Goal: Task Accomplishment & Management: Manage account settings

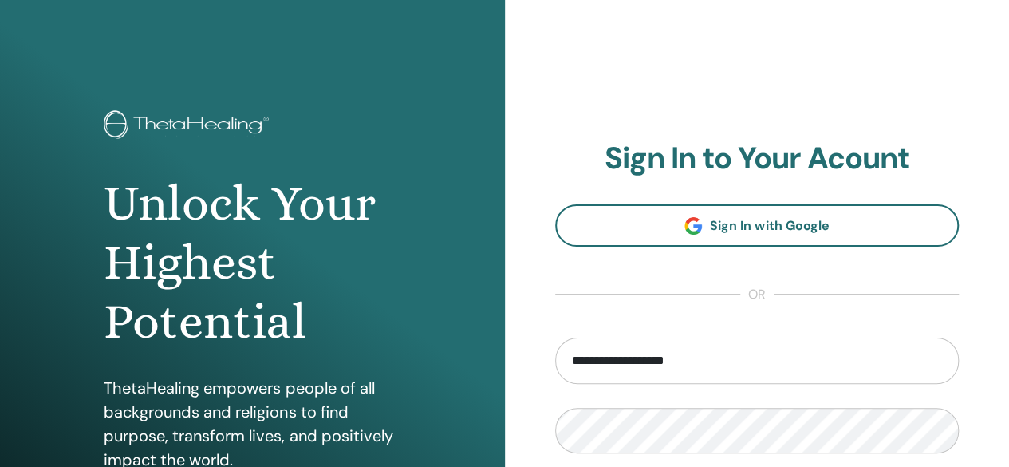
type input "**********"
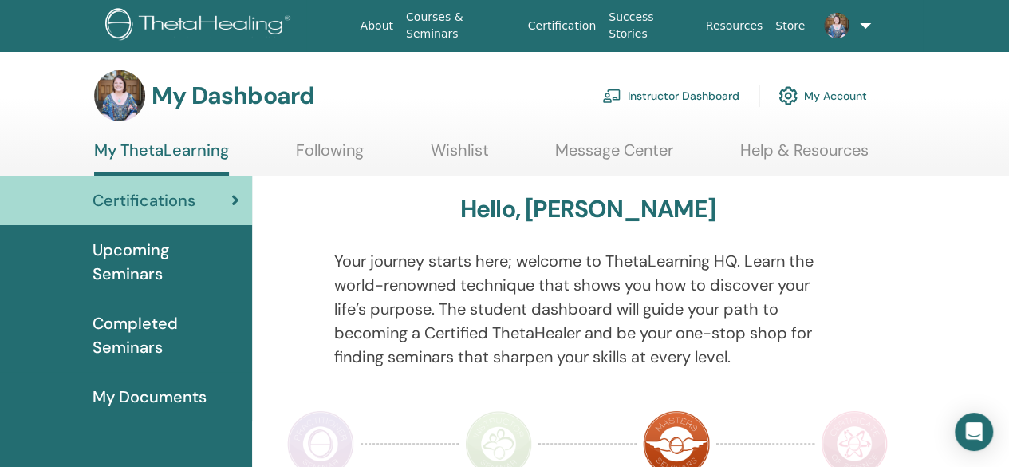
click at [678, 91] on link "Instructor Dashboard" at bounding box center [670, 95] width 137 height 35
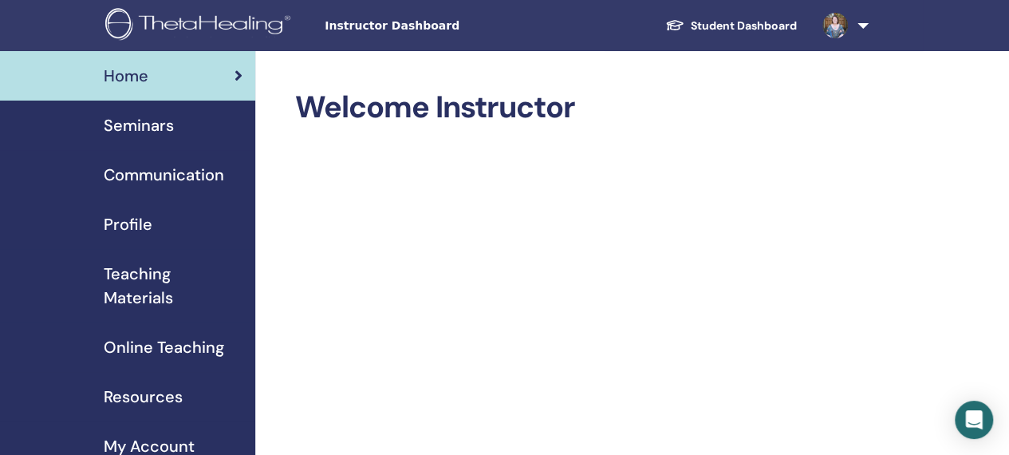
click at [148, 130] on span "Seminars" at bounding box center [139, 125] width 70 height 24
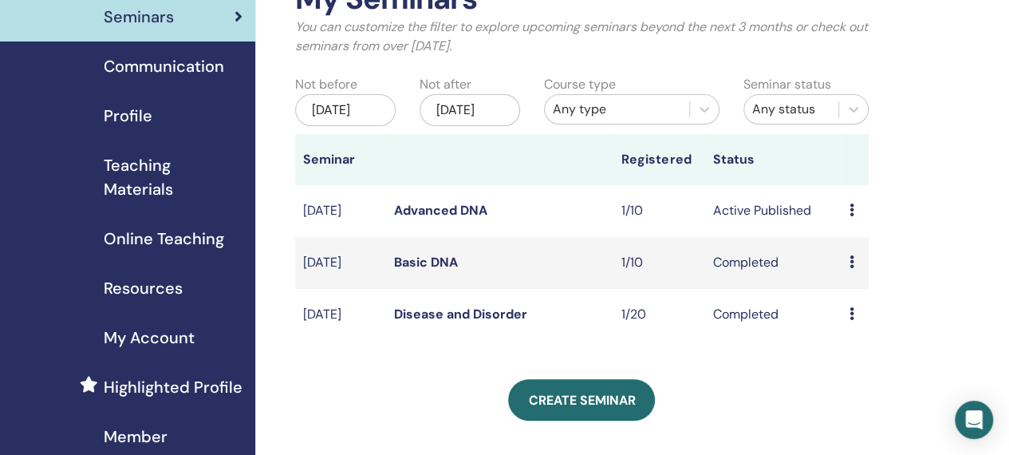
scroll to position [156, 0]
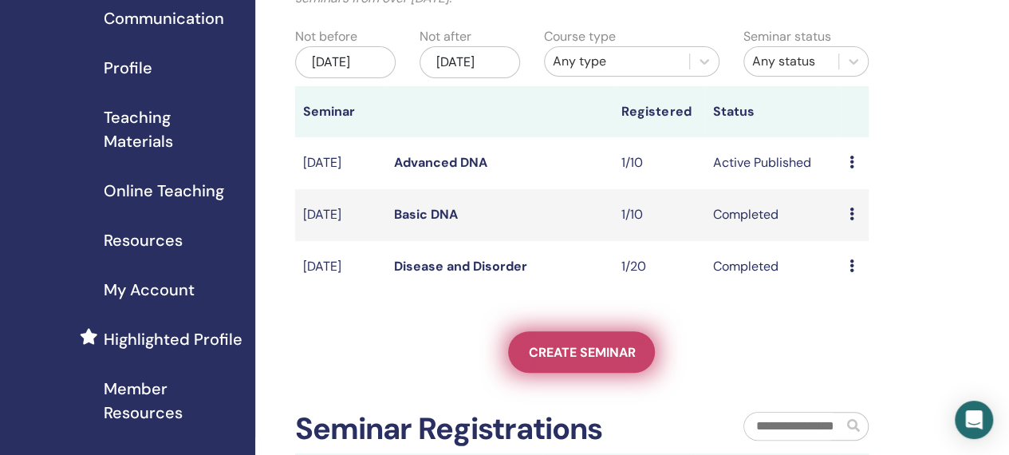
click at [561, 360] on span "Create seminar" at bounding box center [581, 352] width 107 height 17
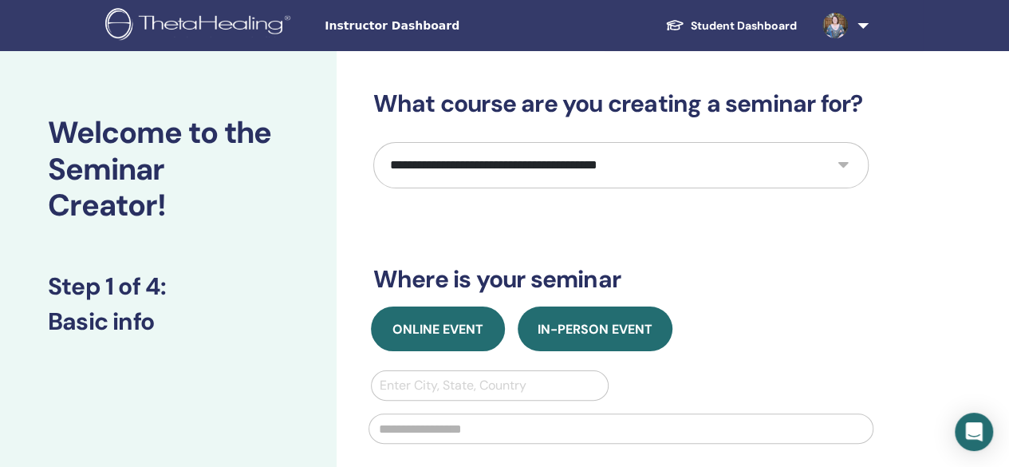
click at [473, 332] on span "Online Event" at bounding box center [437, 329] width 91 height 17
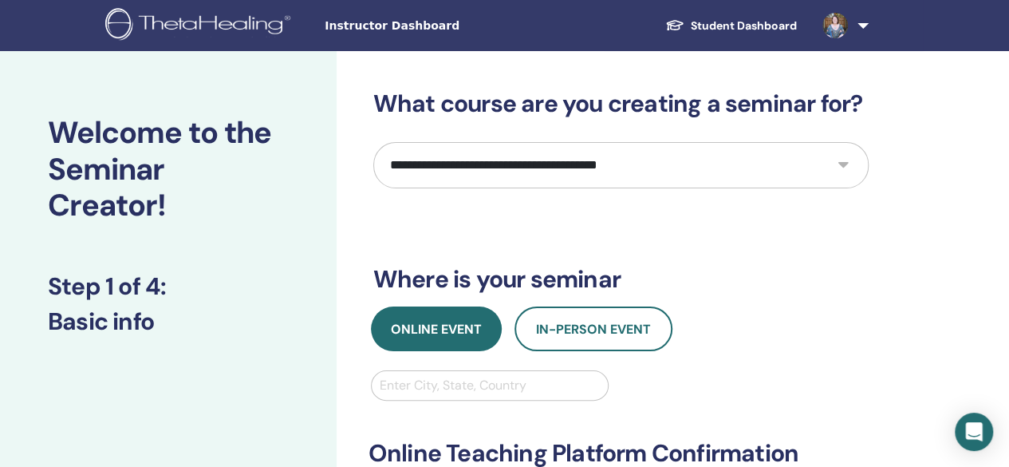
click at [583, 155] on select "**********" at bounding box center [620, 165] width 495 height 46
select select "*"
click at [373, 142] on select "**********" at bounding box center [620, 165] width 495 height 46
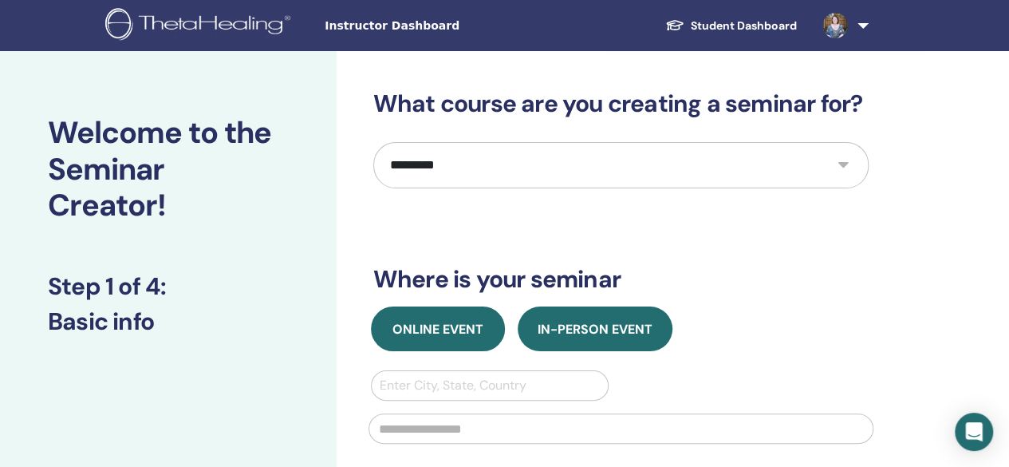
click at [450, 324] on span "Online Event" at bounding box center [437, 329] width 91 height 17
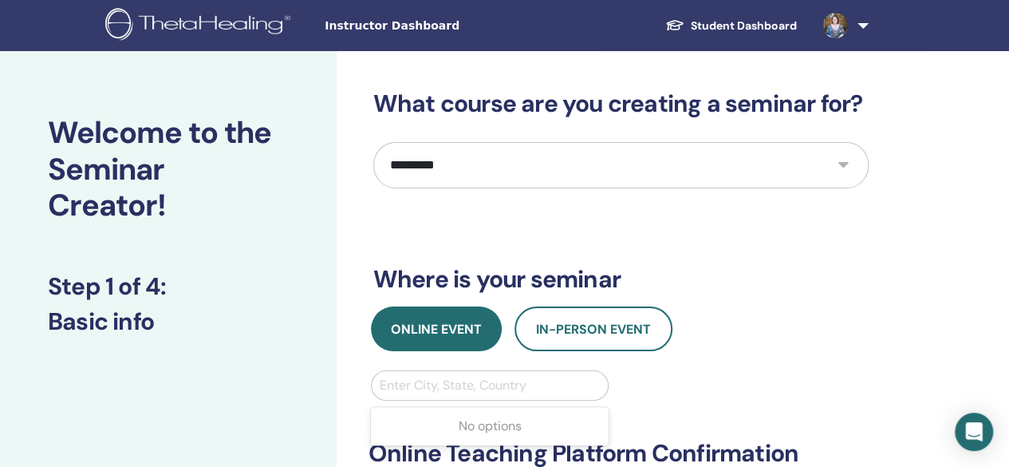
click at [445, 382] on div at bounding box center [490, 385] width 221 height 22
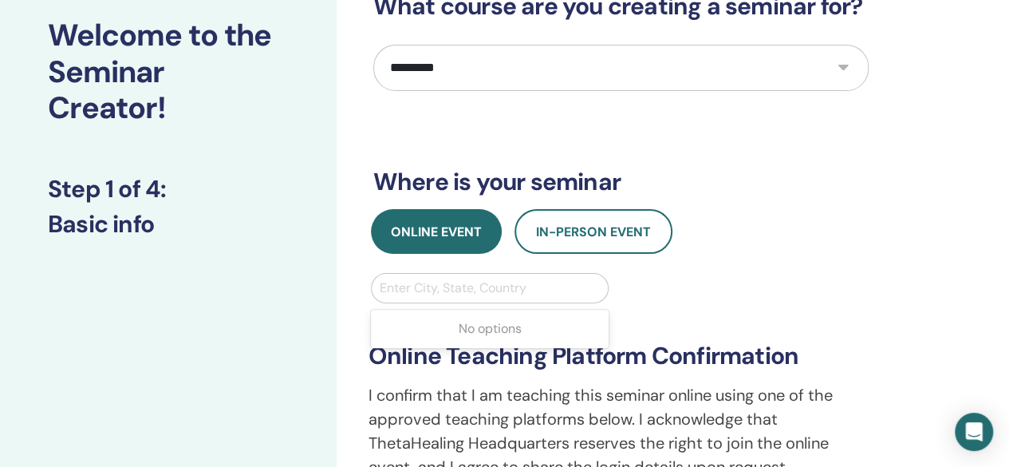
scroll to position [115, 0]
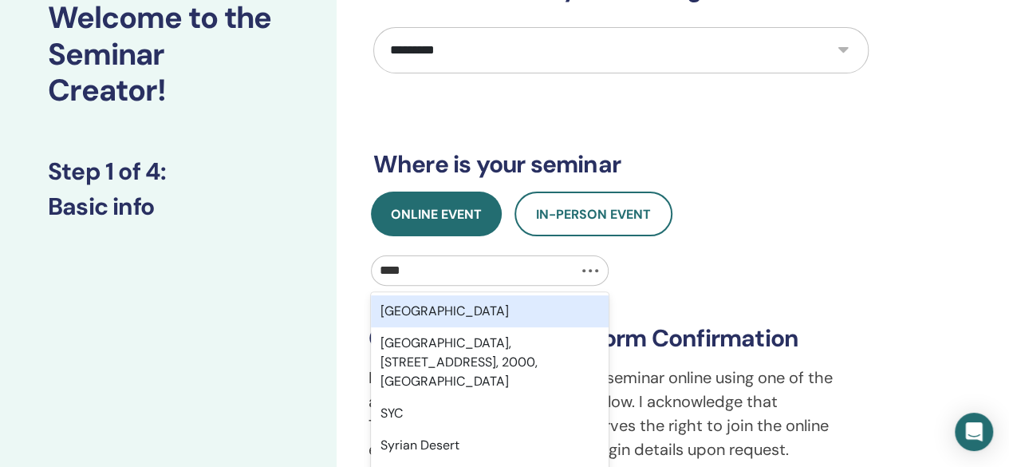
type input "*****"
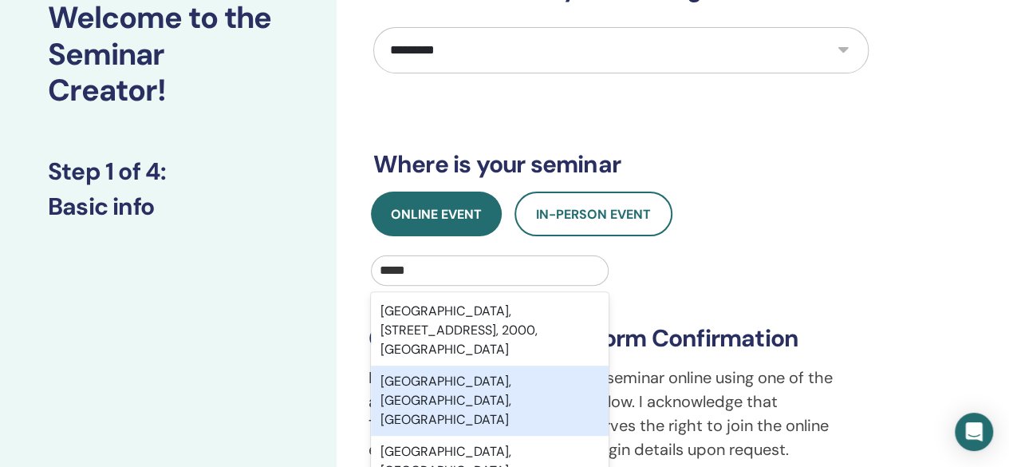
click at [460, 380] on div "Sydney, New South Wales, AUS" at bounding box center [490, 400] width 238 height 70
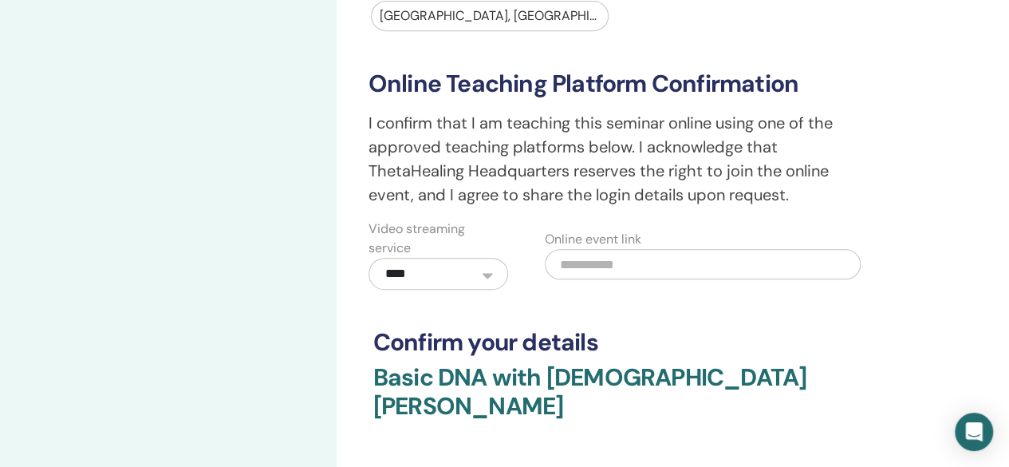
scroll to position [398, 0]
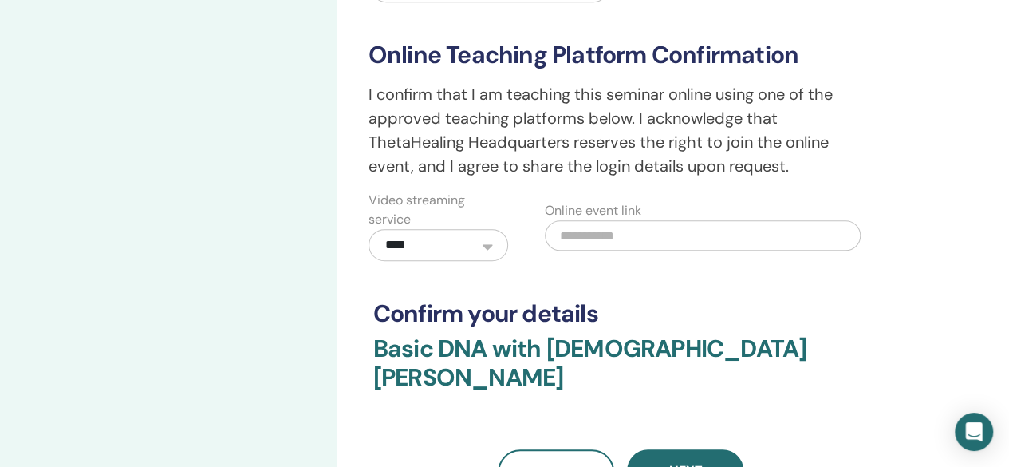
click at [594, 240] on input "text" at bounding box center [703, 235] width 316 height 30
paste input "**********"
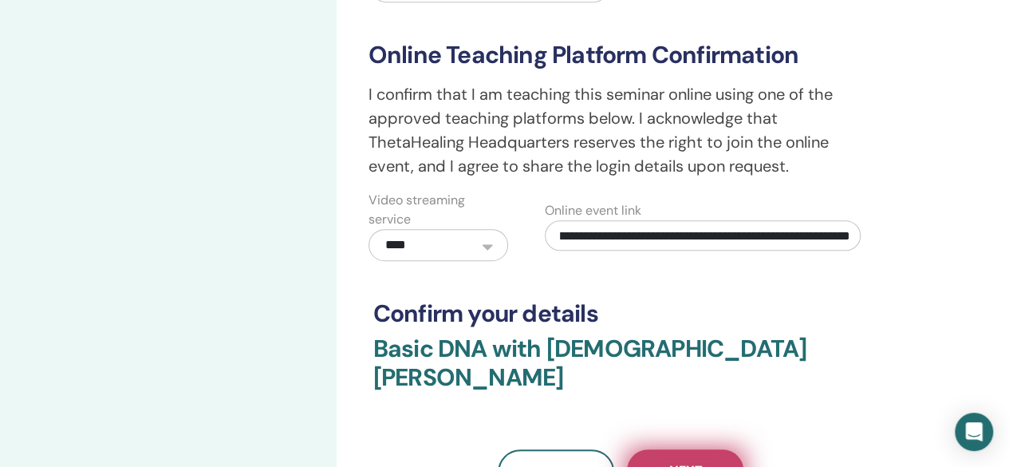
type input "**********"
click at [711, 454] on button "Next" at bounding box center [685, 469] width 116 height 41
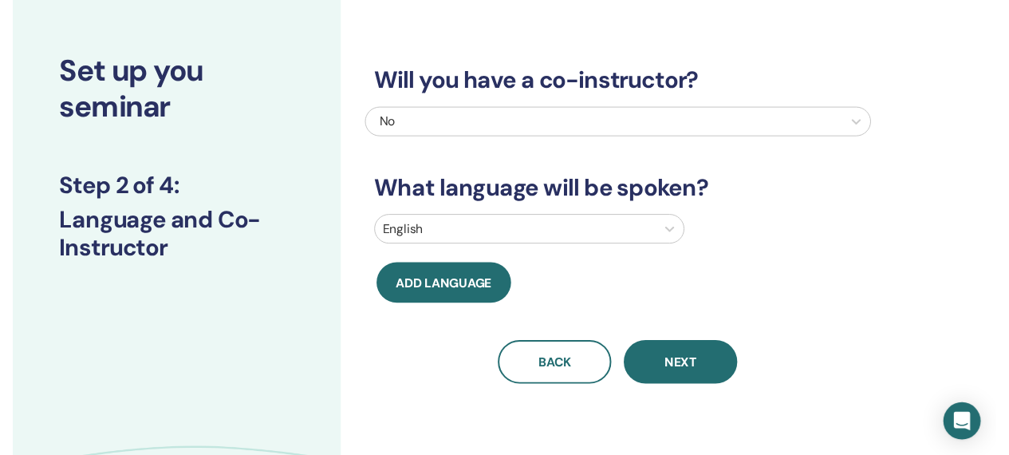
scroll to position [53, 0]
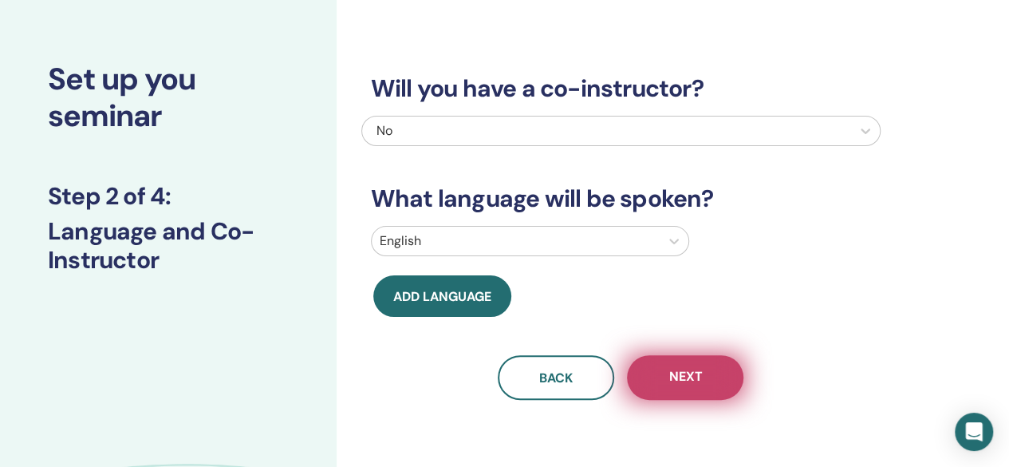
click at [699, 393] on button "Next" at bounding box center [685, 377] width 116 height 45
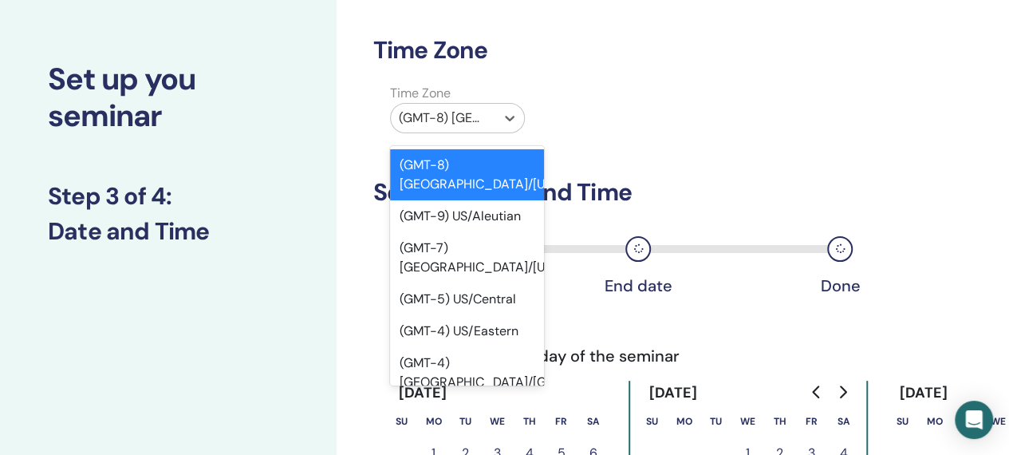
click at [488, 114] on div "(GMT-8) US/Alaska" at bounding box center [443, 118] width 104 height 29
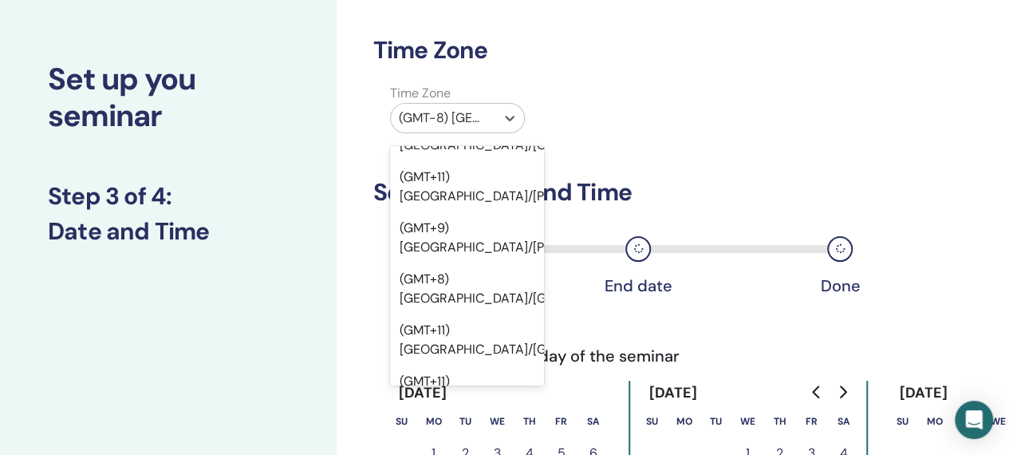
scroll to position [19976, 0]
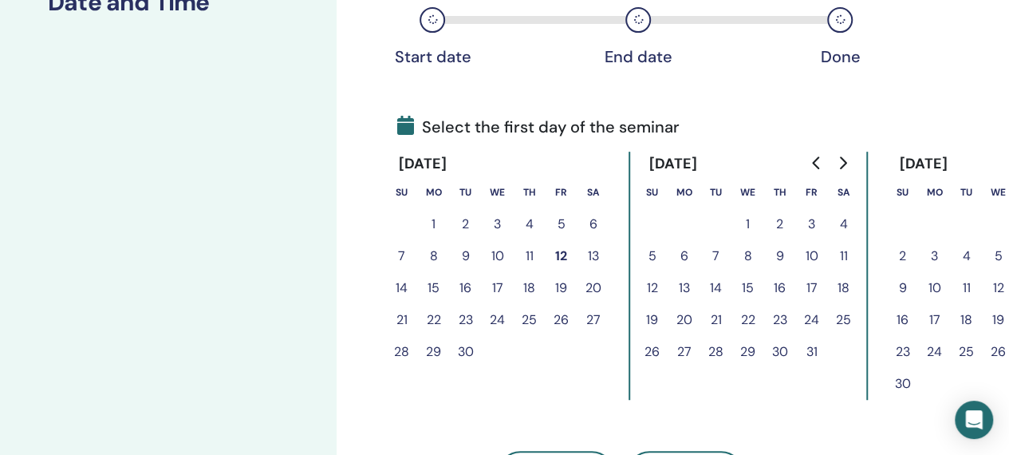
scroll to position [283, 0]
click at [691, 320] on button "20" at bounding box center [684, 319] width 32 height 32
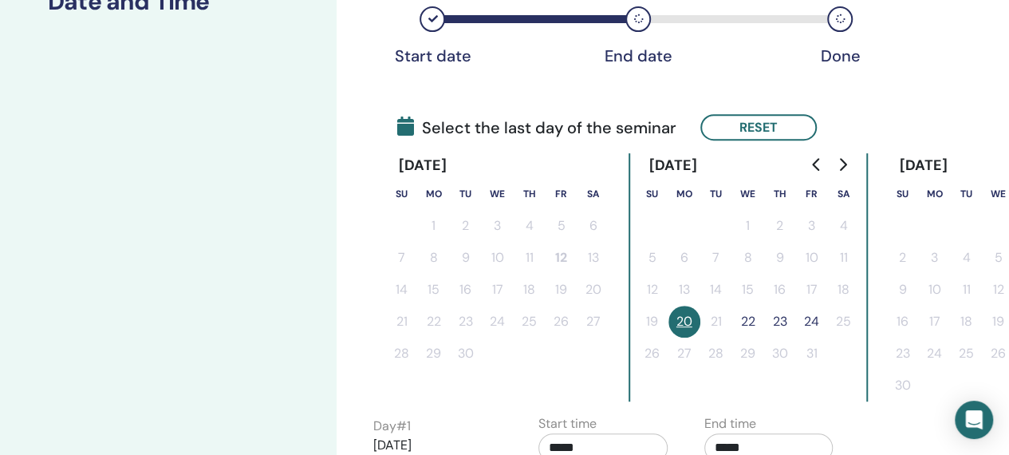
click at [755, 313] on button "22" at bounding box center [748, 321] width 32 height 32
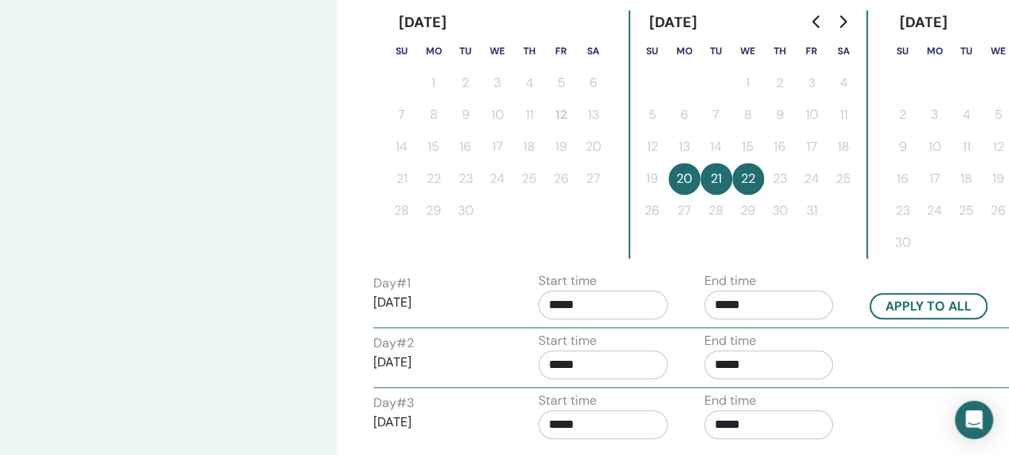
scroll to position [427, 0]
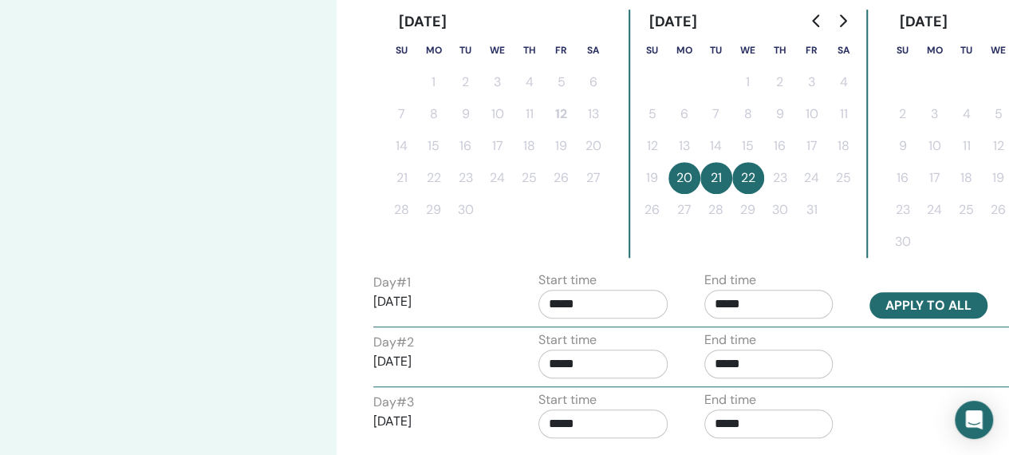
click at [908, 306] on button "Apply to all" at bounding box center [928, 305] width 118 height 26
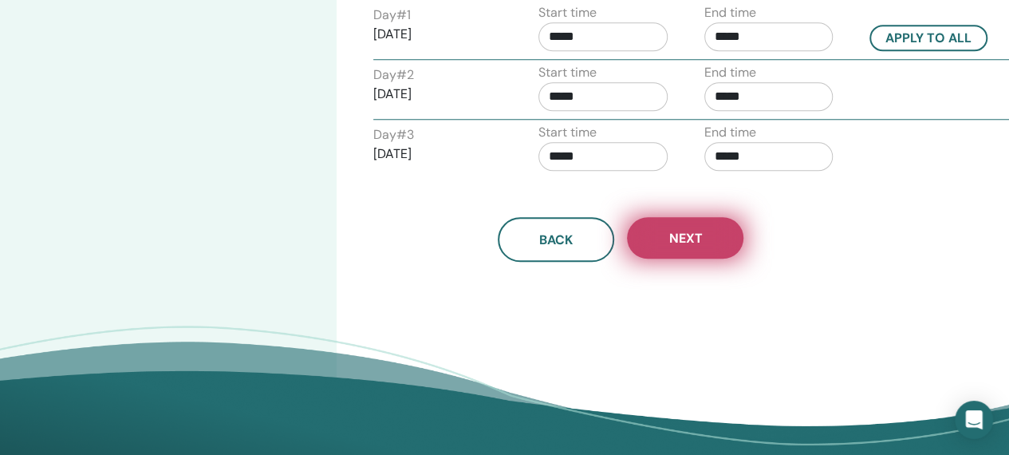
click at [711, 233] on button "Next" at bounding box center [685, 237] width 116 height 41
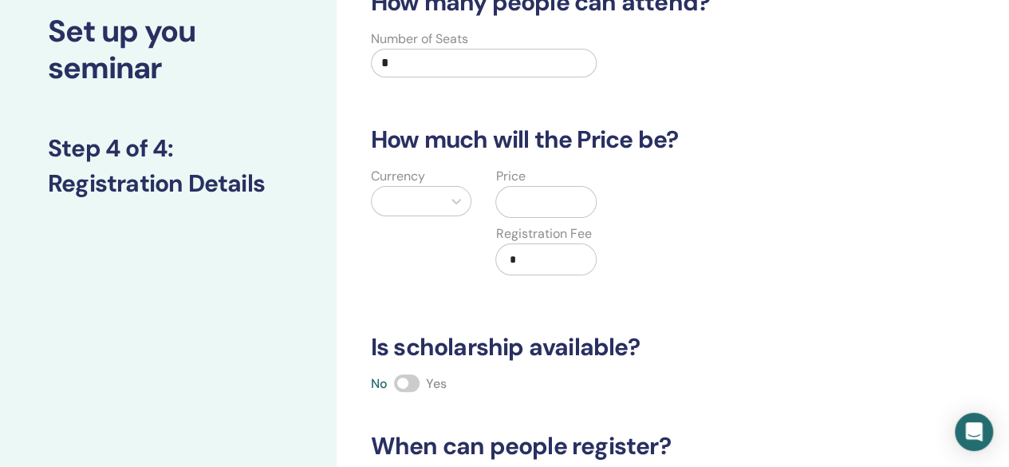
scroll to position [100, 0]
click at [402, 63] on input "*" at bounding box center [484, 63] width 226 height 29
type input "**"
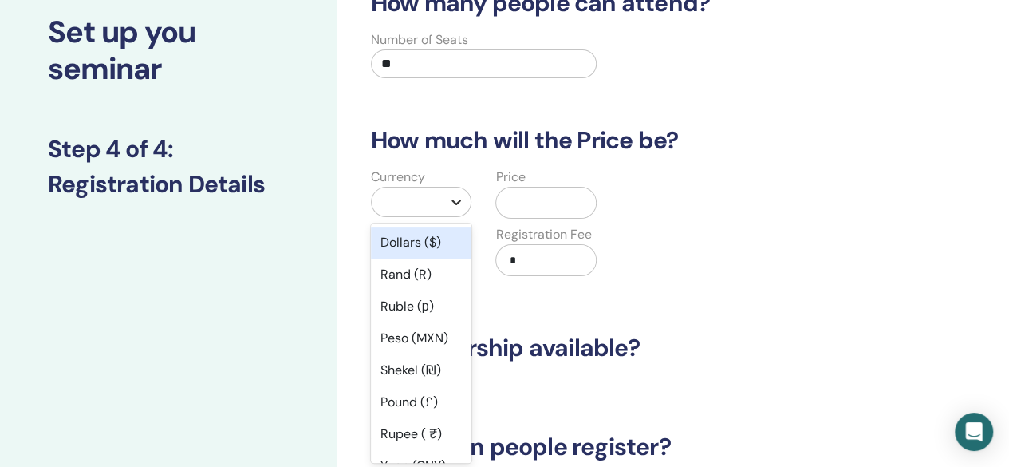
click at [451, 211] on div at bounding box center [456, 201] width 29 height 29
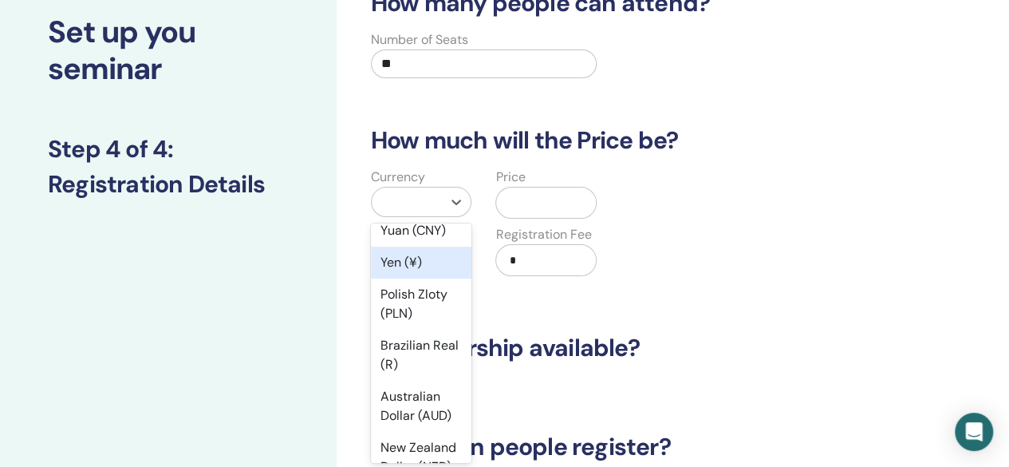
scroll to position [239, 0]
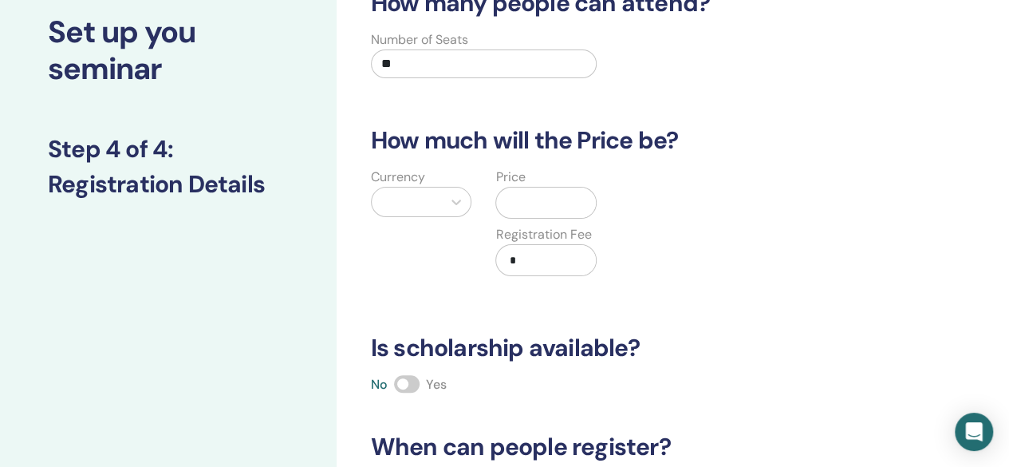
drag, startPoint x: 416, startPoint y: 407, endPoint x: 354, endPoint y: 328, distance: 101.1
click at [354, 328] on div "How many people can attend? Number of Seats ** How much will the Price be? Curr…" at bounding box center [673, 400] width 672 height 898
click at [459, 219] on div "Currency" at bounding box center [421, 231] width 125 height 128
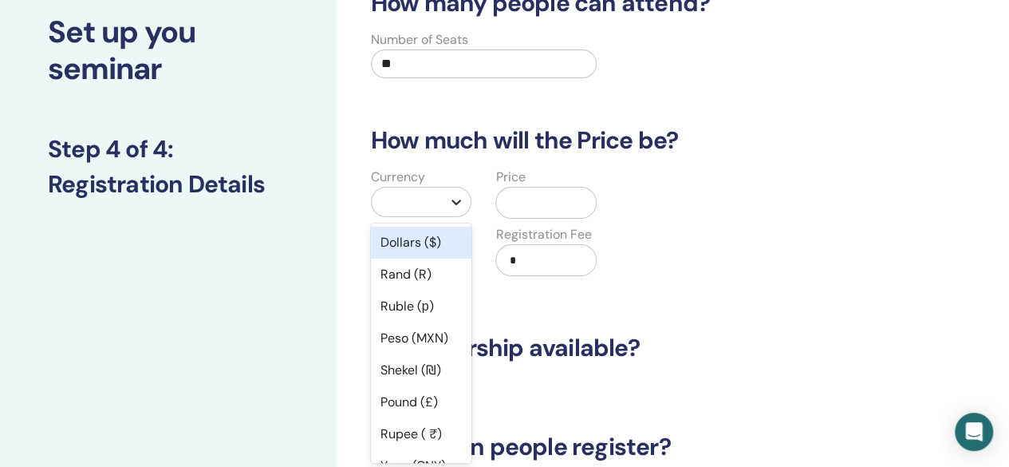
click at [450, 203] on icon at bounding box center [456, 202] width 16 height 16
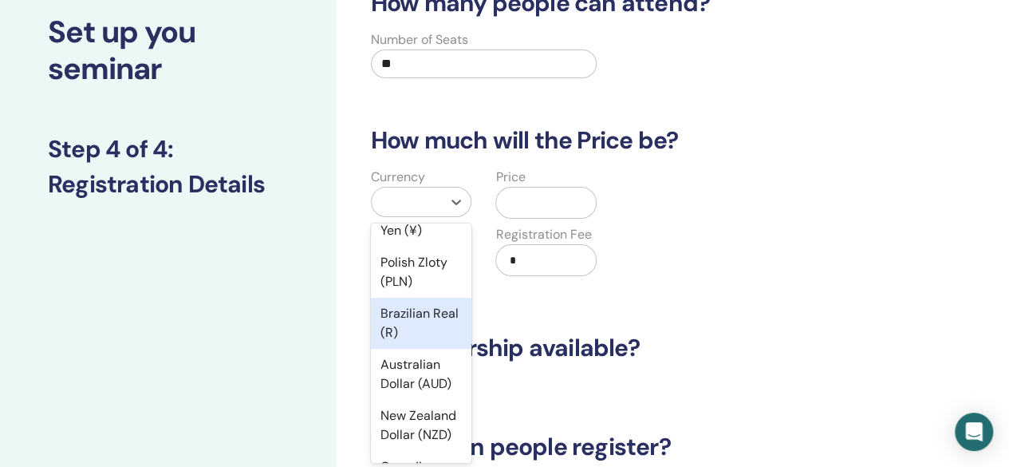
scroll to position [268, 0]
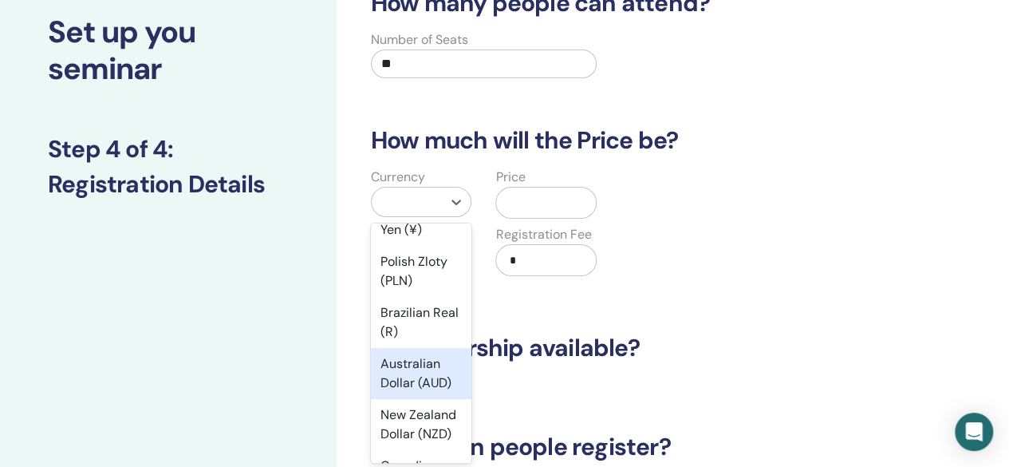
click at [407, 373] on div "Australian Dollar (AUD)" at bounding box center [421, 373] width 101 height 51
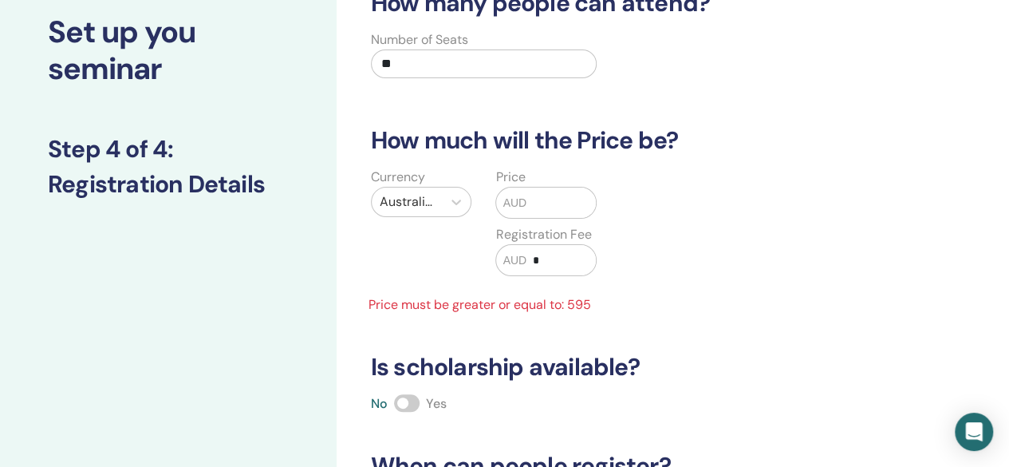
click at [573, 202] on input "text" at bounding box center [560, 202] width 69 height 30
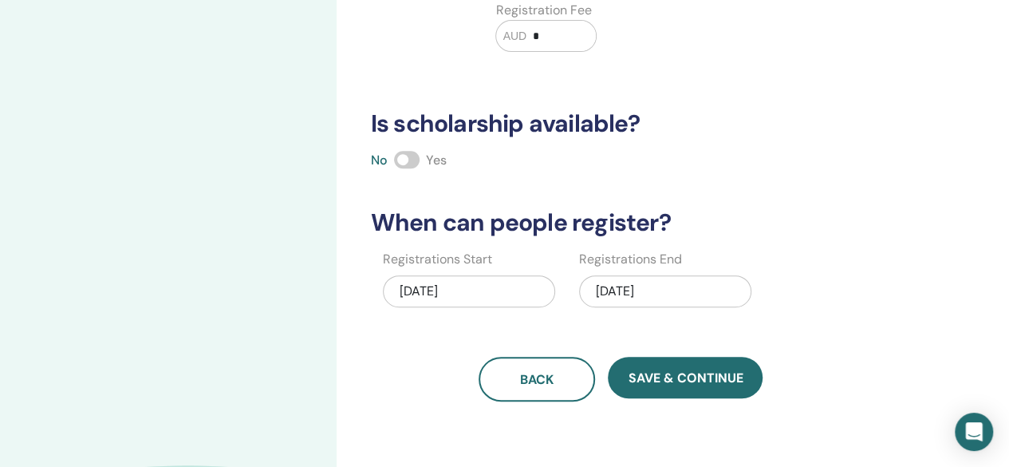
scroll to position [328, 0]
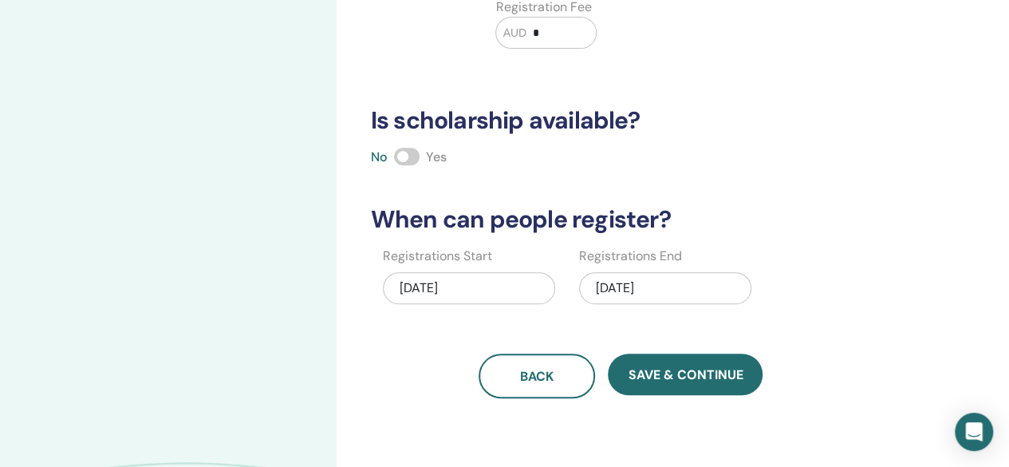
type input "***"
click at [651, 289] on div "10/22/2025" at bounding box center [665, 288] width 172 height 32
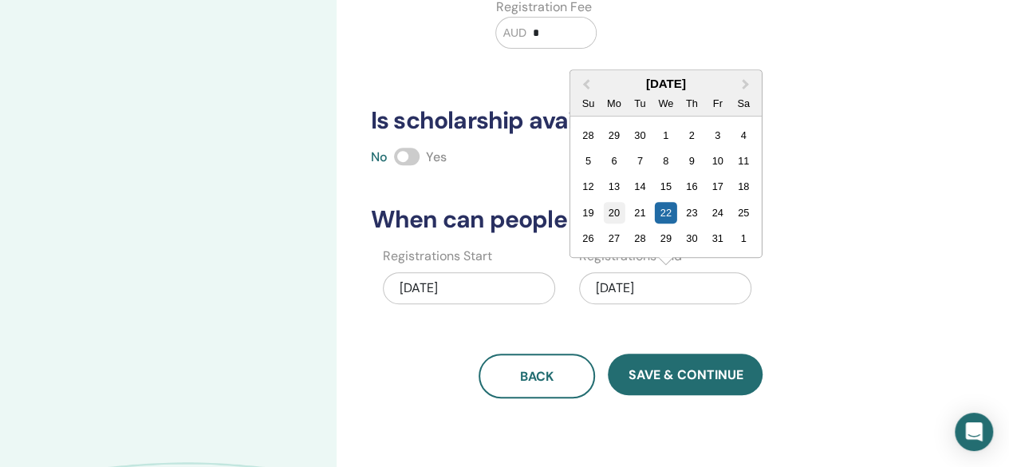
click at [612, 207] on div "20" at bounding box center [614, 213] width 22 height 22
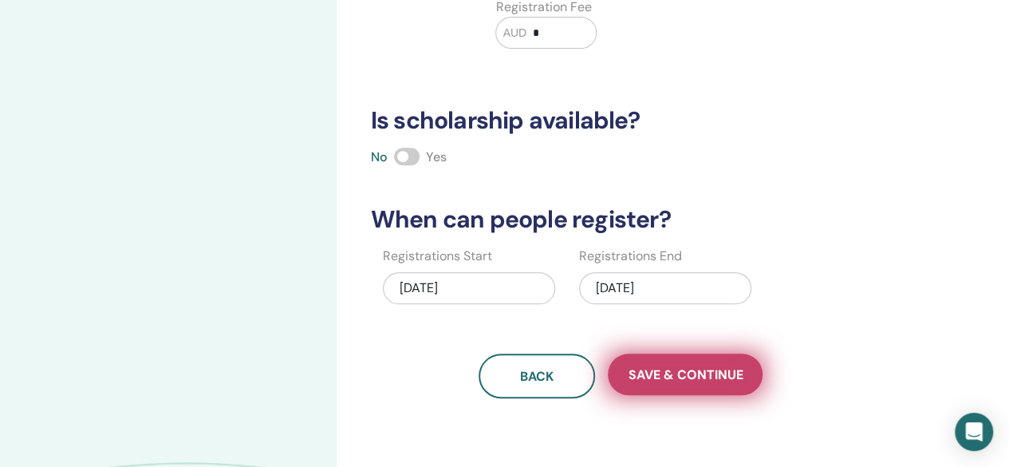
click at [659, 358] on button "Save & Continue" at bounding box center [685, 373] width 155 height 41
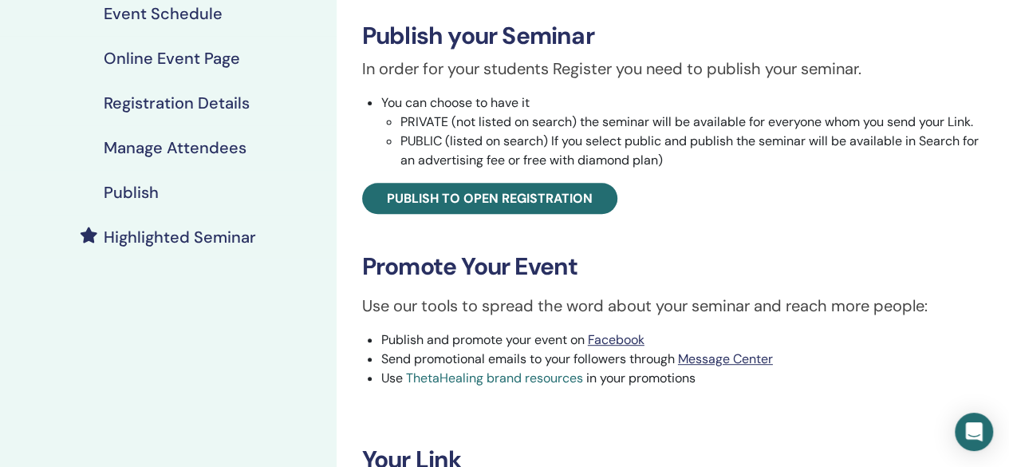
scroll to position [242, 0]
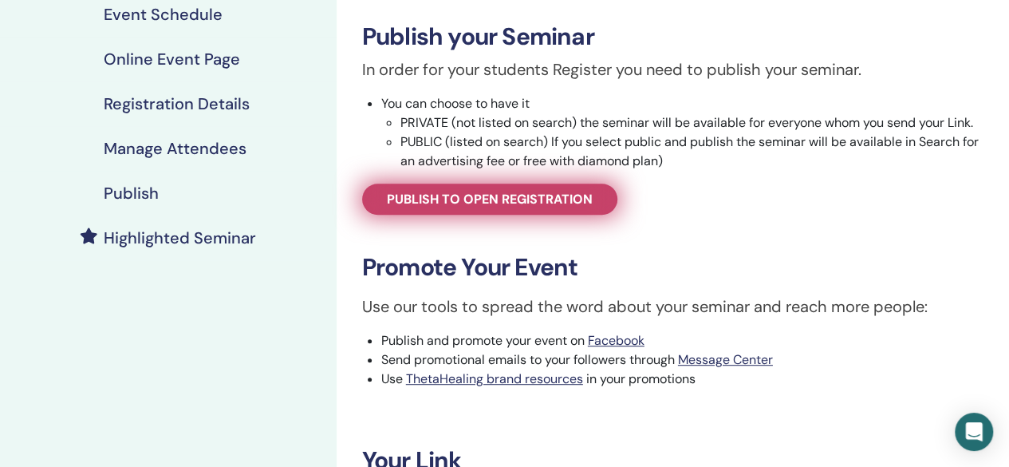
click at [488, 192] on span "Publish to open registration" at bounding box center [490, 199] width 206 height 17
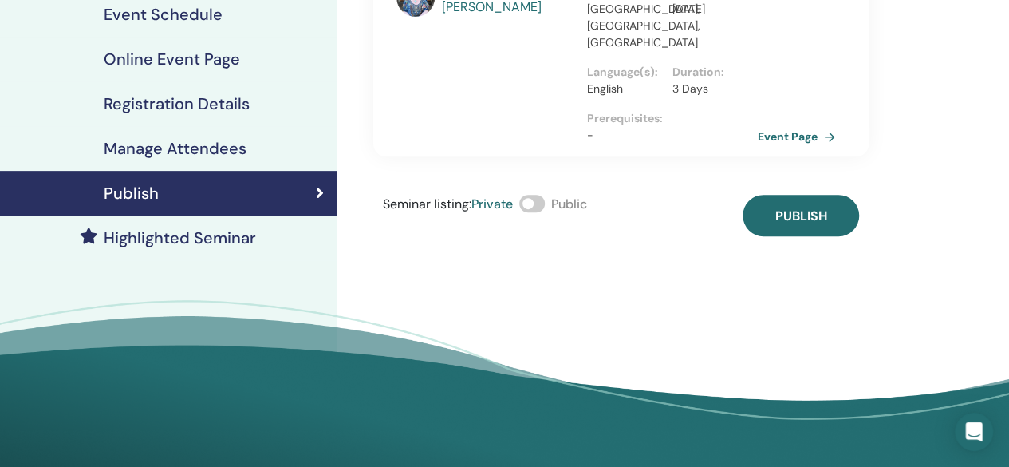
click at [533, 195] on span at bounding box center [532, 204] width 26 height 18
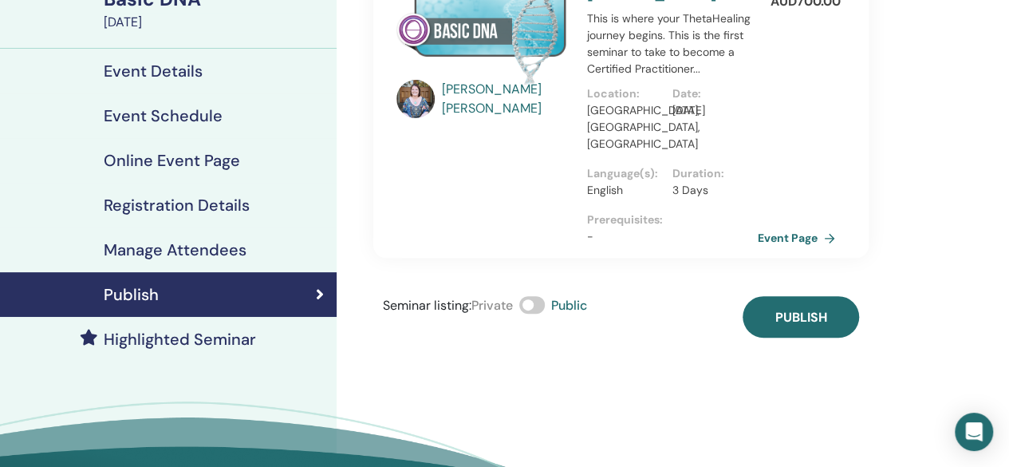
scroll to position [58, 0]
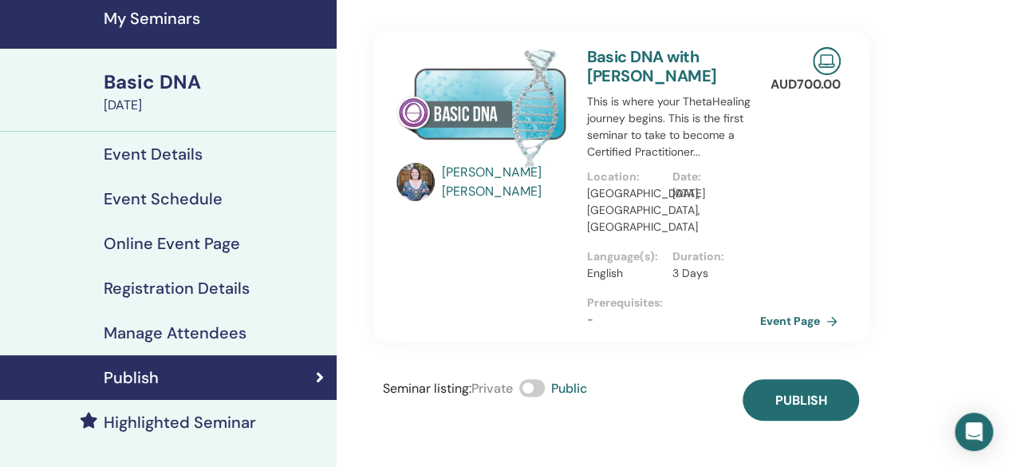
click at [801, 309] on link "Event Page" at bounding box center [802, 321] width 84 height 24
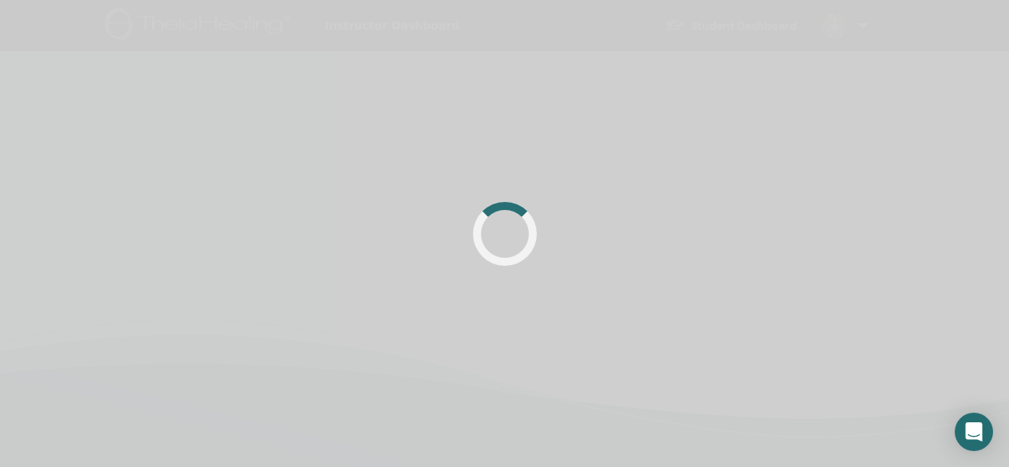
scroll to position [58, 0]
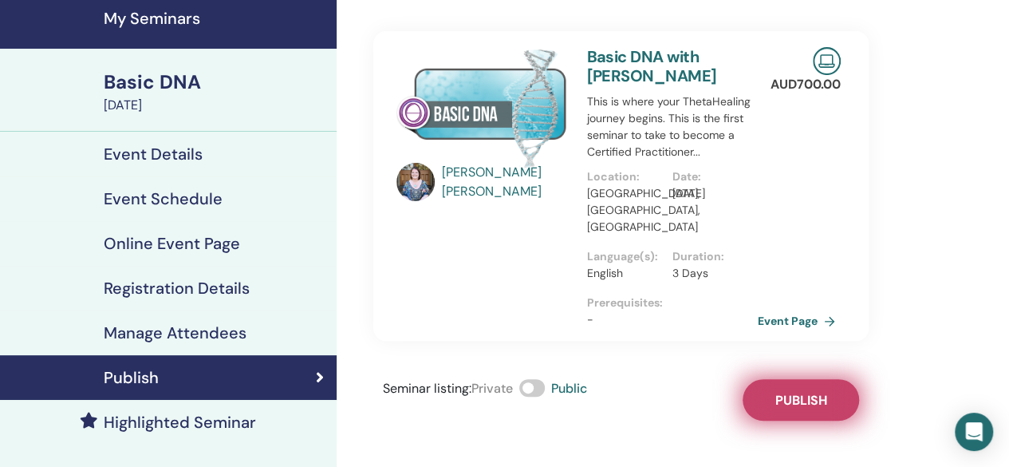
click at [808, 392] on span "Publish" at bounding box center [800, 400] width 52 height 17
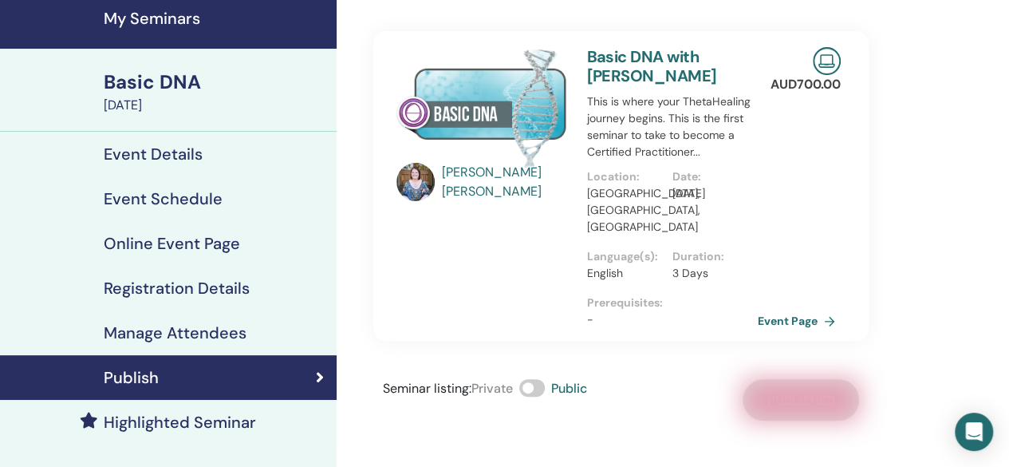
scroll to position [0, 0]
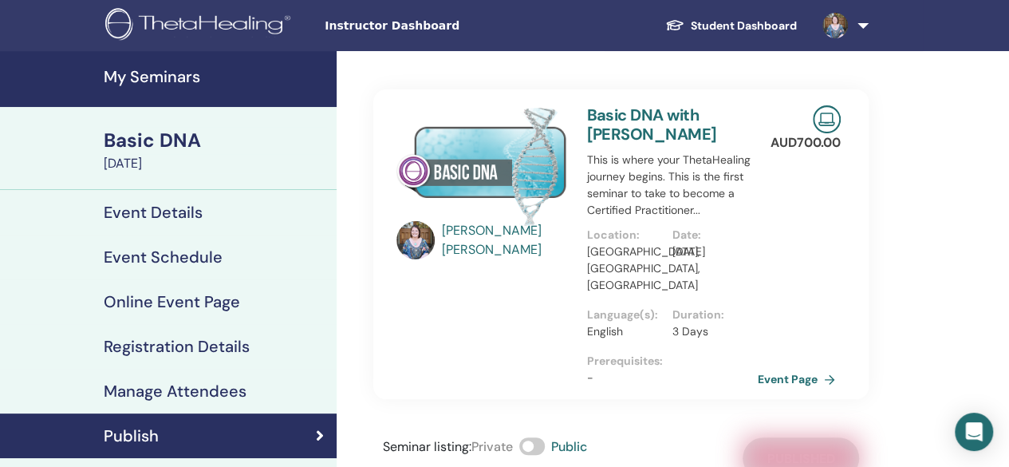
click at [171, 63] on link "My Seminars" at bounding box center [168, 79] width 337 height 56
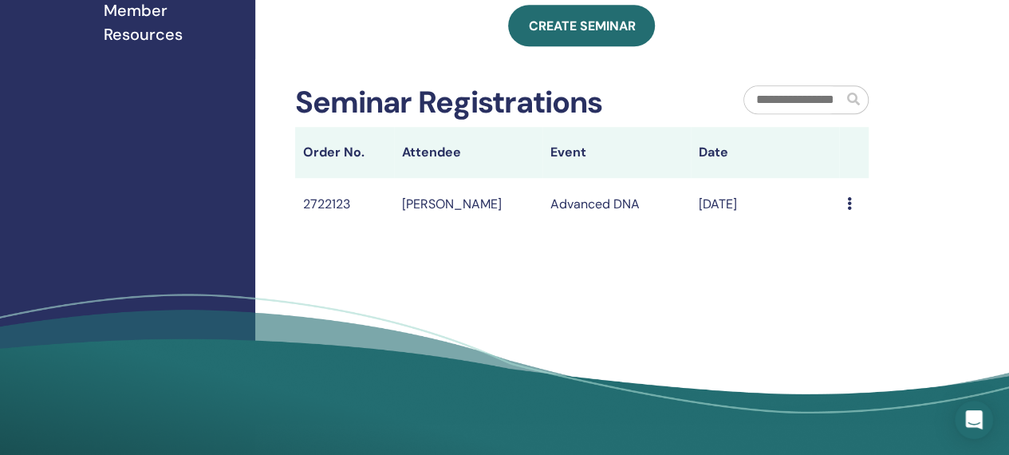
scroll to position [455, 0]
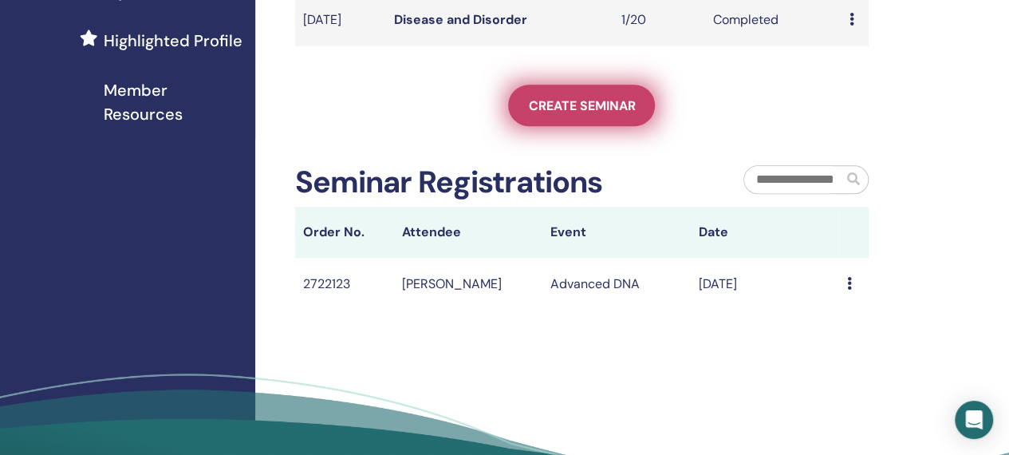
click at [601, 114] on span "Create seminar" at bounding box center [581, 105] width 107 height 17
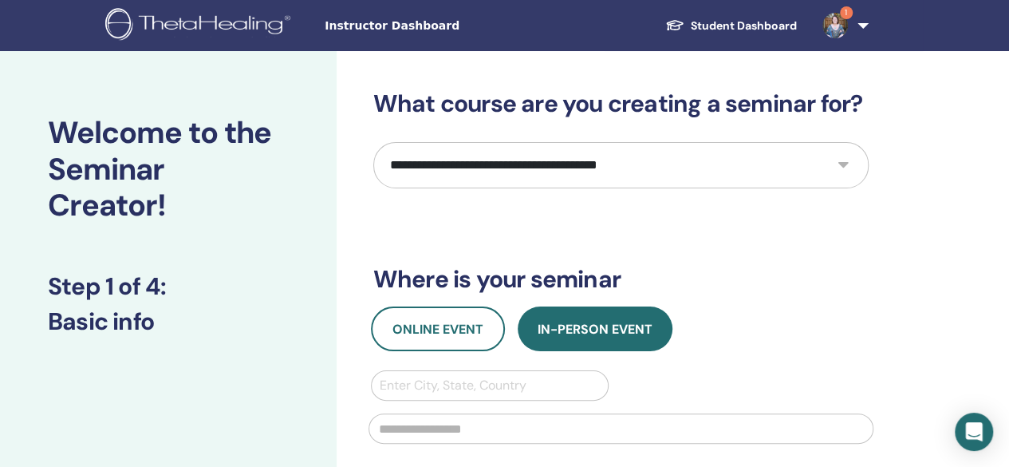
click at [501, 161] on select "**********" at bounding box center [620, 165] width 495 height 46
select select "*"
click at [373, 142] on select "**********" at bounding box center [620, 165] width 495 height 46
click at [426, 376] on div at bounding box center [490, 385] width 221 height 22
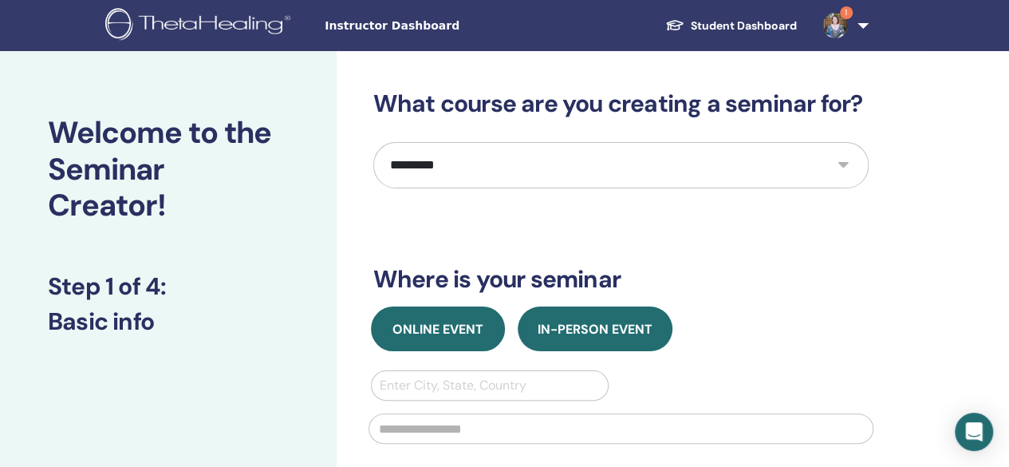
click at [438, 319] on button "Online Event" at bounding box center [438, 328] width 134 height 45
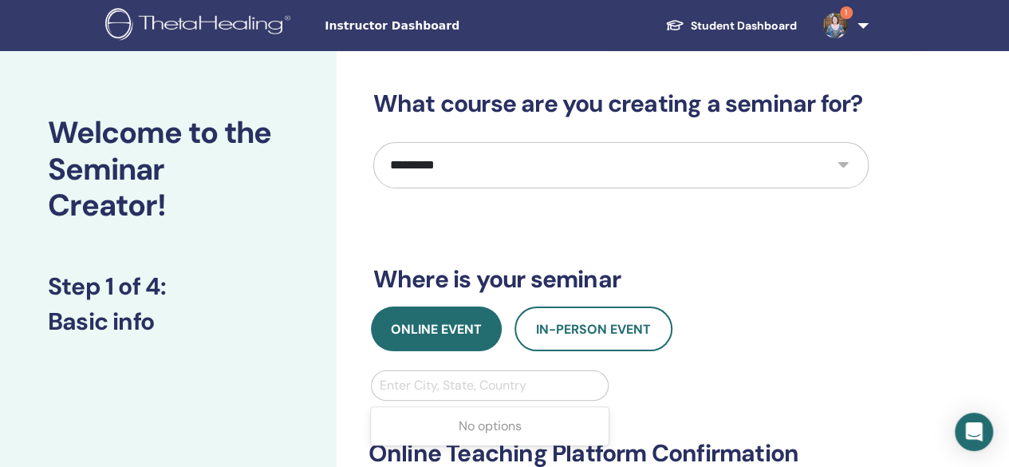
click at [435, 393] on div at bounding box center [490, 385] width 221 height 22
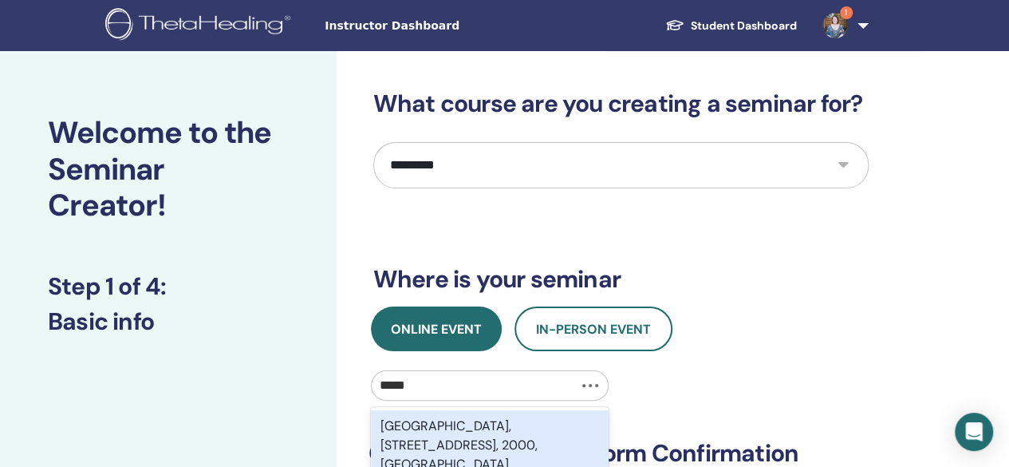
type input "******"
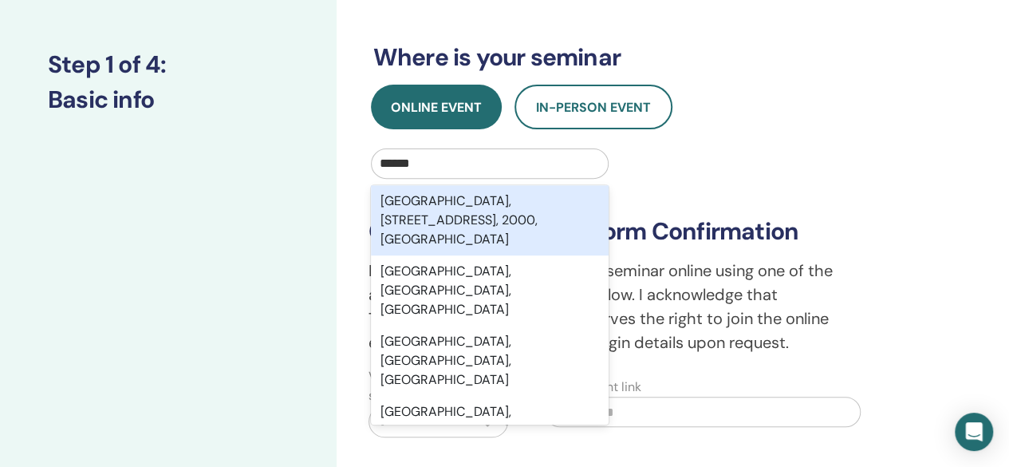
scroll to position [222, 0]
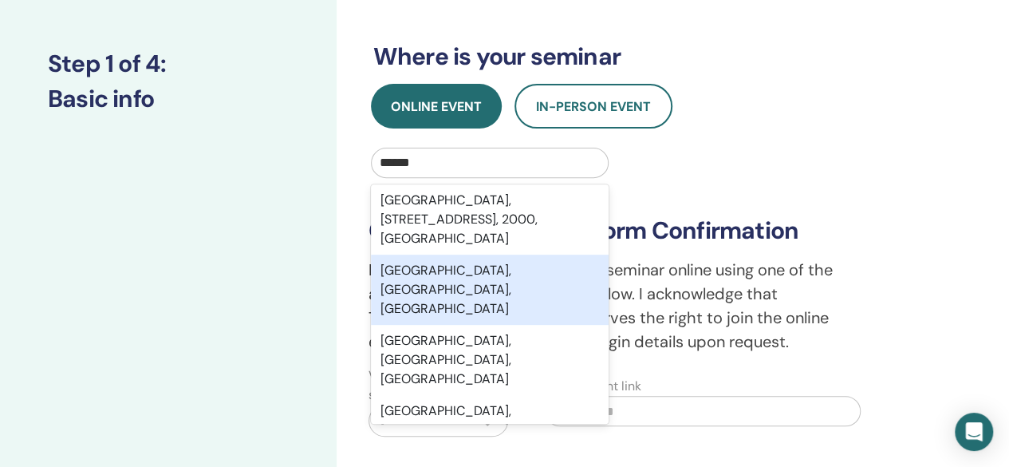
click at [478, 266] on div "Sydney, New South Wales, AUS" at bounding box center [490, 289] width 238 height 70
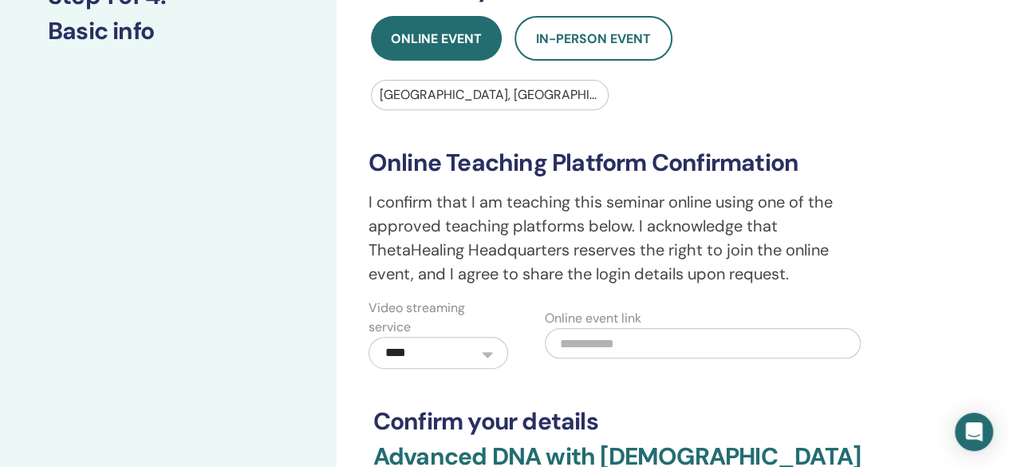
scroll to position [291, 0]
click at [616, 341] on input "text" at bounding box center [703, 342] width 316 height 30
paste input "**********"
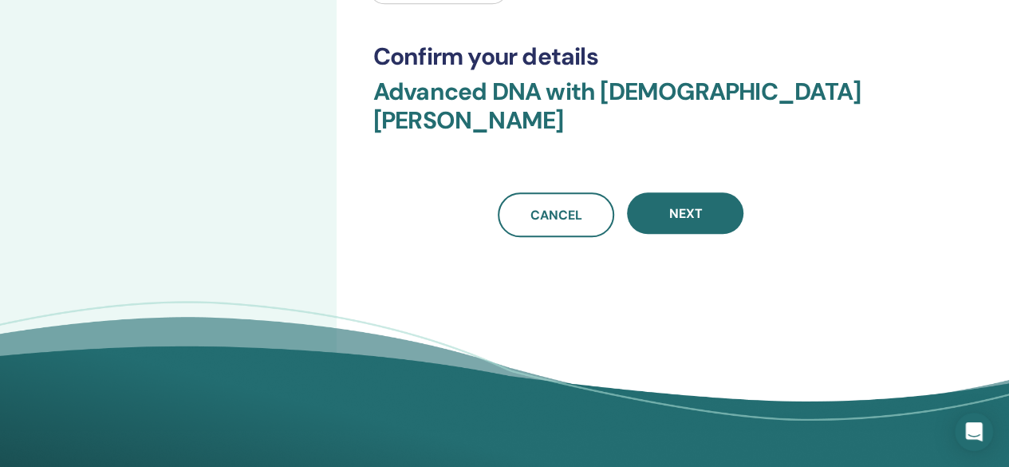
scroll to position [657, 0]
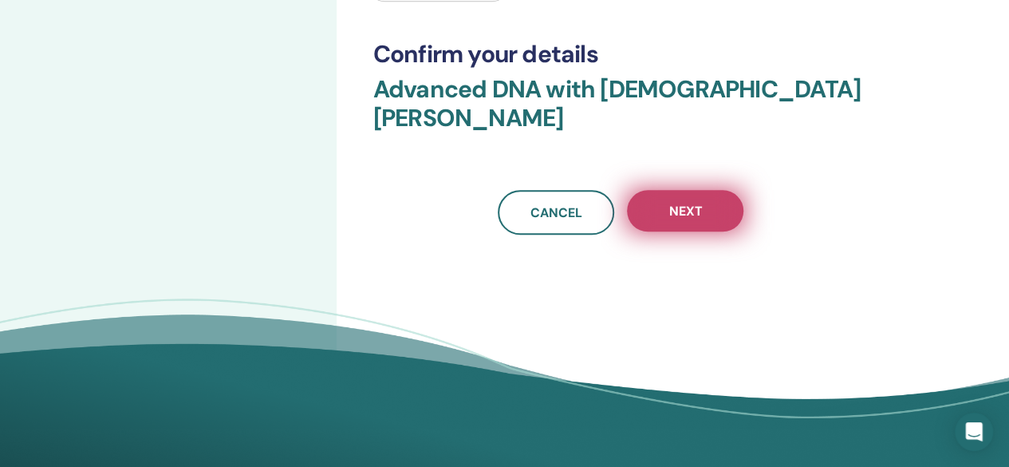
type input "**********"
click at [700, 203] on span "Next" at bounding box center [684, 211] width 33 height 17
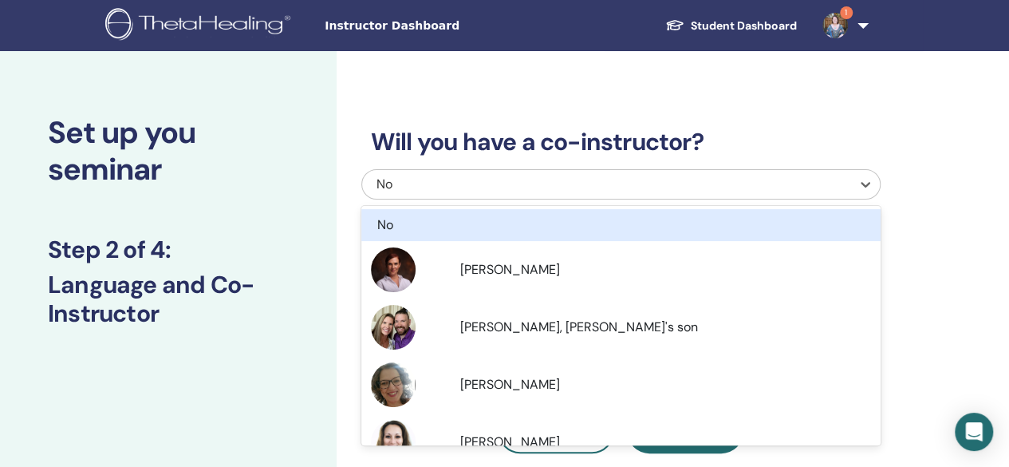
click at [569, 184] on div "No" at bounding box center [570, 184] width 388 height 19
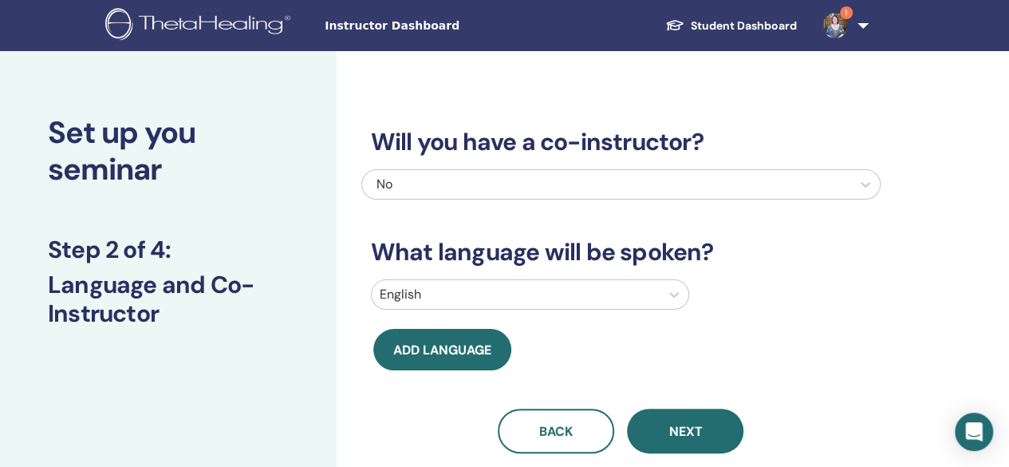
click at [751, 152] on h3 "Will you have a co-instructor?" at bounding box center [620, 142] width 519 height 29
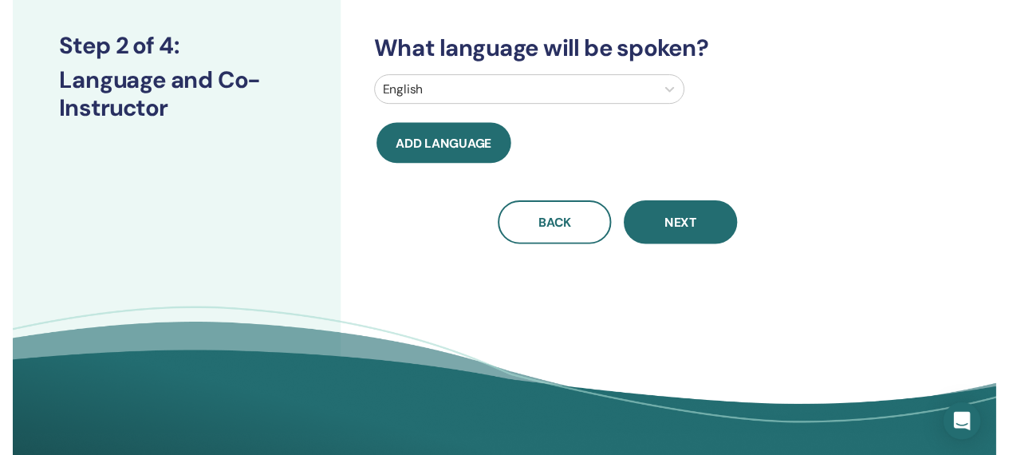
scroll to position [207, 0]
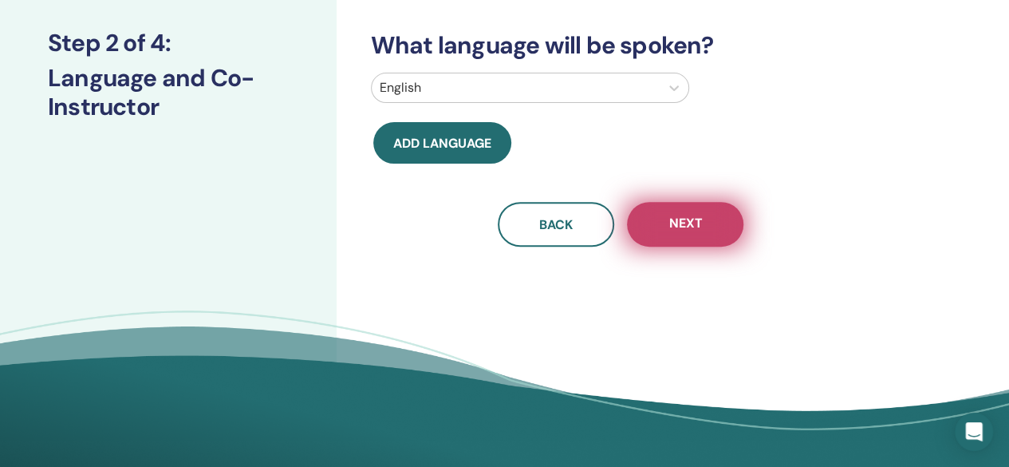
click at [683, 234] on button "Next" at bounding box center [685, 224] width 116 height 45
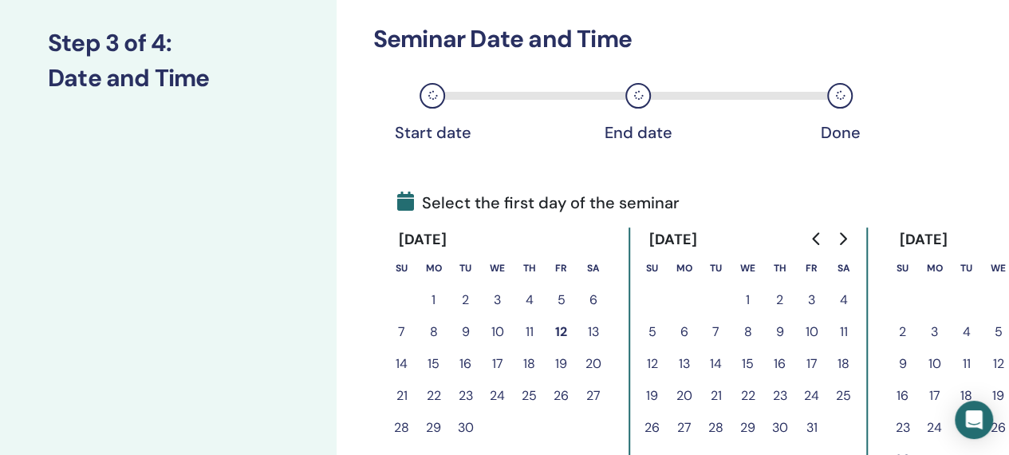
click at [809, 388] on button "24" at bounding box center [812, 396] width 32 height 32
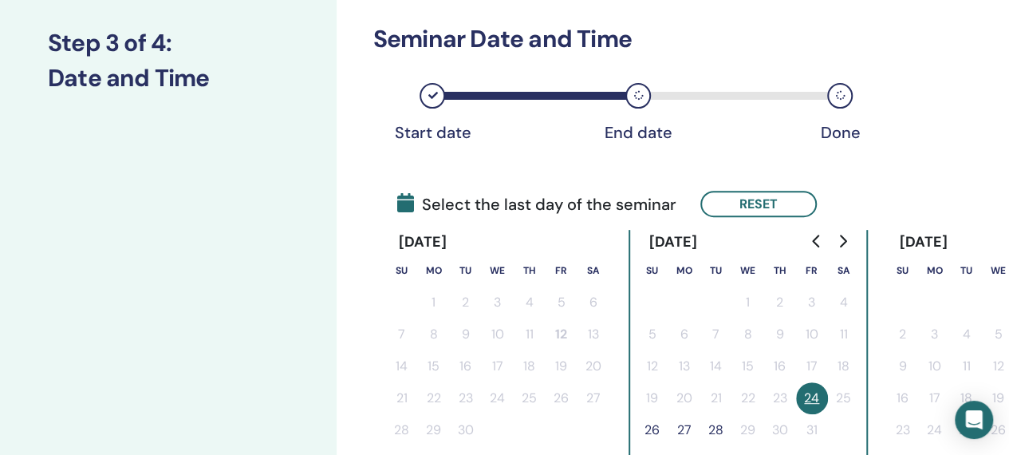
click at [656, 433] on button "26" at bounding box center [652, 430] width 32 height 32
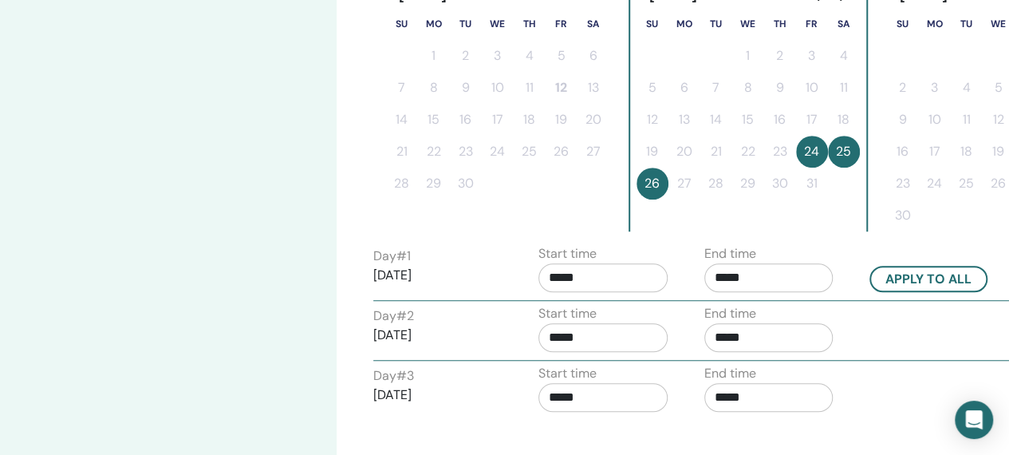
scroll to position [469, 0]
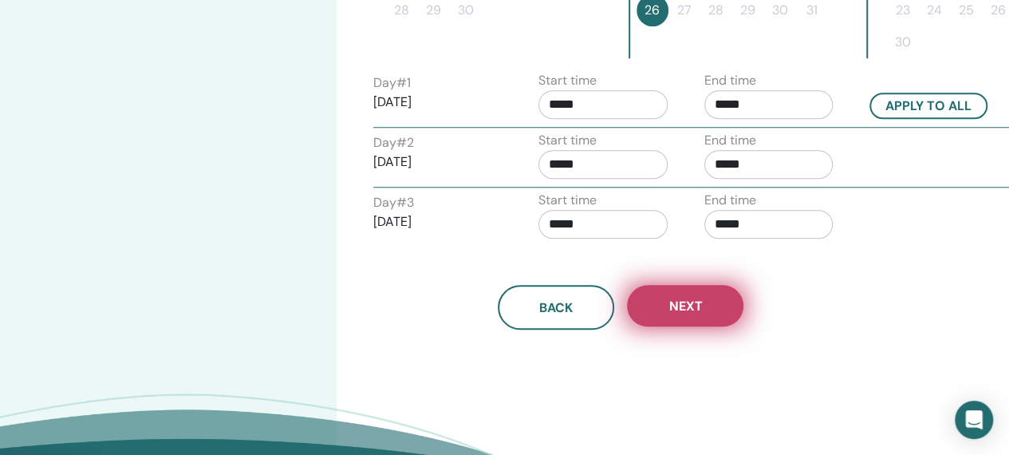
click at [699, 293] on button "Next" at bounding box center [685, 305] width 116 height 41
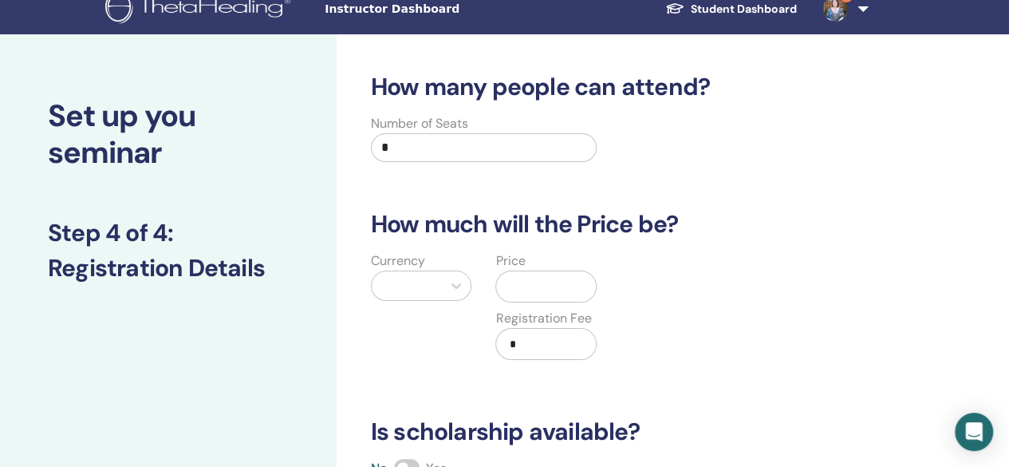
scroll to position [10, 0]
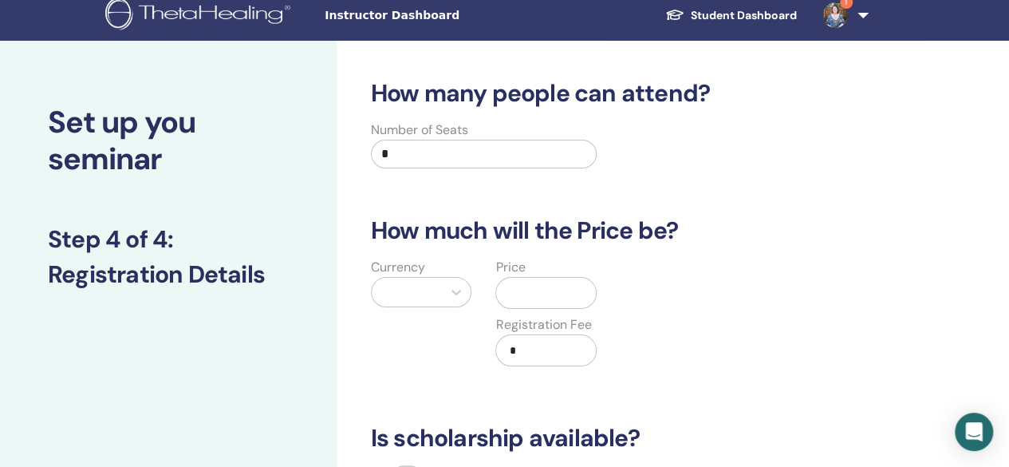
click at [430, 142] on input "*" at bounding box center [484, 154] width 226 height 29
type input "**"
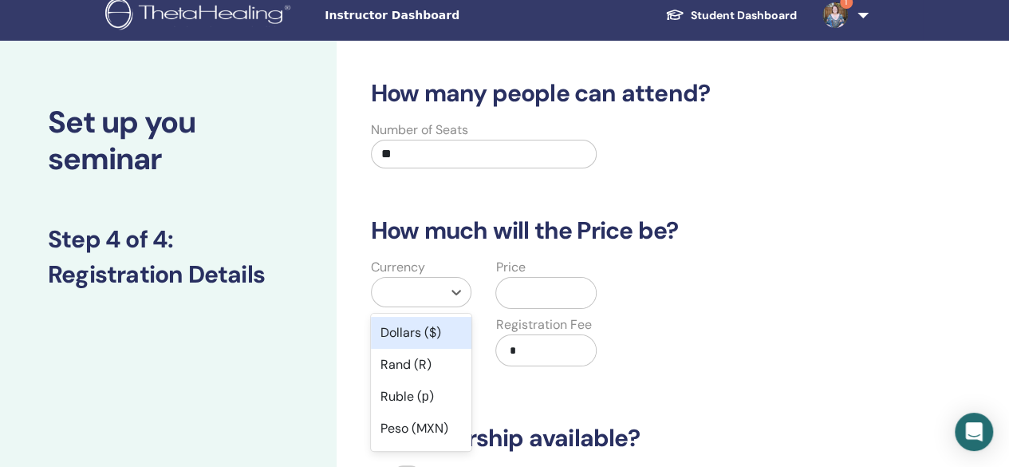
click at [429, 288] on div at bounding box center [407, 292] width 55 height 22
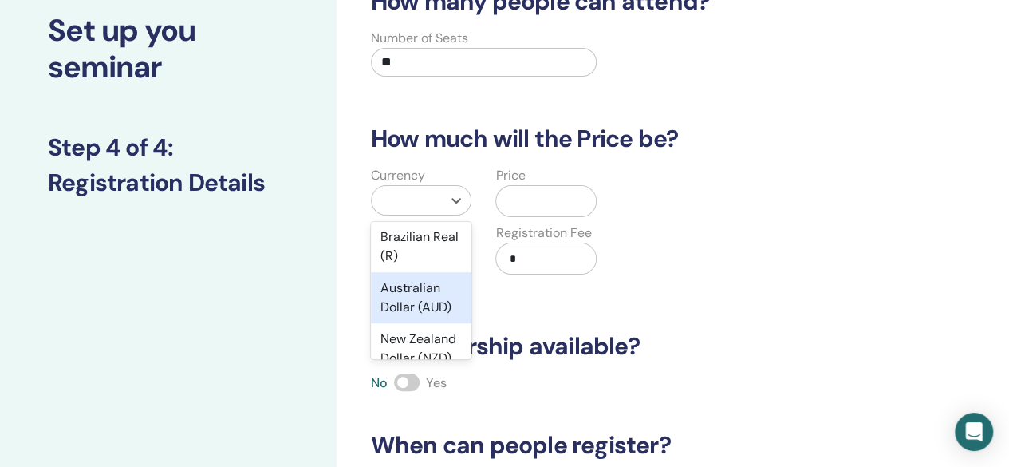
scroll to position [344, 0]
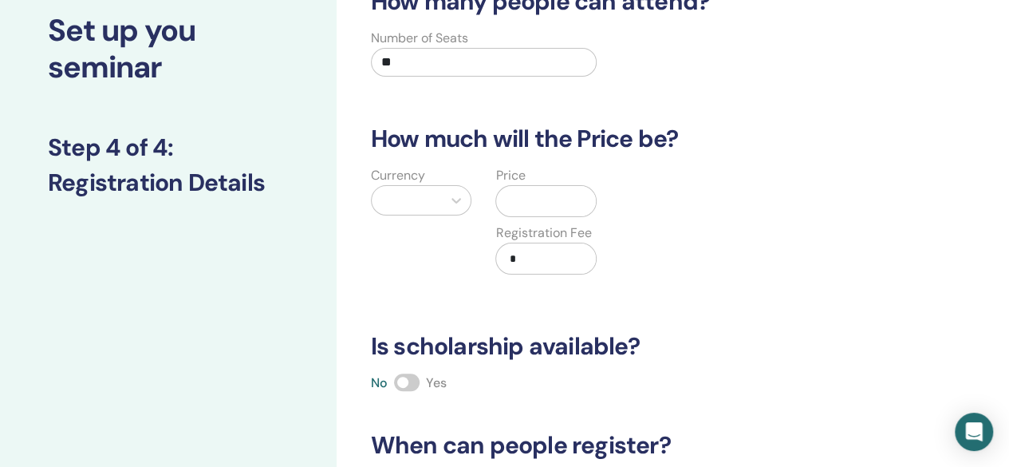
drag, startPoint x: 416, startPoint y: 301, endPoint x: 898, endPoint y: 226, distance: 487.5
click at [898, 226] on div "How many people can attend? Number of Seats ** How much will the Price be? Curr…" at bounding box center [673, 398] width 672 height 898
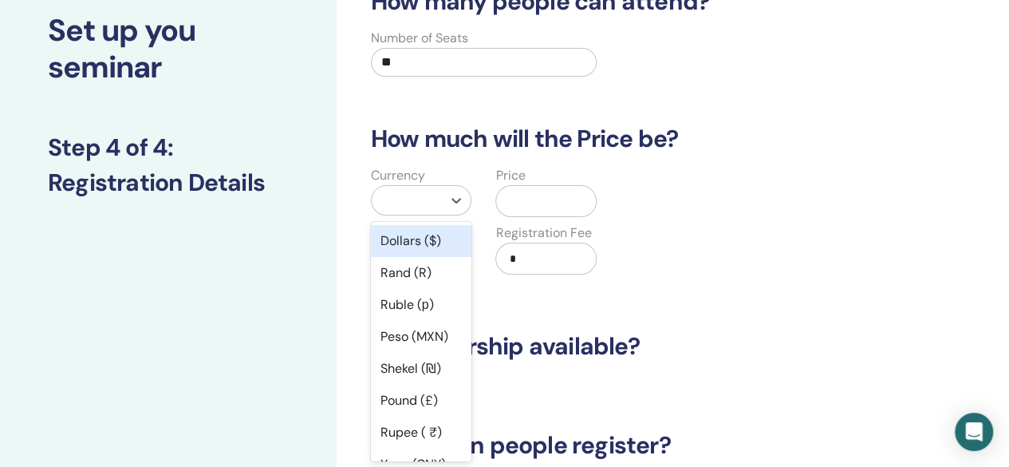
click at [408, 196] on div at bounding box center [407, 200] width 55 height 22
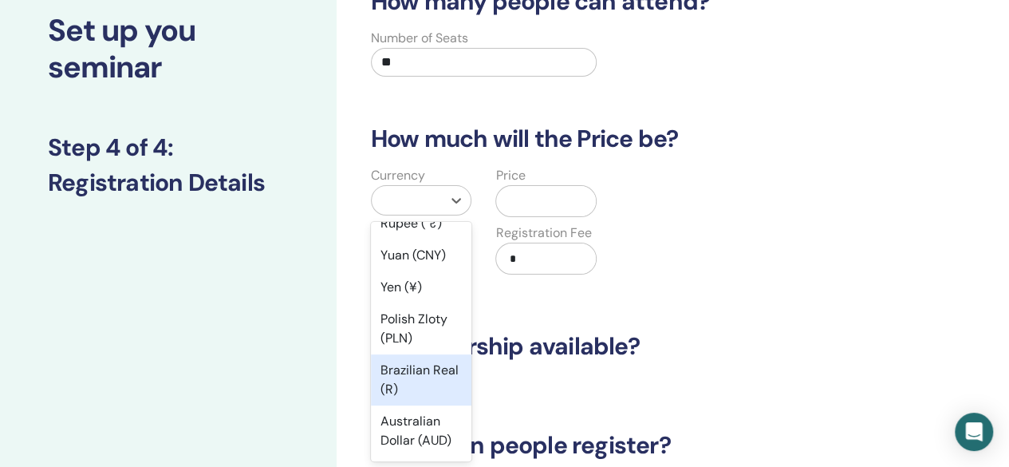
scroll to position [237, 0]
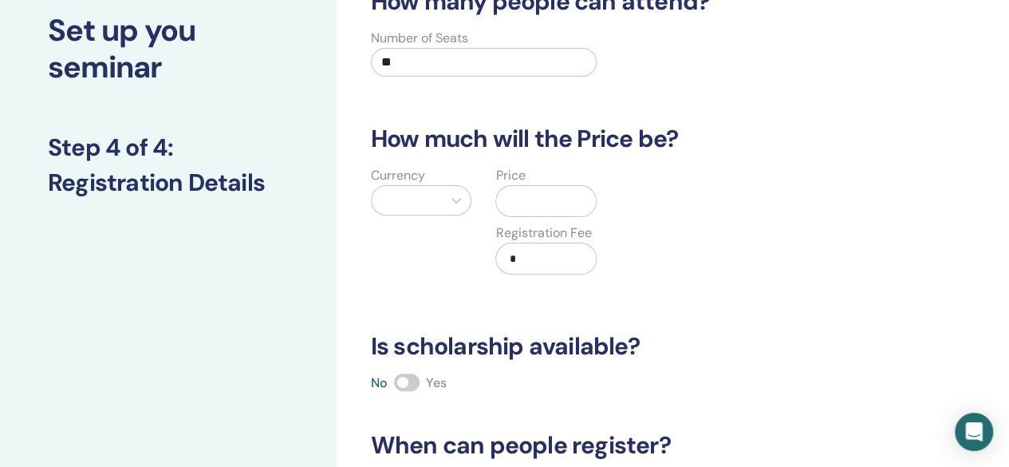
drag, startPoint x: 395, startPoint y: 415, endPoint x: 751, endPoint y: 282, distance: 380.5
click at [751, 282] on div "Currency Price Registration Fee *" at bounding box center [608, 230] width 519 height 128
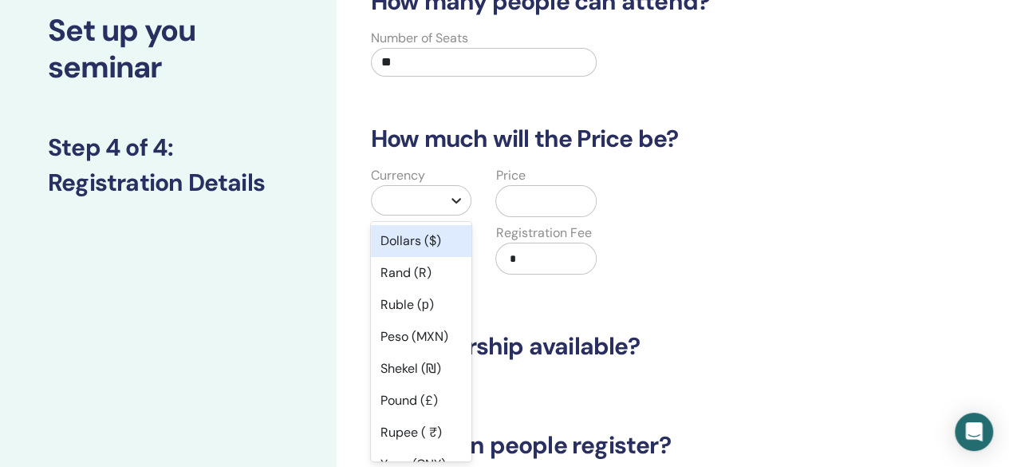
click at [443, 208] on div at bounding box center [456, 200] width 29 height 29
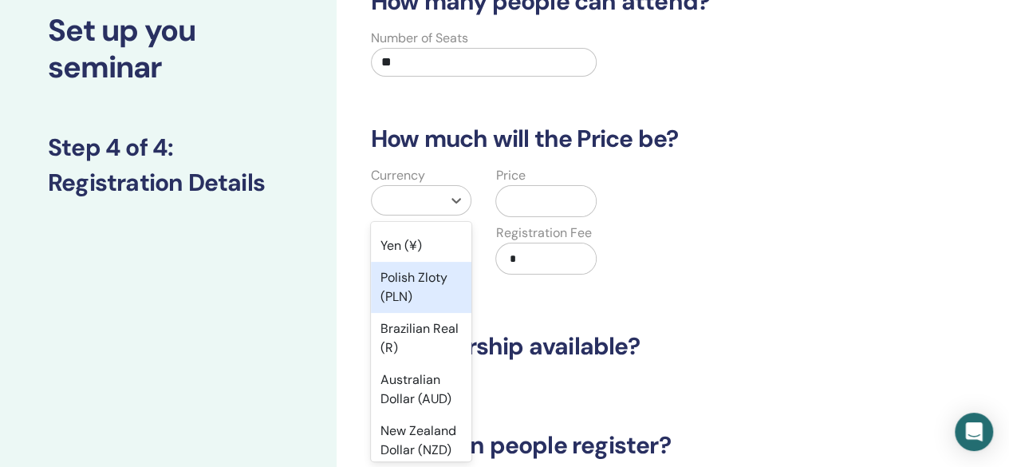
scroll to position [266, 0]
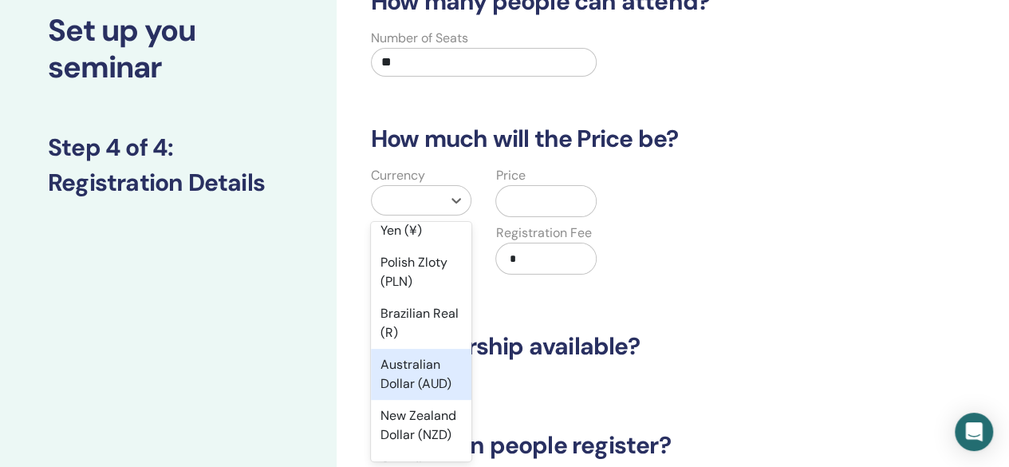
click at [406, 372] on div "Australian Dollar (AUD)" at bounding box center [421, 373] width 101 height 51
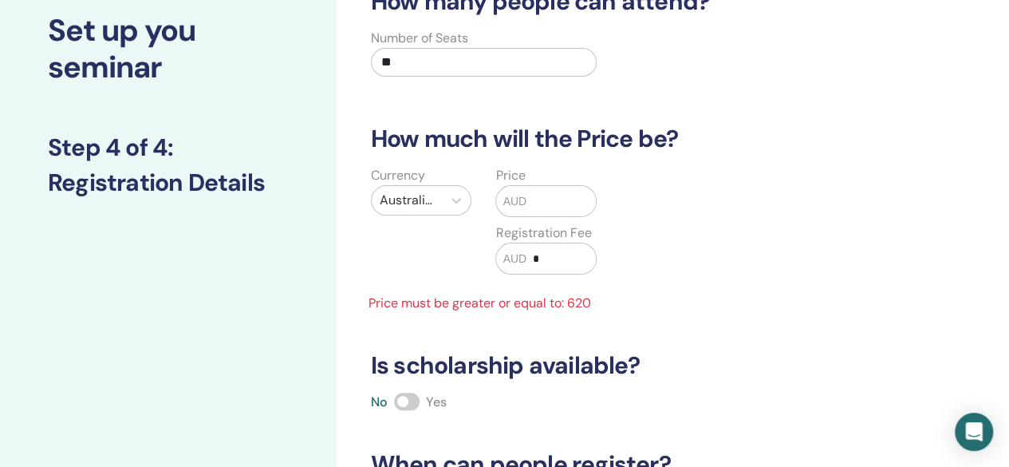
click at [548, 203] on input "text" at bounding box center [560, 201] width 69 height 30
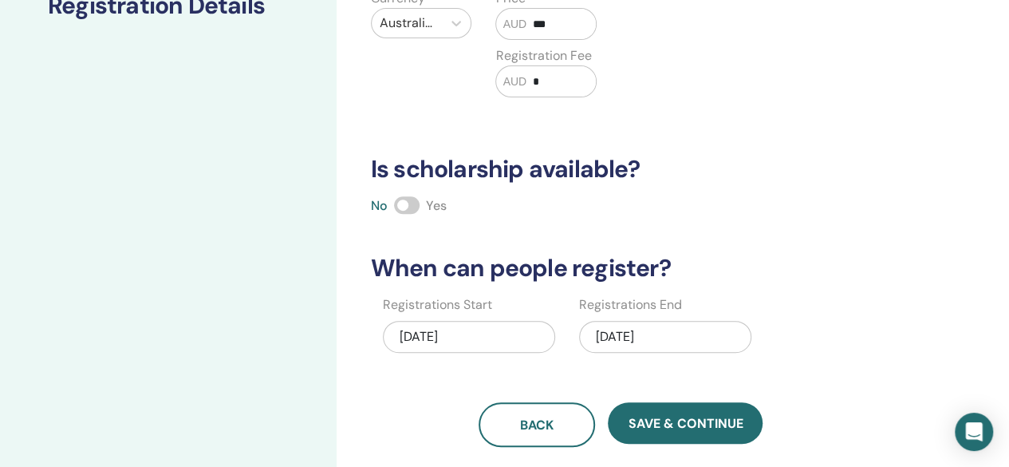
scroll to position [364, 0]
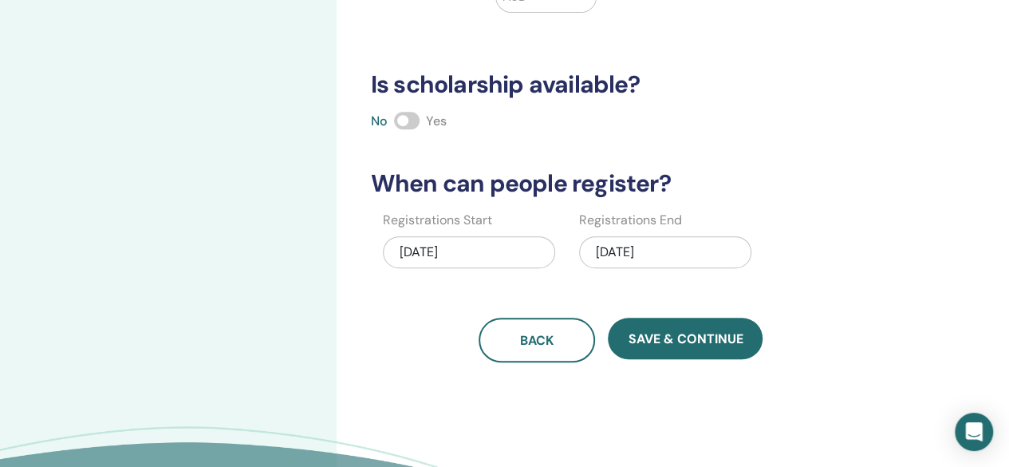
type input "***"
click at [662, 250] on div "10/26/2025" at bounding box center [665, 252] width 172 height 32
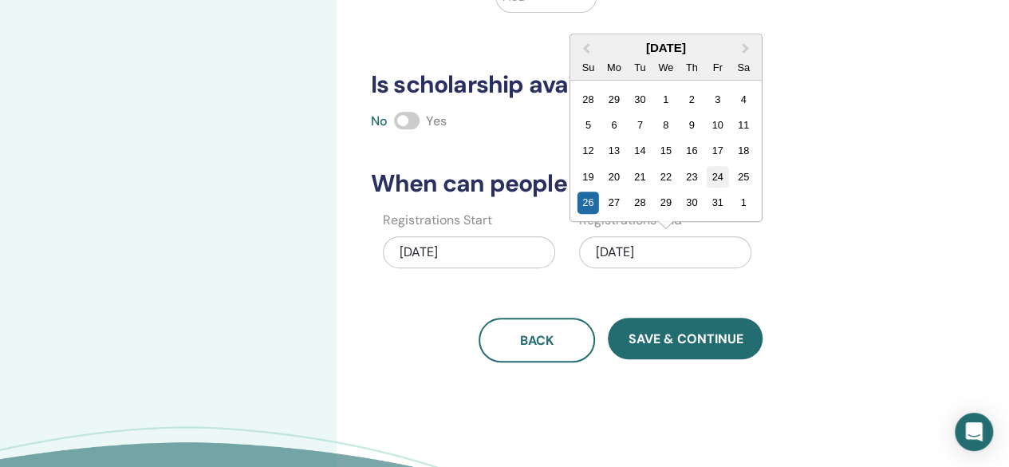
click at [722, 171] on div "24" at bounding box center [718, 177] width 22 height 22
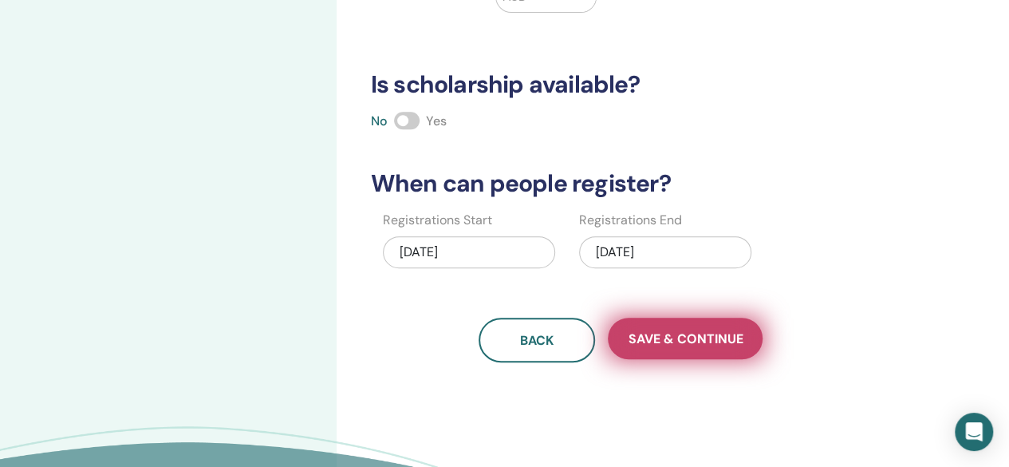
click at [713, 330] on span "Save & Continue" at bounding box center [685, 338] width 115 height 17
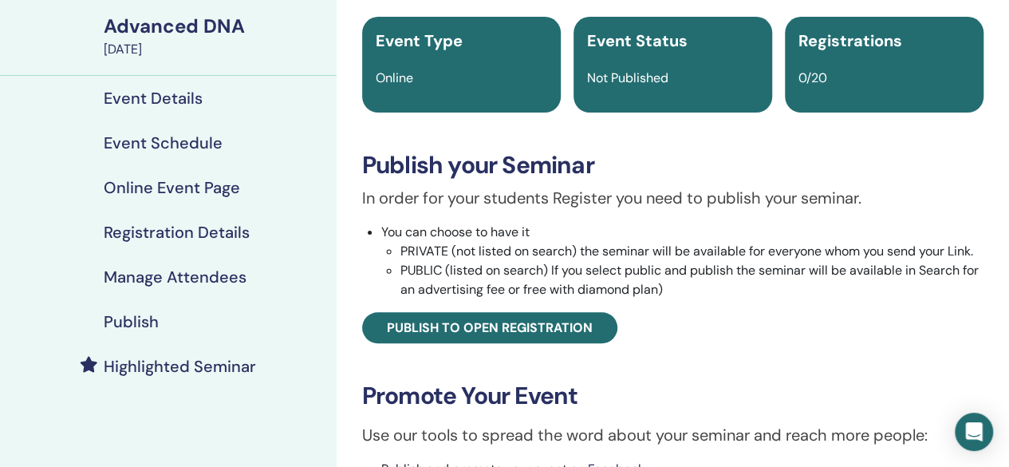
scroll to position [202, 0]
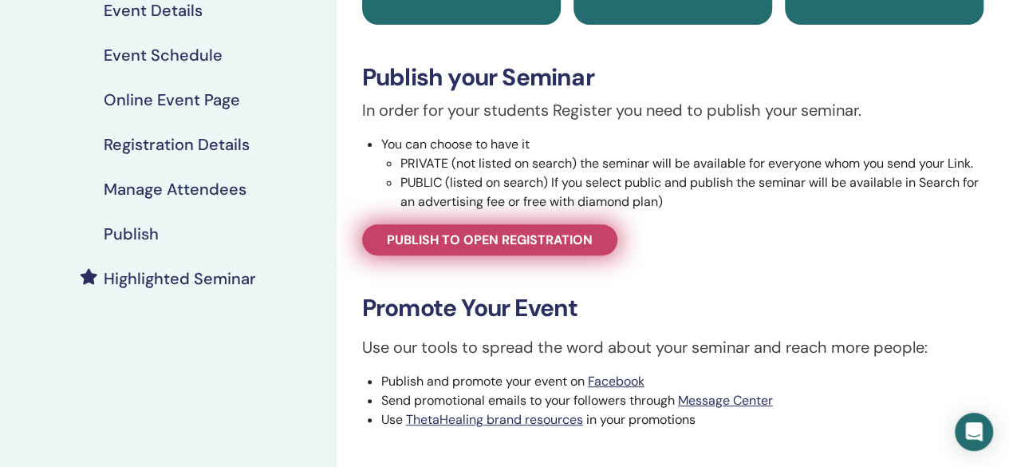
click at [549, 238] on span "Publish to open registration" at bounding box center [490, 239] width 206 height 17
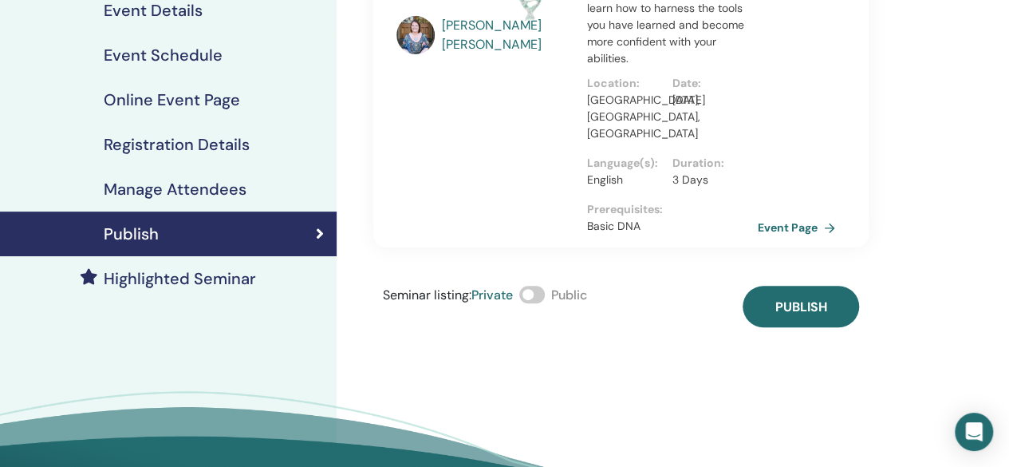
click at [530, 285] on span at bounding box center [532, 294] width 26 height 18
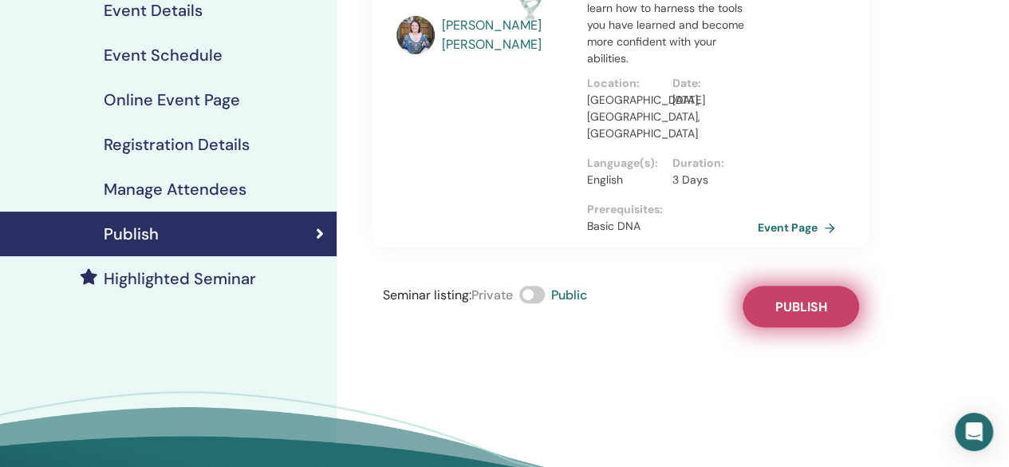
click at [787, 298] on span "Publish" at bounding box center [800, 306] width 52 height 17
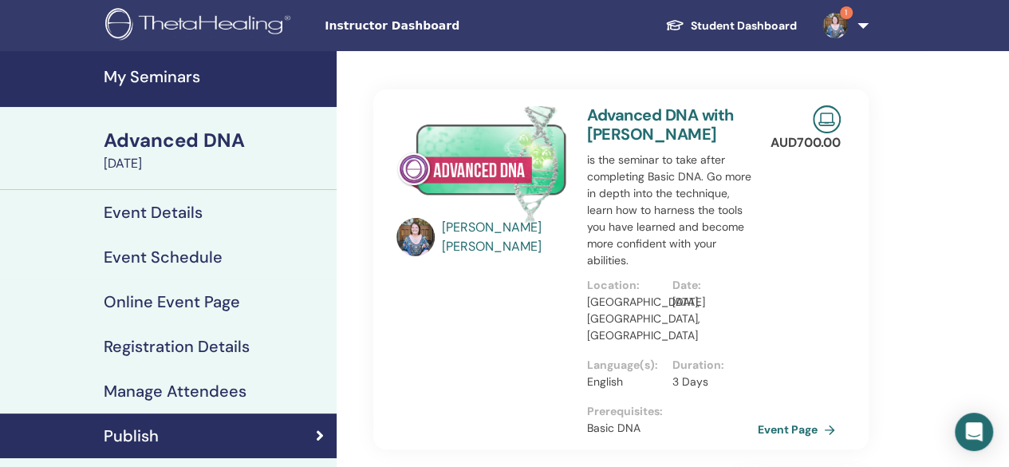
click at [124, 73] on h4 "My Seminars" at bounding box center [215, 76] width 223 height 19
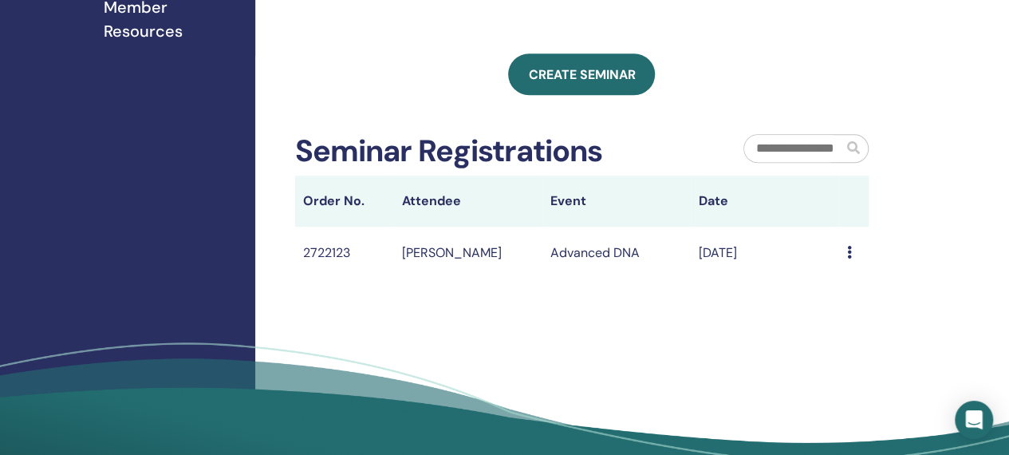
scroll to position [538, 0]
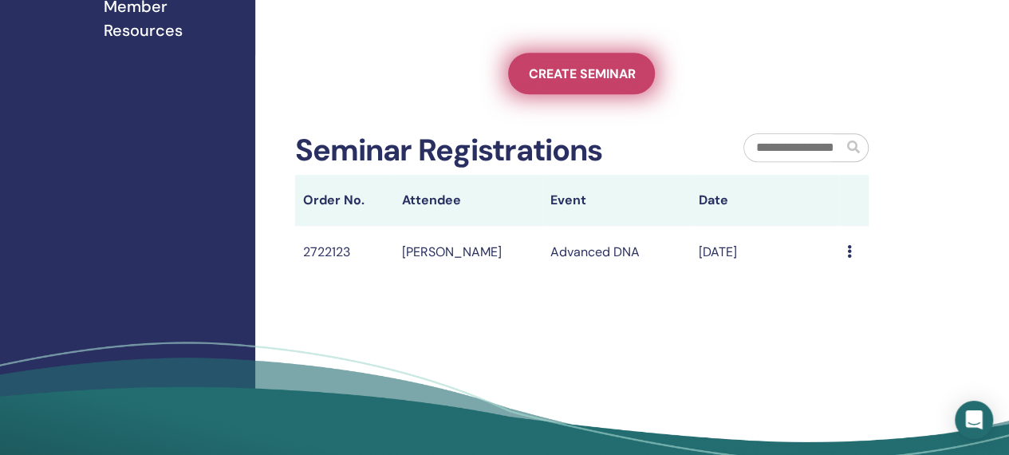
click at [607, 82] on span "Create seminar" at bounding box center [581, 73] width 107 height 17
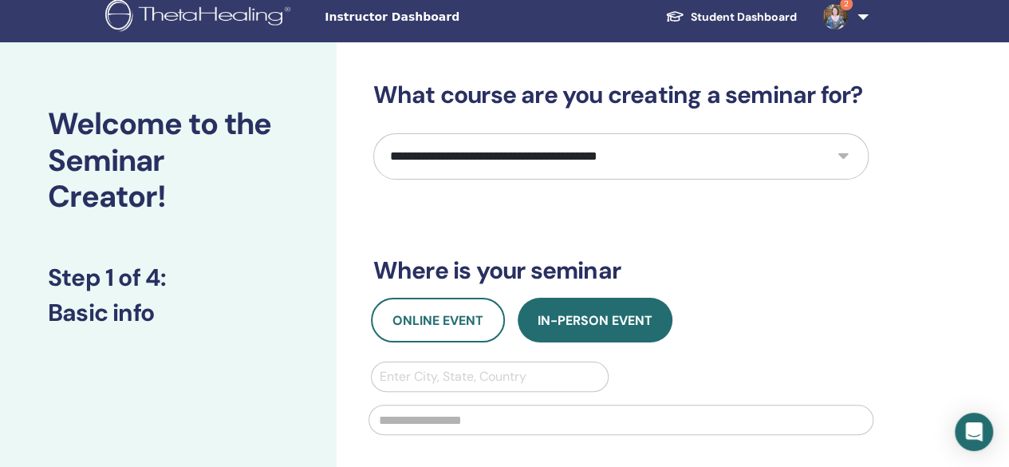
scroll to position [10, 0]
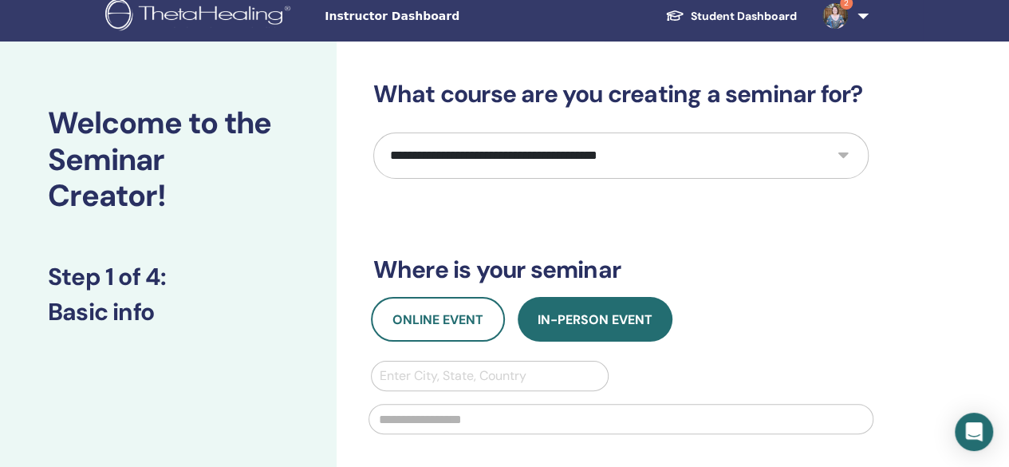
click at [590, 157] on select "**********" at bounding box center [620, 155] width 495 height 46
select select "**"
click at [373, 132] on select "**********" at bounding box center [620, 155] width 495 height 46
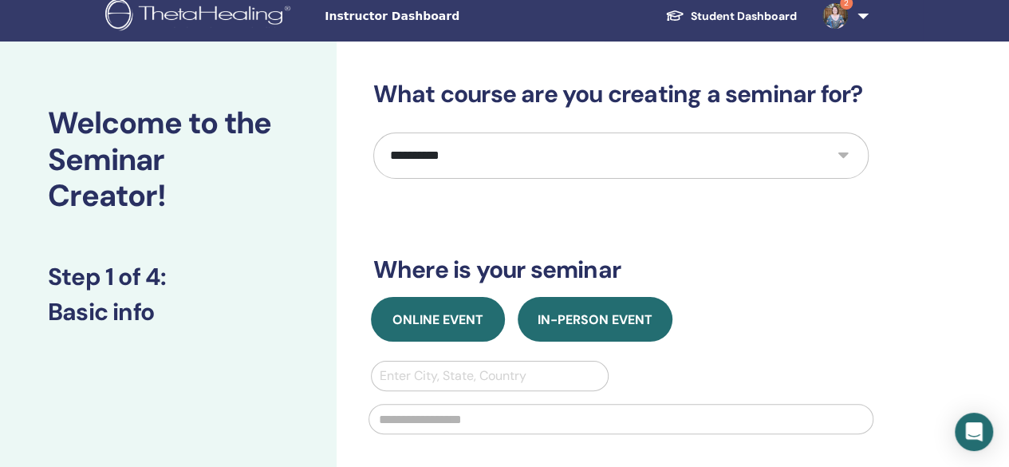
click at [421, 331] on button "Online Event" at bounding box center [438, 319] width 134 height 45
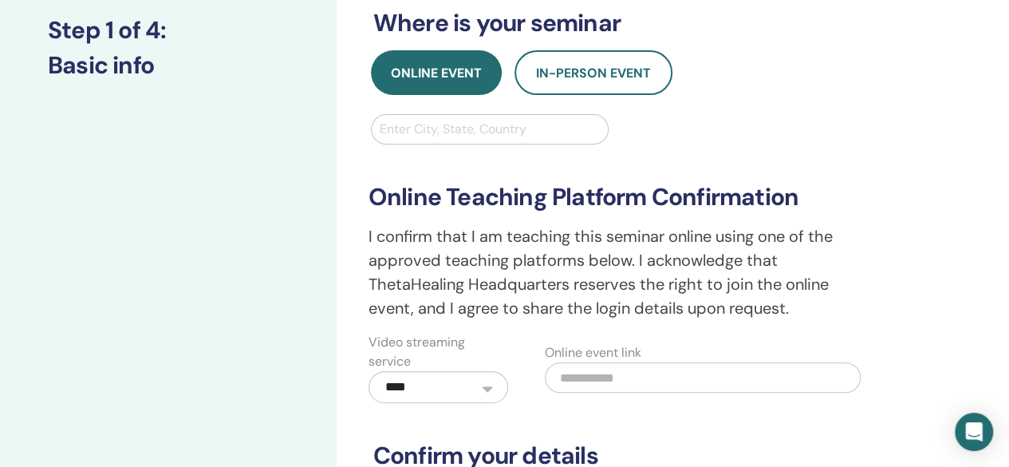
scroll to position [255, 0]
click at [633, 376] on input "text" at bounding box center [703, 378] width 316 height 30
paste input "**********"
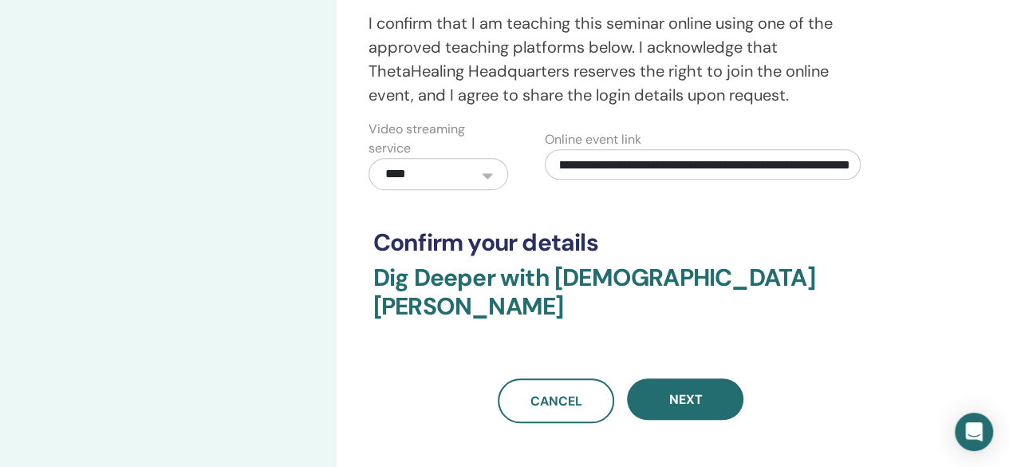
scroll to position [470, 0]
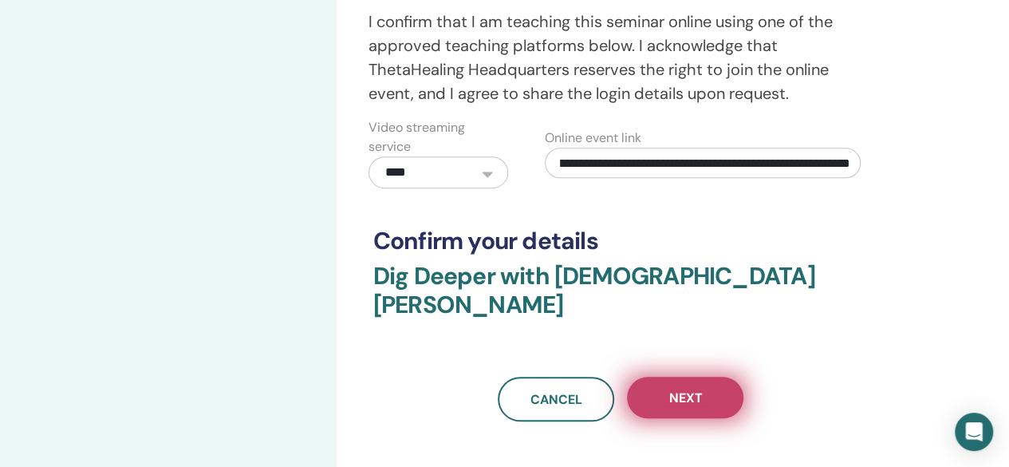
type input "**********"
click at [686, 381] on button "Next" at bounding box center [685, 396] width 116 height 41
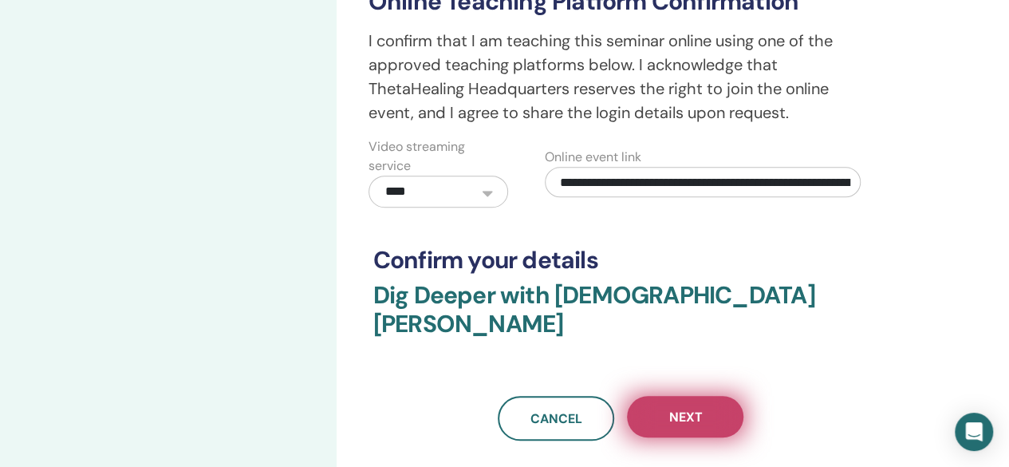
click at [676, 408] on span "Next" at bounding box center [684, 416] width 33 height 17
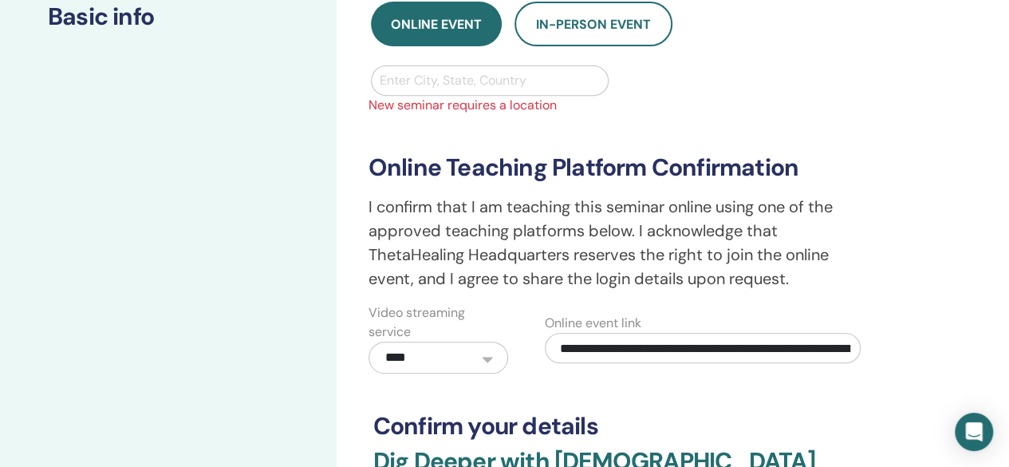
scroll to position [306, 0]
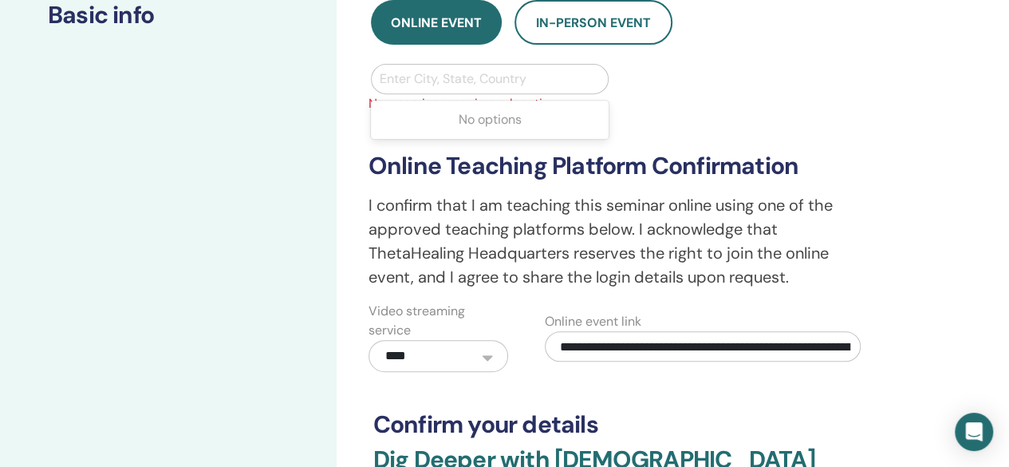
click at [489, 78] on div at bounding box center [490, 79] width 221 height 22
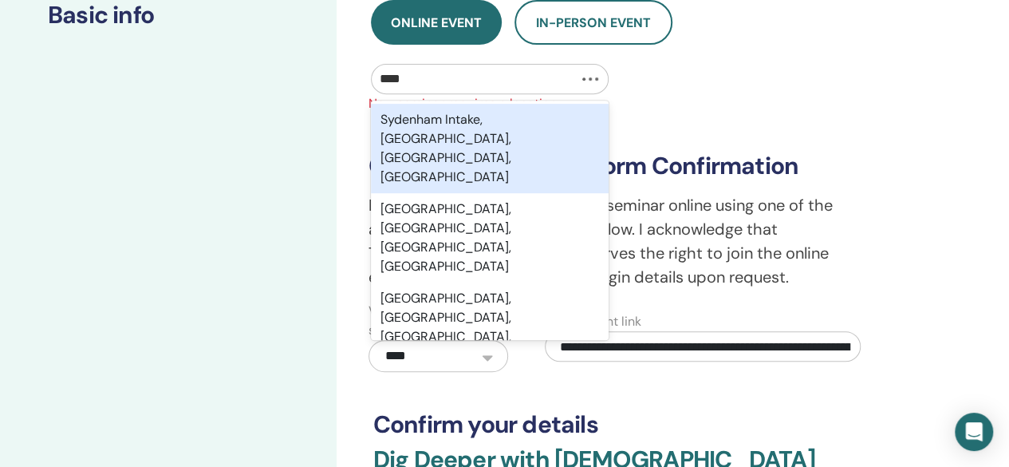
type input "*****"
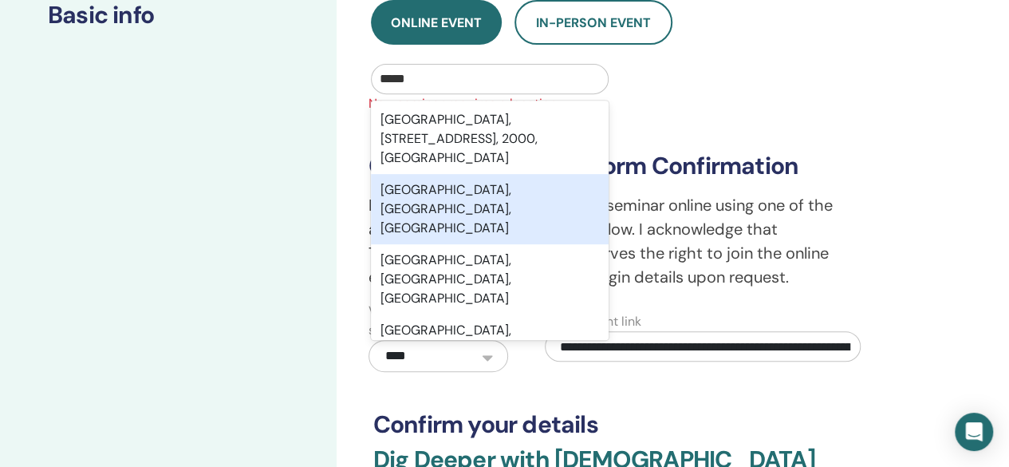
click at [449, 186] on div "Sydney, New South Wales, AUS" at bounding box center [490, 209] width 238 height 70
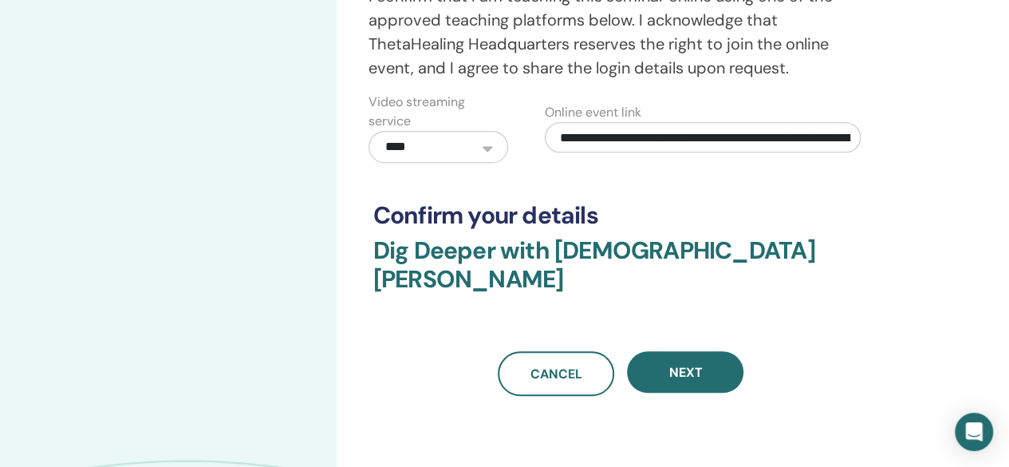
scroll to position [521, 0]
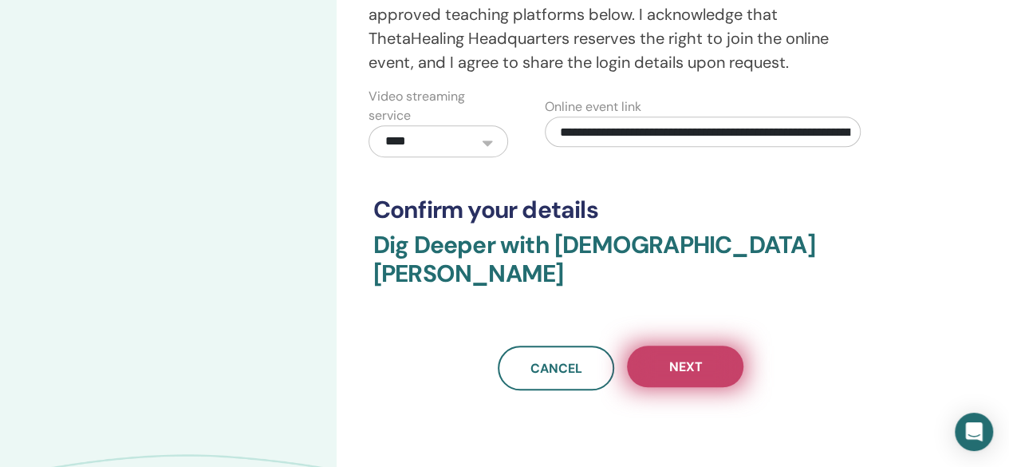
click at [707, 345] on button "Next" at bounding box center [685, 365] width 116 height 41
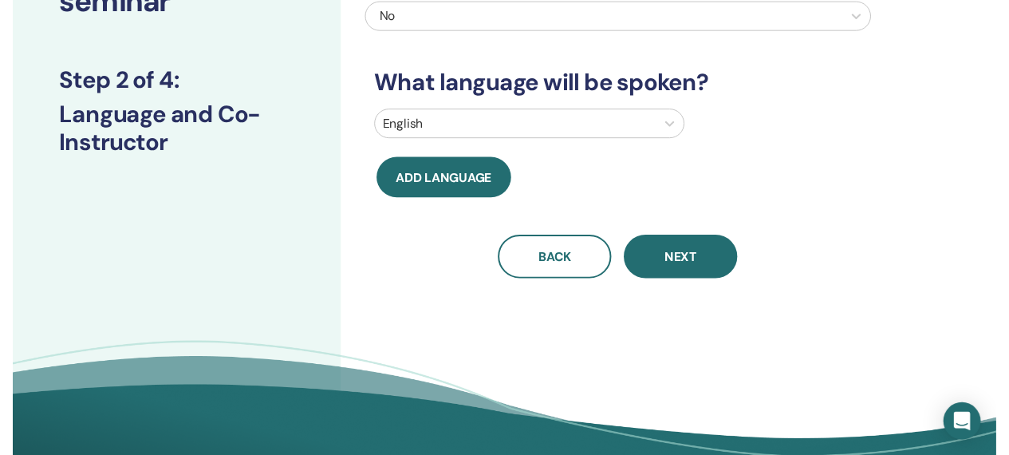
scroll to position [170, 0]
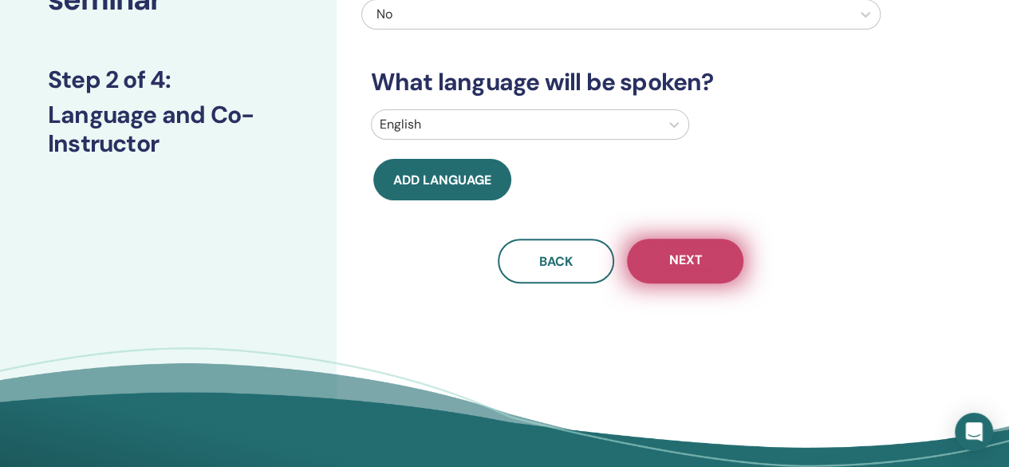
click at [702, 264] on button "Next" at bounding box center [685, 260] width 116 height 45
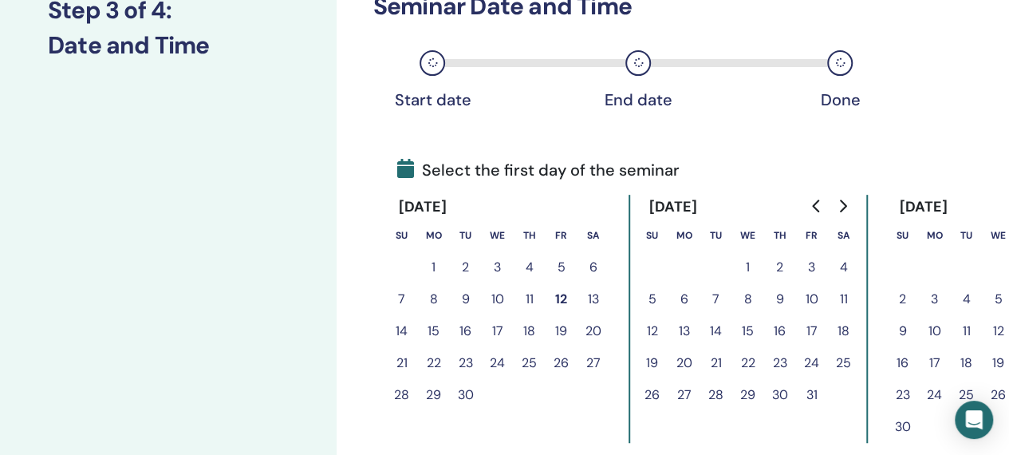
scroll to position [243, 0]
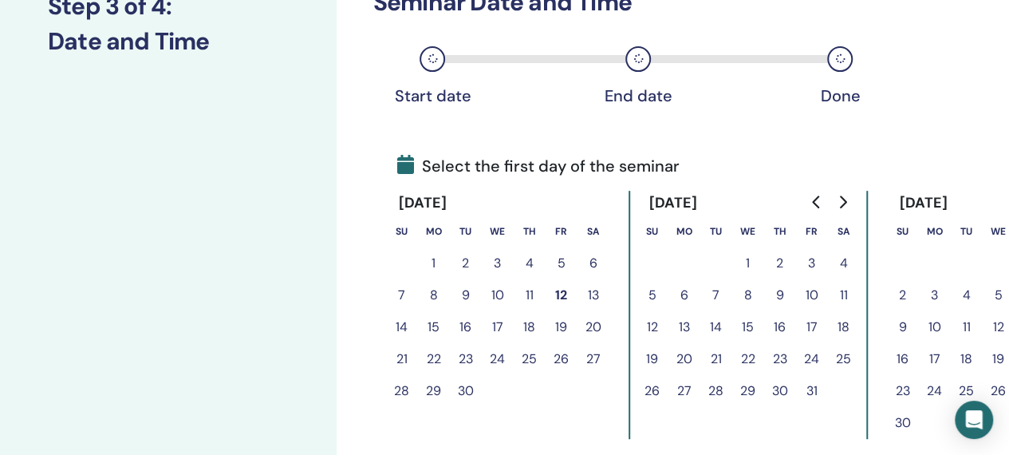
click at [682, 395] on button "27" at bounding box center [684, 391] width 32 height 32
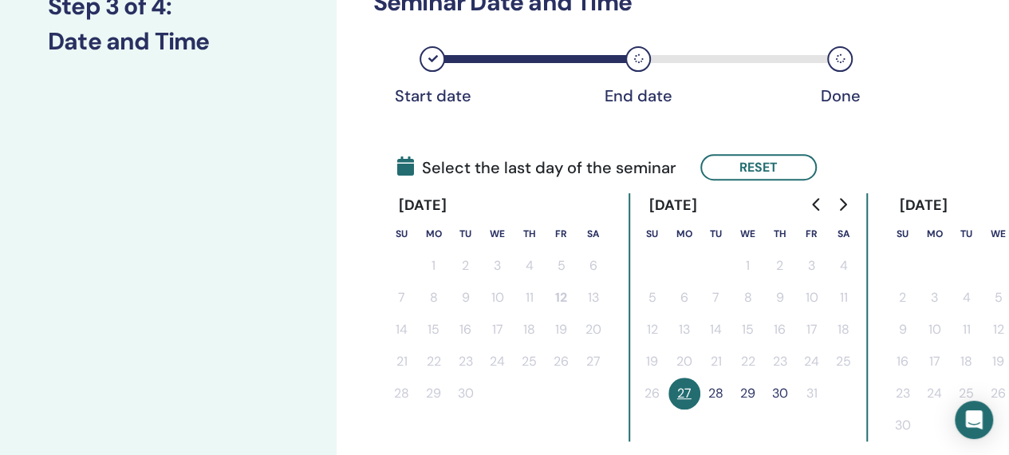
click at [721, 391] on button "28" at bounding box center [716, 393] width 32 height 32
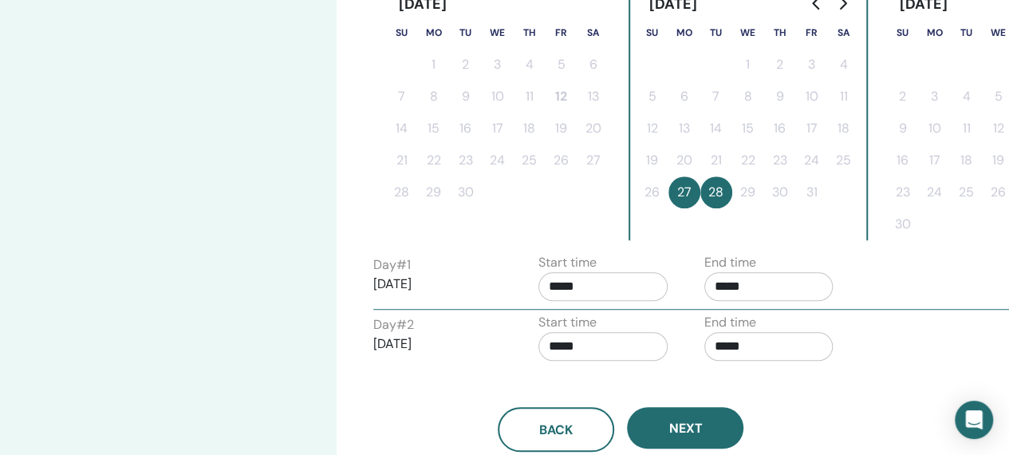
scroll to position [451, 0]
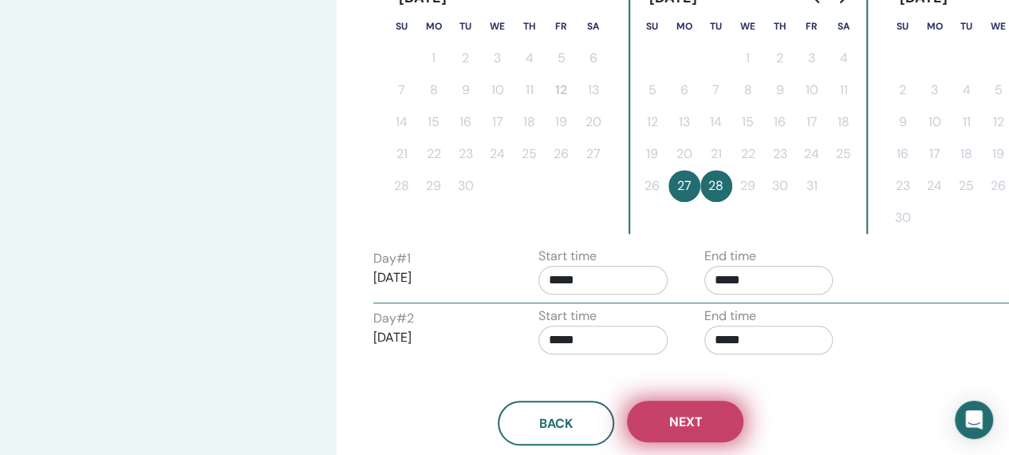
click at [694, 415] on span "Next" at bounding box center [684, 421] width 33 height 17
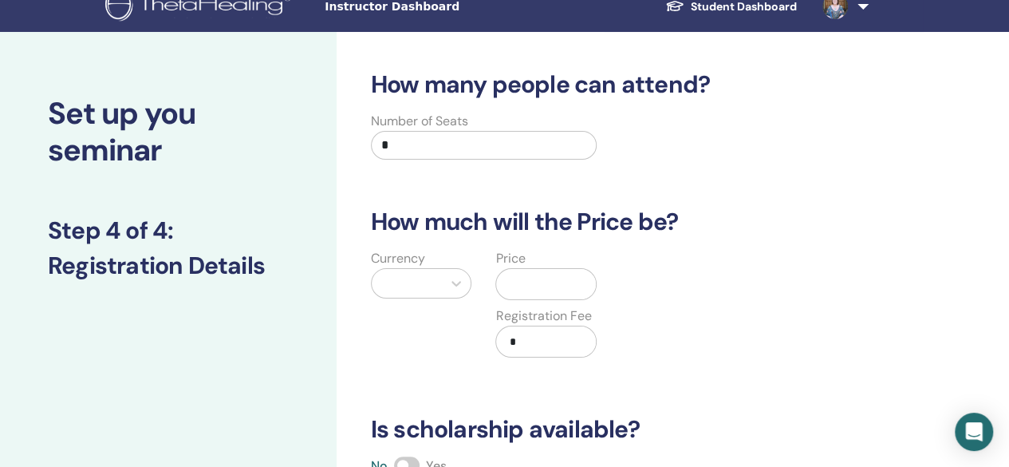
scroll to position [18, 0]
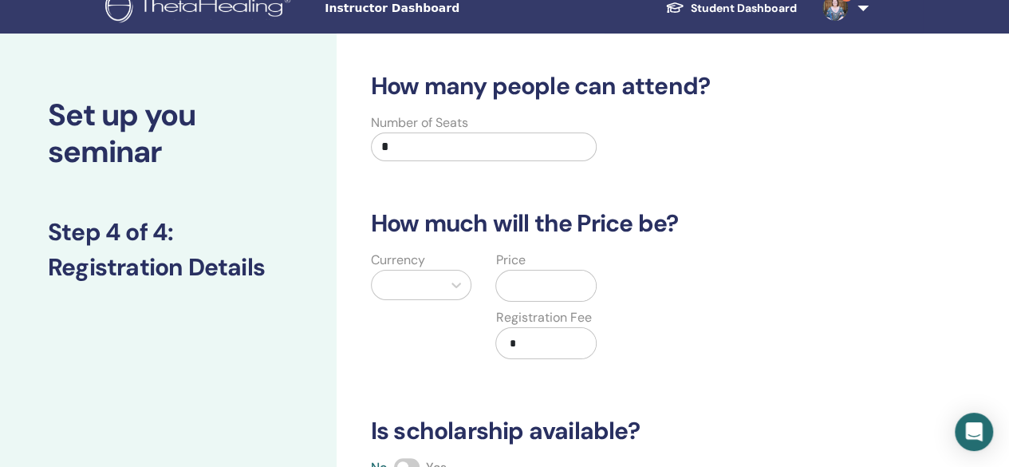
click at [498, 154] on input "*" at bounding box center [484, 146] width 226 height 29
type input "**"
click at [427, 301] on div "Currency" at bounding box center [421, 314] width 125 height 128
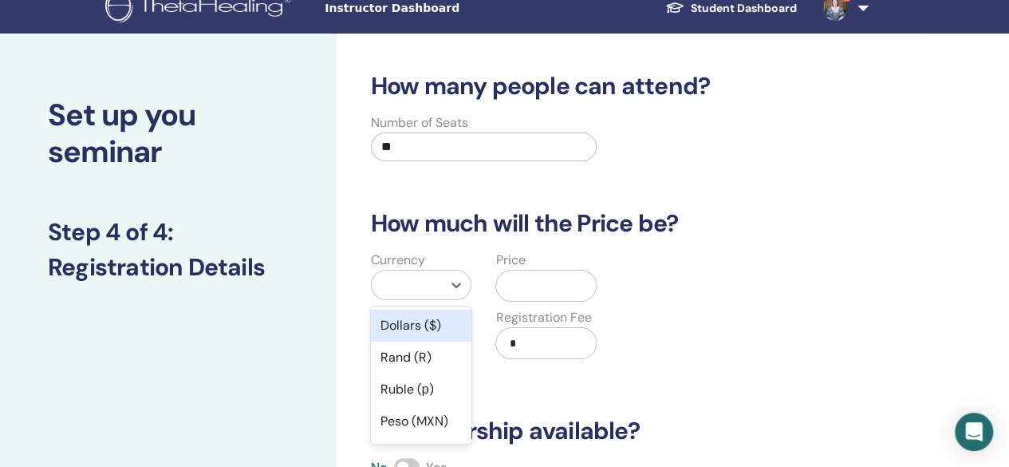
click at [427, 274] on div at bounding box center [407, 285] width 55 height 22
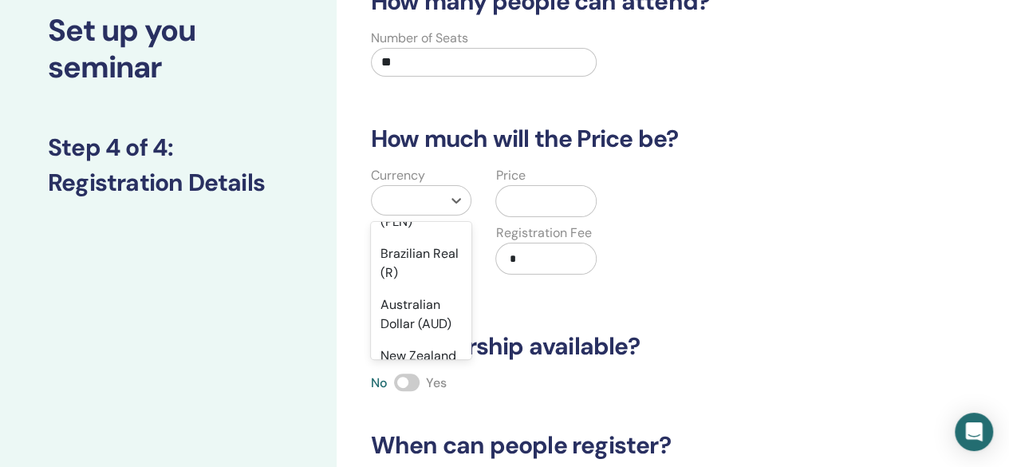
scroll to position [326, 0]
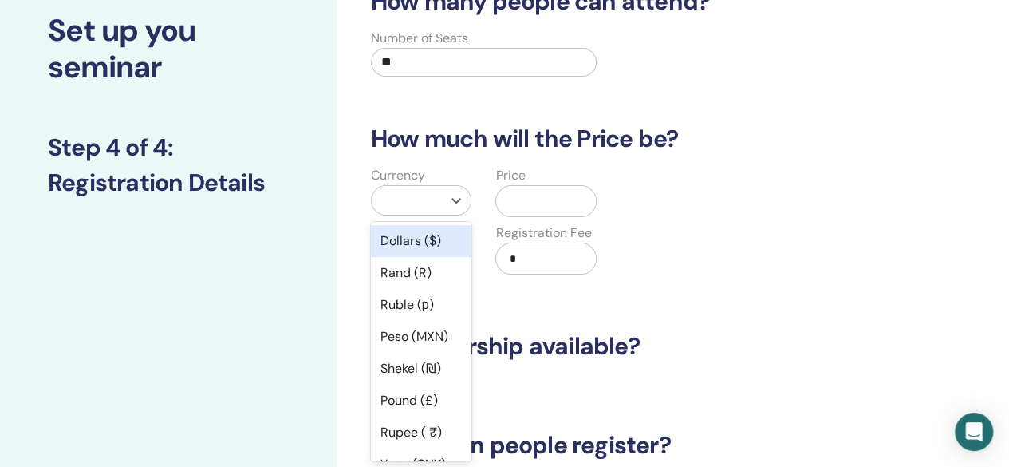
drag, startPoint x: 424, startPoint y: 315, endPoint x: 404, endPoint y: 186, distance: 130.8
click at [404, 186] on div at bounding box center [407, 200] width 71 height 29
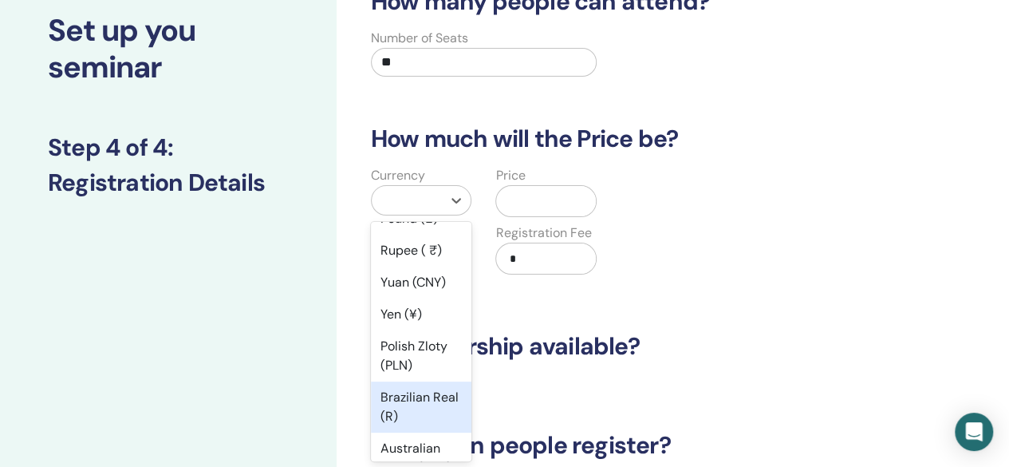
scroll to position [247, 0]
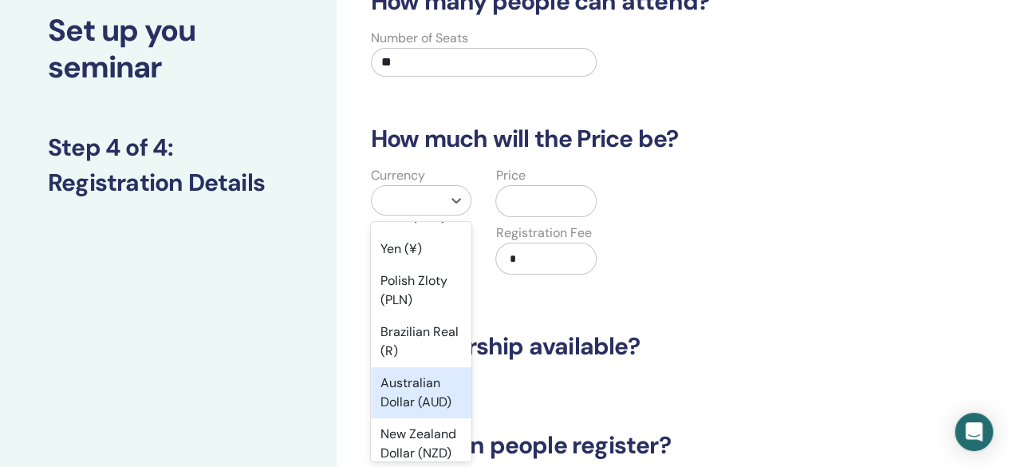
click at [400, 400] on div "Australian Dollar (AUD)" at bounding box center [421, 392] width 101 height 51
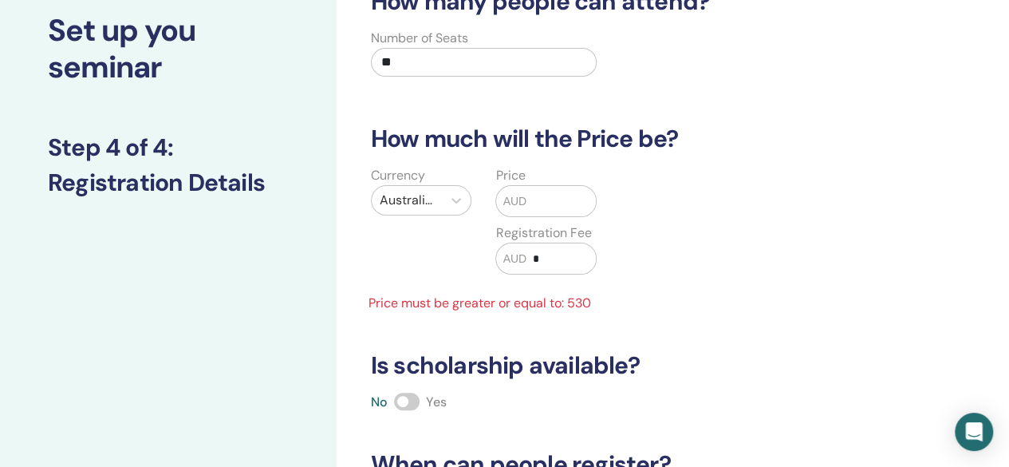
click at [549, 203] on input "text" at bounding box center [560, 201] width 69 height 30
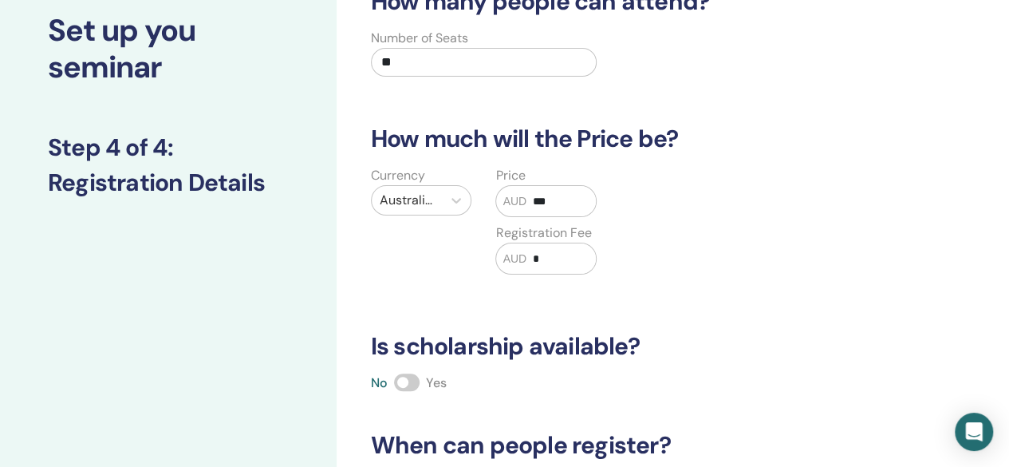
type input "***"
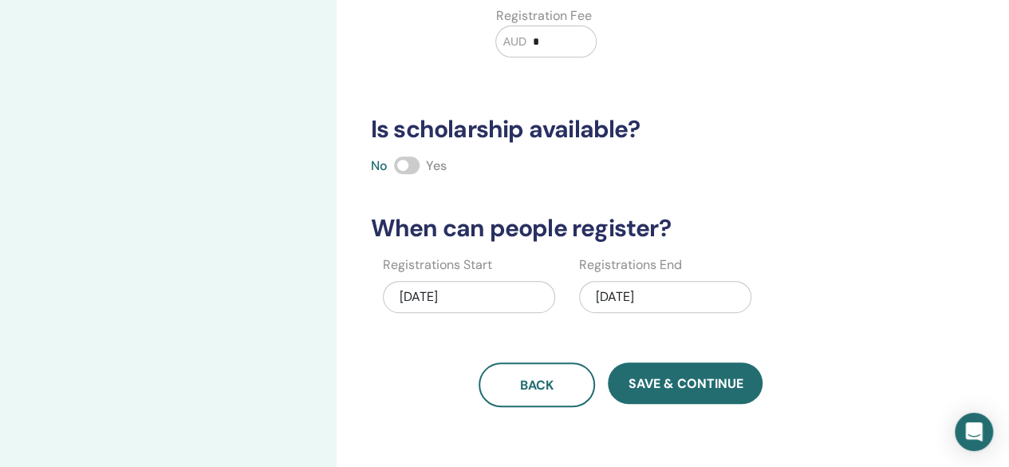
scroll to position [319, 0]
click at [660, 301] on div "10/28/2025" at bounding box center [665, 297] width 172 height 32
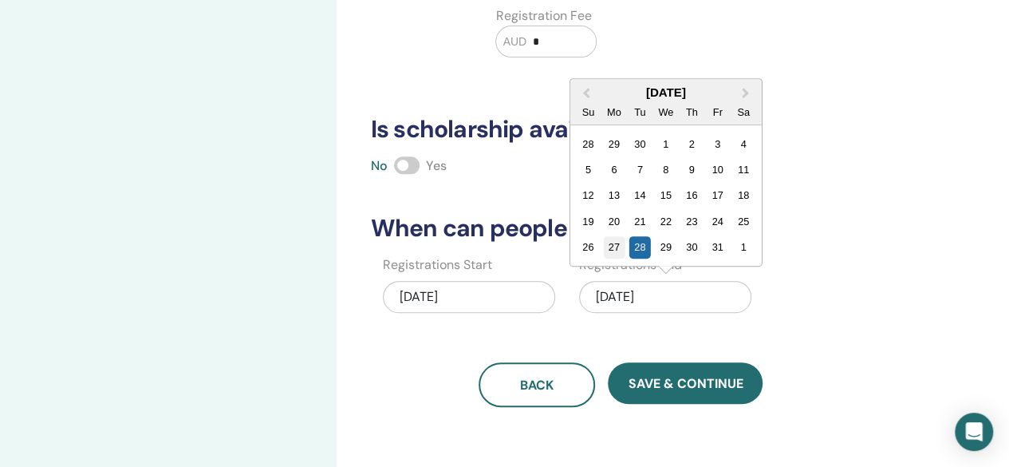
click at [606, 246] on div "27" at bounding box center [614, 247] width 22 height 22
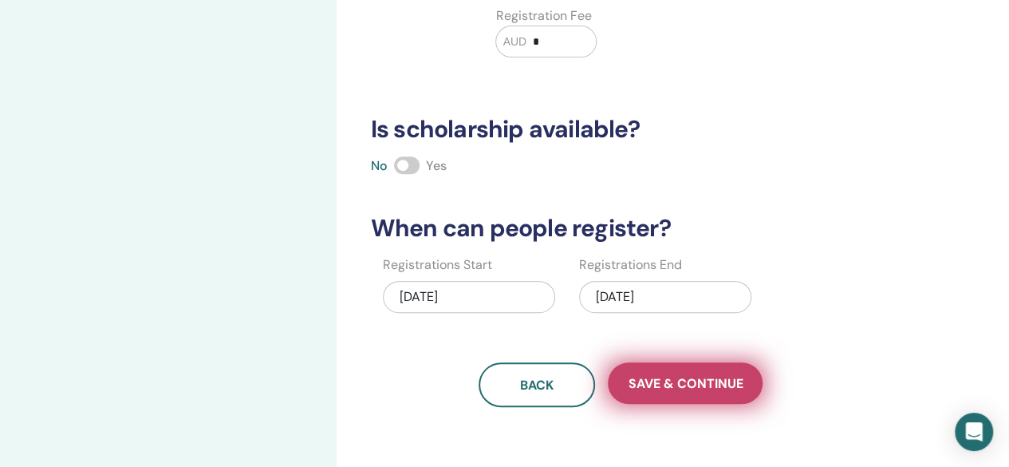
drag, startPoint x: 659, startPoint y: 377, endPoint x: 632, endPoint y: 380, distance: 27.3
drag, startPoint x: 632, startPoint y: 380, endPoint x: 695, endPoint y: 398, distance: 66.2
click at [695, 398] on button "Save & Continue" at bounding box center [685, 382] width 155 height 41
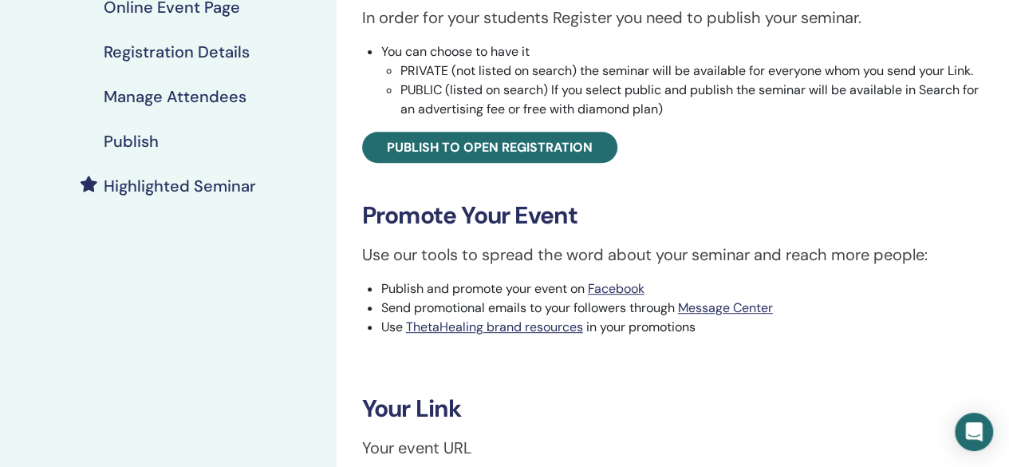
scroll to position [285, 0]
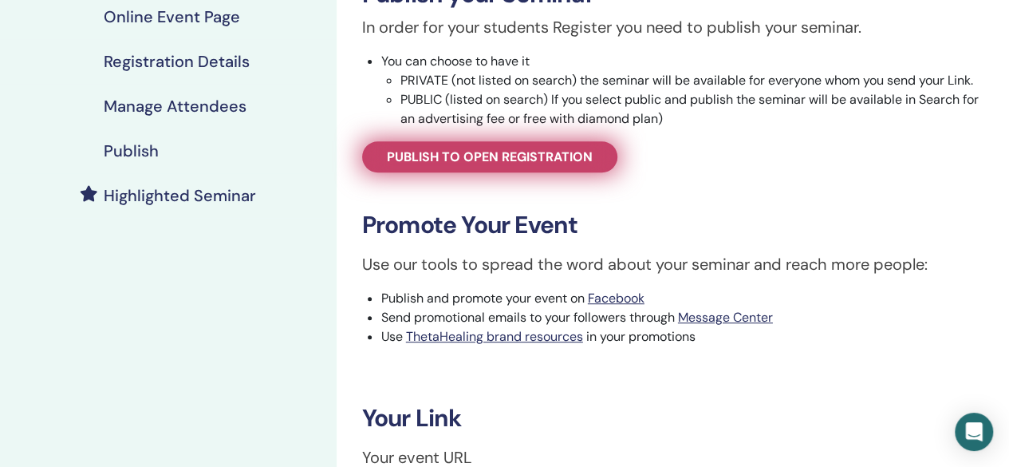
click at [550, 165] on link "Publish to open registration" at bounding box center [489, 156] width 255 height 31
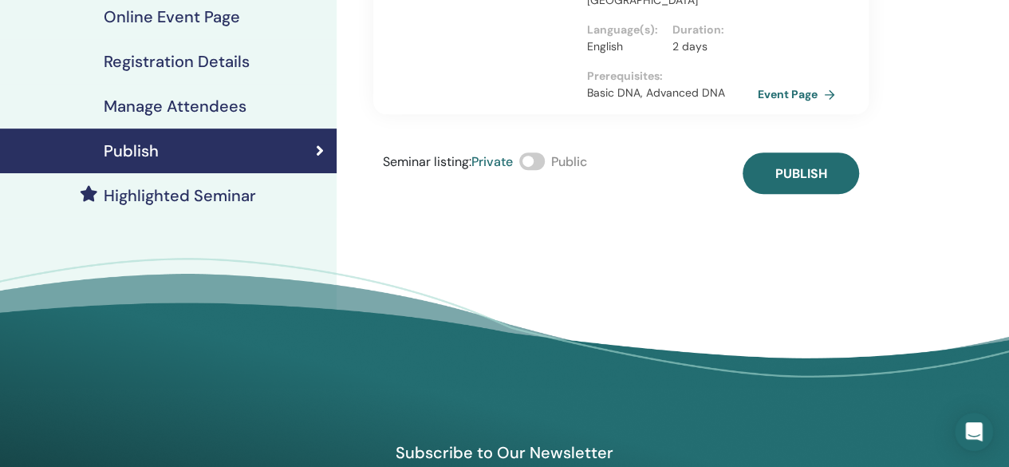
click at [540, 154] on div "Seminar listing : Private Public" at bounding box center [485, 172] width 204 height 41
click at [539, 152] on span at bounding box center [532, 161] width 26 height 18
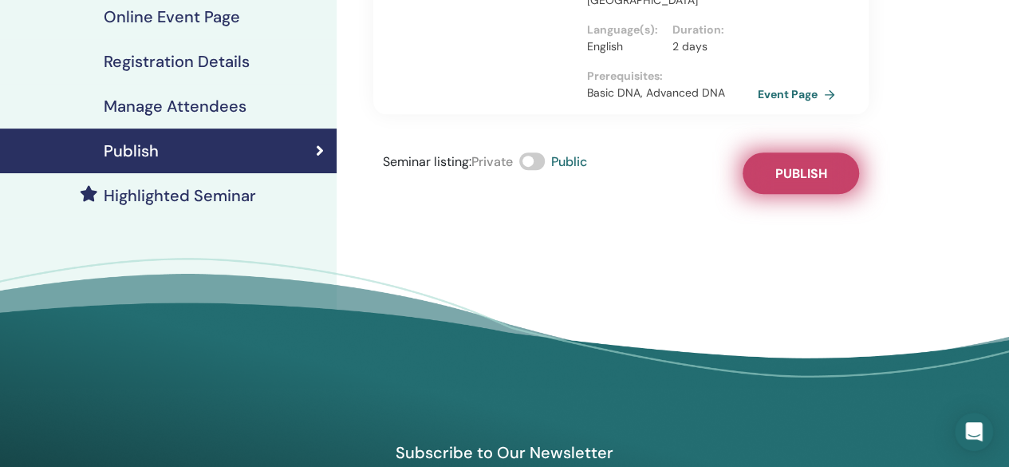
click at [808, 165] on button "Publish" at bounding box center [800, 172] width 116 height 41
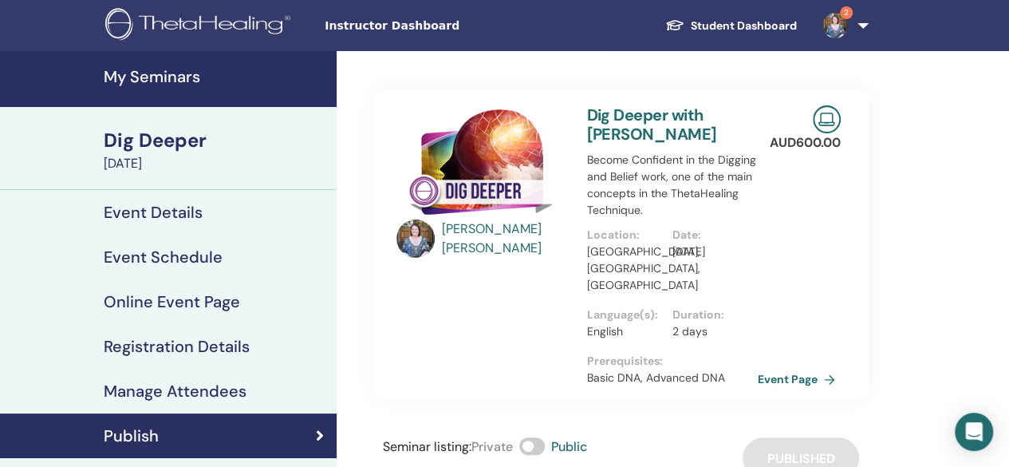
click at [167, 76] on h4 "My Seminars" at bounding box center [215, 76] width 223 height 19
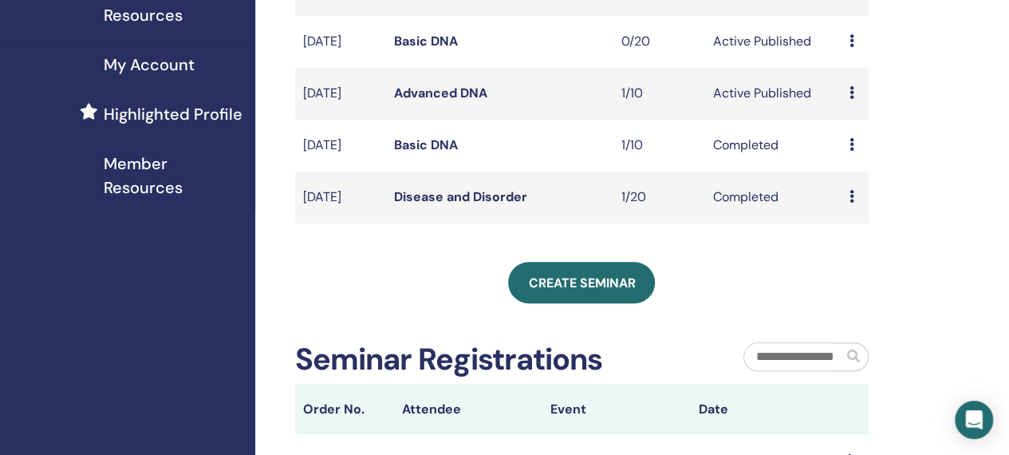
scroll to position [386, 0]
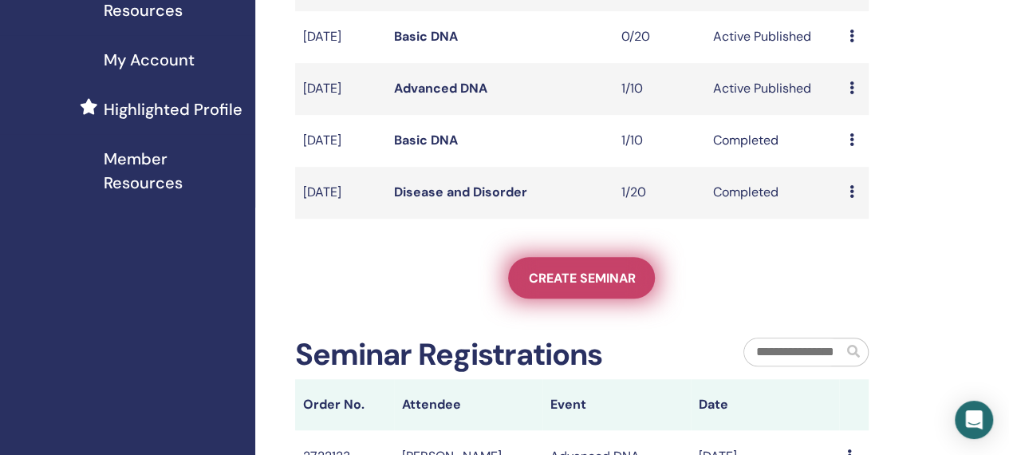
click at [552, 286] on span "Create seminar" at bounding box center [581, 278] width 107 height 17
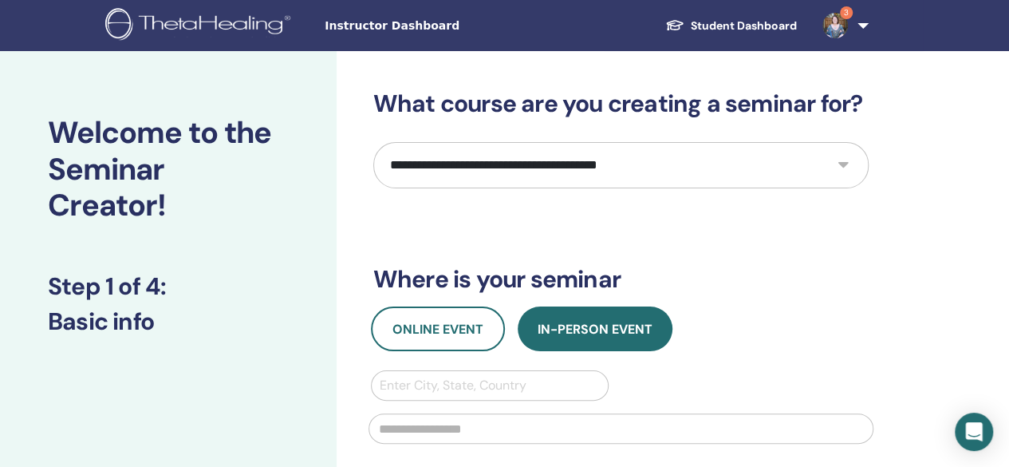
click at [472, 174] on select "**********" at bounding box center [620, 165] width 495 height 46
select select "****"
click at [373, 142] on select "**********" at bounding box center [620, 165] width 495 height 46
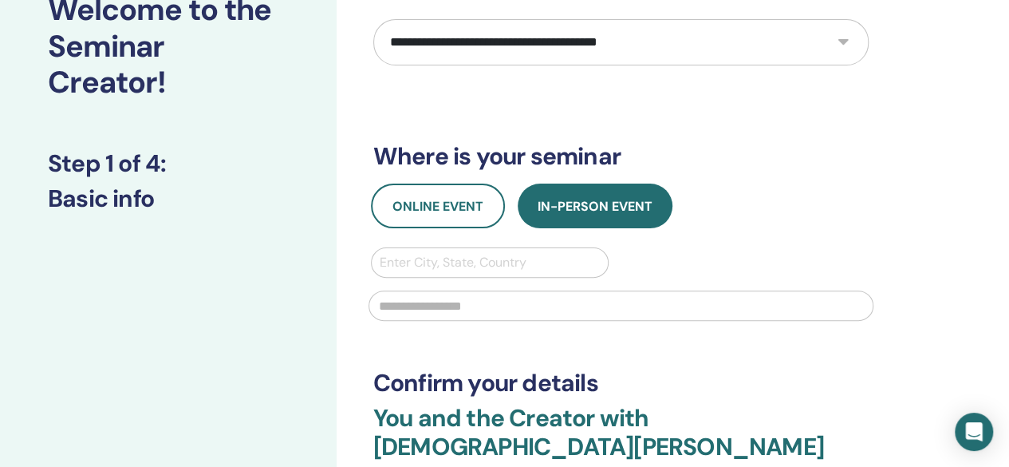
scroll to position [128, 0]
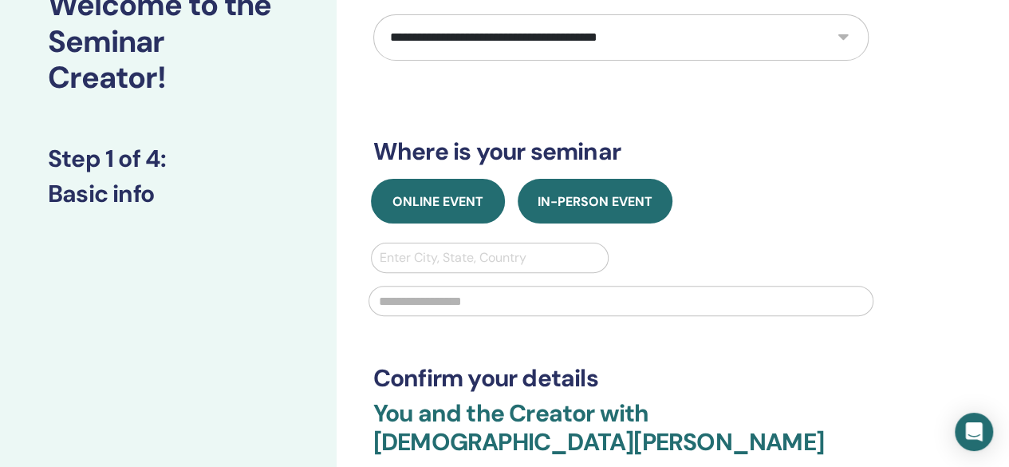
click at [424, 189] on button "Online Event" at bounding box center [438, 201] width 134 height 45
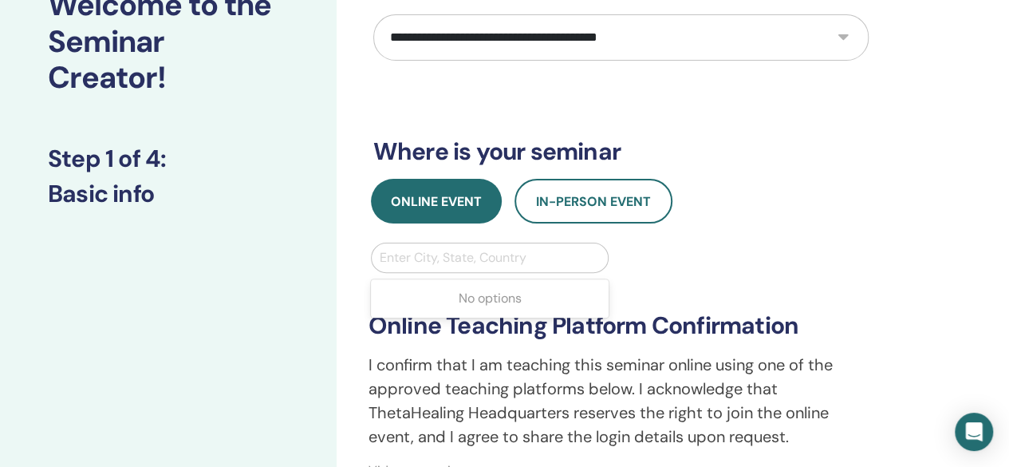
click at [415, 250] on div at bounding box center [490, 257] width 221 height 22
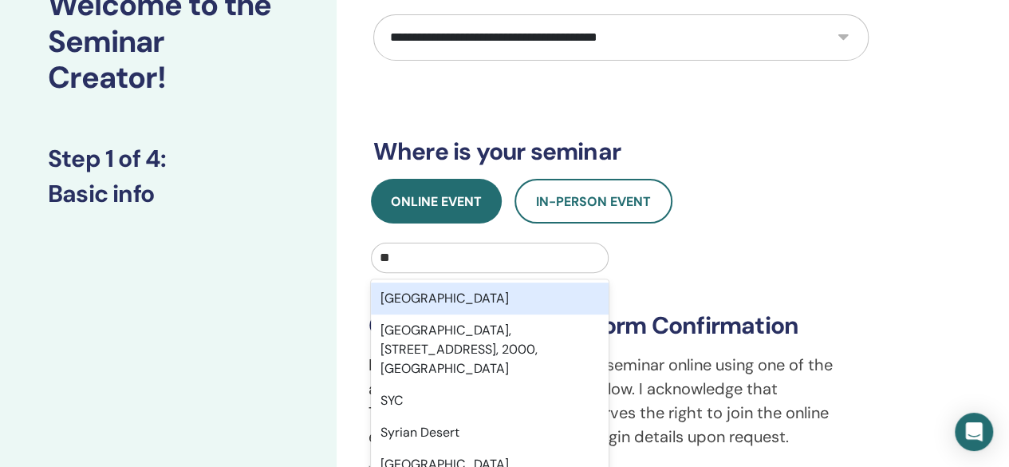
type input "***"
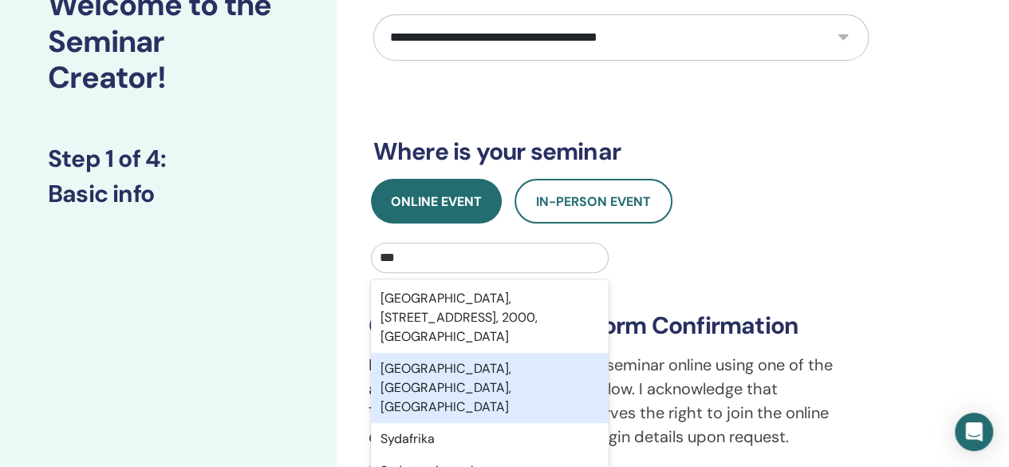
click at [443, 378] on div "[GEOGRAPHIC_DATA], [GEOGRAPHIC_DATA], [GEOGRAPHIC_DATA]" at bounding box center [490, 387] width 238 height 70
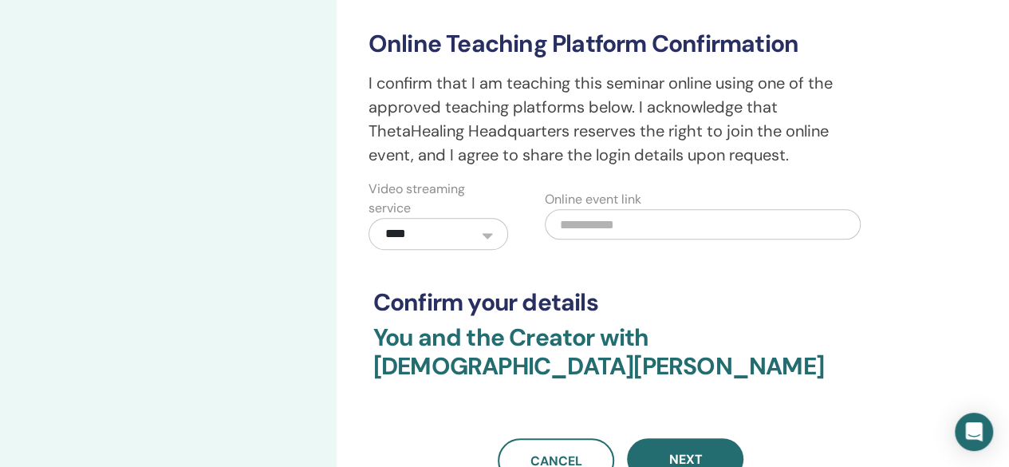
scroll to position [410, 0]
click at [608, 219] on input "text" at bounding box center [703, 223] width 316 height 30
paste input "**********"
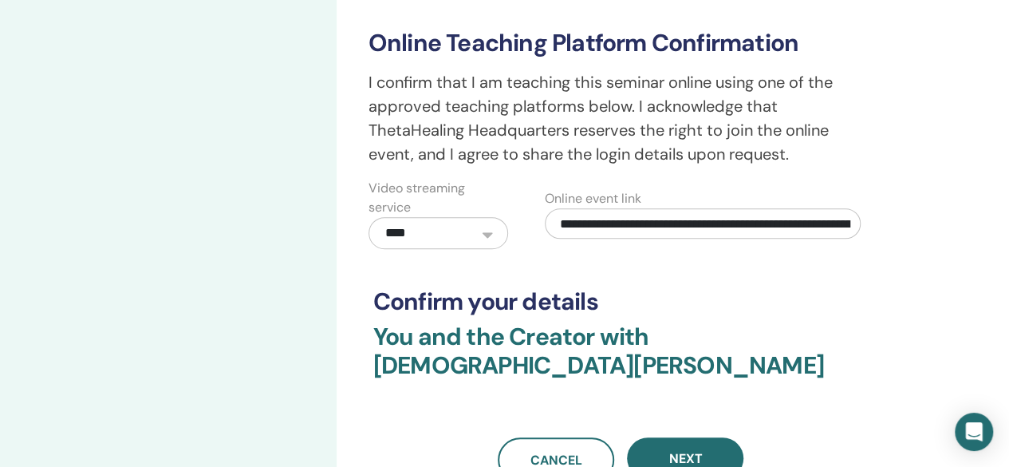
scroll to position [0, 215]
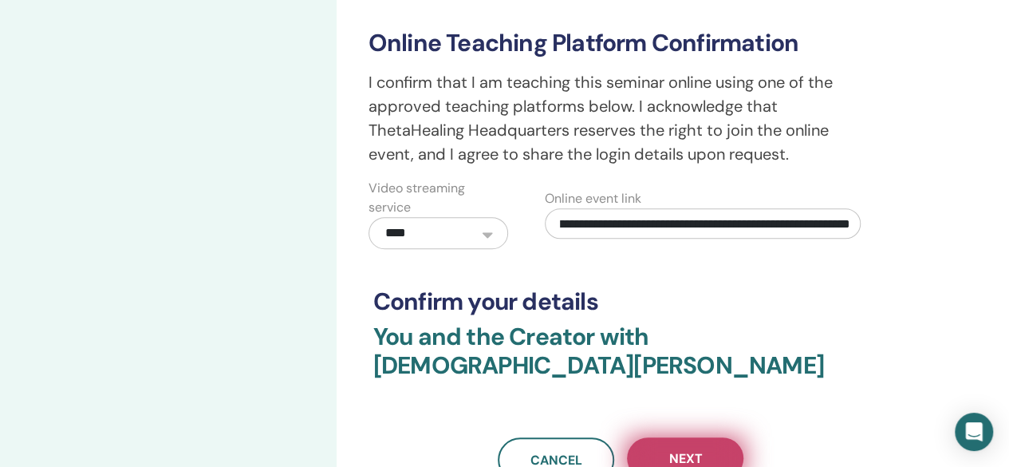
type input "**********"
click at [704, 437] on button "Next" at bounding box center [685, 457] width 116 height 41
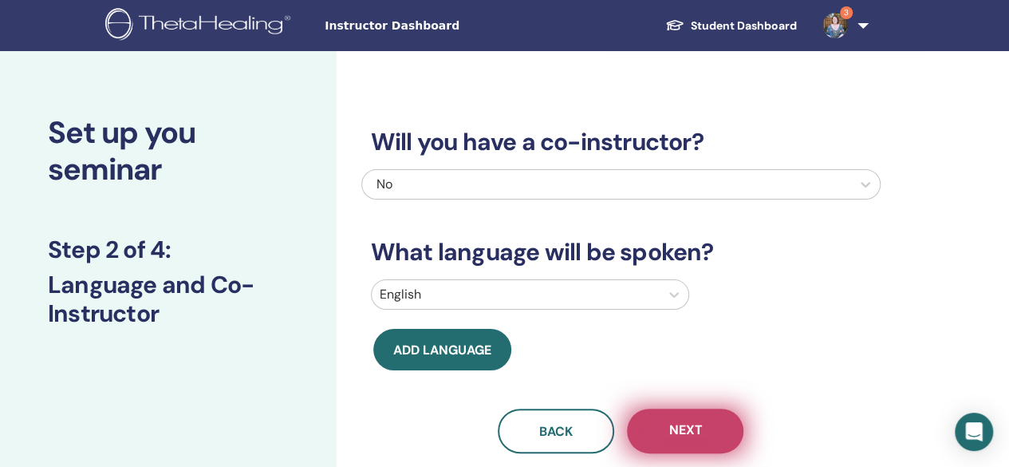
drag, startPoint x: 706, startPoint y: 431, endPoint x: 671, endPoint y: 436, distance: 35.4
click at [671, 436] on span "Next" at bounding box center [684, 431] width 33 height 20
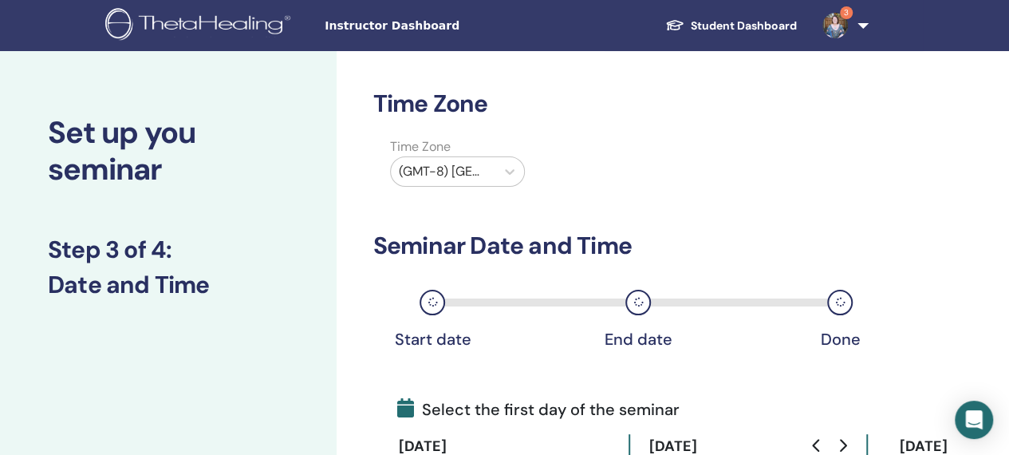
click at [466, 179] on div at bounding box center [443, 171] width 89 height 22
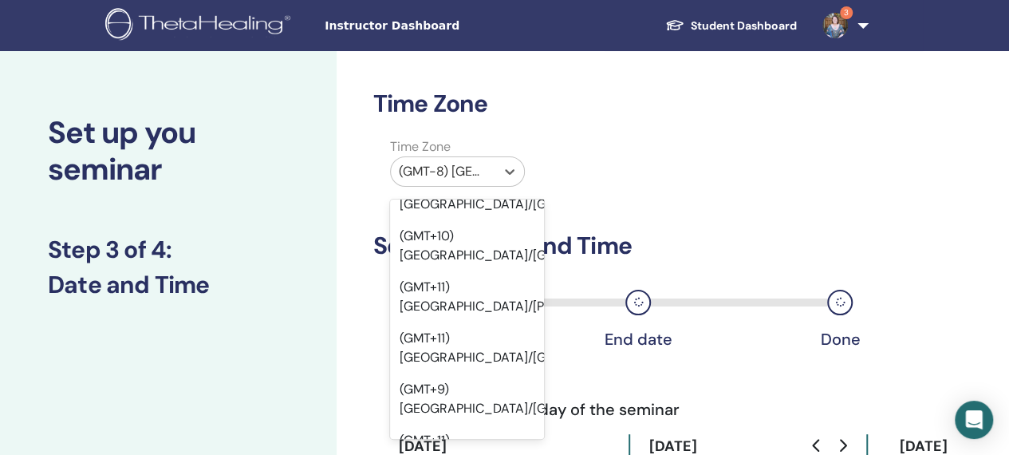
scroll to position [20183, 0]
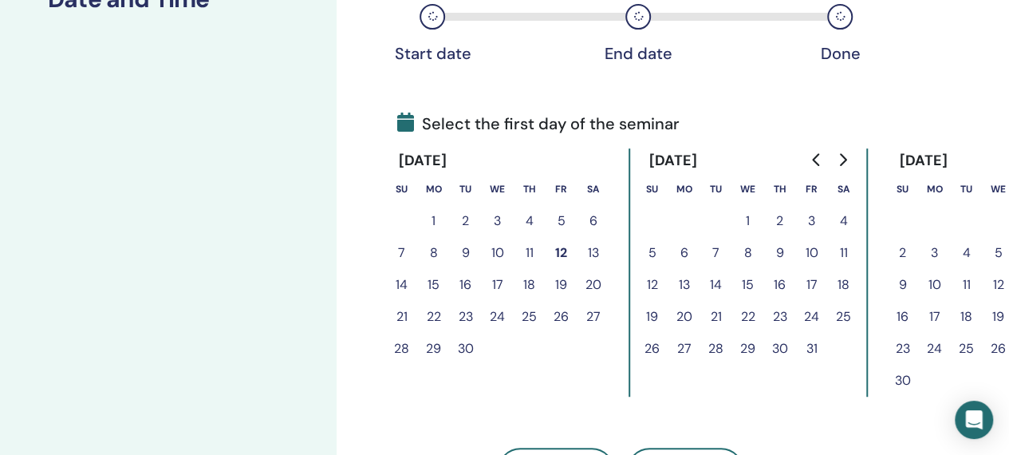
scroll to position [287, 0]
click at [439, 341] on button "29" at bounding box center [434, 347] width 32 height 32
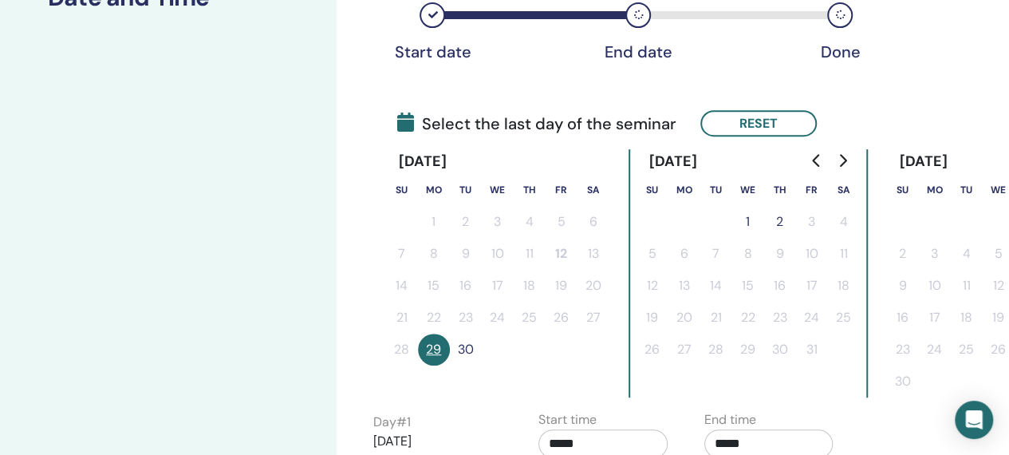
click at [464, 352] on button "30" at bounding box center [466, 349] width 32 height 32
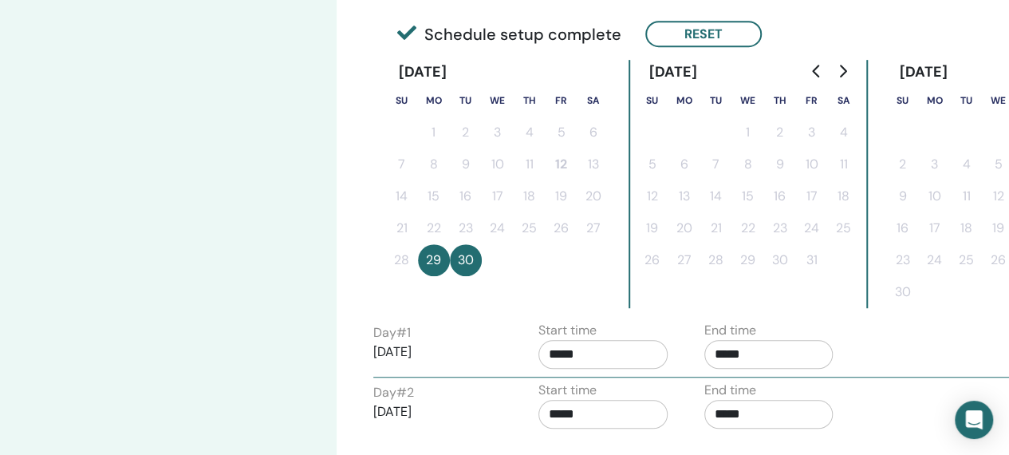
scroll to position [461, 0]
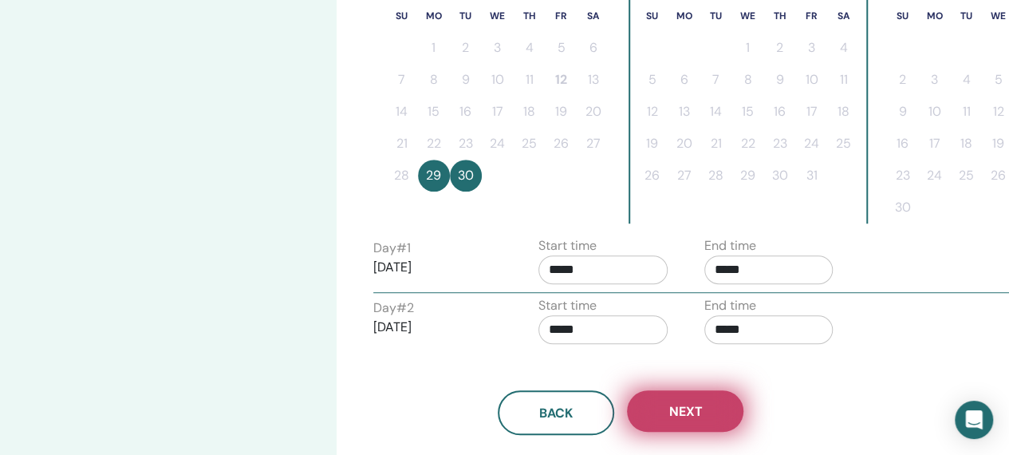
click at [717, 393] on button "Next" at bounding box center [685, 410] width 116 height 41
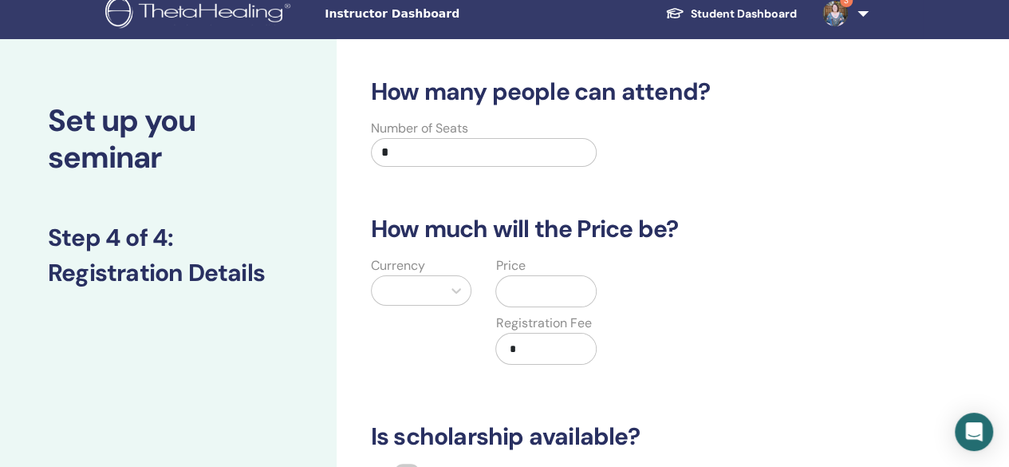
scroll to position [1, 0]
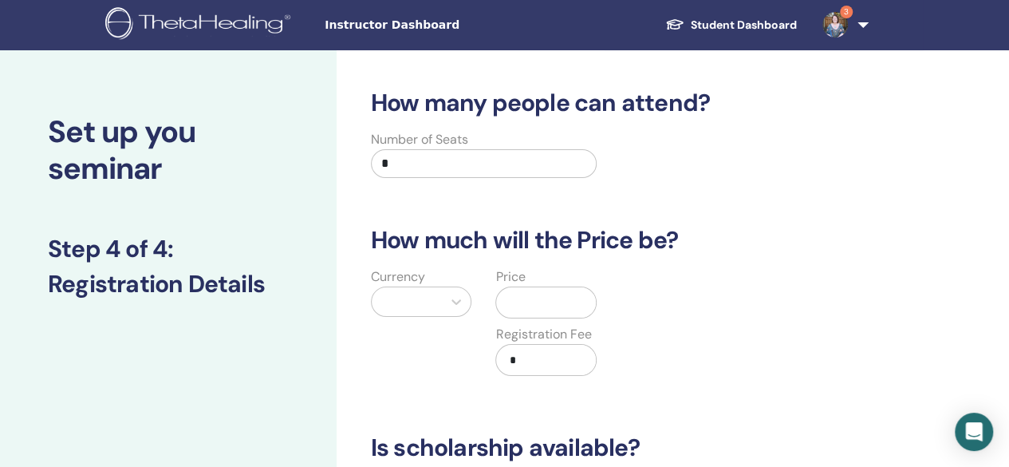
click at [427, 150] on input "*" at bounding box center [484, 163] width 226 height 29
type input "**"
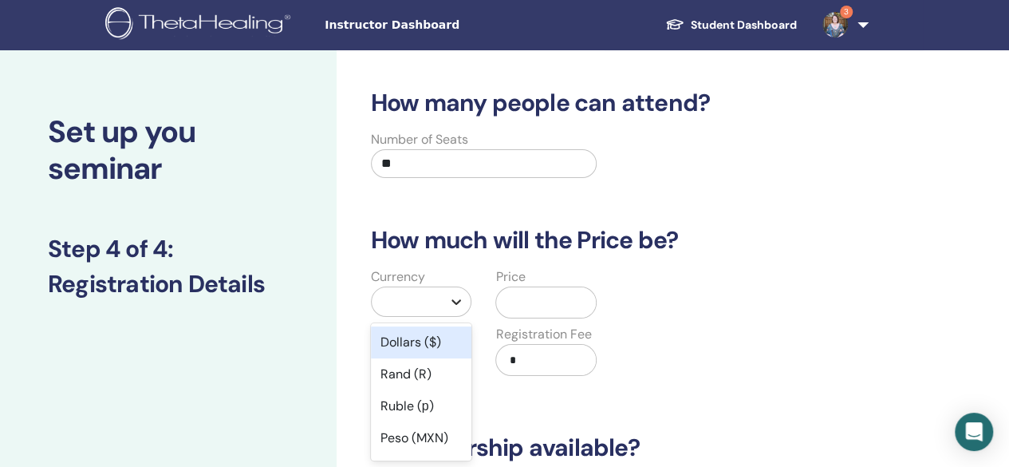
click at [450, 310] on div at bounding box center [456, 301] width 29 height 29
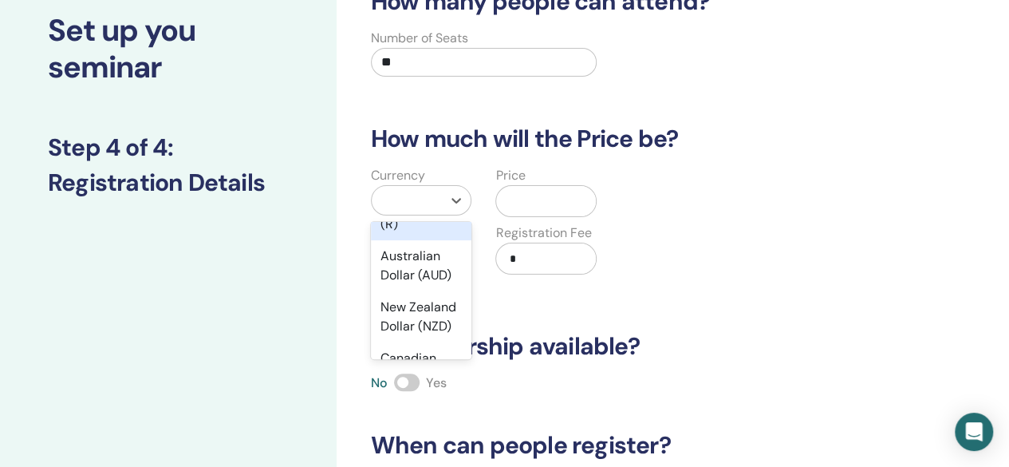
scroll to position [375, 0]
click at [400, 278] on div "Australian Dollar (AUD)" at bounding box center [421, 264] width 101 height 51
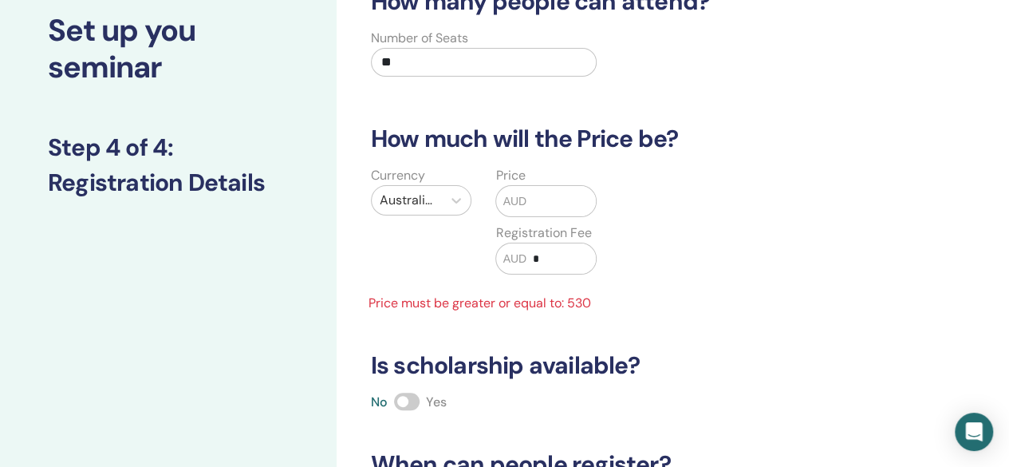
click at [545, 204] on input "text" at bounding box center [560, 201] width 69 height 30
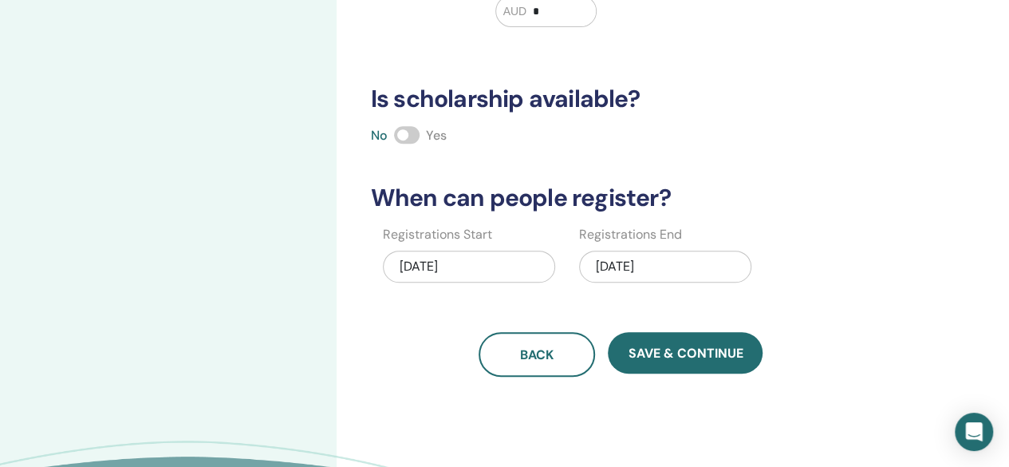
scroll to position [364, 0]
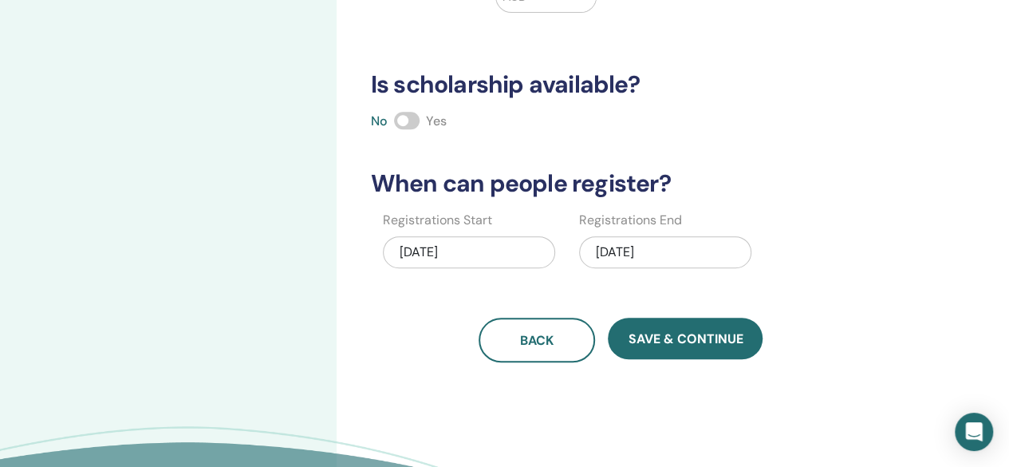
type input "***"
click at [659, 246] on div "09/30/2025" at bounding box center [665, 252] width 172 height 32
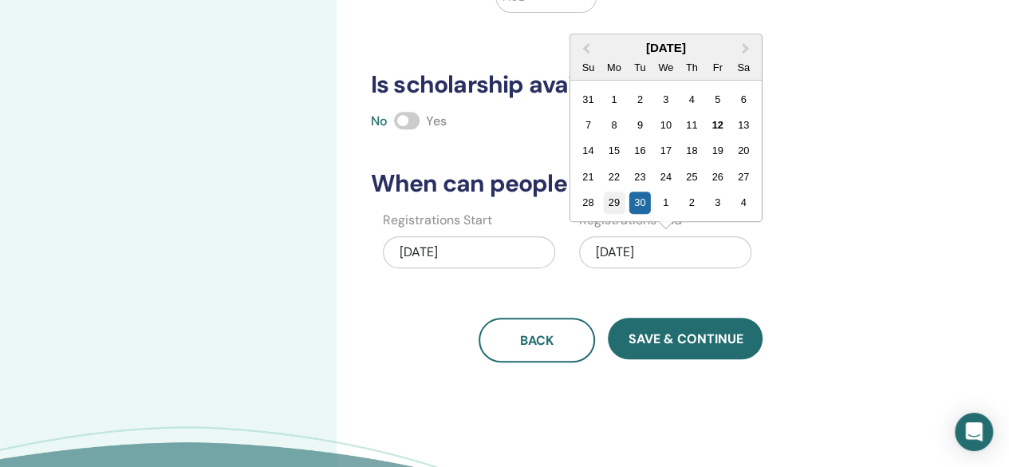
click at [617, 194] on div "29" at bounding box center [614, 202] width 22 height 22
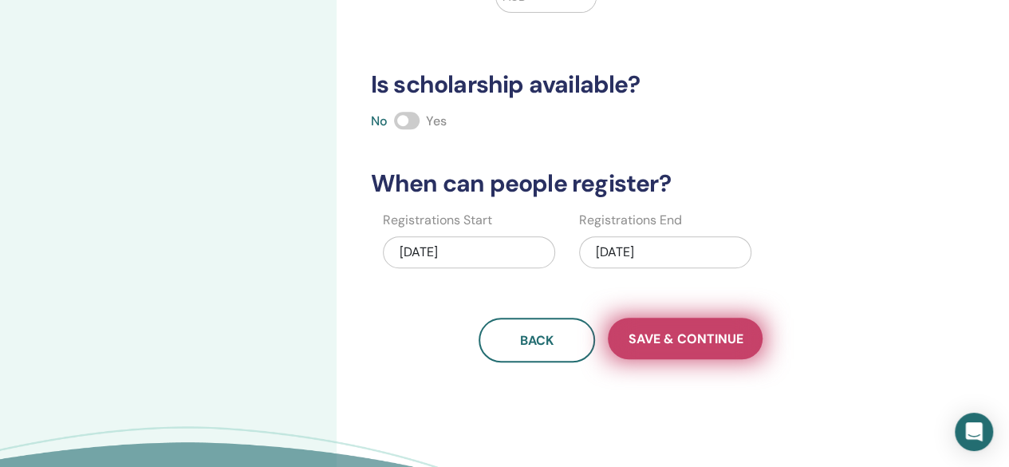
click at [683, 330] on span "Save & Continue" at bounding box center [685, 338] width 115 height 17
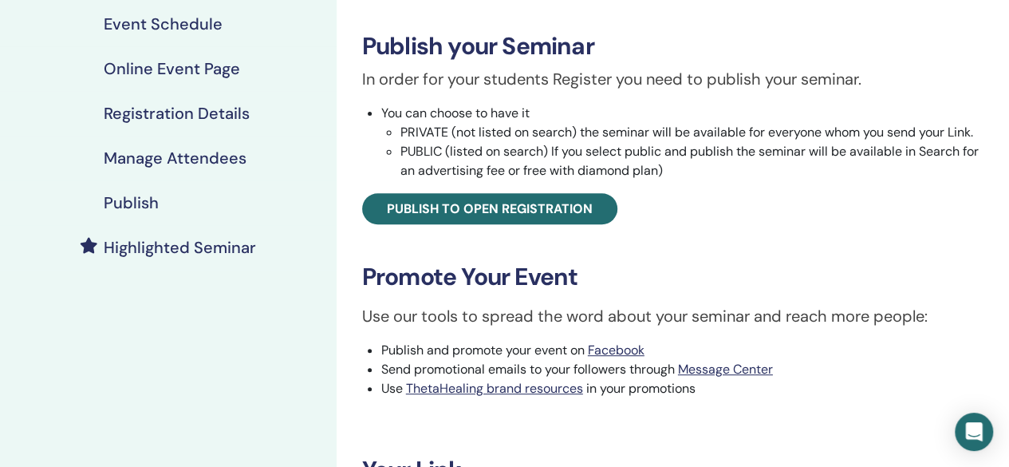
scroll to position [232, 0]
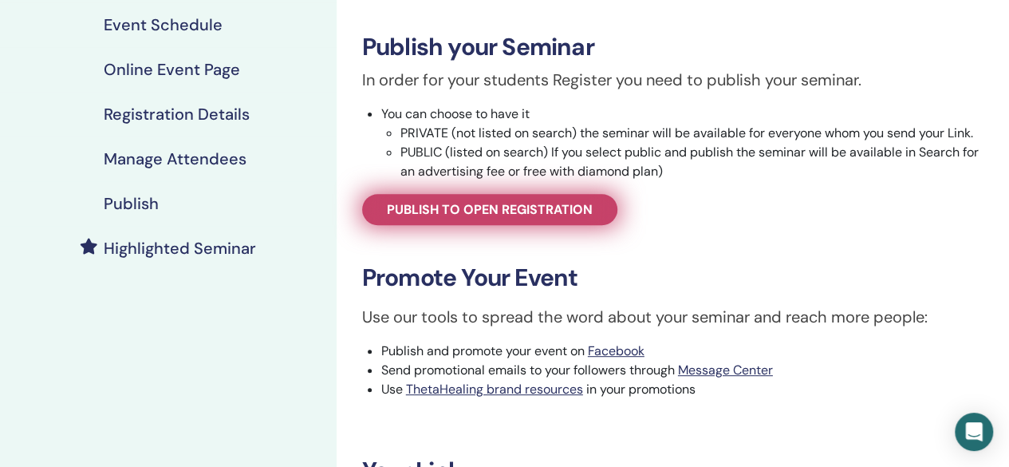
click at [577, 207] on span "Publish to open registration" at bounding box center [490, 209] width 206 height 17
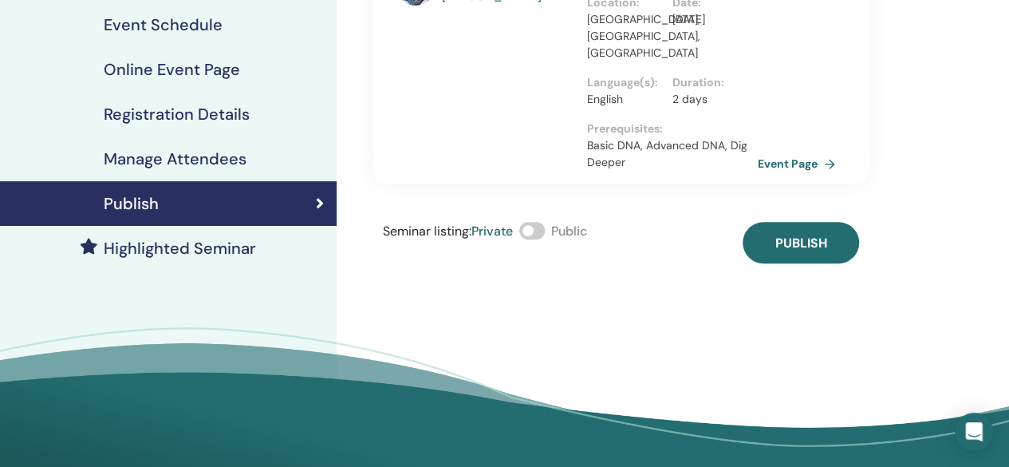
click at [531, 222] on span at bounding box center [532, 231] width 26 height 18
click at [797, 202] on div "[DEMOGRAPHIC_DATA][PERSON_NAME] You and the Creator with [PERSON_NAME] Learn to…" at bounding box center [620, 41] width 495 height 444
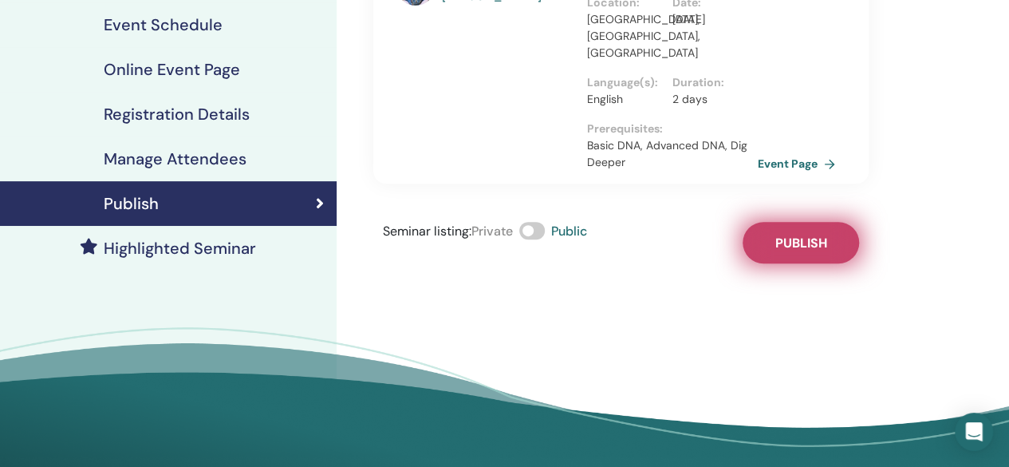
click at [791, 234] on span "Publish" at bounding box center [800, 242] width 52 height 17
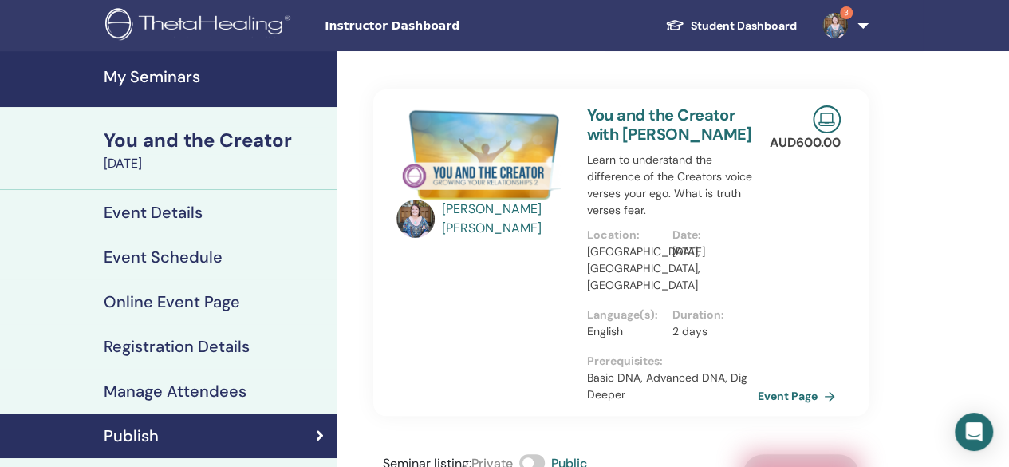
click at [140, 67] on h4 "My Seminars" at bounding box center [215, 76] width 223 height 19
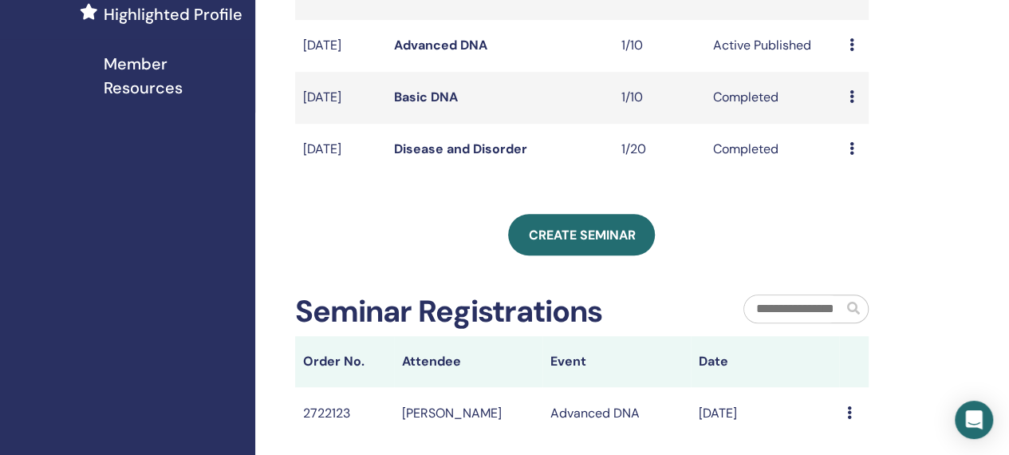
scroll to position [478, 0]
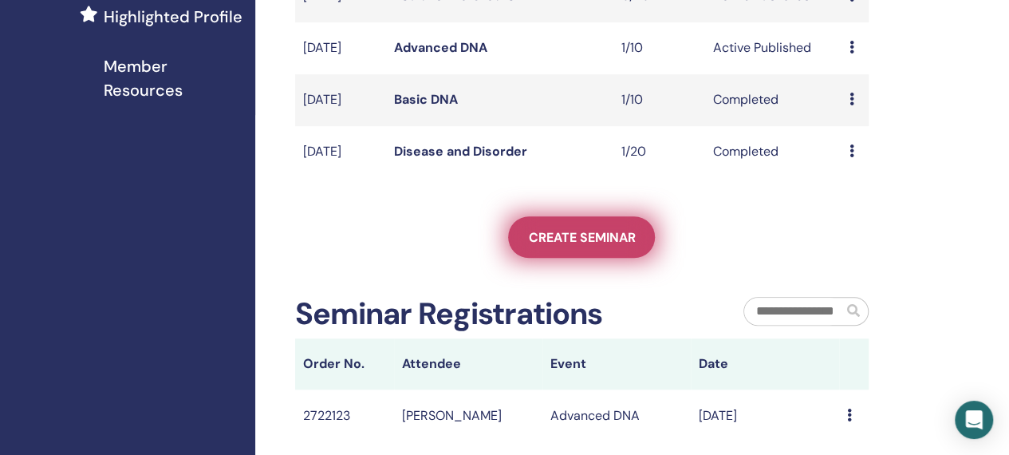
click at [584, 258] on link "Create seminar" at bounding box center [581, 236] width 147 height 41
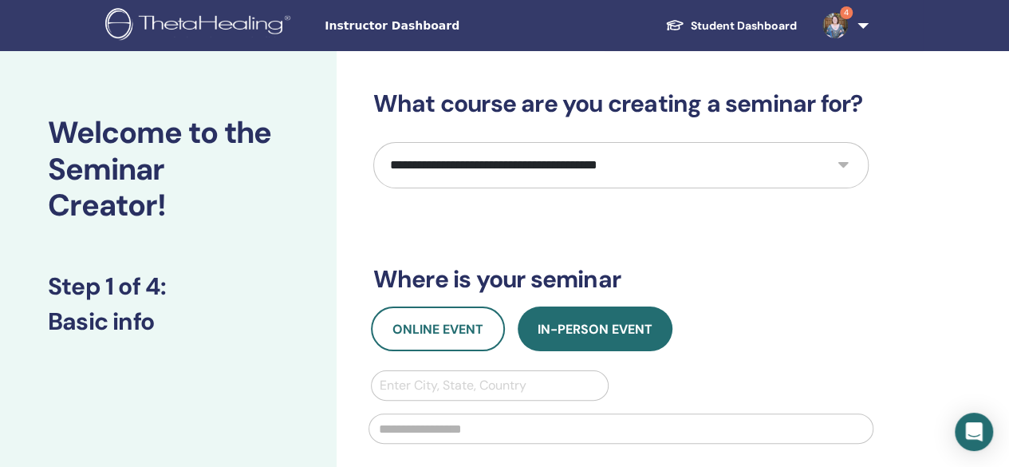
click at [482, 167] on select "**********" at bounding box center [620, 165] width 495 height 46
select select "*"
click at [373, 142] on select "**********" at bounding box center [620, 165] width 495 height 46
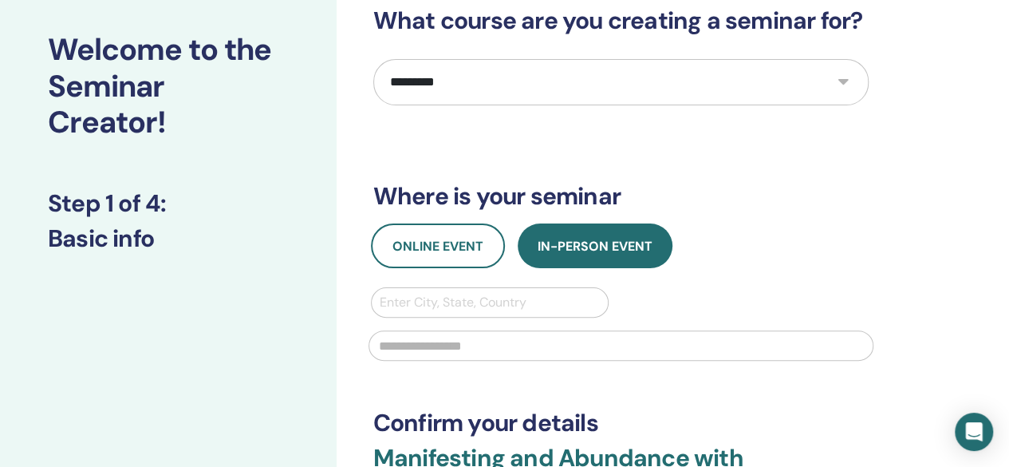
scroll to position [114, 0]
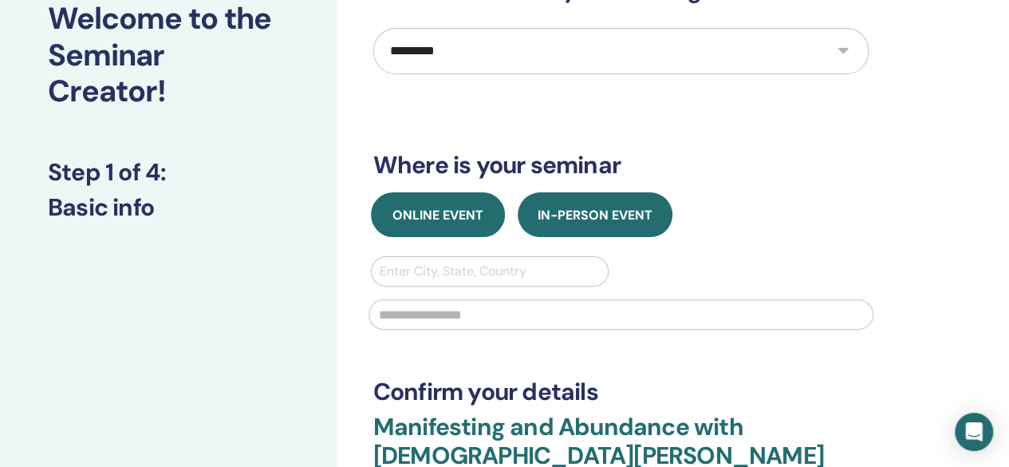
click at [432, 219] on span "Online Event" at bounding box center [437, 215] width 91 height 17
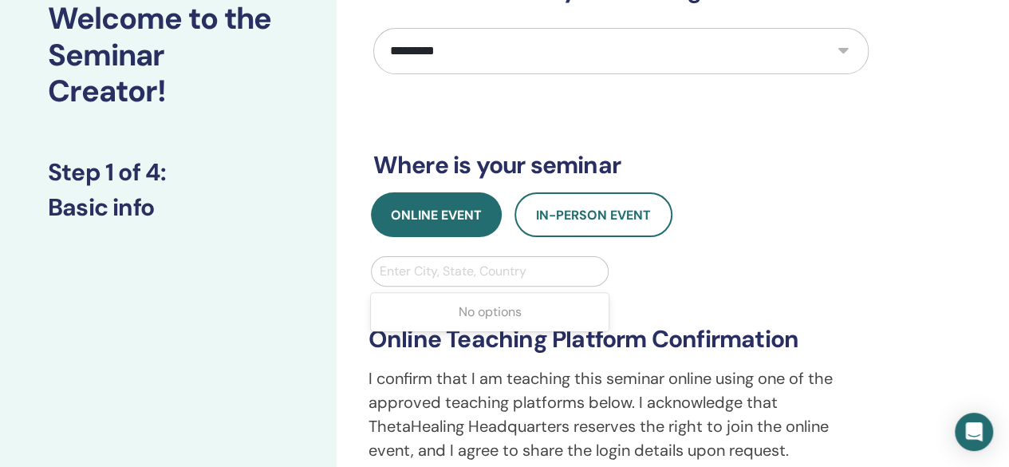
click at [448, 273] on div at bounding box center [490, 271] width 221 height 22
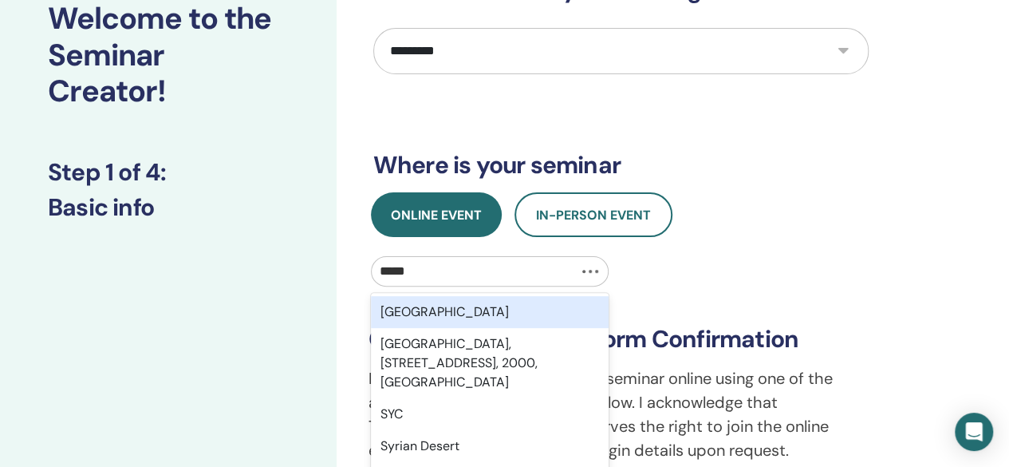
type input "******"
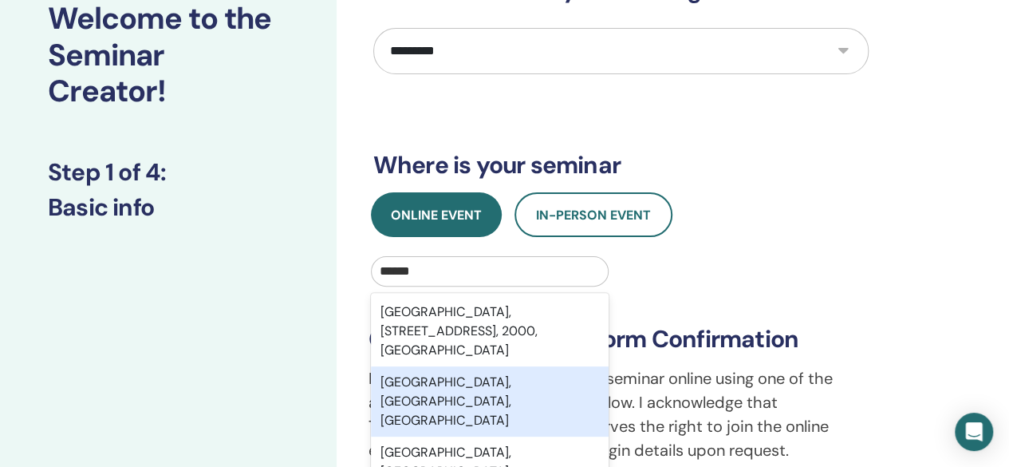
click at [447, 395] on div "Sydney, New South Wales, AUS" at bounding box center [490, 401] width 238 height 70
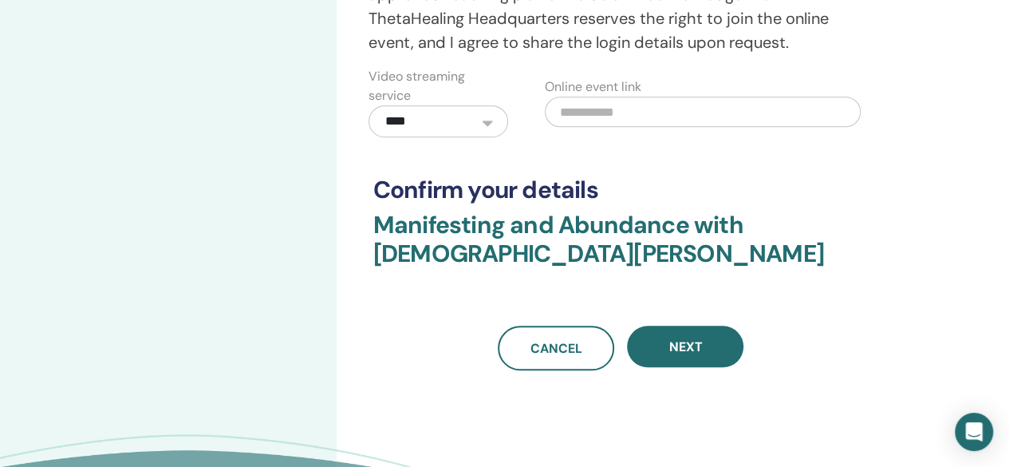
scroll to position [527, 0]
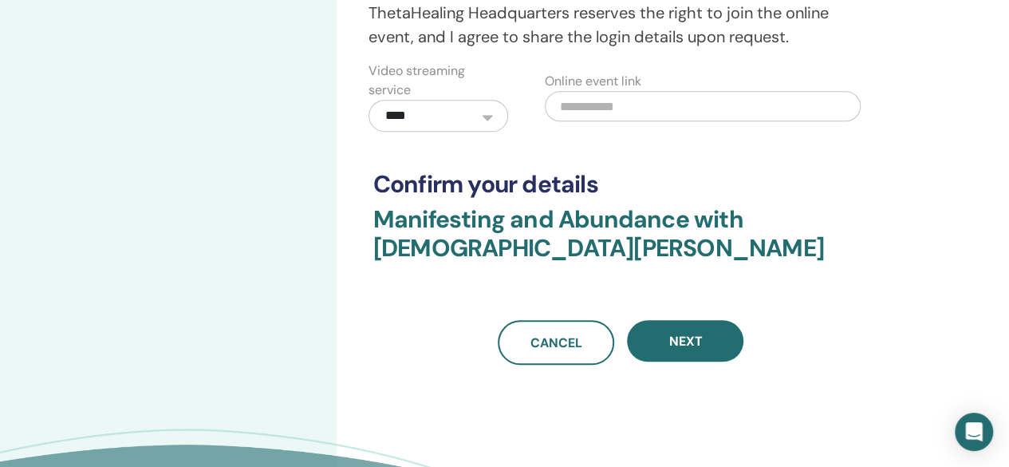
click at [649, 108] on input "text" at bounding box center [703, 106] width 316 height 30
paste input "**********"
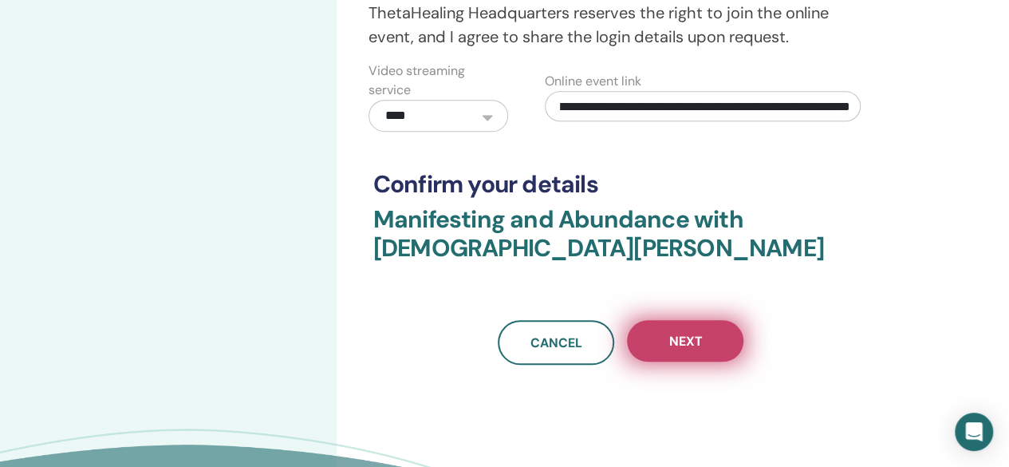
type input "**********"
click at [730, 337] on button "Next" at bounding box center [685, 340] width 116 height 41
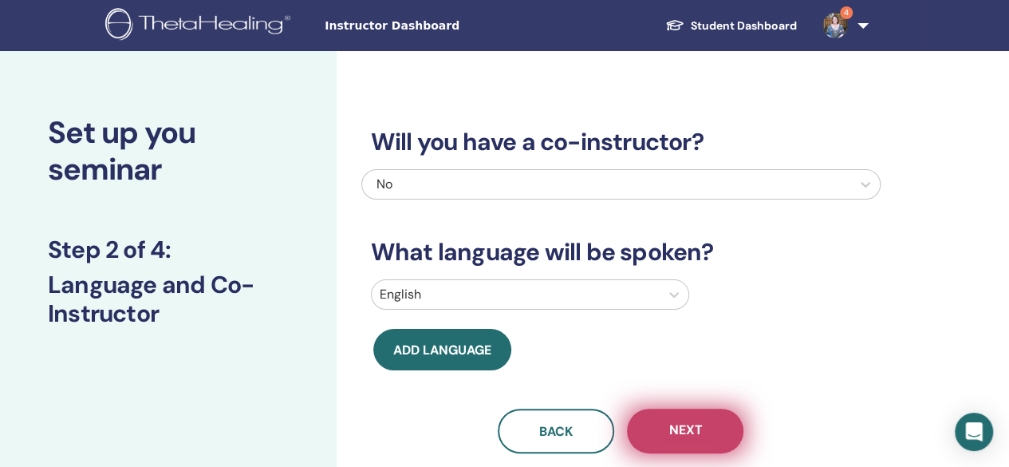
click at [706, 412] on button "Next" at bounding box center [685, 430] width 116 height 45
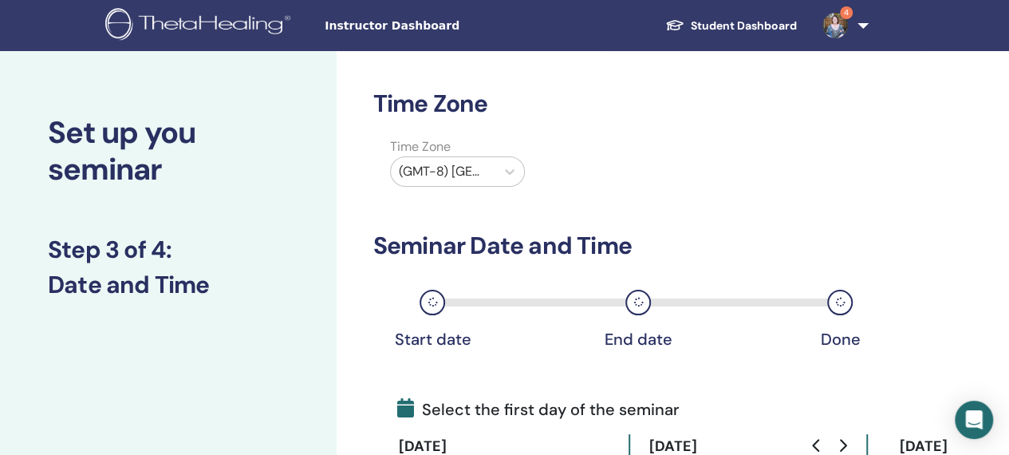
click at [493, 162] on div "(GMT-8) [GEOGRAPHIC_DATA]/[US_STATE]" at bounding box center [443, 171] width 104 height 29
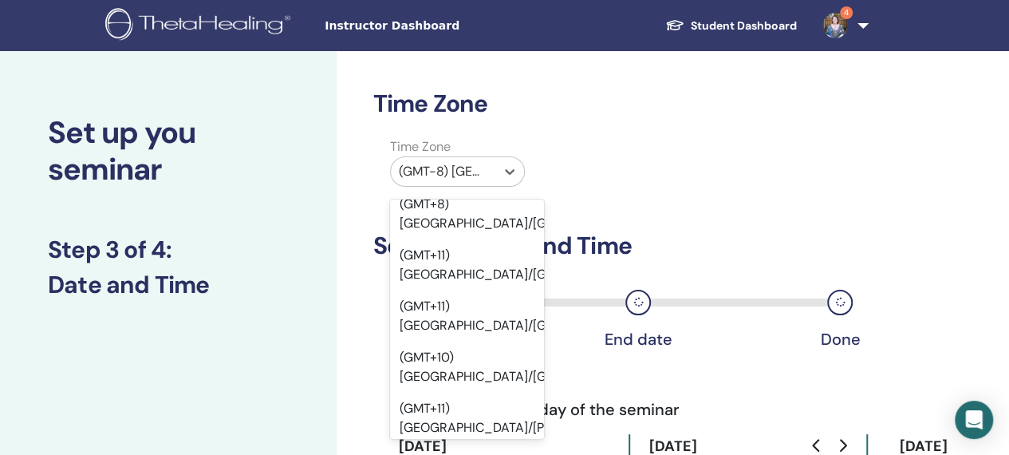
scroll to position [20034, 0]
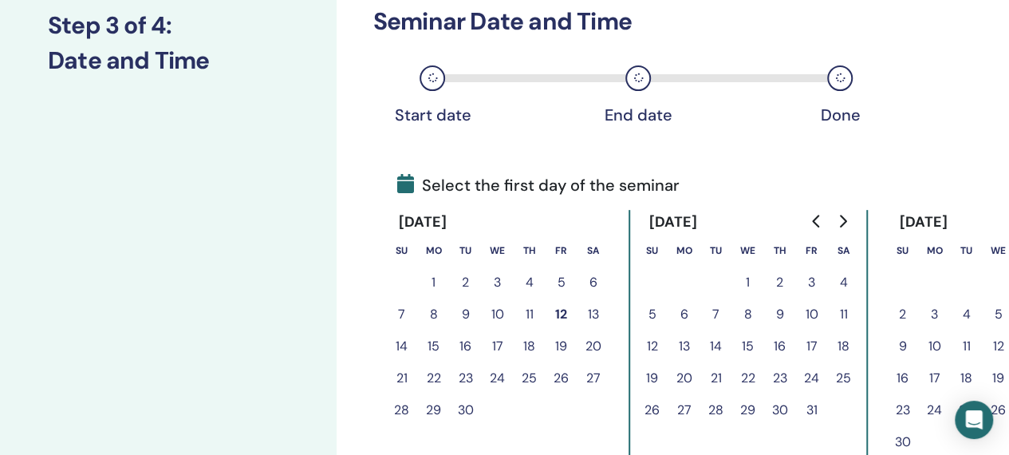
scroll to position [225, 0]
click at [839, 222] on icon "Go to next month" at bounding box center [842, 220] width 13 height 13
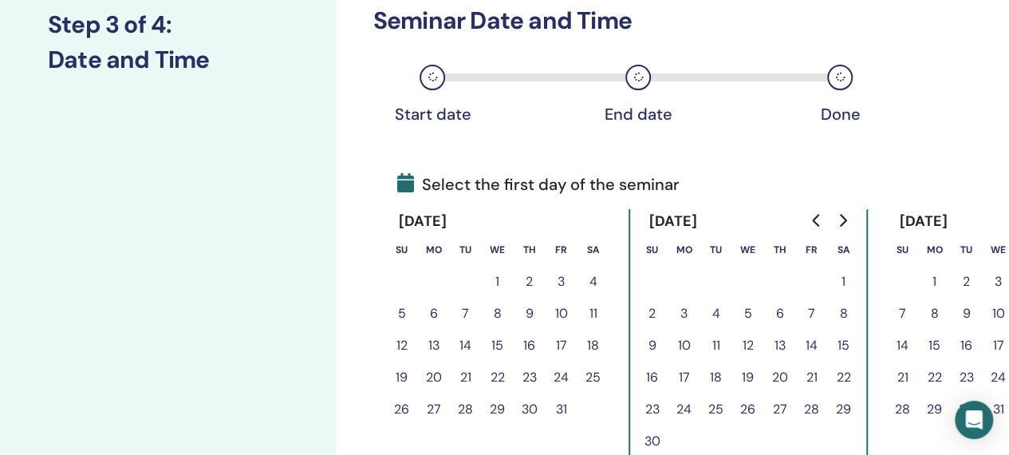
click at [675, 309] on button "3" at bounding box center [684, 313] width 32 height 32
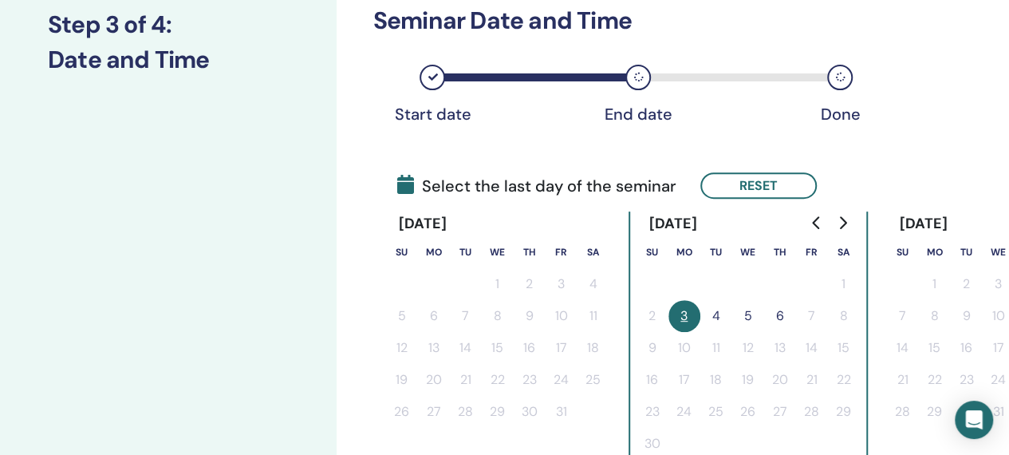
click at [751, 317] on button "5" at bounding box center [748, 316] width 32 height 32
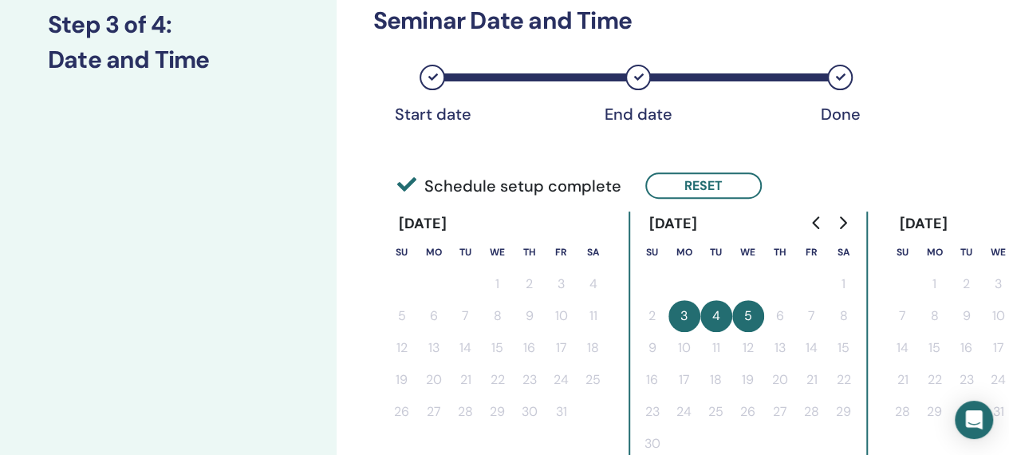
click at [721, 306] on button "4" at bounding box center [716, 316] width 32 height 32
click at [687, 308] on button "3" at bounding box center [684, 316] width 32 height 32
click at [707, 184] on button "Reset" at bounding box center [703, 185] width 116 height 26
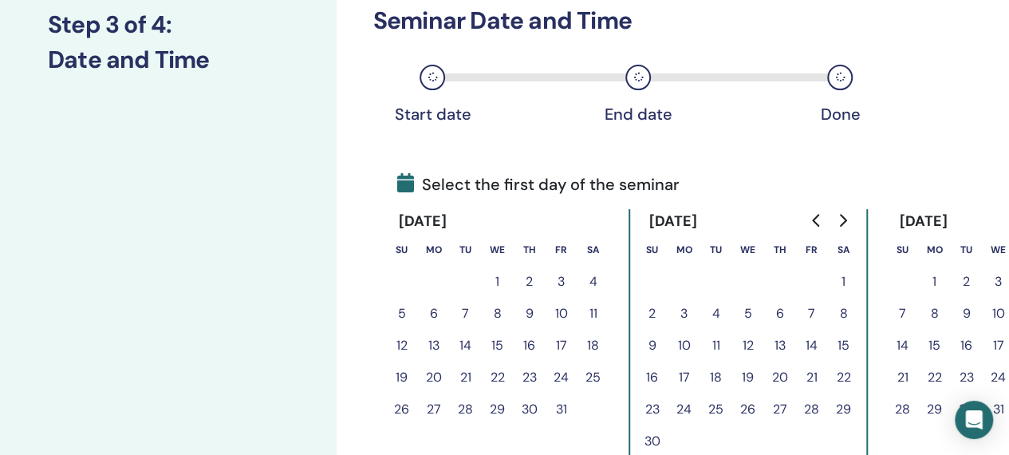
click at [679, 310] on button "3" at bounding box center [684, 313] width 32 height 32
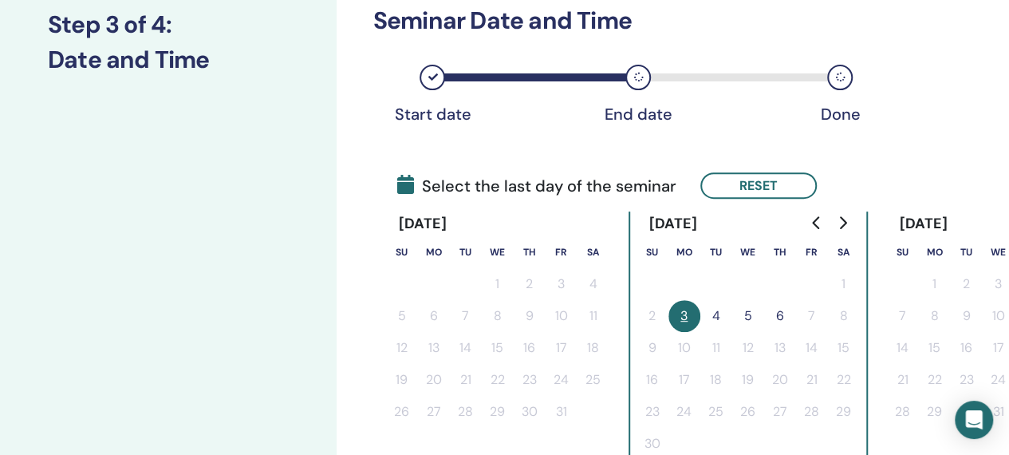
click at [723, 316] on button "4" at bounding box center [716, 316] width 32 height 32
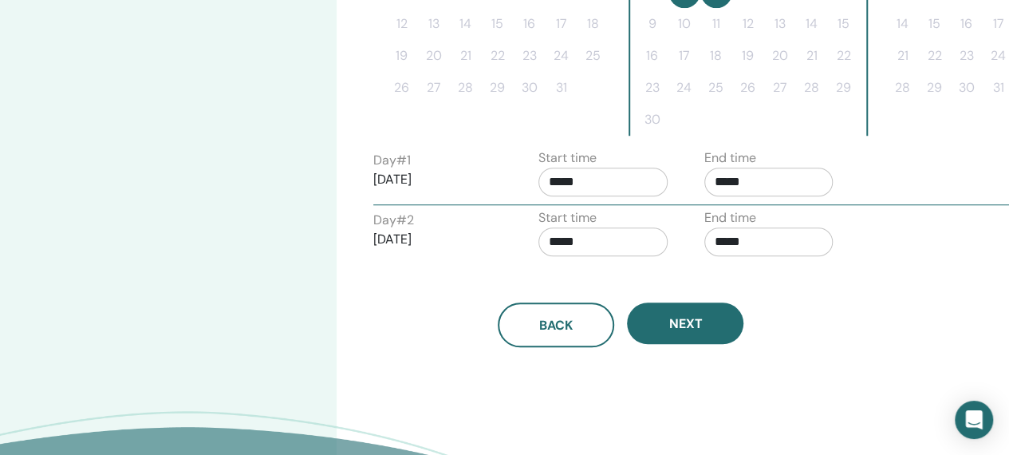
scroll to position [549, 0]
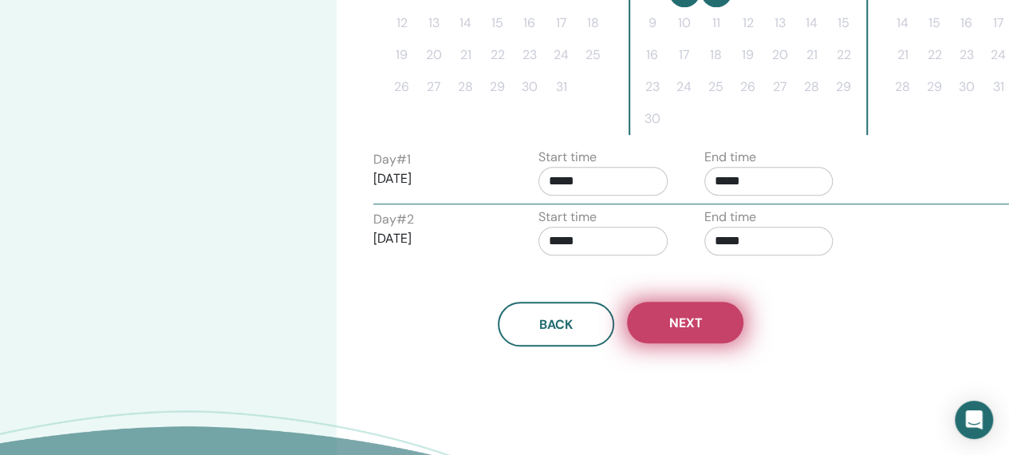
click at [715, 319] on button "Next" at bounding box center [685, 321] width 116 height 41
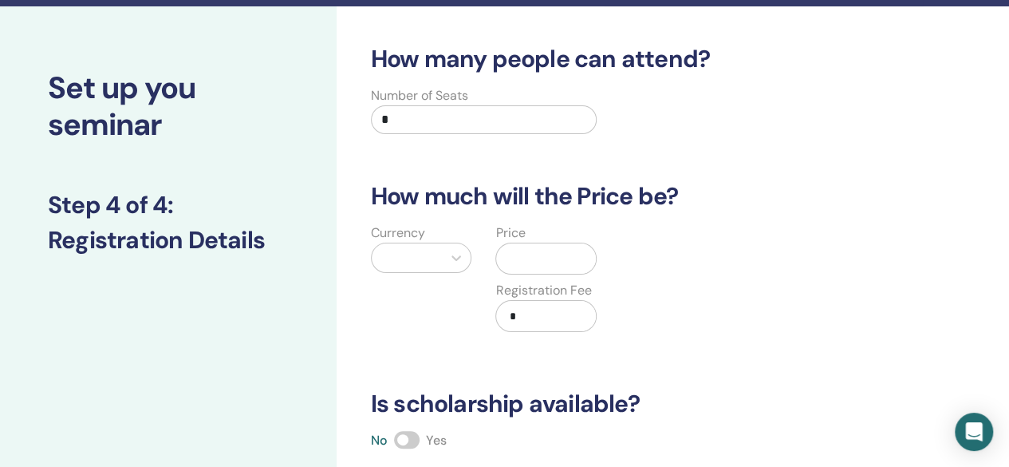
scroll to position [44, 0]
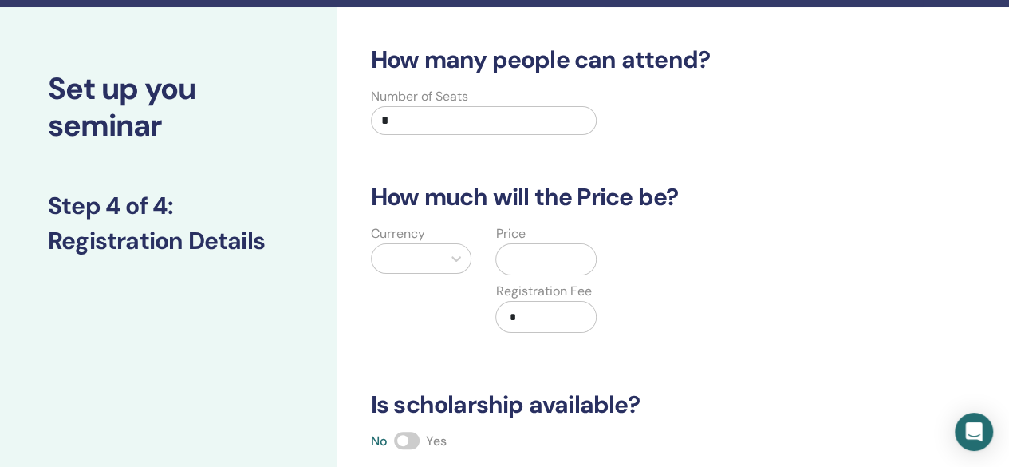
click at [419, 119] on input "*" at bounding box center [484, 120] width 226 height 29
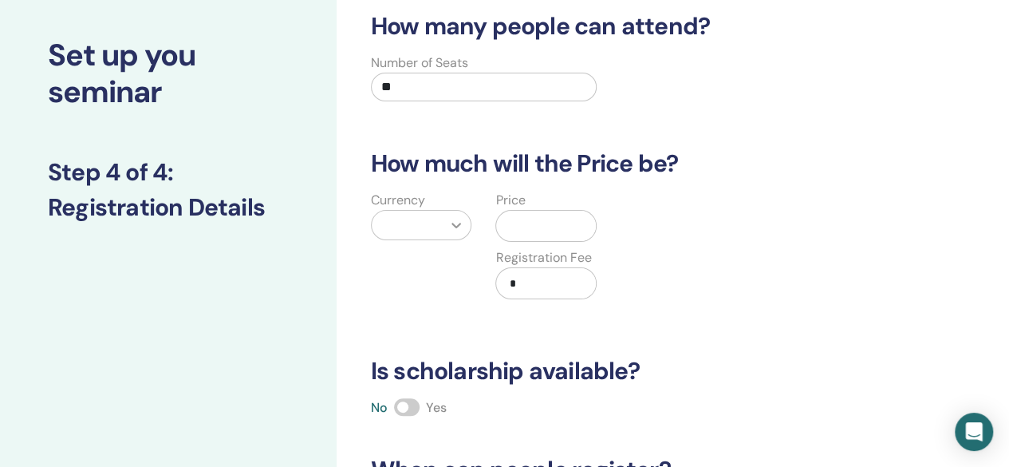
type input "**"
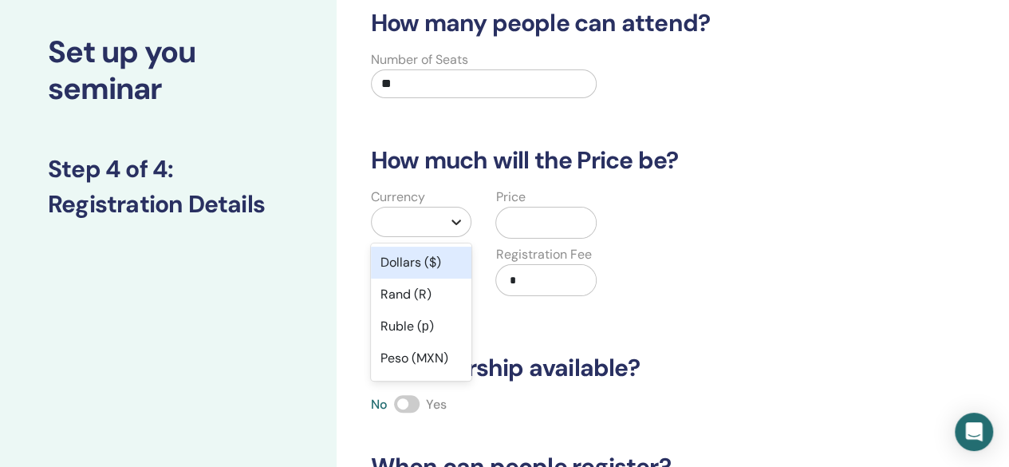
click at [447, 219] on div at bounding box center [456, 221] width 29 height 29
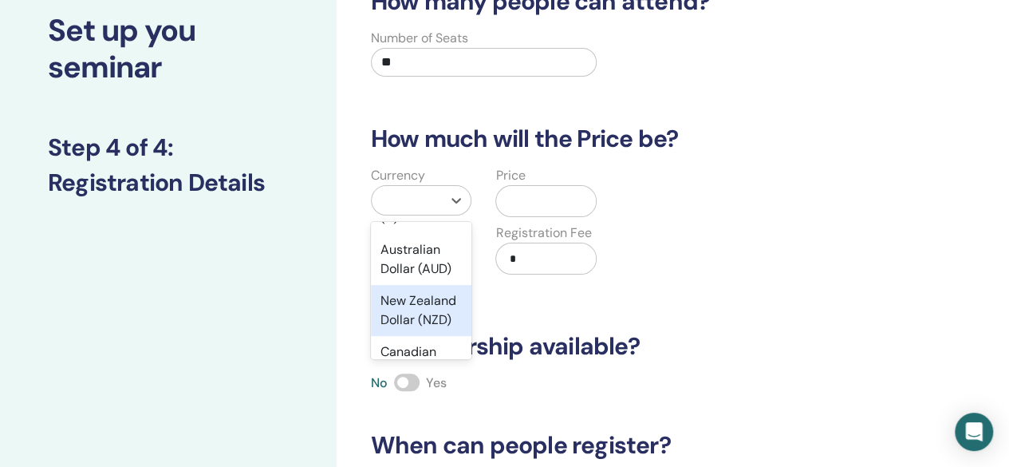
scroll to position [364, 0]
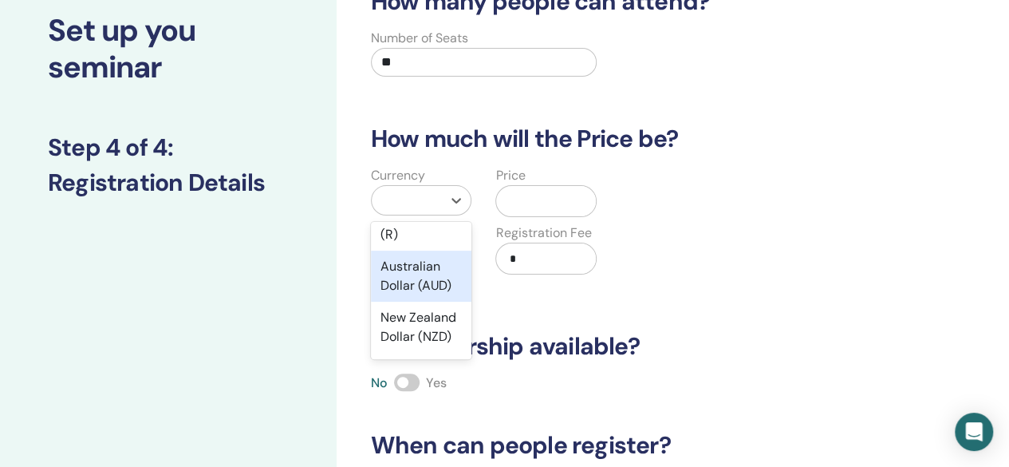
click at [419, 296] on div "Australian Dollar (AUD)" at bounding box center [421, 275] width 101 height 51
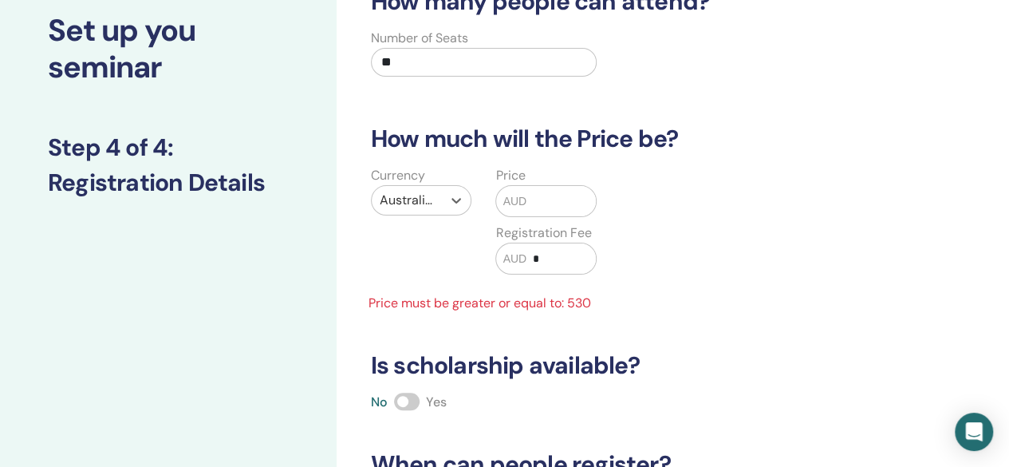
click at [547, 208] on input "text" at bounding box center [560, 201] width 69 height 30
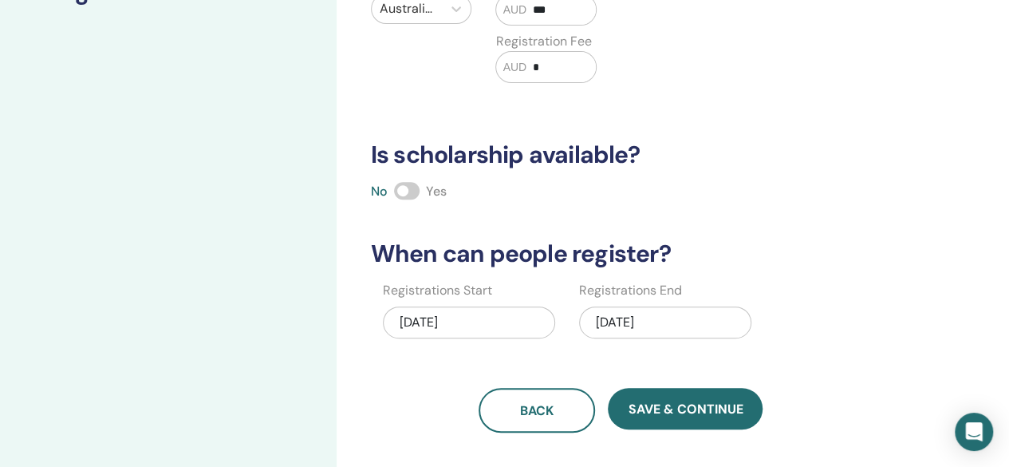
scroll to position [295, 0]
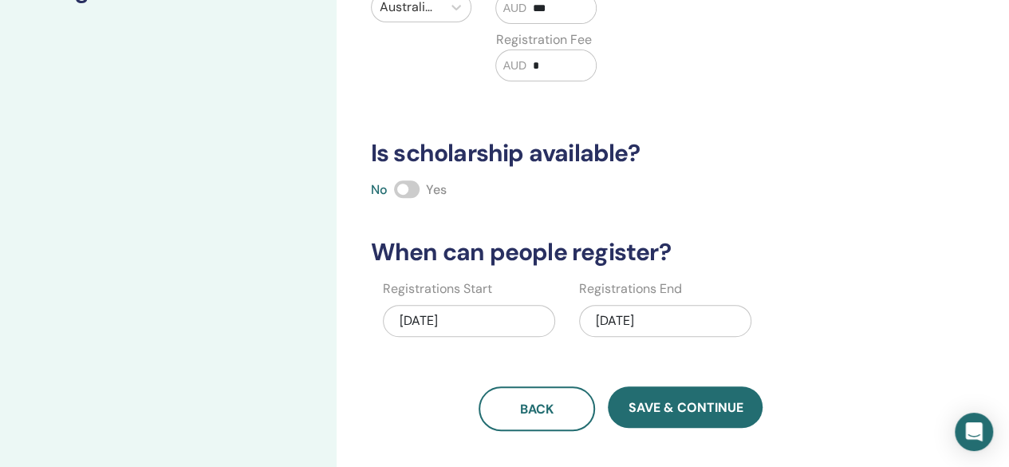
type input "***"
click at [632, 318] on div "11/04/2025" at bounding box center [665, 321] width 172 height 32
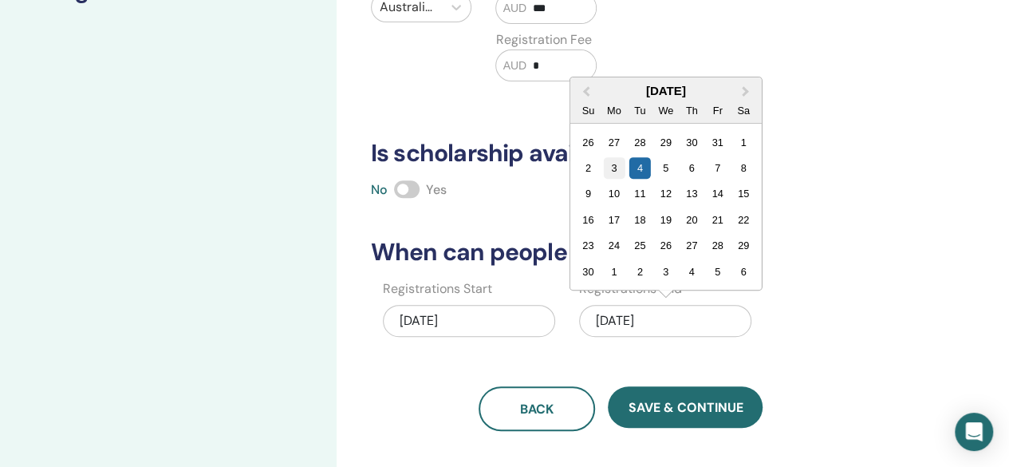
click at [617, 160] on div "3" at bounding box center [614, 168] width 22 height 22
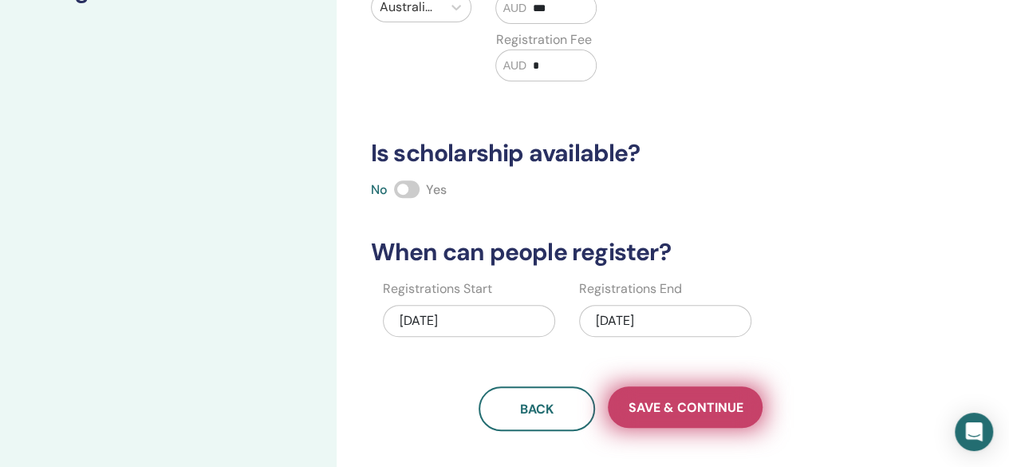
click at [671, 417] on button "Save & Continue" at bounding box center [685, 406] width 155 height 41
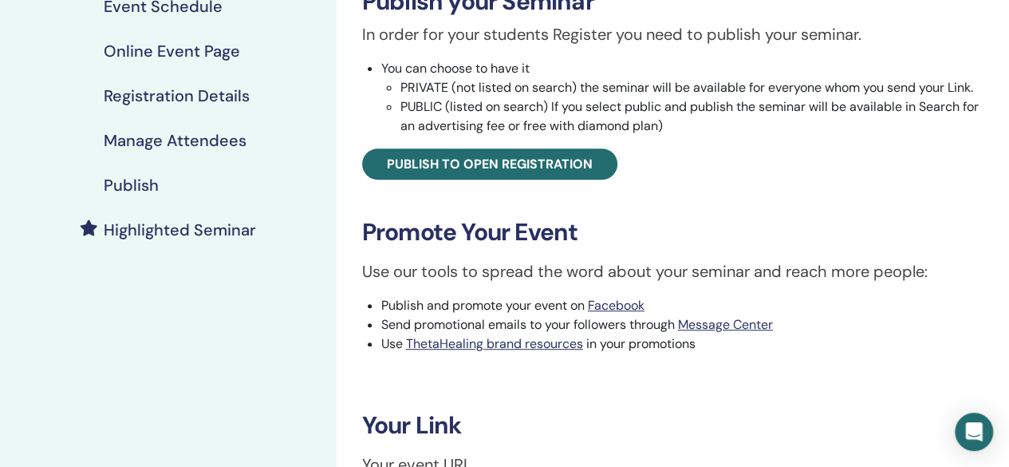
scroll to position [277, 0]
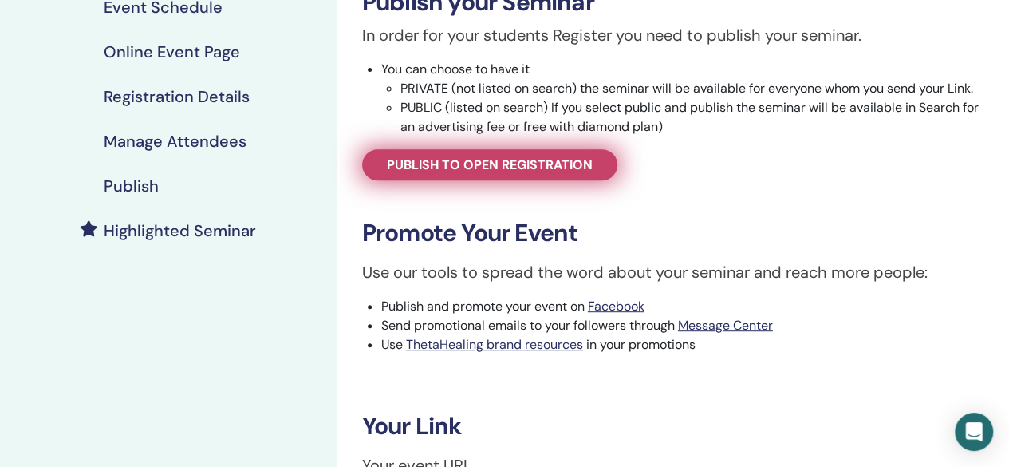
click at [533, 163] on span "Publish to open registration" at bounding box center [490, 164] width 206 height 17
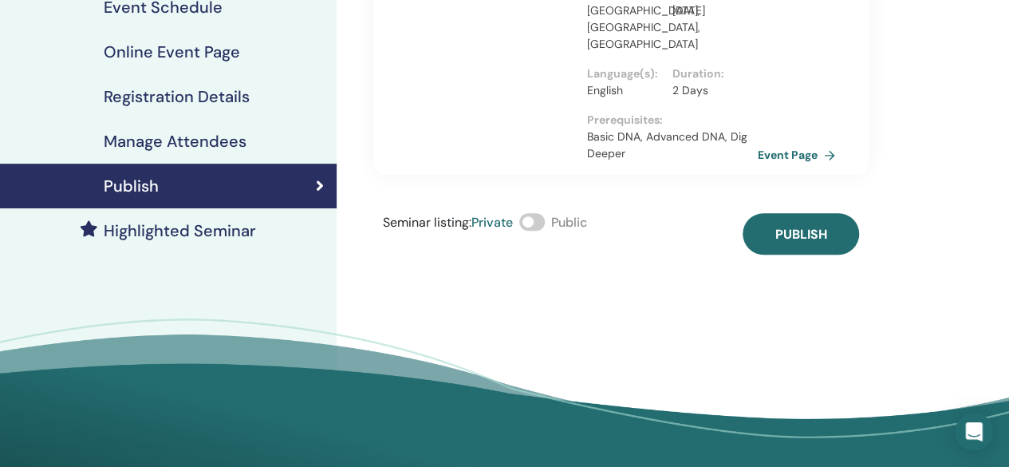
click at [530, 213] on span at bounding box center [532, 222] width 26 height 18
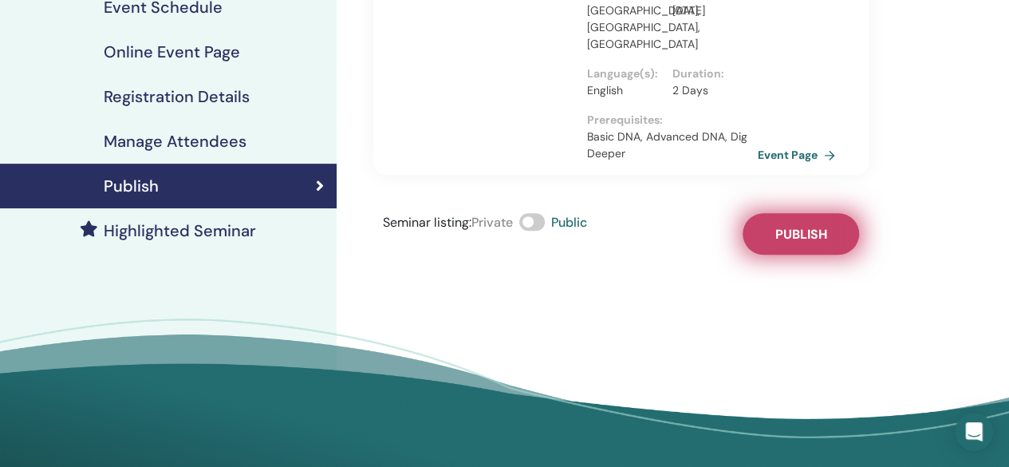
click at [764, 218] on button "Publish" at bounding box center [800, 233] width 116 height 41
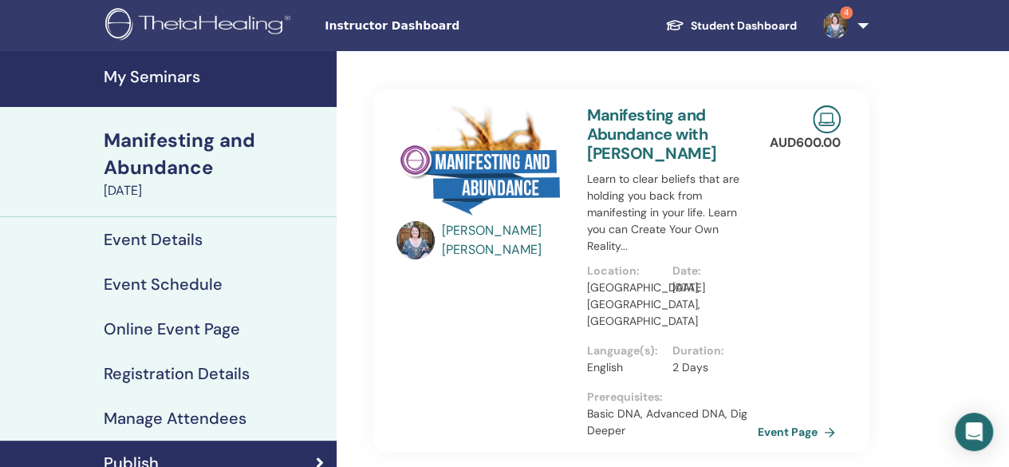
click at [181, 71] on h4 "My Seminars" at bounding box center [215, 76] width 223 height 19
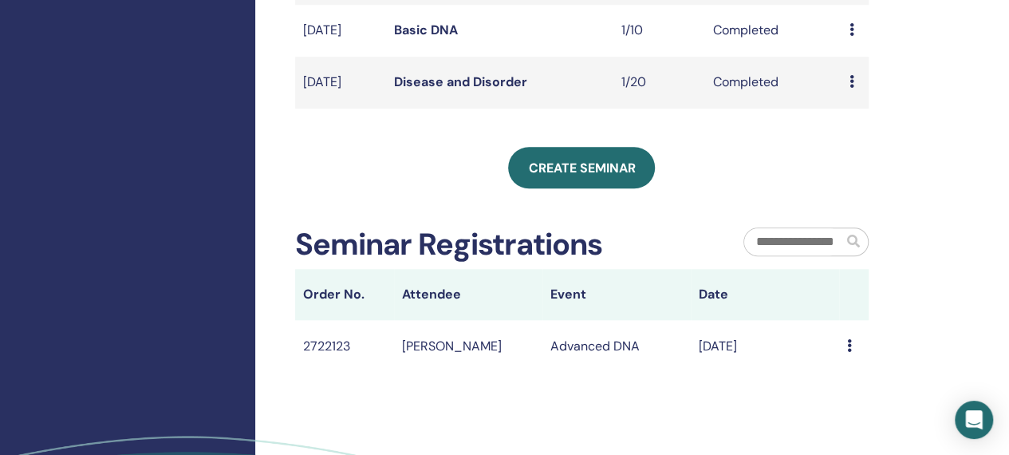
scroll to position [530, 0]
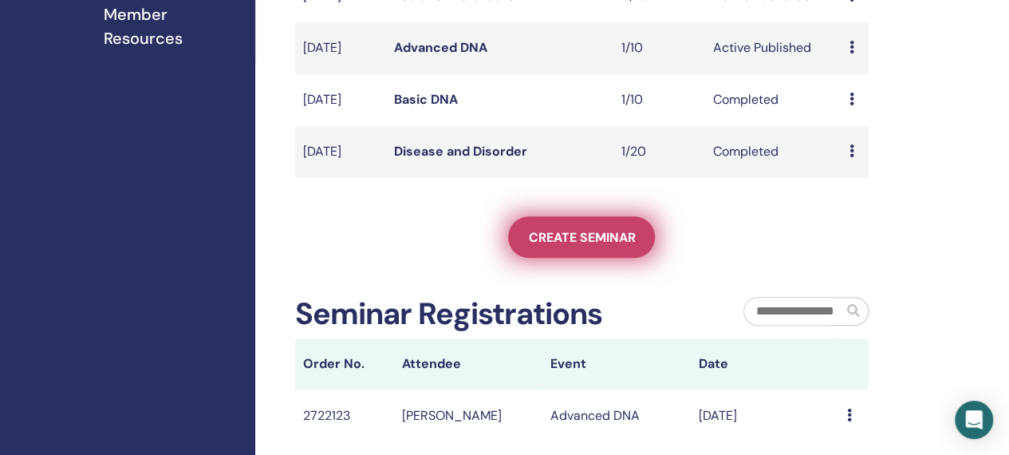
click at [601, 246] on span "Create seminar" at bounding box center [581, 237] width 107 height 17
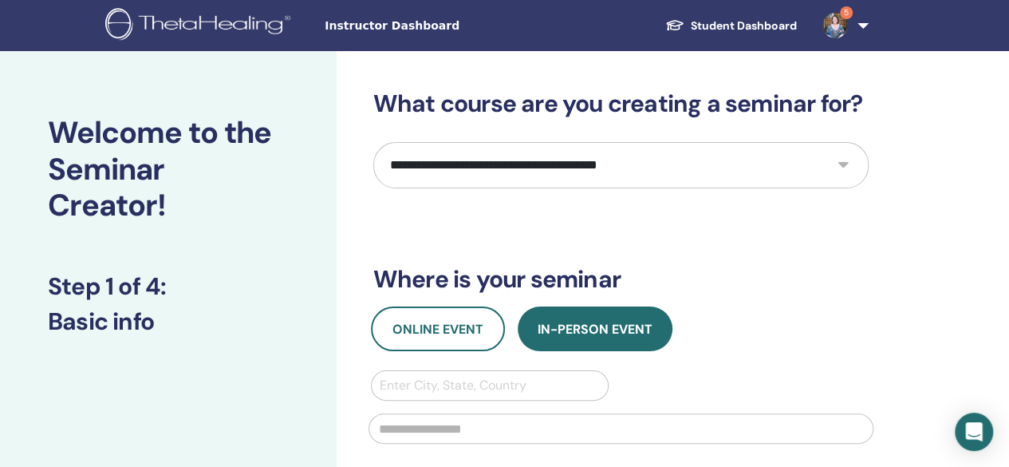
click at [514, 167] on select "**********" at bounding box center [620, 165] width 495 height 46
select select "**"
click at [373, 142] on select "**********" at bounding box center [620, 165] width 495 height 46
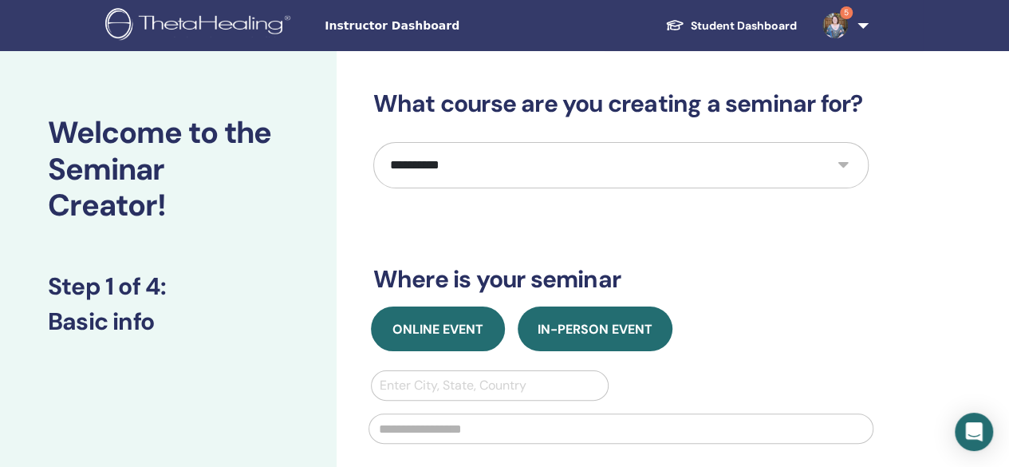
click at [468, 321] on span "Online Event" at bounding box center [437, 329] width 91 height 17
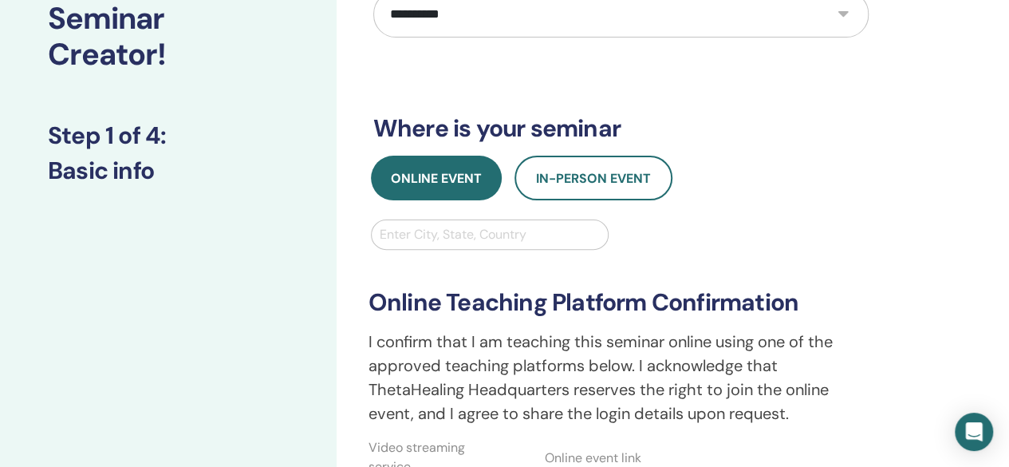
scroll to position [152, 0]
click at [441, 237] on div at bounding box center [490, 233] width 221 height 22
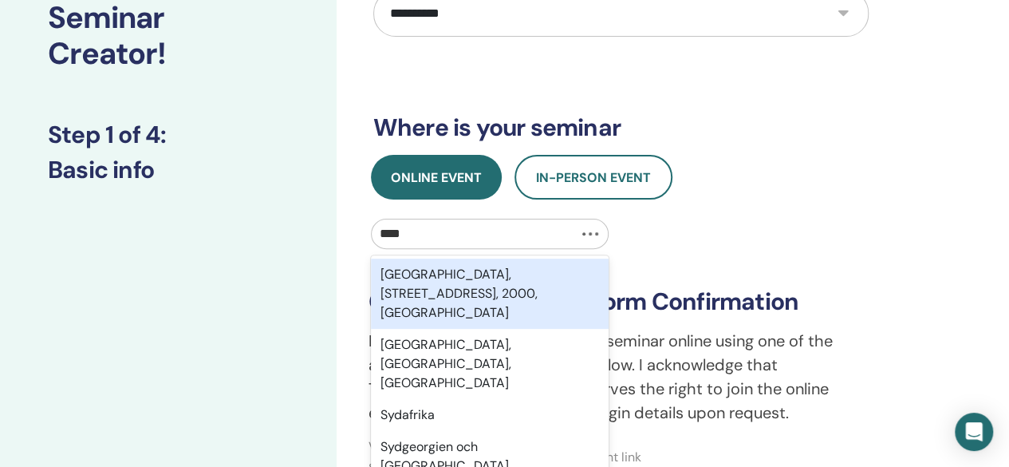
type input "*****"
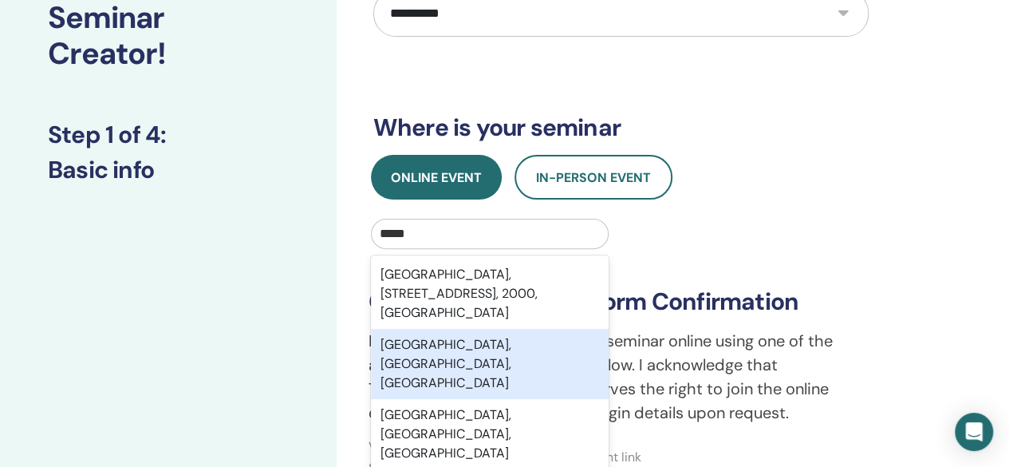
click at [469, 347] on div "[GEOGRAPHIC_DATA], [GEOGRAPHIC_DATA], [GEOGRAPHIC_DATA]" at bounding box center [490, 364] width 238 height 70
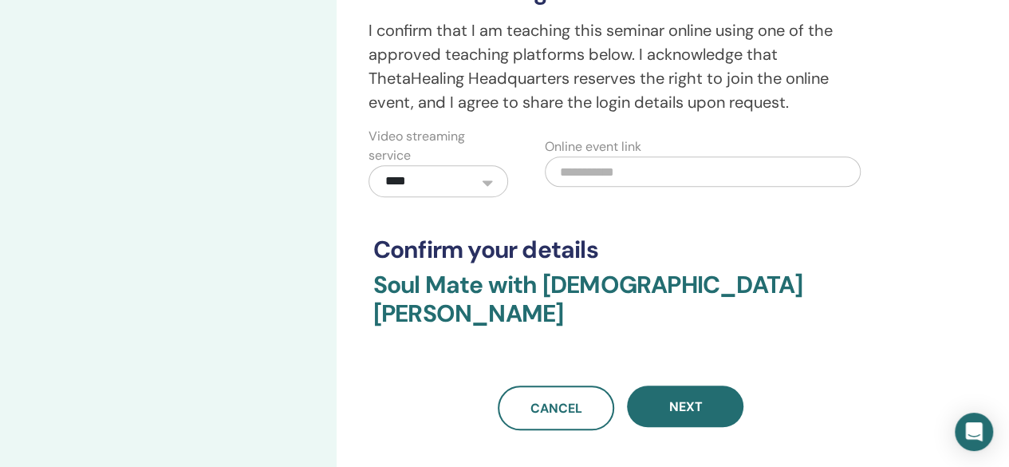
scroll to position [463, 0]
click at [606, 166] on input "text" at bounding box center [703, 171] width 316 height 30
paste input "**********"
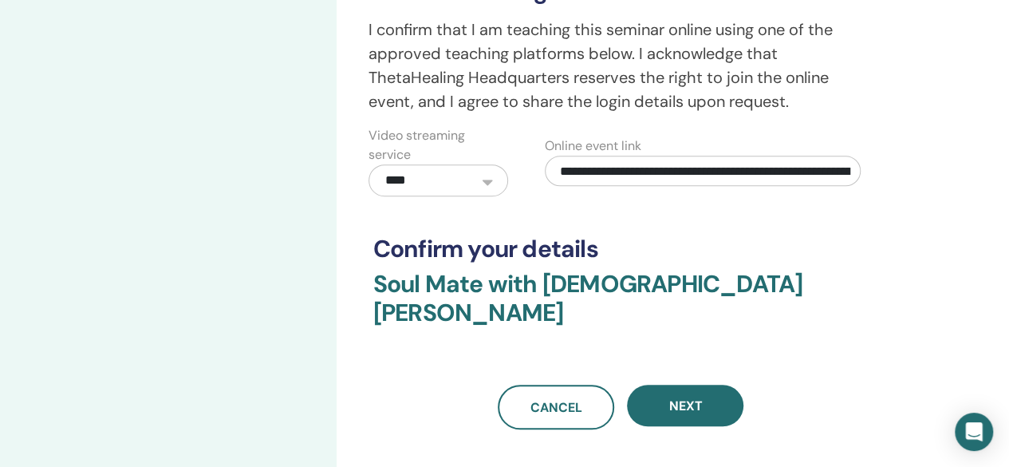
scroll to position [0, 222]
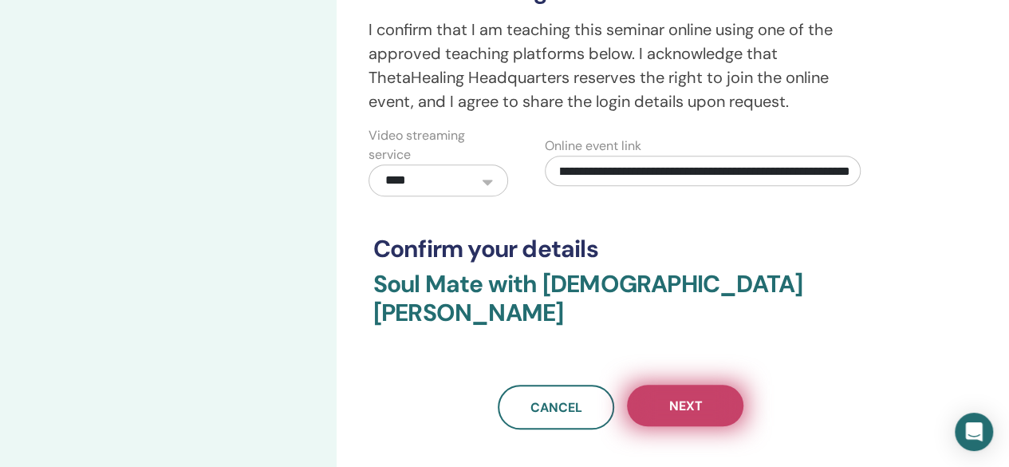
type input "**********"
click at [681, 397] on span "Next" at bounding box center [684, 405] width 33 height 17
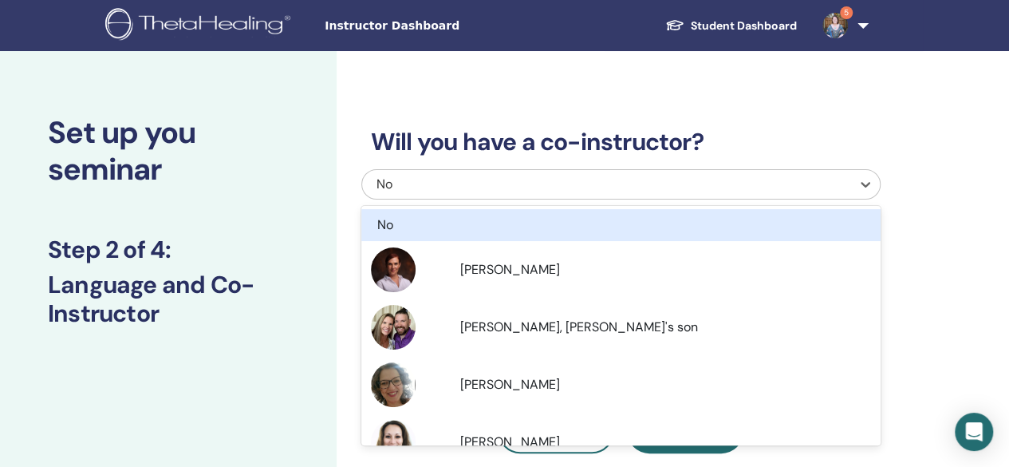
click at [659, 179] on div "No" at bounding box center [570, 184] width 388 height 19
click at [647, 175] on div "No" at bounding box center [570, 184] width 388 height 19
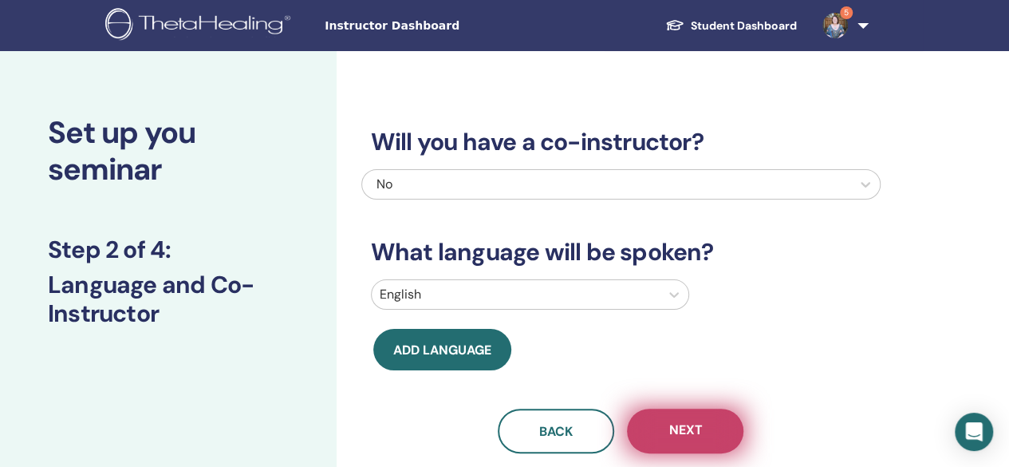
click at [724, 436] on button "Next" at bounding box center [685, 430] width 116 height 45
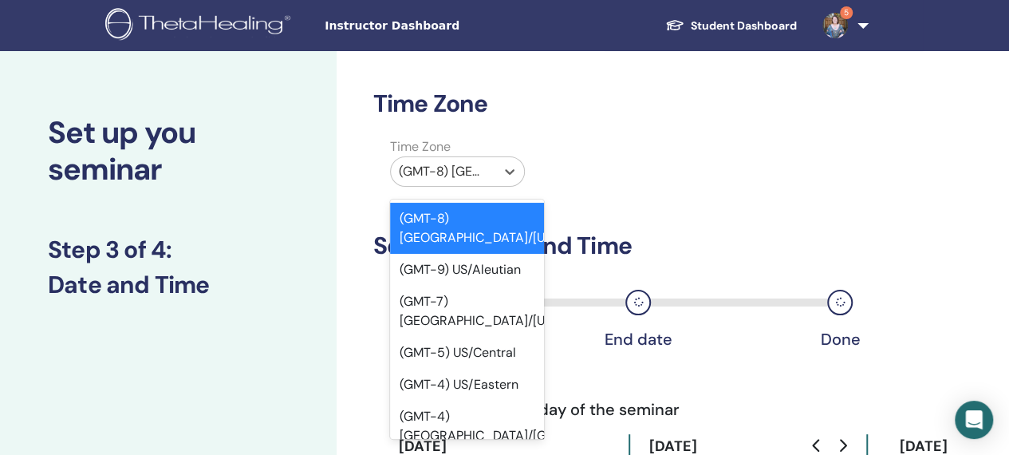
click at [494, 159] on div "(GMT-8) [GEOGRAPHIC_DATA]/[US_STATE]" at bounding box center [443, 171] width 104 height 29
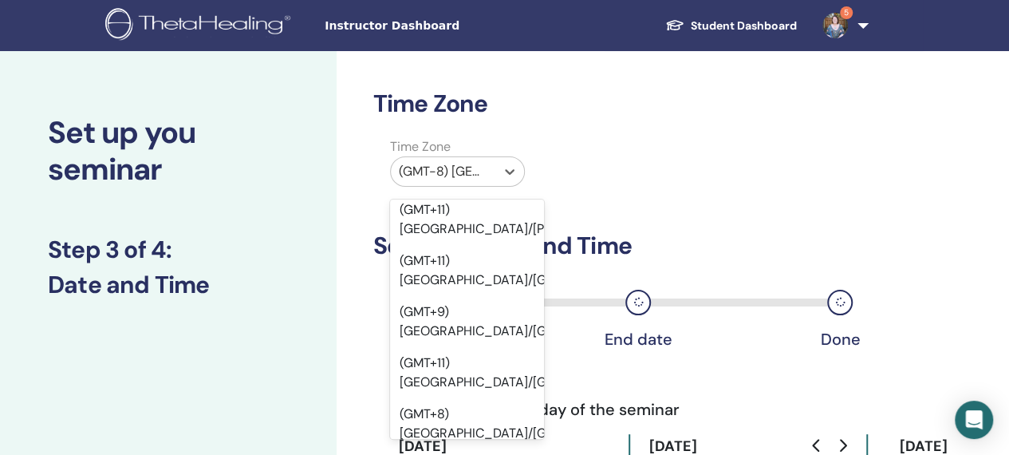
scroll to position [20231, 0]
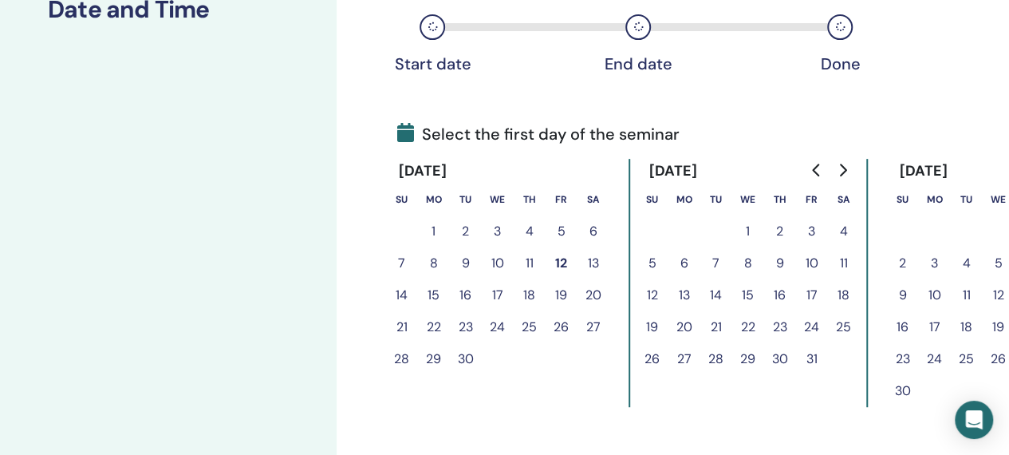
scroll to position [276, 0]
click at [851, 167] on button "Go to next month" at bounding box center [842, 169] width 26 height 32
click at [746, 262] on button "5" at bounding box center [748, 262] width 32 height 32
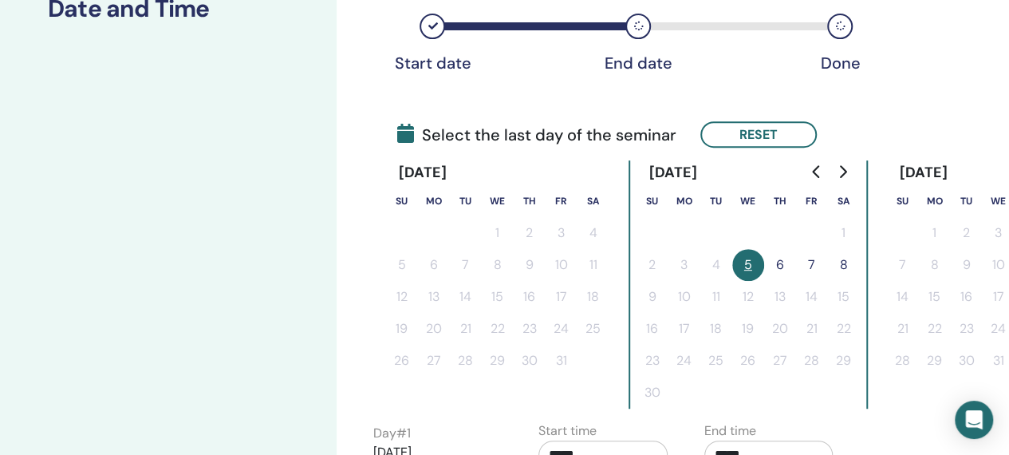
click at [779, 264] on button "6" at bounding box center [780, 265] width 32 height 32
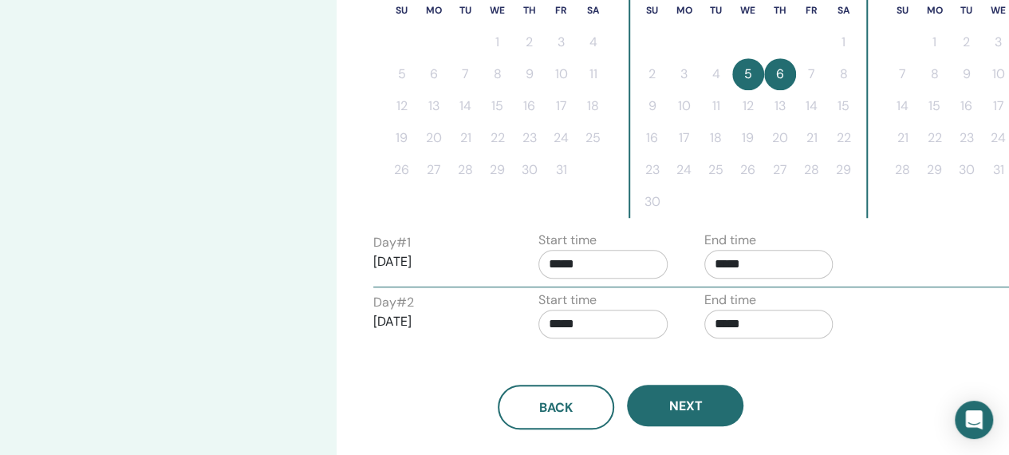
scroll to position [473, 0]
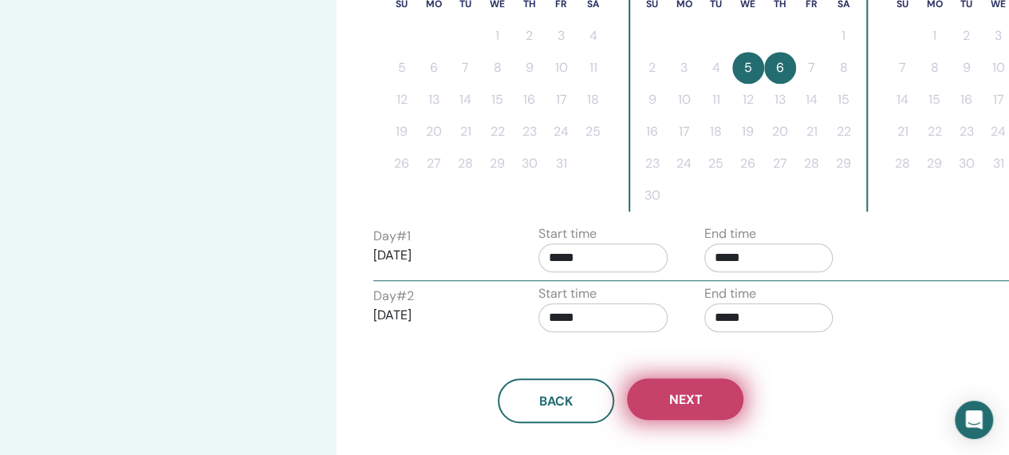
click at [708, 394] on button "Next" at bounding box center [685, 398] width 116 height 41
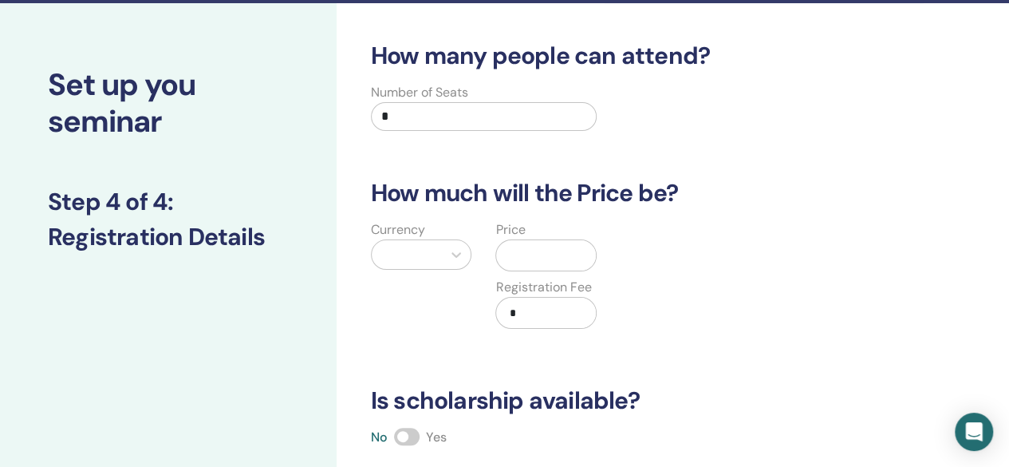
scroll to position [47, 0]
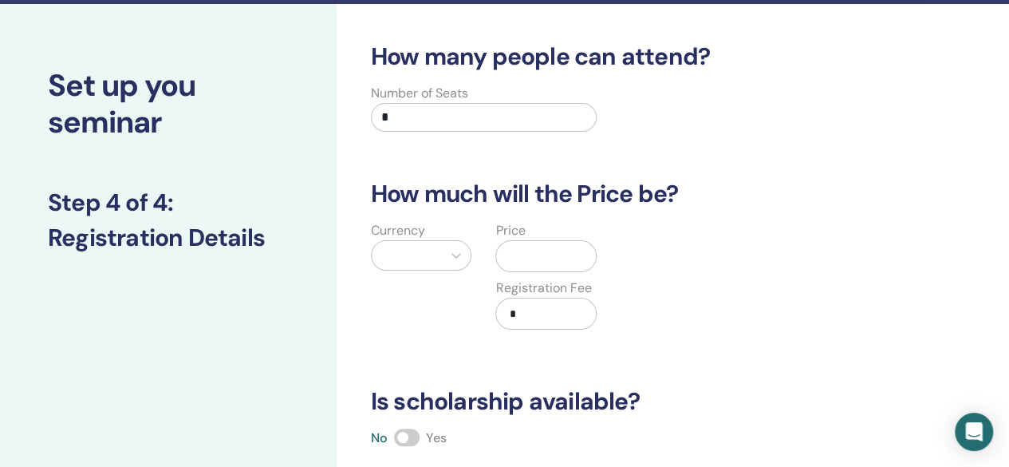
click at [440, 114] on input "*" at bounding box center [484, 117] width 226 height 29
type input "**"
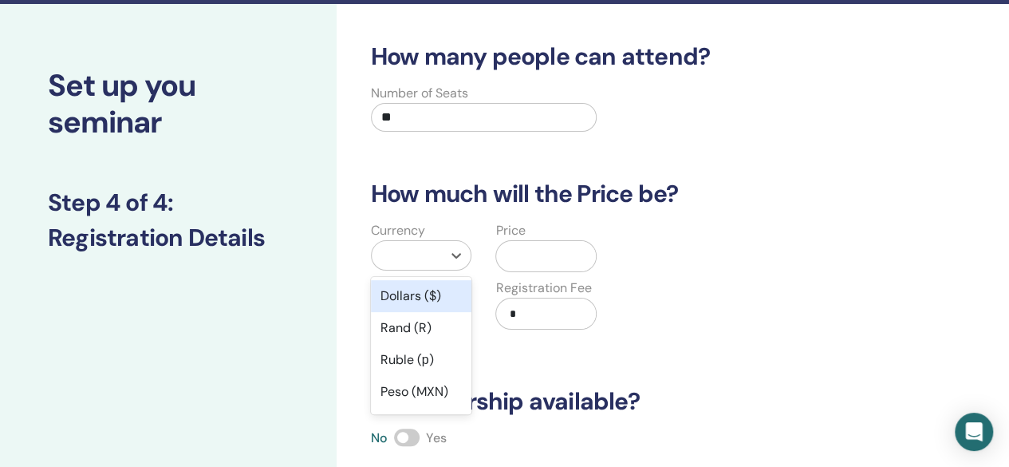
click at [435, 256] on div at bounding box center [407, 255] width 71 height 29
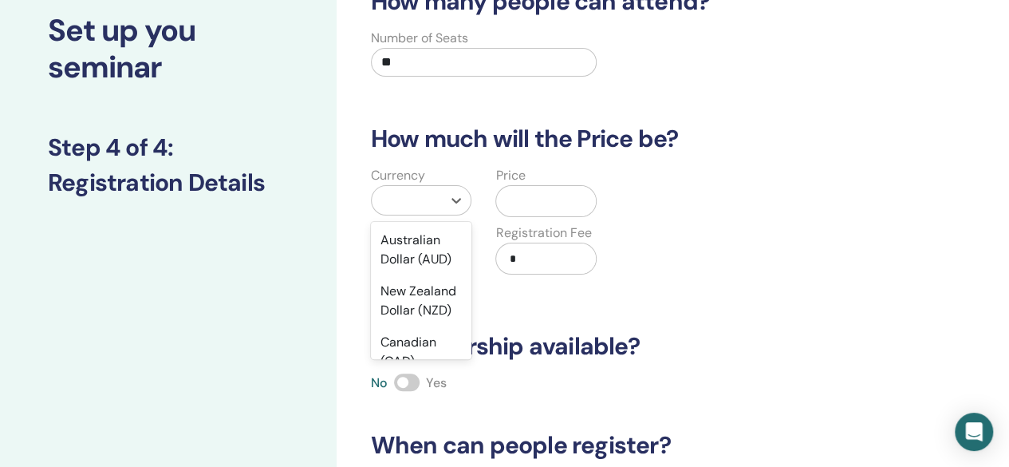
scroll to position [391, 0]
click at [417, 250] on div "Australian Dollar (AUD)" at bounding box center [421, 248] width 101 height 51
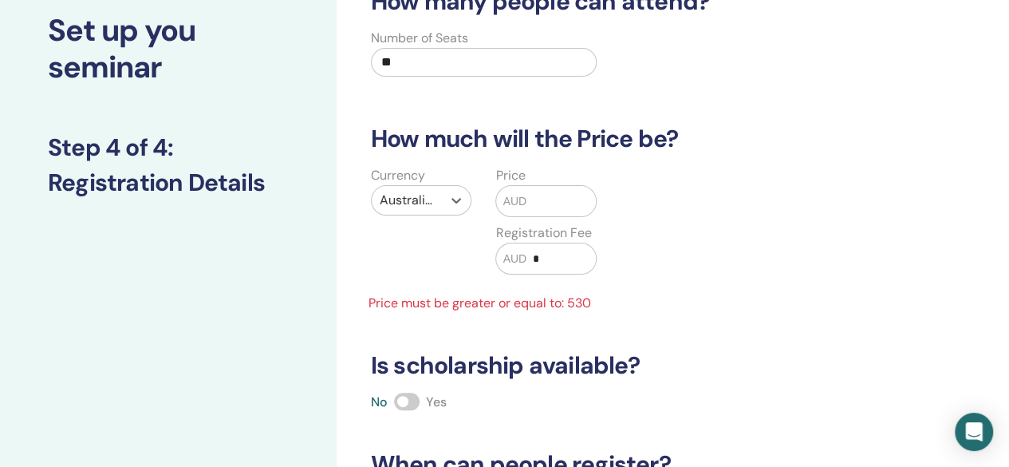
click at [544, 207] on input "text" at bounding box center [560, 201] width 69 height 30
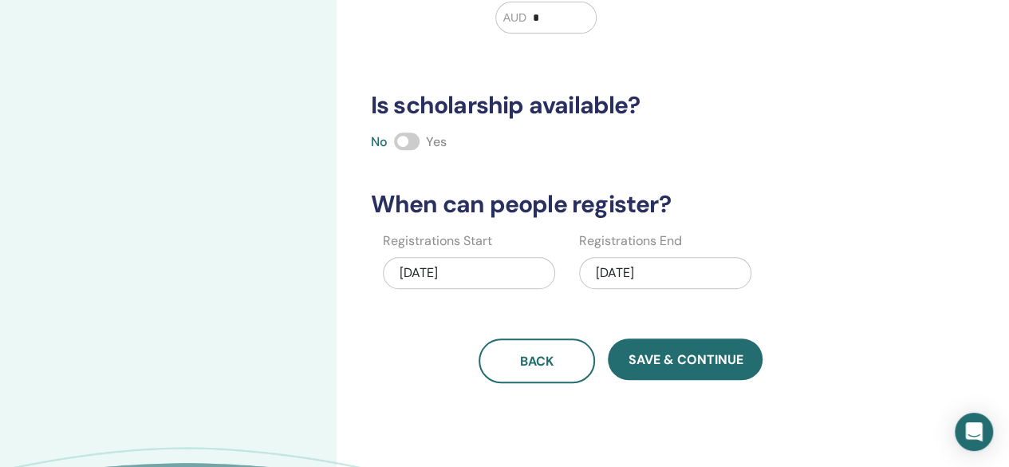
scroll to position [346, 0]
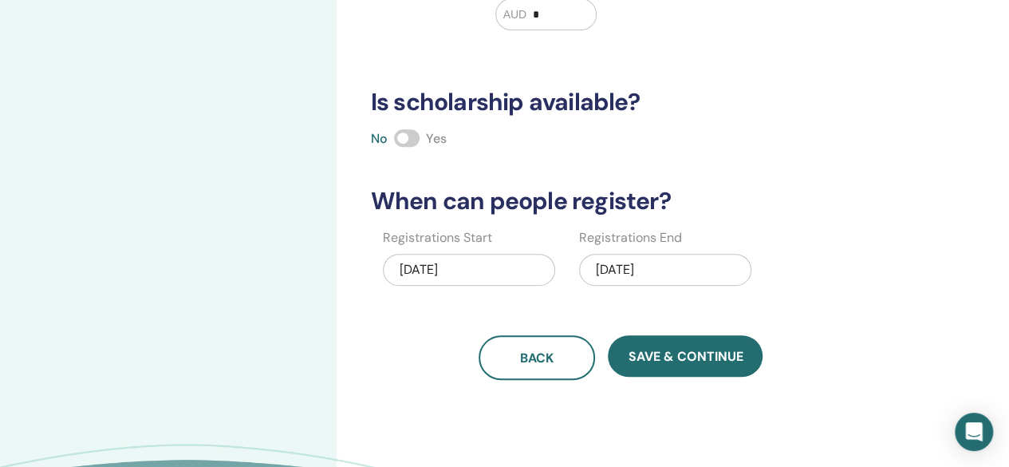
type input "***"
click at [668, 259] on div "11/06/2025" at bounding box center [665, 270] width 172 height 32
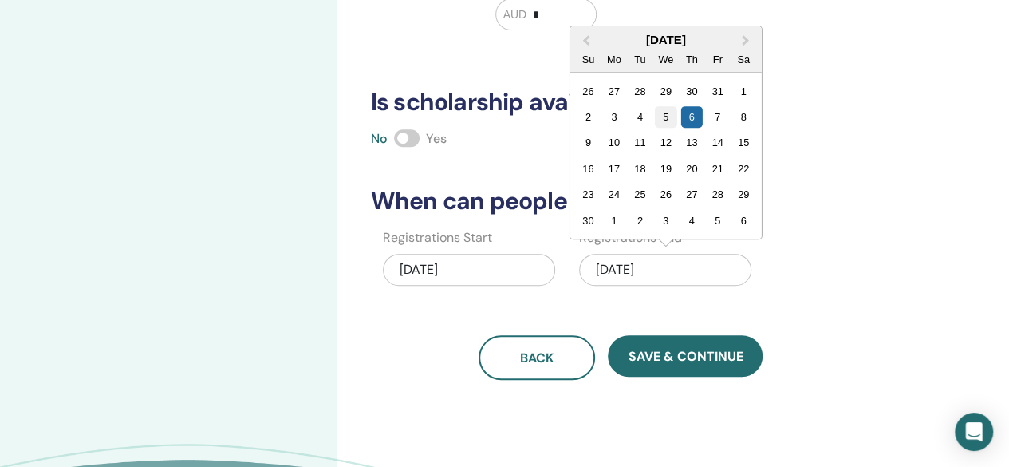
click at [665, 119] on div "5" at bounding box center [666, 117] width 22 height 22
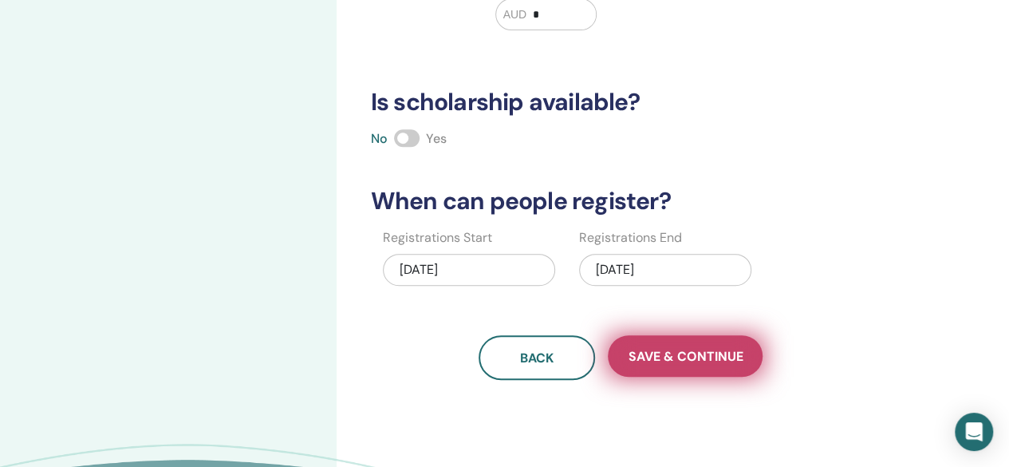
click at [707, 356] on span "Save & Continue" at bounding box center [685, 356] width 115 height 17
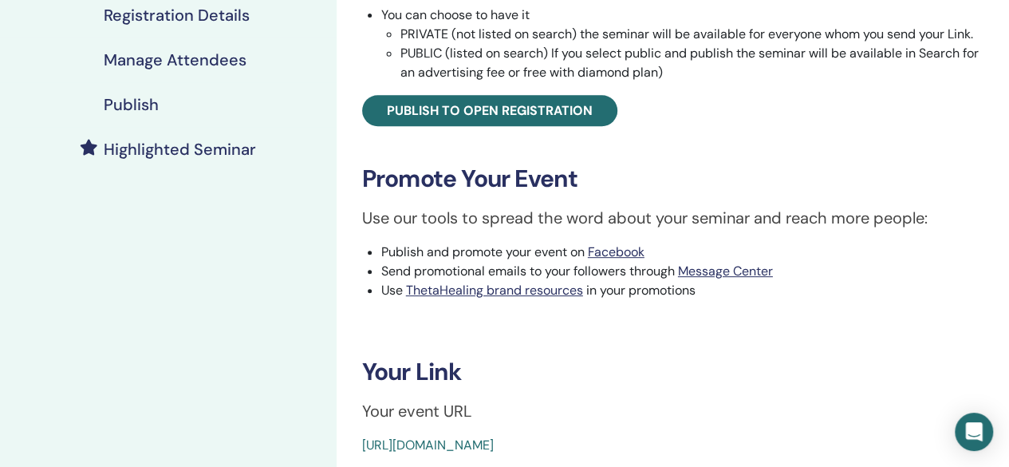
scroll to position [348, 0]
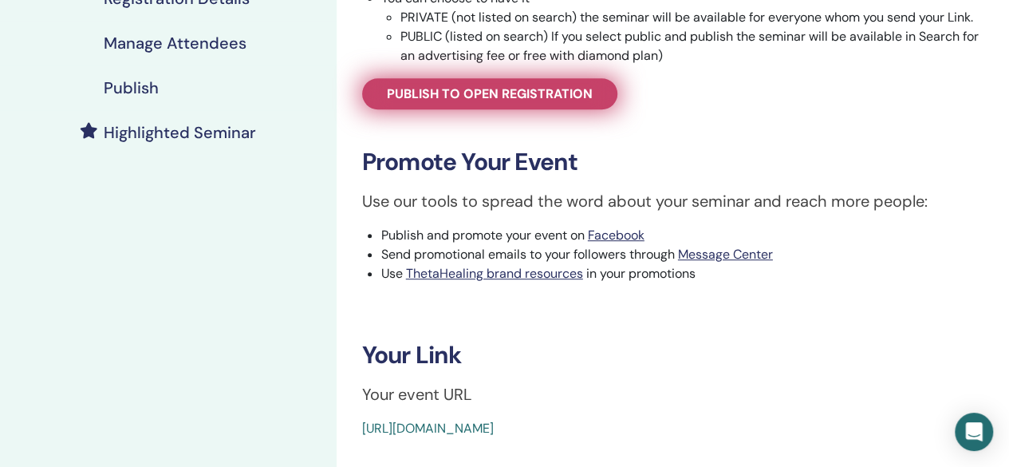
click at [537, 89] on span "Publish to open registration" at bounding box center [490, 93] width 206 height 17
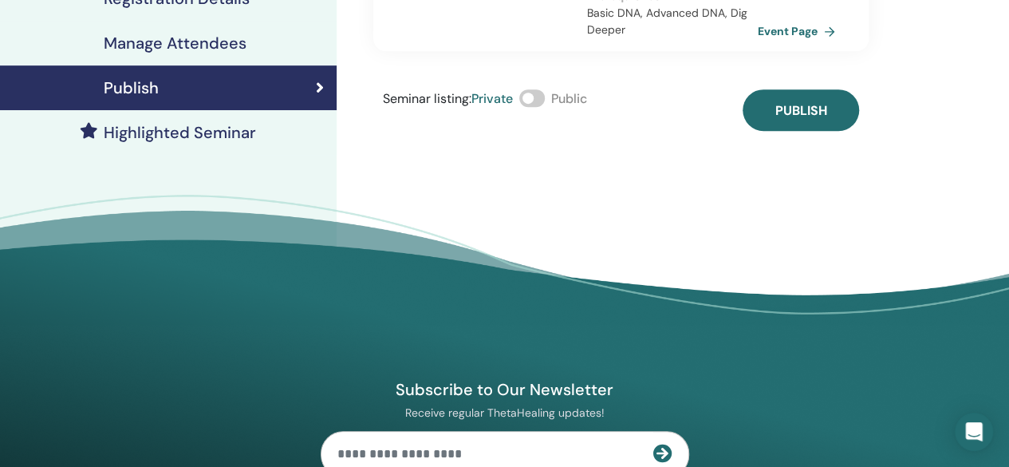
click at [545, 89] on span at bounding box center [532, 98] width 26 height 18
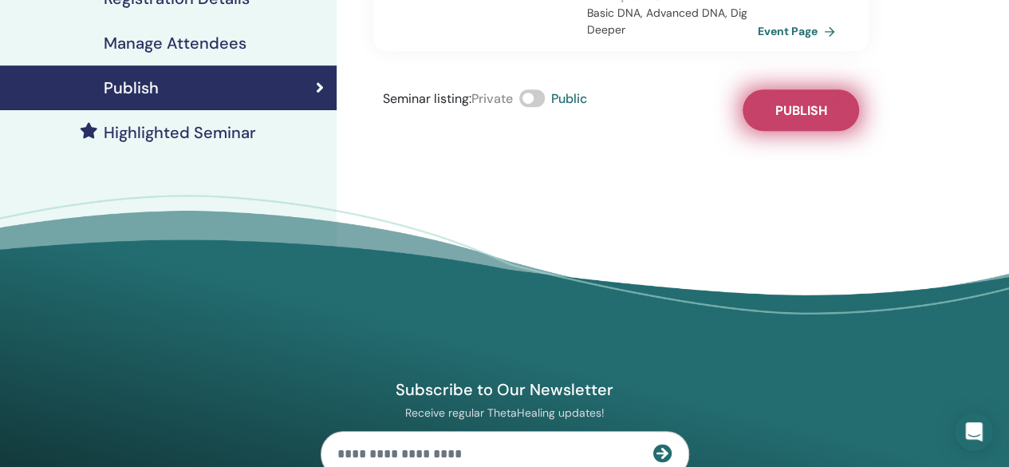
click at [765, 100] on button "Publish" at bounding box center [800, 109] width 116 height 41
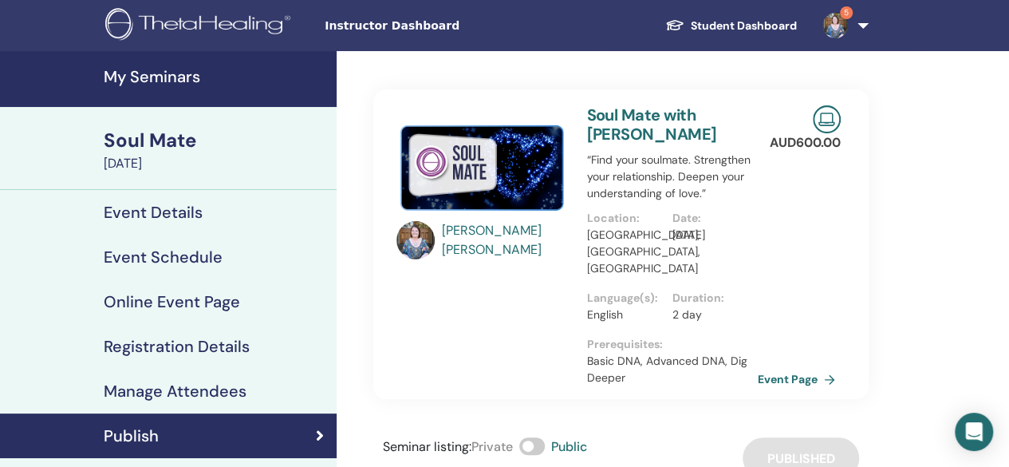
click at [134, 68] on h4 "My Seminars" at bounding box center [215, 76] width 223 height 19
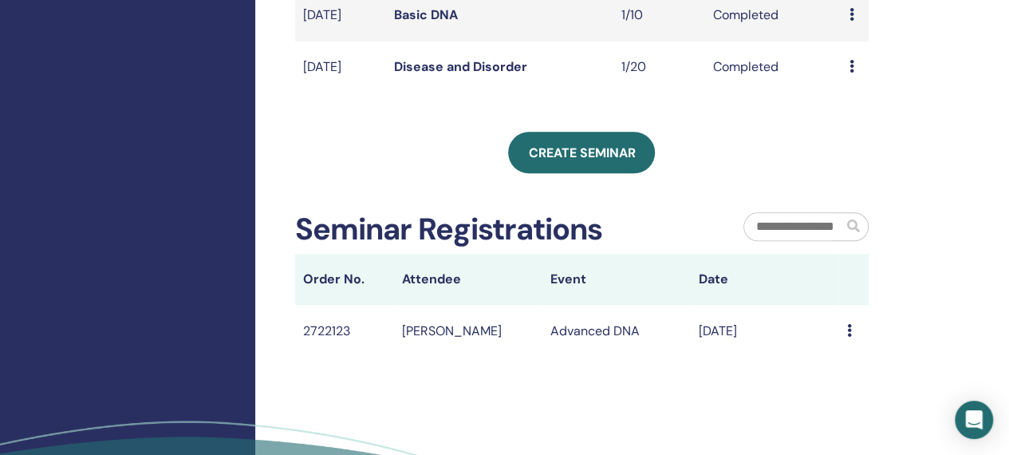
scroll to position [659, 0]
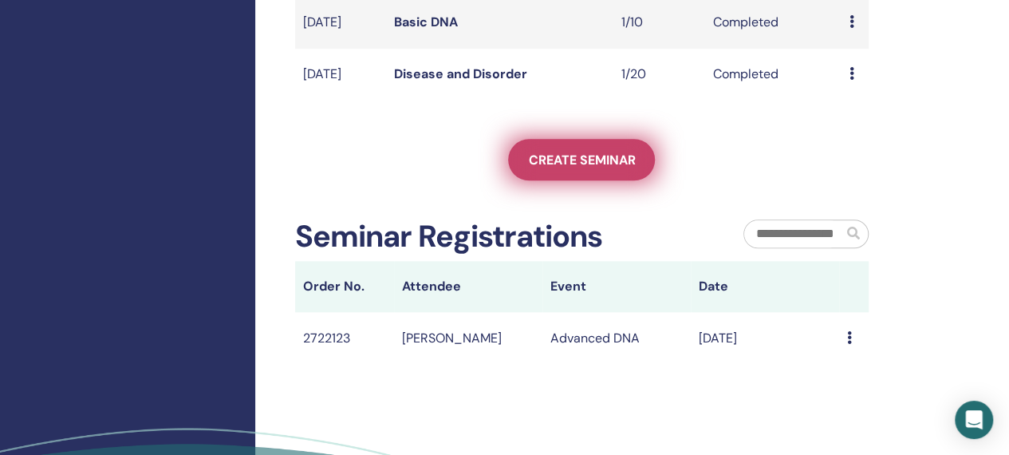
click at [563, 180] on link "Create seminar" at bounding box center [581, 159] width 147 height 41
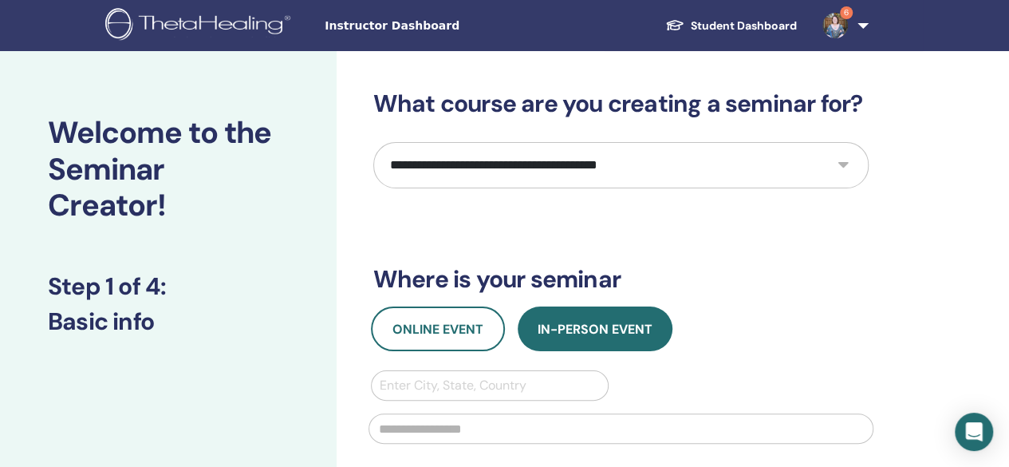
click at [729, 148] on select "**********" at bounding box center [620, 165] width 495 height 46
select select "****"
click at [373, 142] on select "**********" at bounding box center [620, 165] width 495 height 46
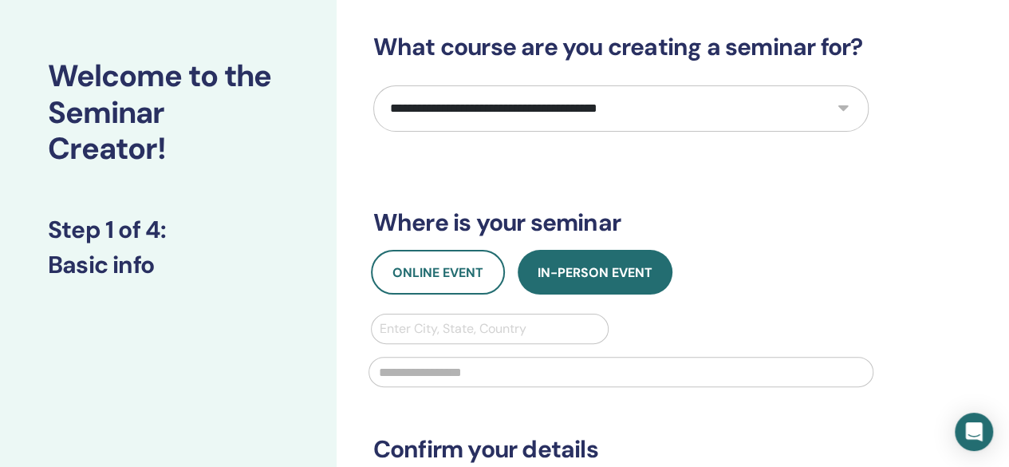
scroll to position [59, 0]
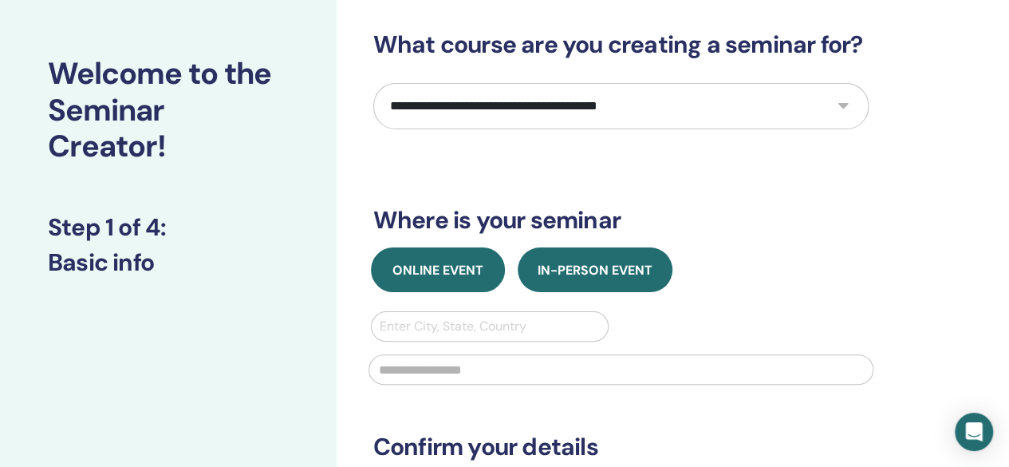
click at [473, 275] on span "Online Event" at bounding box center [437, 270] width 91 height 17
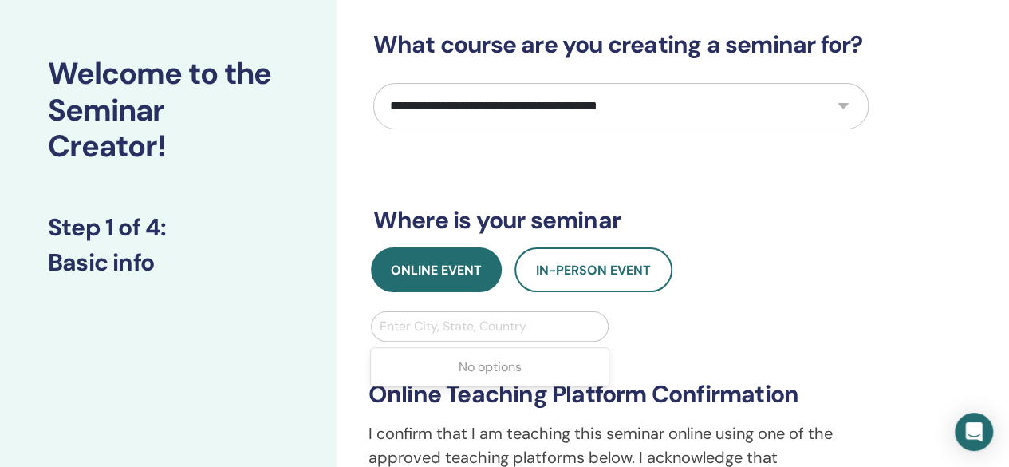
click at [501, 332] on div at bounding box center [490, 326] width 221 height 22
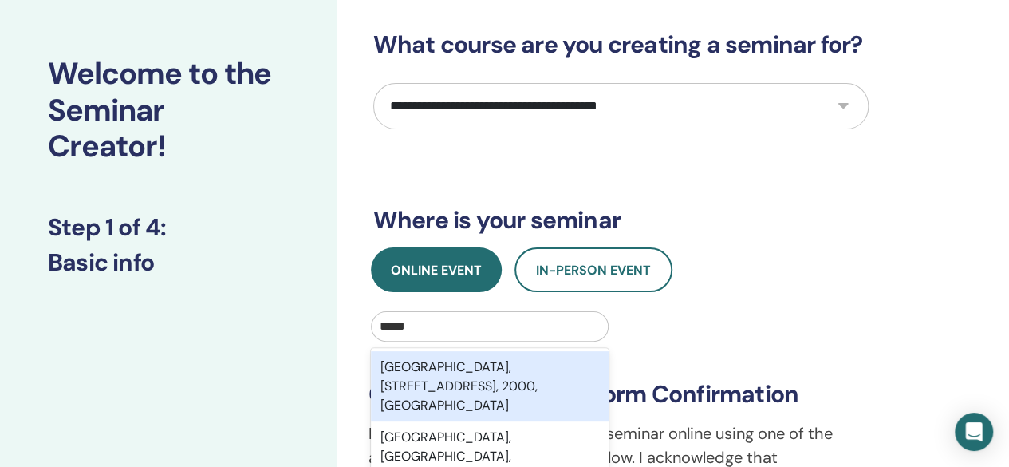
type input "******"
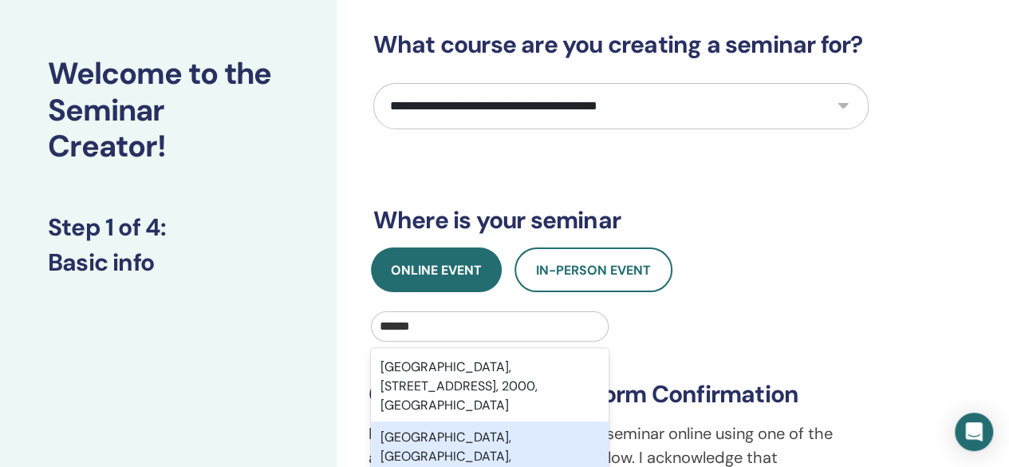
click at [470, 435] on div "[GEOGRAPHIC_DATA], [GEOGRAPHIC_DATA], [GEOGRAPHIC_DATA]" at bounding box center [490, 456] width 238 height 70
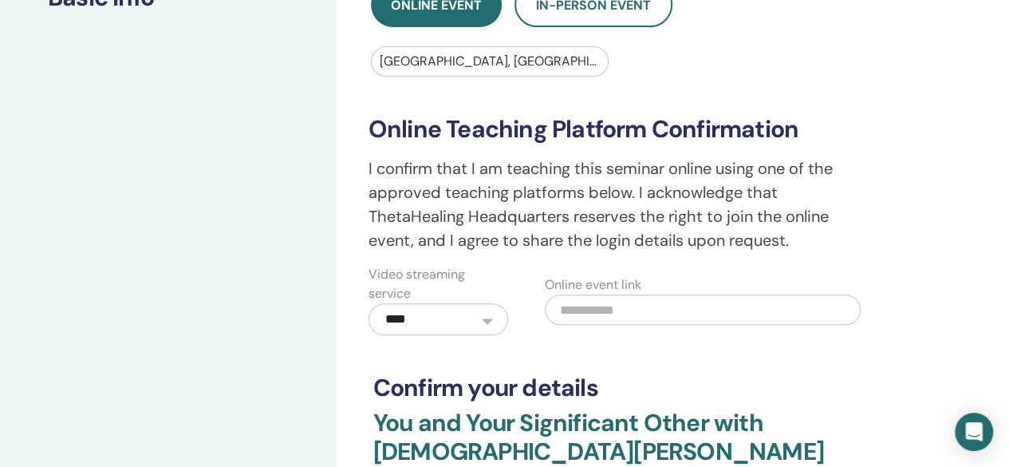
scroll to position [336, 0]
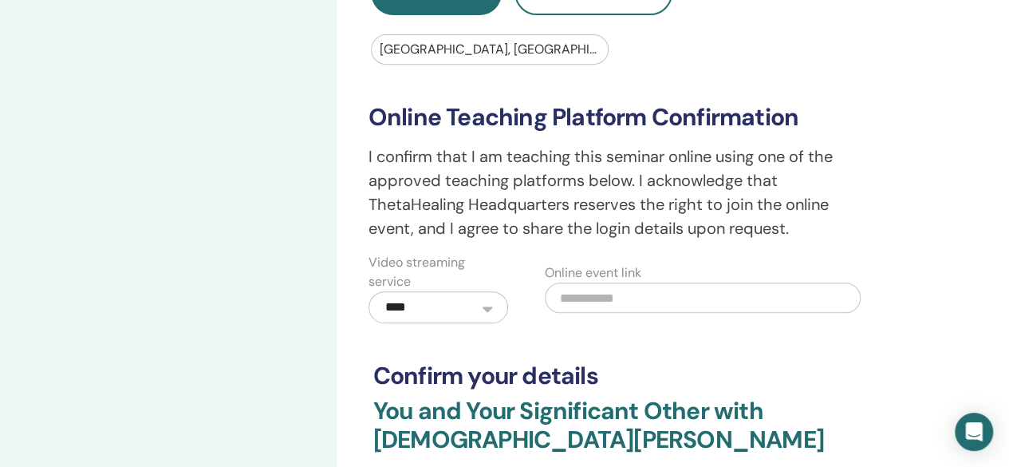
click at [610, 301] on input "text" at bounding box center [703, 297] width 316 height 30
paste input "**********"
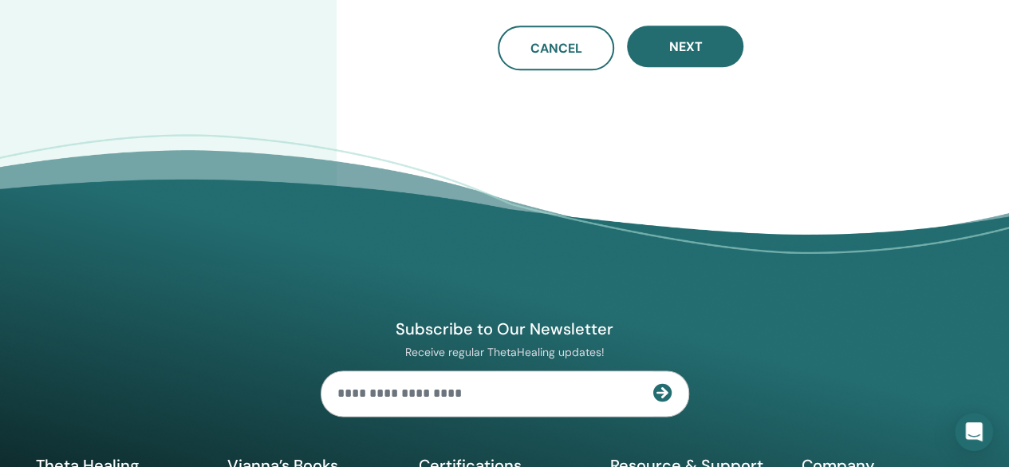
scroll to position [822, 0]
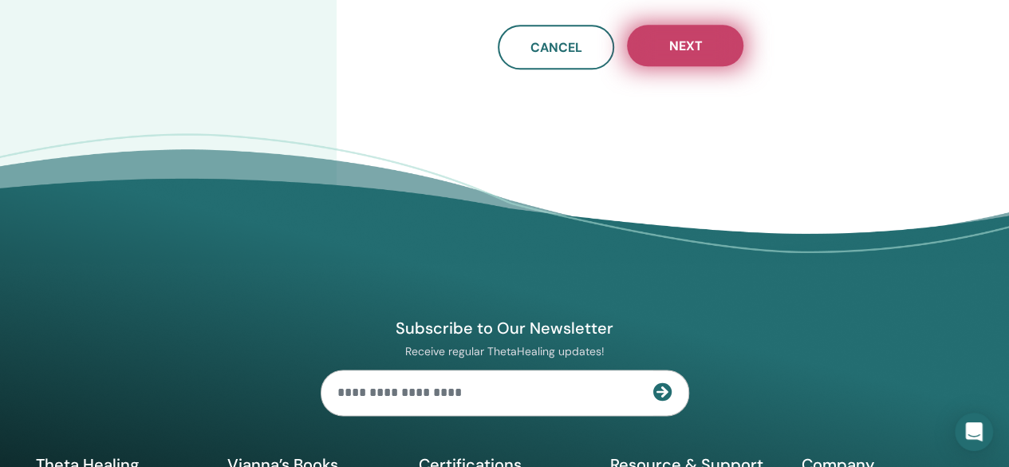
type input "**********"
click at [691, 39] on span "Next" at bounding box center [684, 45] width 33 height 17
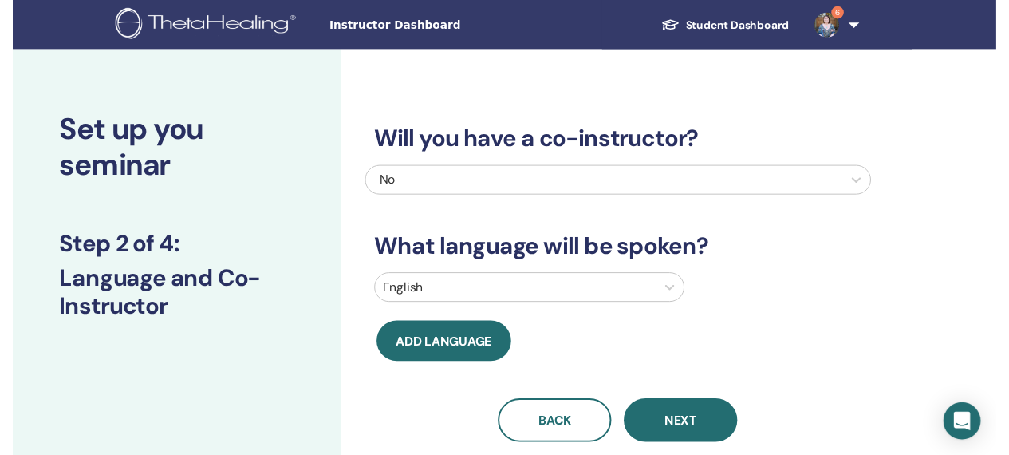
scroll to position [2, 0]
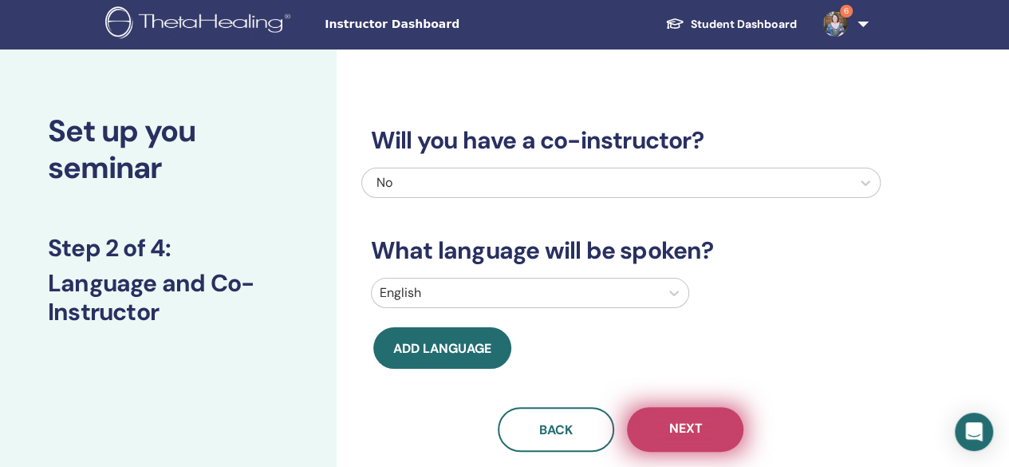
click at [693, 431] on span "Next" at bounding box center [684, 429] width 33 height 20
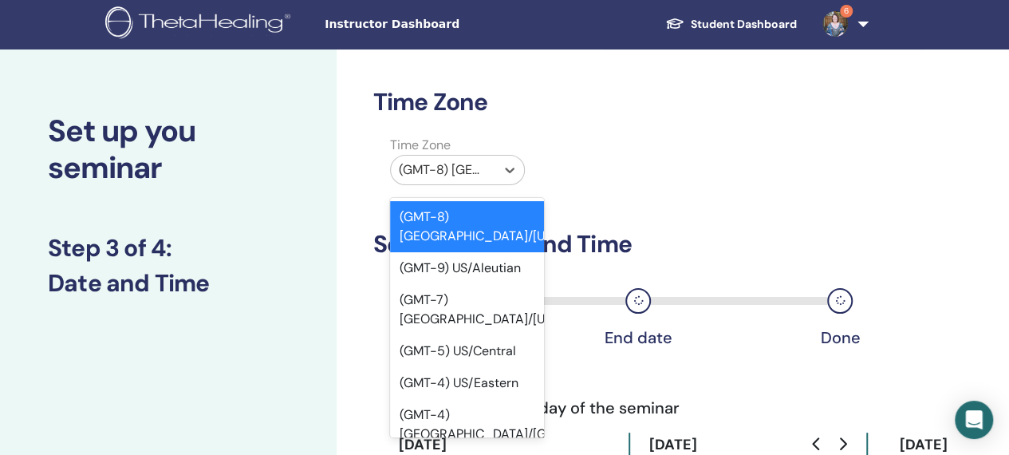
click at [442, 171] on div at bounding box center [443, 170] width 89 height 22
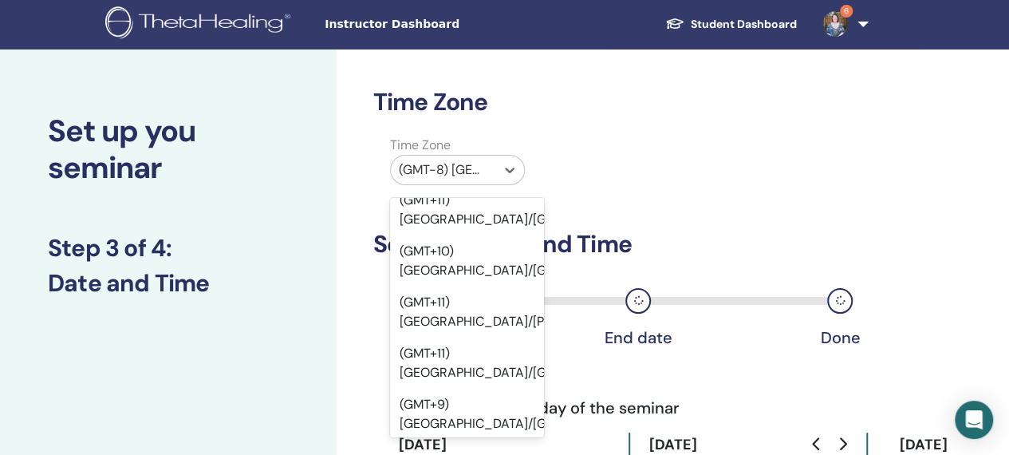
scroll to position [20139, 0]
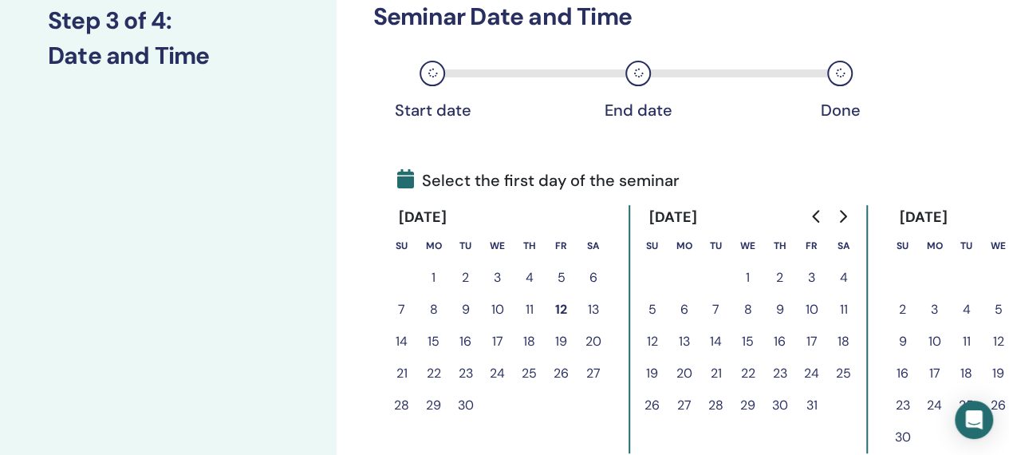
scroll to position [237, 0]
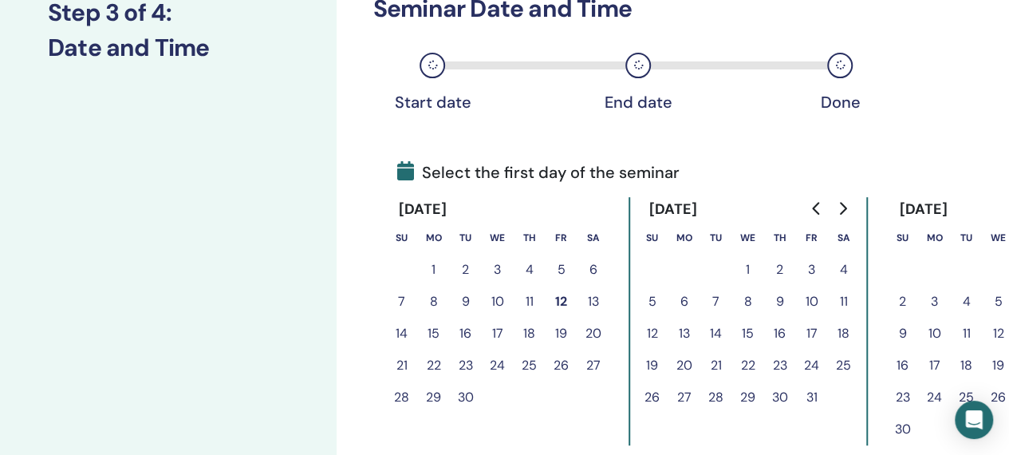
click at [845, 212] on icon "Go to next month" at bounding box center [842, 208] width 13 height 13
click at [845, 296] on button "8" at bounding box center [844, 301] width 32 height 32
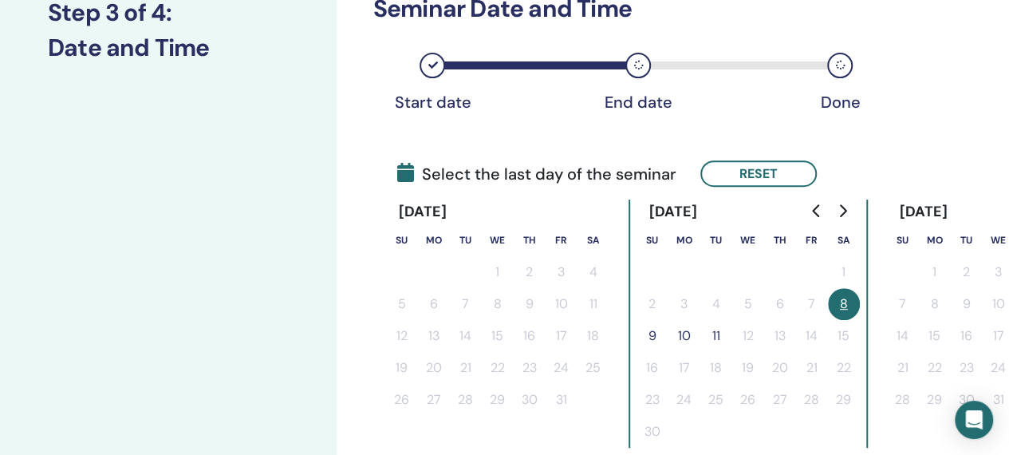
click at [653, 338] on button "9" at bounding box center [652, 336] width 32 height 32
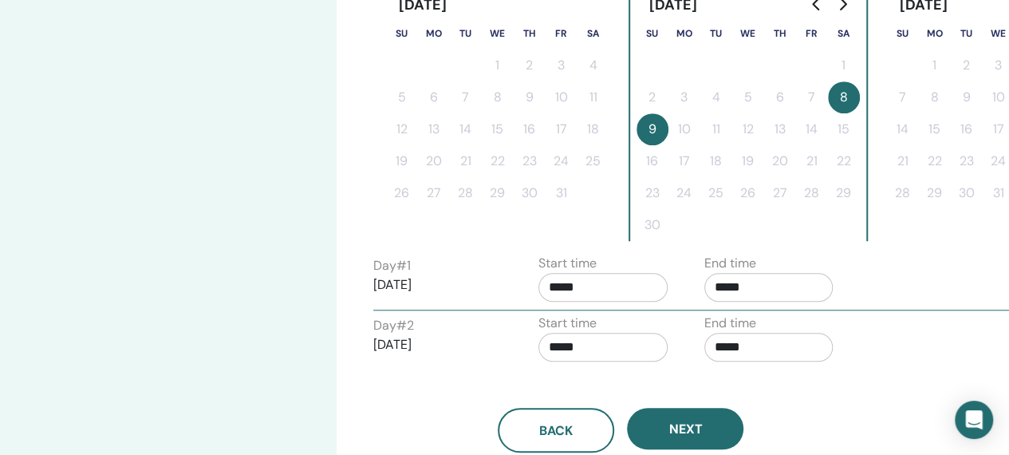
scroll to position [447, 0]
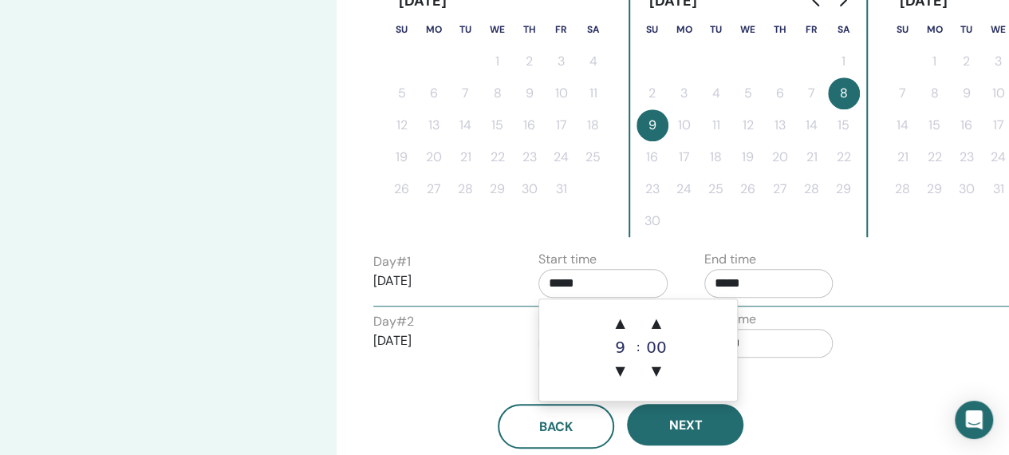
click at [605, 291] on input "*****" at bounding box center [602, 283] width 129 height 29
click at [766, 282] on input "*****" at bounding box center [768, 283] width 129 height 29
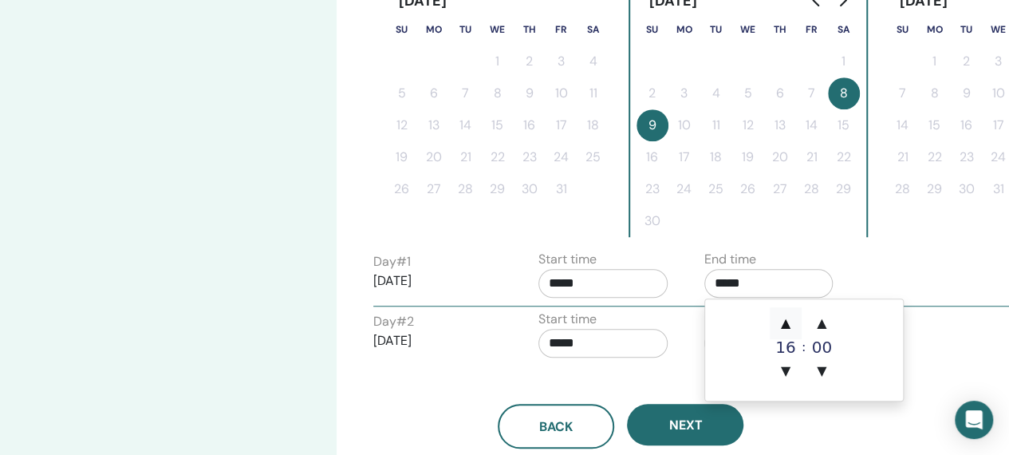
click at [790, 317] on span "▲" at bounding box center [786, 323] width 32 height 32
click at [781, 374] on span "▼" at bounding box center [786, 371] width 32 height 32
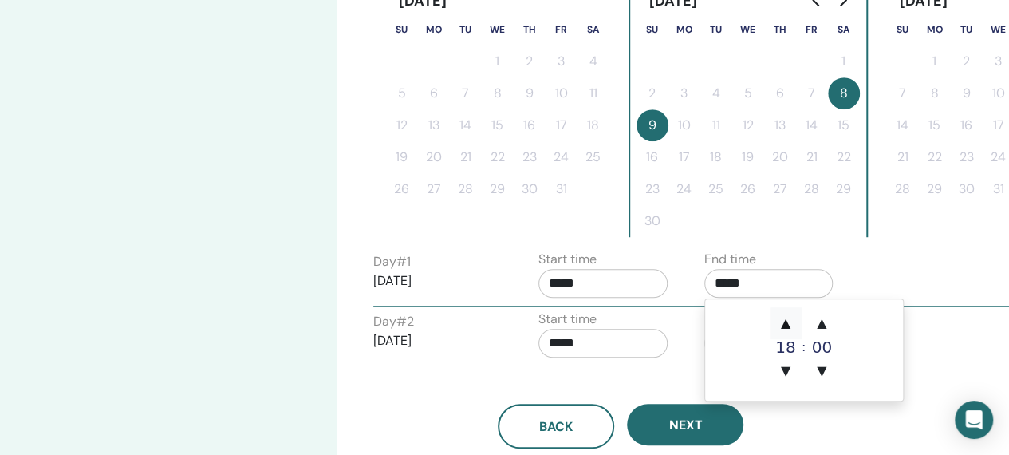
click at [783, 325] on span "▲" at bounding box center [786, 323] width 32 height 32
type input "*****"
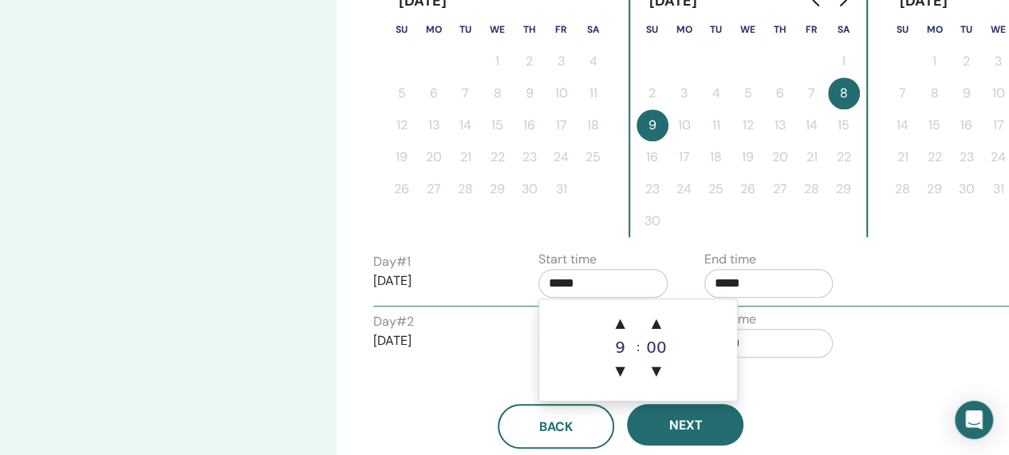
click at [632, 278] on input "*****" at bounding box center [602, 283] width 129 height 29
click at [622, 322] on span "▲" at bounding box center [620, 323] width 32 height 32
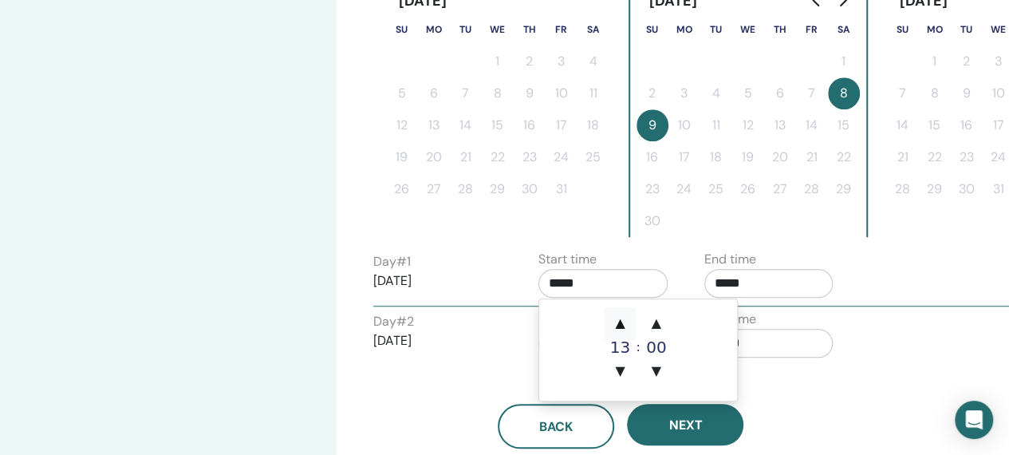
click at [622, 322] on span "▲" at bounding box center [620, 323] width 32 height 32
click at [623, 372] on span "▼" at bounding box center [620, 371] width 32 height 32
type input "*****"
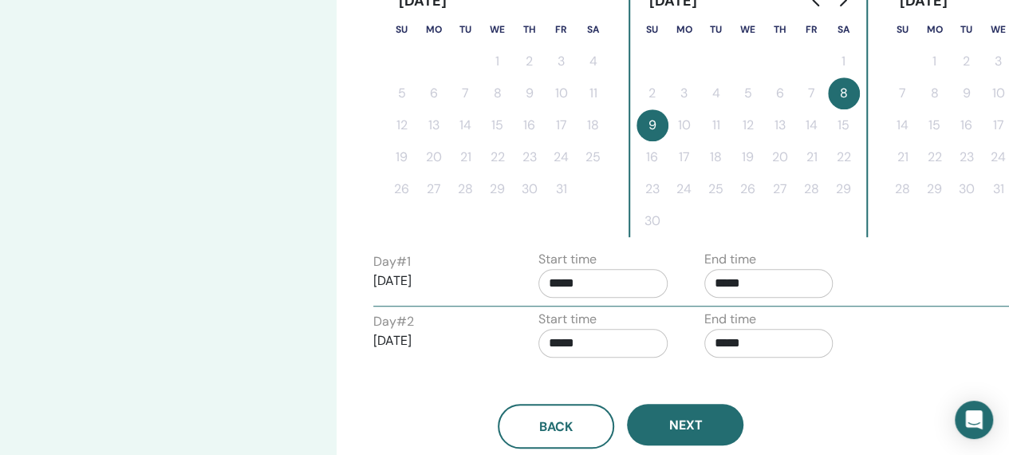
click at [845, 392] on div "Back Next" at bounding box center [620, 406] width 519 height 83
click at [766, 338] on input "*****" at bounding box center [768, 343] width 129 height 29
click at [786, 380] on span "▲" at bounding box center [786, 382] width 32 height 32
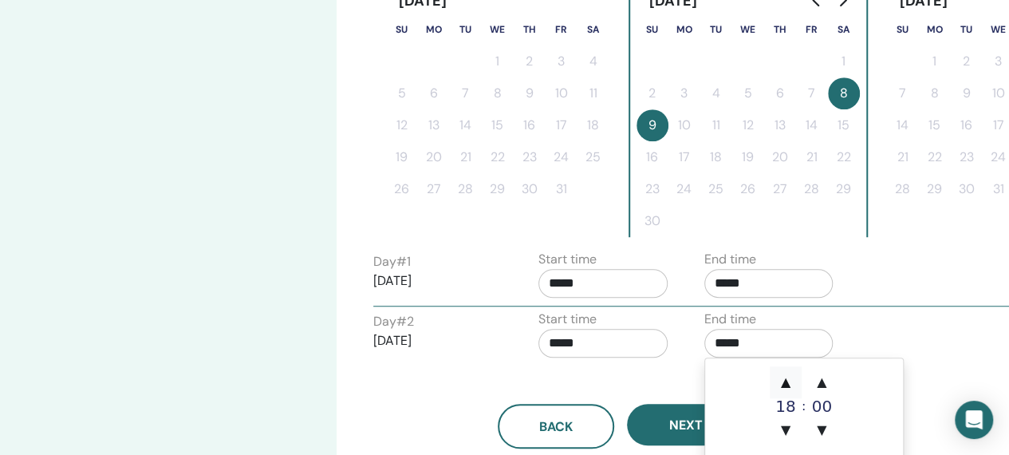
click at [786, 380] on span "▲" at bounding box center [786, 382] width 32 height 32
type input "*****"
click at [633, 322] on div "Start time *****" at bounding box center [602, 337] width 129 height 56
click at [640, 337] on input "*****" at bounding box center [602, 343] width 129 height 29
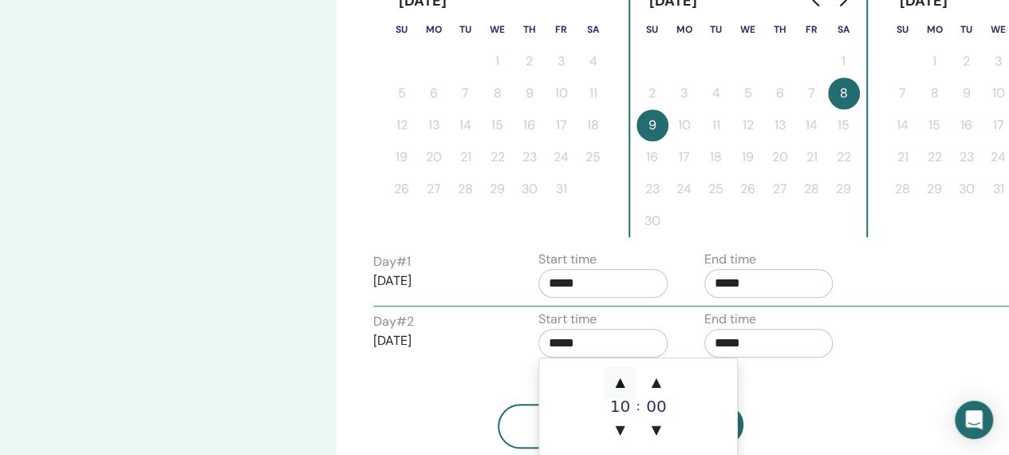
click at [624, 388] on span "▲" at bounding box center [620, 382] width 32 height 32
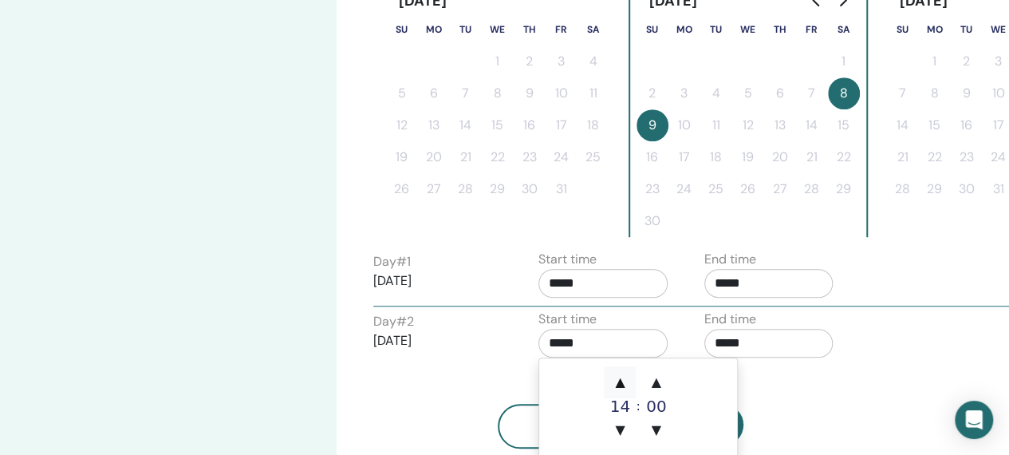
click at [624, 388] on span "▲" at bounding box center [620, 382] width 32 height 32
click at [624, 430] on span "▼" at bounding box center [620, 430] width 32 height 32
type input "*****"
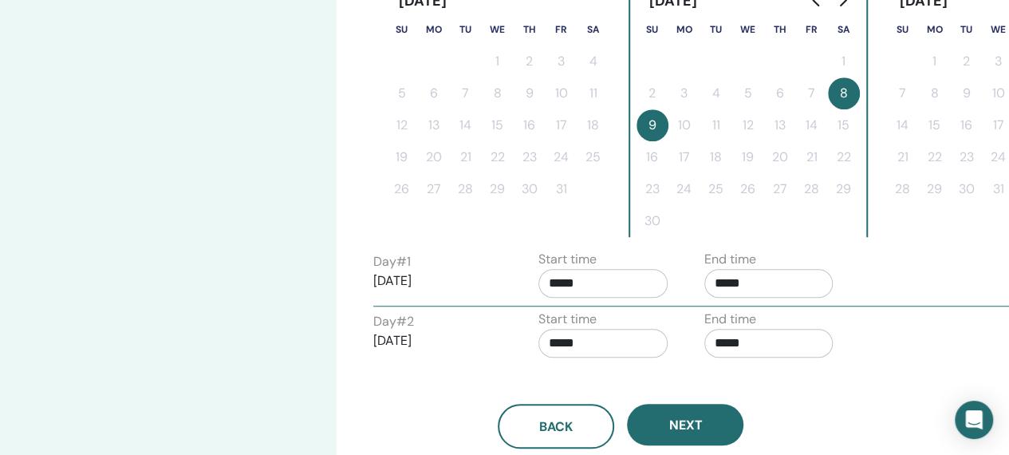
click at [845, 428] on div "Back Next" at bounding box center [620, 426] width 519 height 45
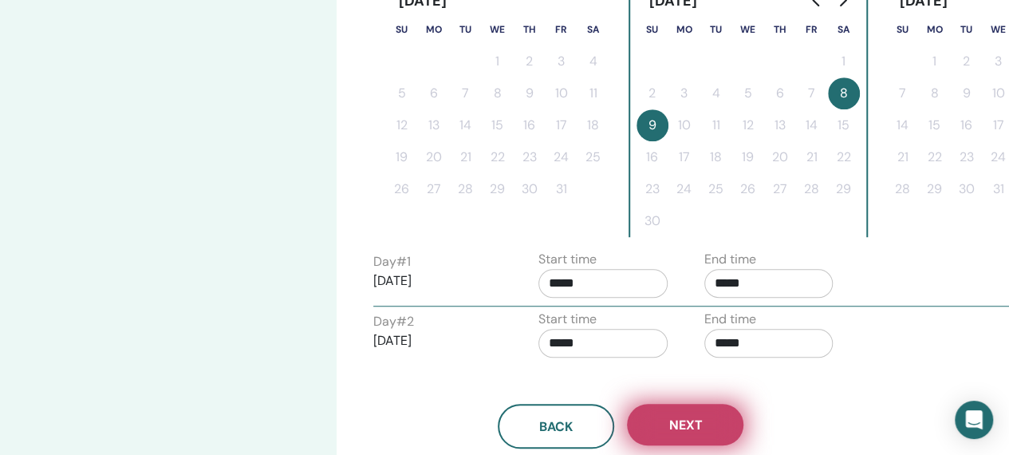
click at [705, 414] on button "Next" at bounding box center [685, 424] width 116 height 41
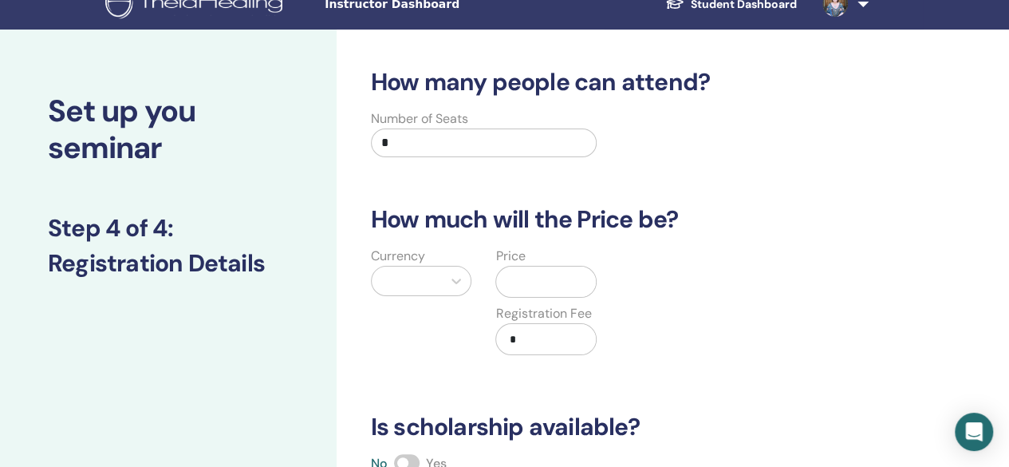
scroll to position [21, 0]
click at [475, 144] on input "*" at bounding box center [484, 143] width 226 height 29
type input "**"
click at [445, 275] on div at bounding box center [456, 281] width 29 height 29
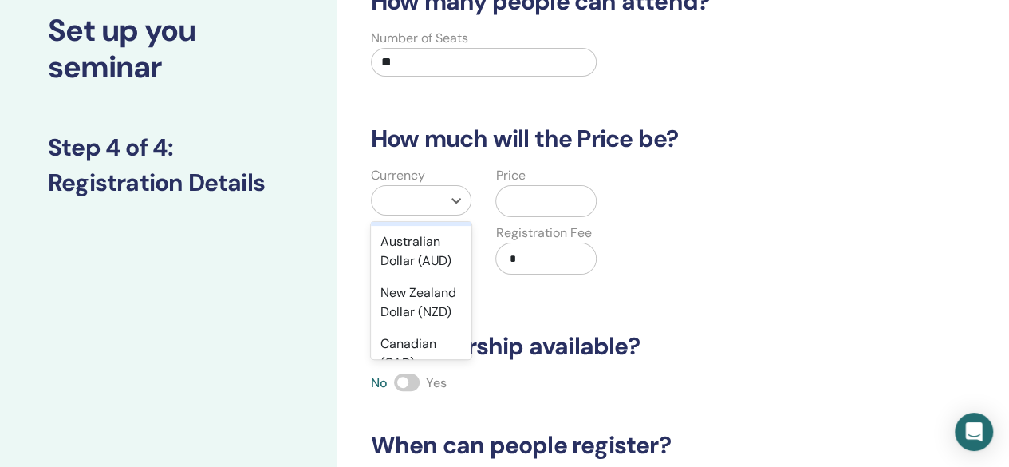
scroll to position [396, 0]
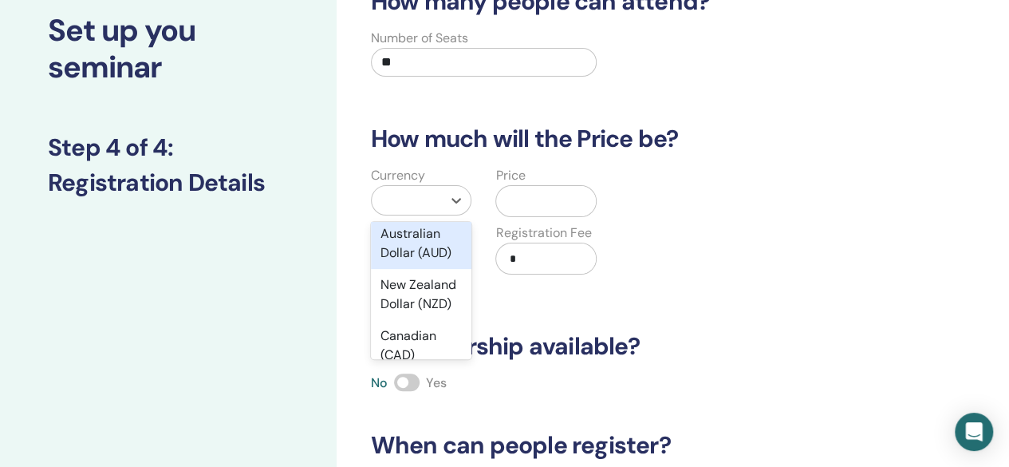
click at [427, 269] on div "Australian Dollar (AUD)" at bounding box center [421, 243] width 101 height 51
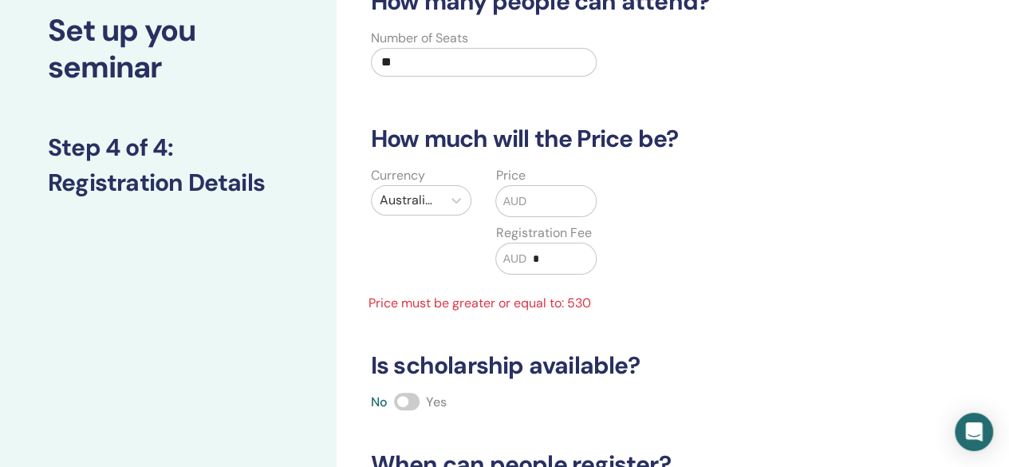
click at [544, 196] on input "text" at bounding box center [560, 201] width 69 height 30
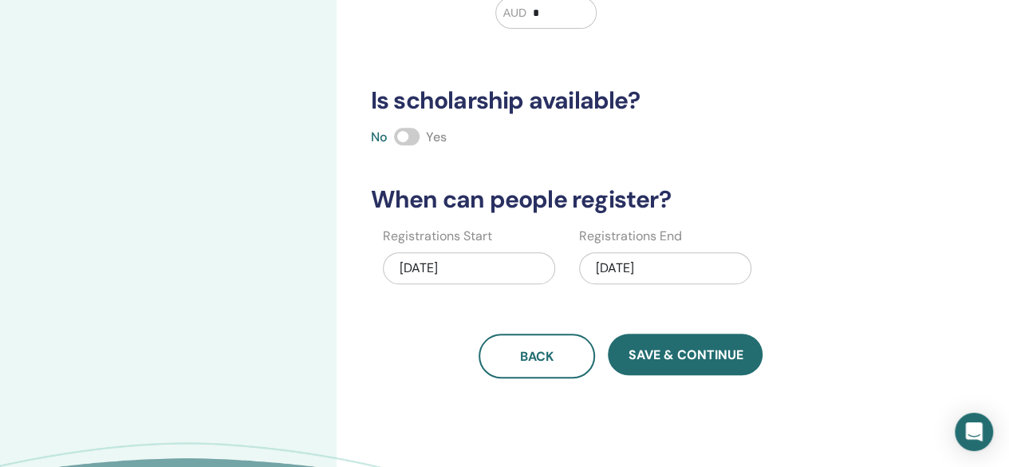
scroll to position [348, 0]
type input "***"
click at [667, 255] on div "11/09/2025" at bounding box center [665, 268] width 172 height 32
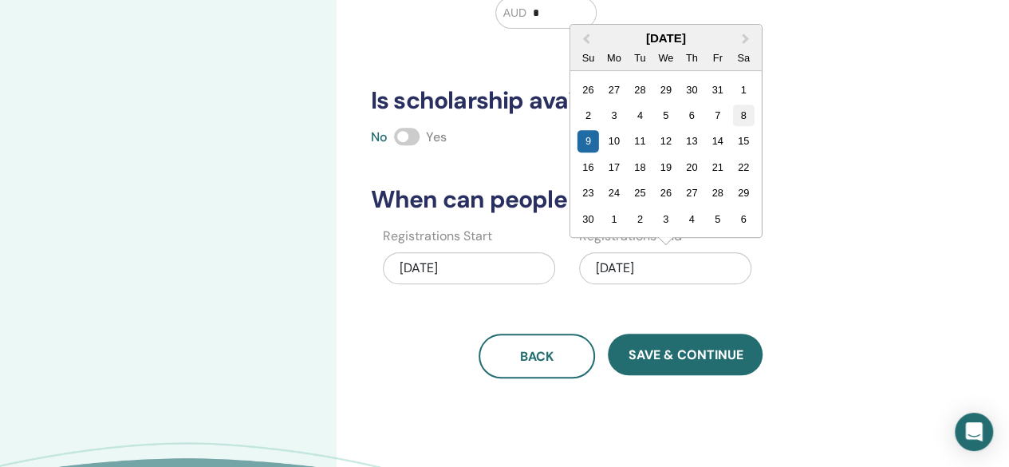
click at [745, 112] on div "8" at bounding box center [744, 115] width 22 height 22
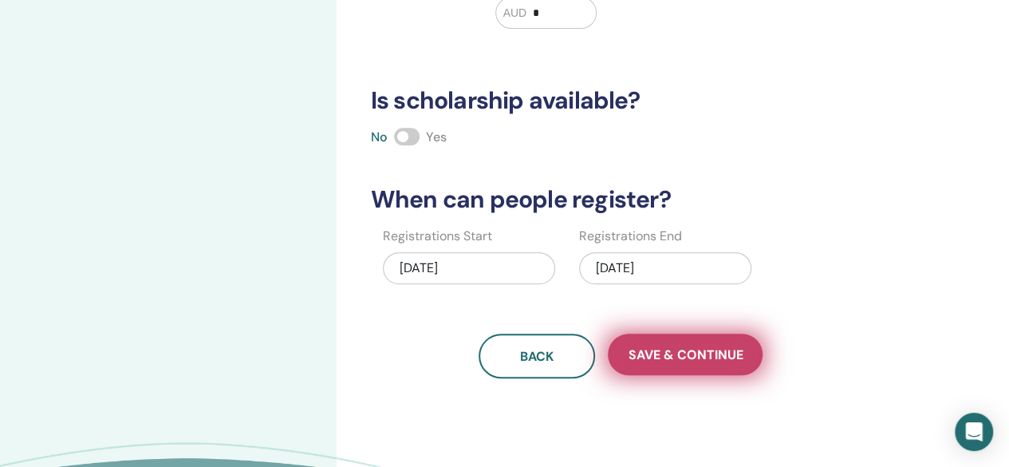
click at [684, 353] on span "Save & Continue" at bounding box center [685, 354] width 115 height 17
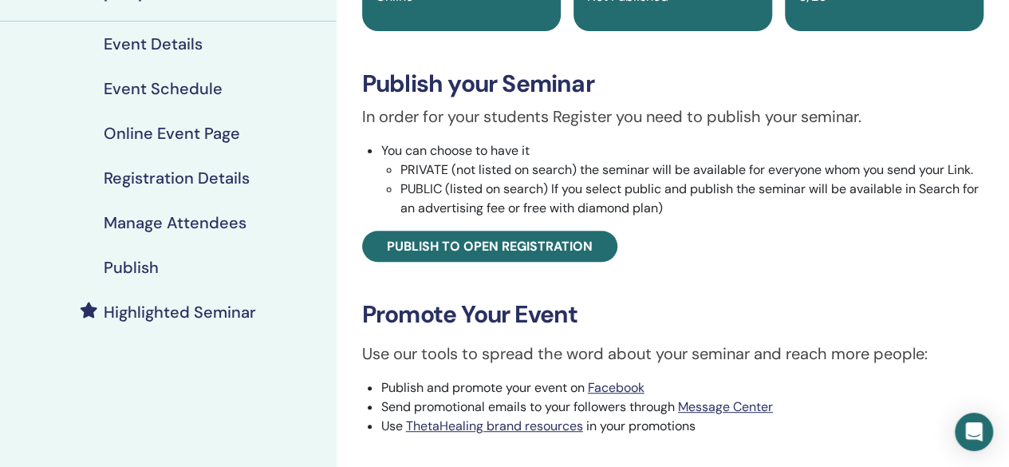
scroll to position [196, 0]
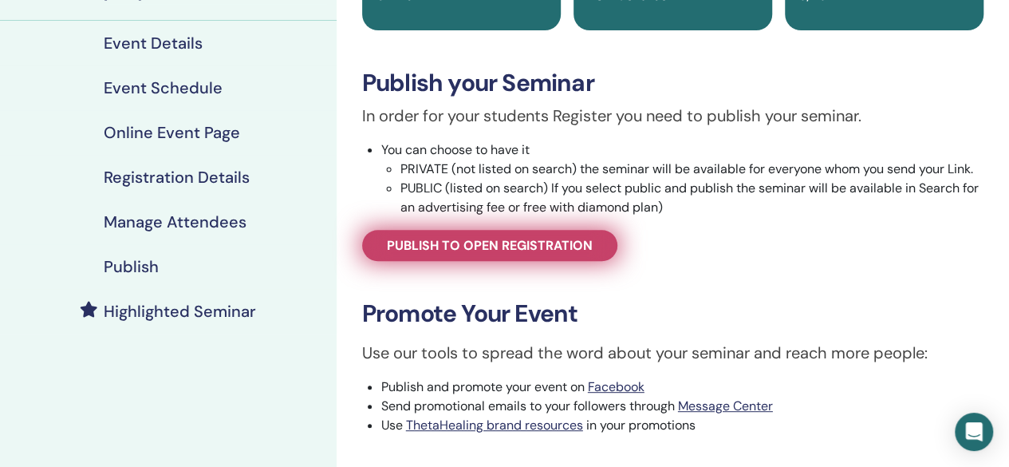
click at [535, 248] on span "Publish to open registration" at bounding box center [490, 245] width 206 height 17
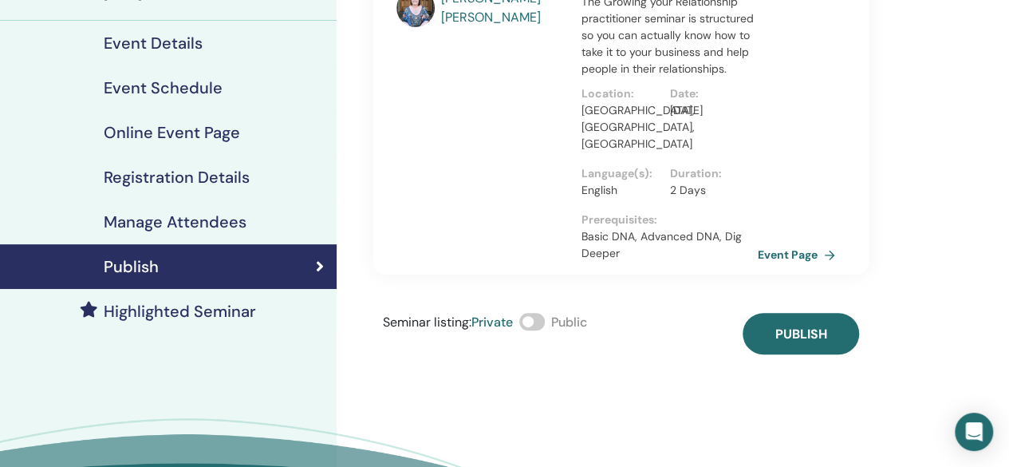
click at [545, 313] on label at bounding box center [532, 322] width 26 height 18
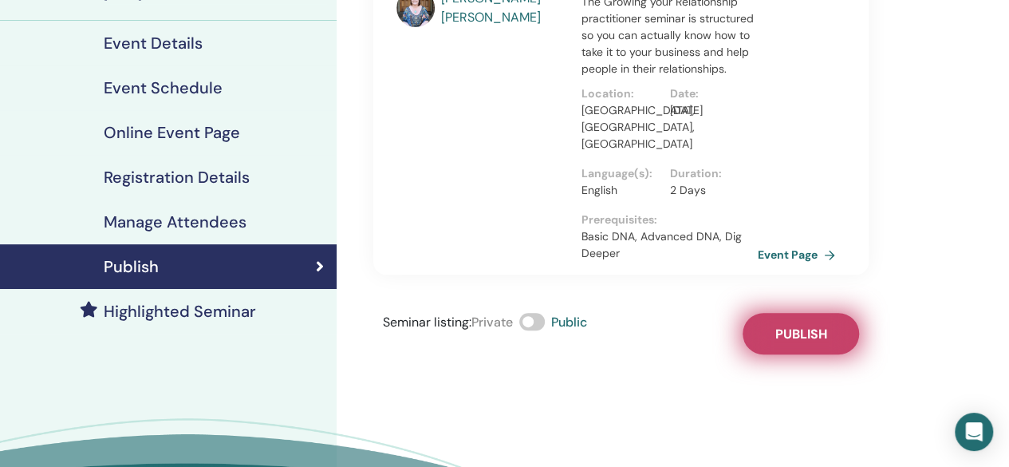
click at [819, 313] on button "Publish" at bounding box center [800, 333] width 116 height 41
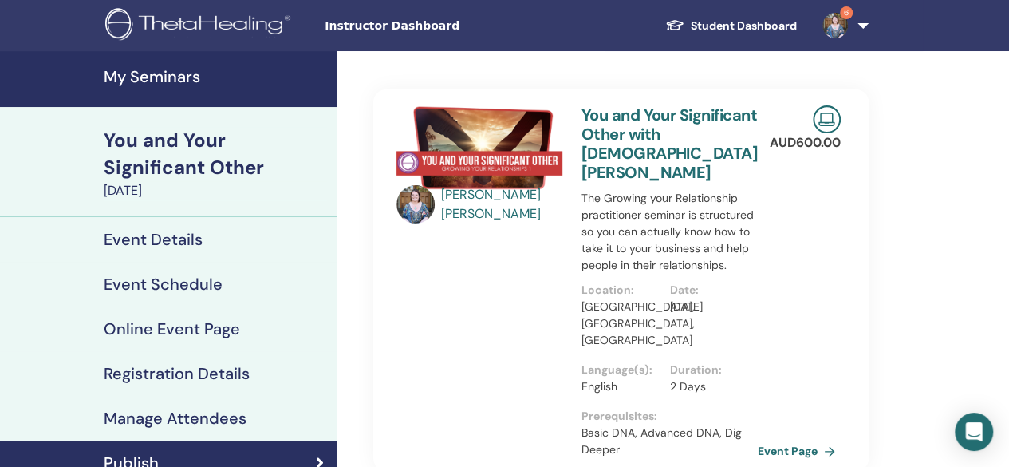
click at [155, 79] on h4 "My Seminars" at bounding box center [215, 76] width 223 height 19
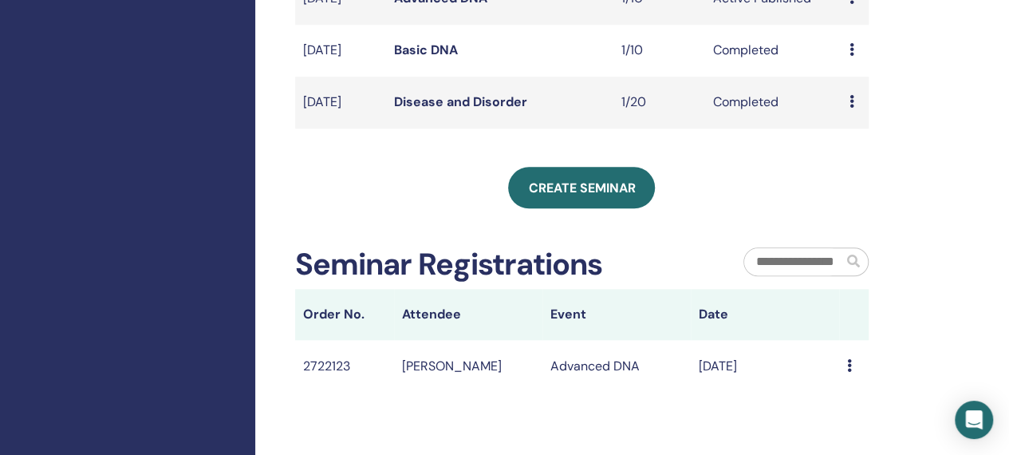
scroll to position [674, 0]
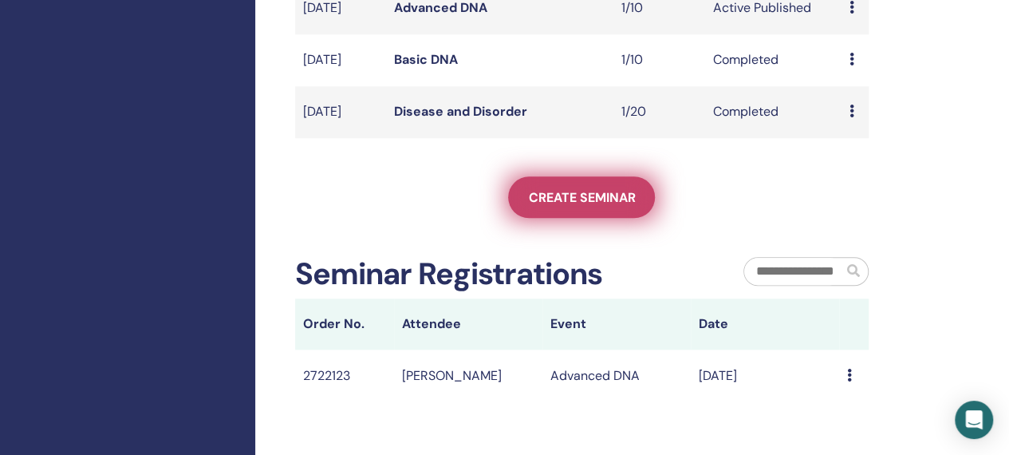
click at [601, 206] on span "Create seminar" at bounding box center [581, 197] width 107 height 17
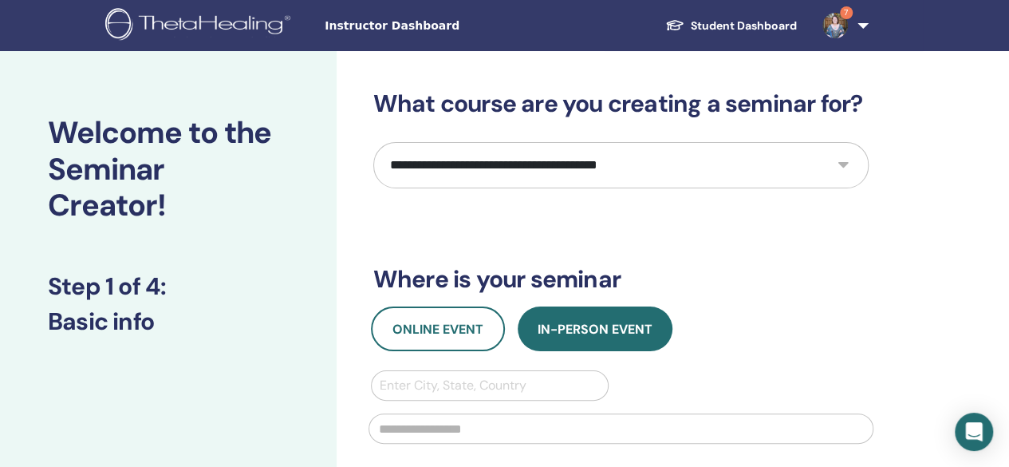
click at [619, 167] on select "**********" at bounding box center [620, 165] width 495 height 46
select select "****"
click at [373, 142] on select "**********" at bounding box center [620, 165] width 495 height 46
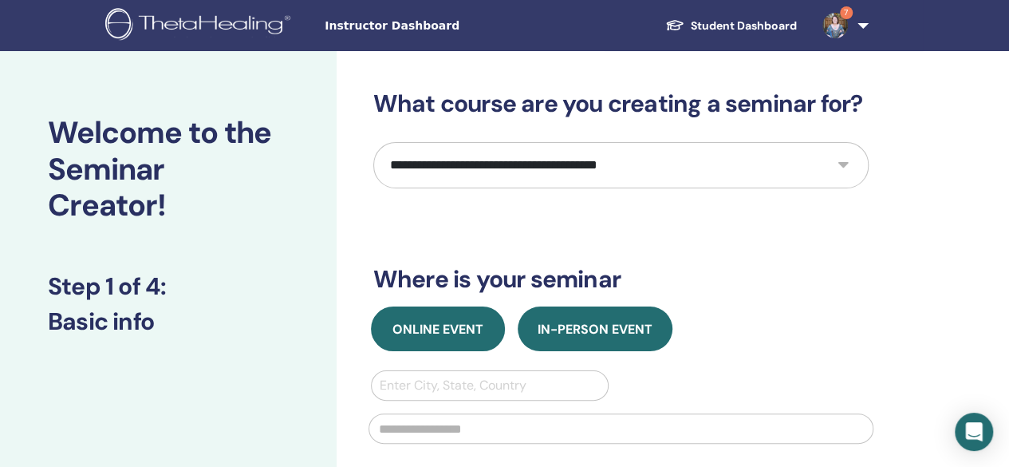
click at [443, 326] on span "Online Event" at bounding box center [437, 329] width 91 height 17
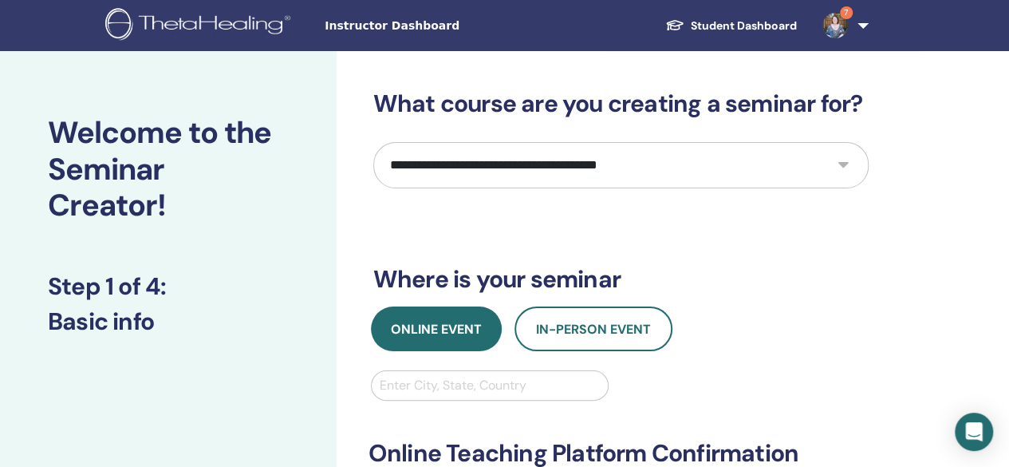
click at [473, 384] on div at bounding box center [490, 385] width 221 height 22
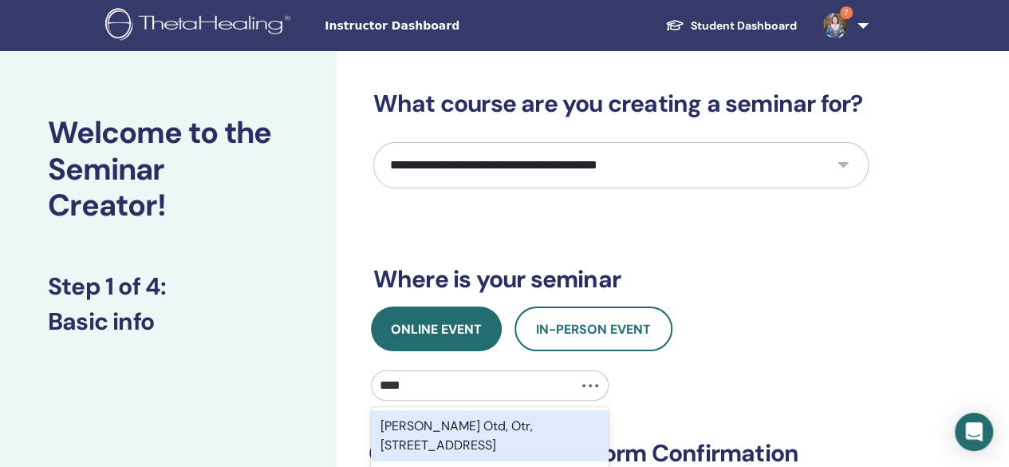
type input "*****"
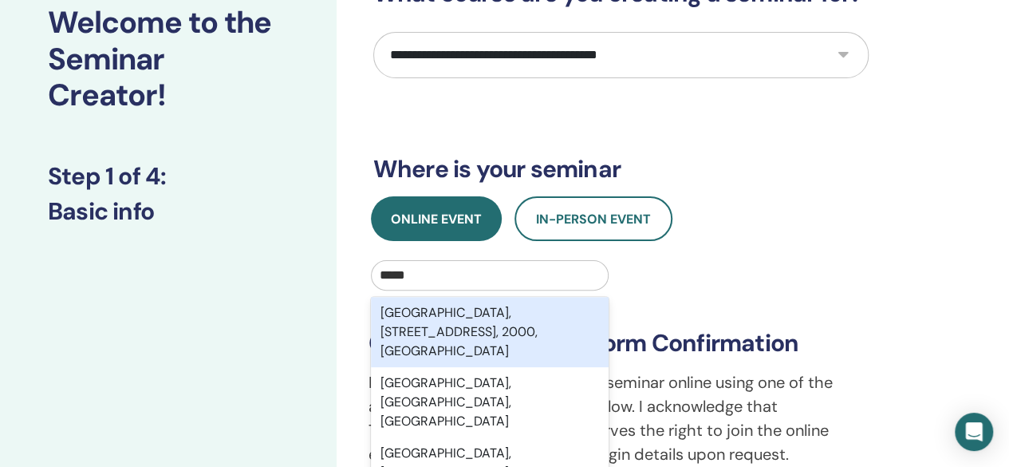
scroll to position [116, 0]
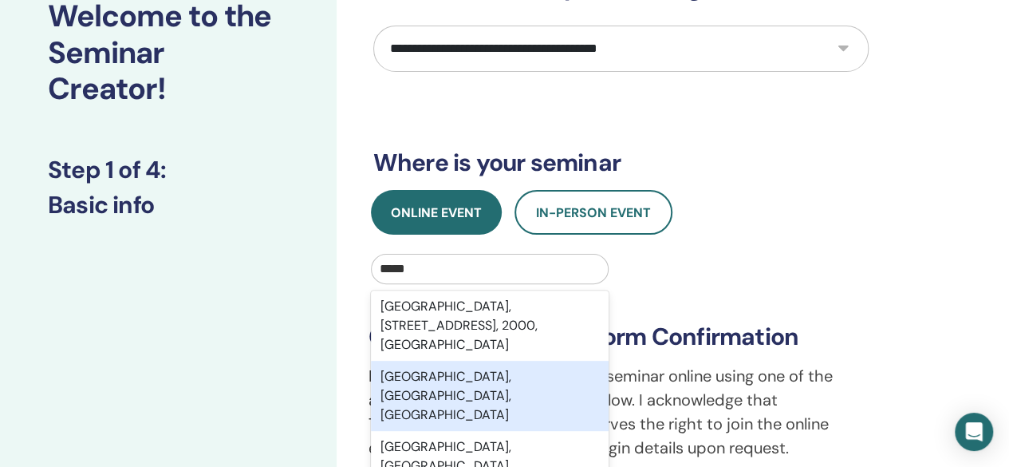
click at [486, 372] on div "Sydney, New South Wales, AUS" at bounding box center [490, 395] width 238 height 70
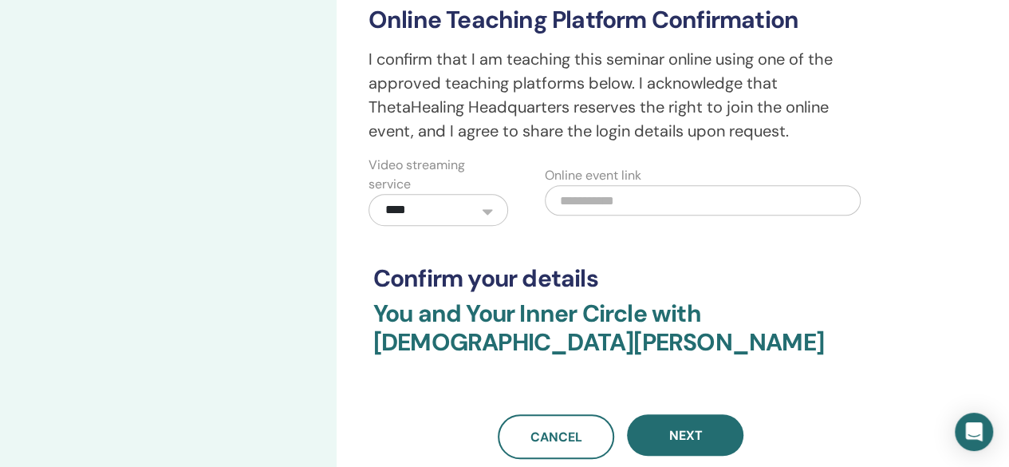
scroll to position [434, 0]
click at [575, 193] on input "text" at bounding box center [703, 199] width 316 height 30
paste input "**********"
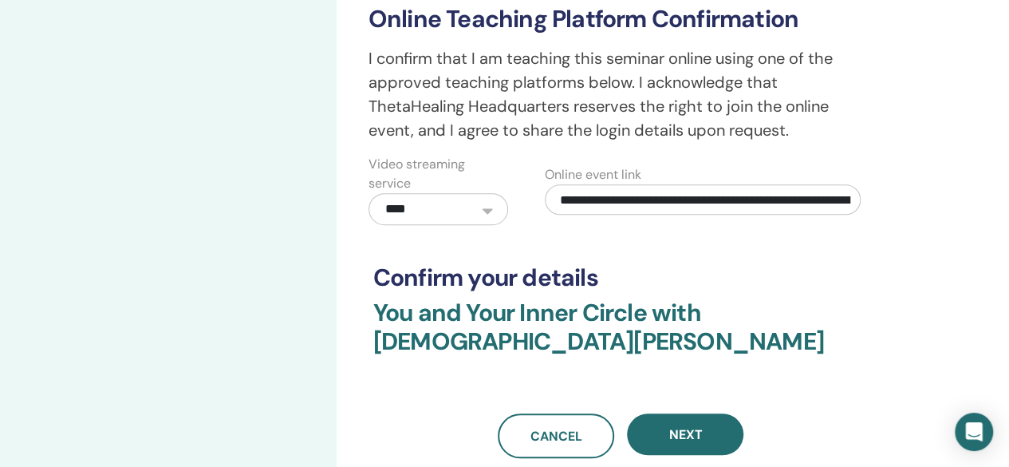
scroll to position [0, 207]
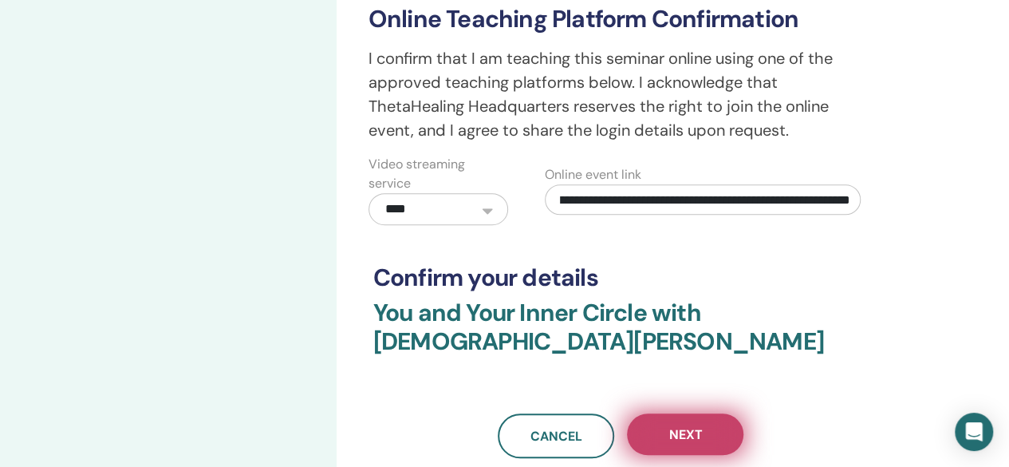
type input "**********"
click at [691, 445] on button "Next" at bounding box center [685, 433] width 116 height 41
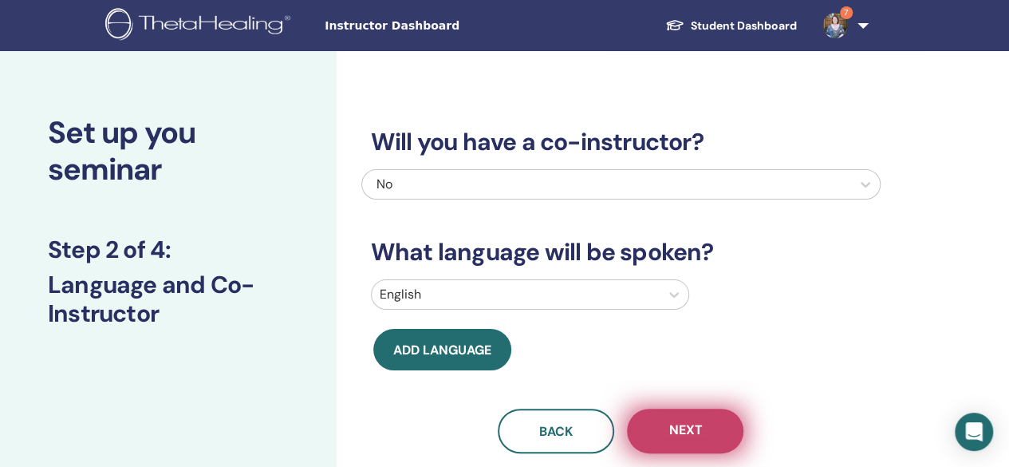
click at [686, 439] on span "Next" at bounding box center [684, 431] width 33 height 20
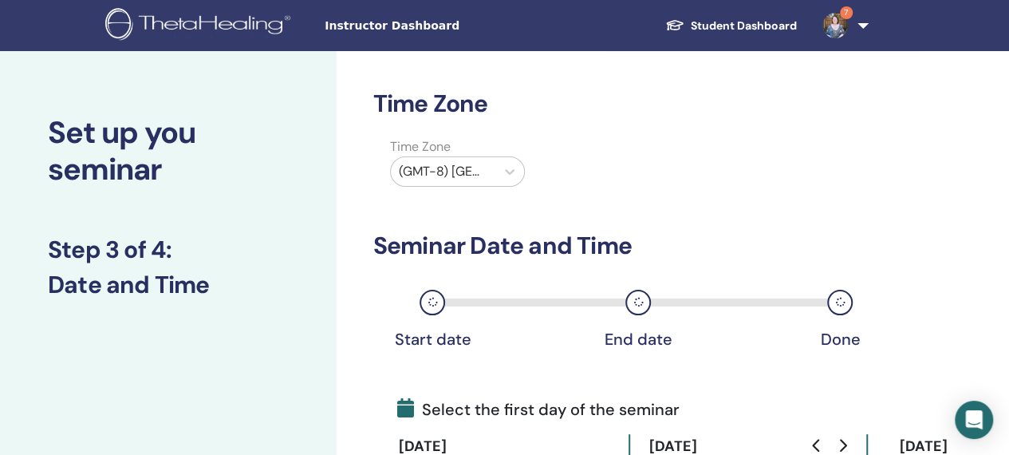
click at [470, 165] on div at bounding box center [443, 171] width 89 height 22
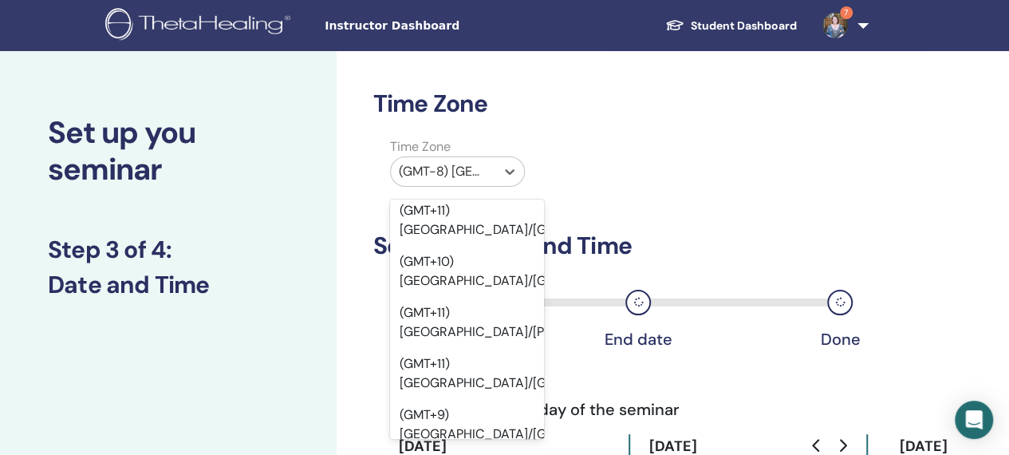
scroll to position [20137, 0]
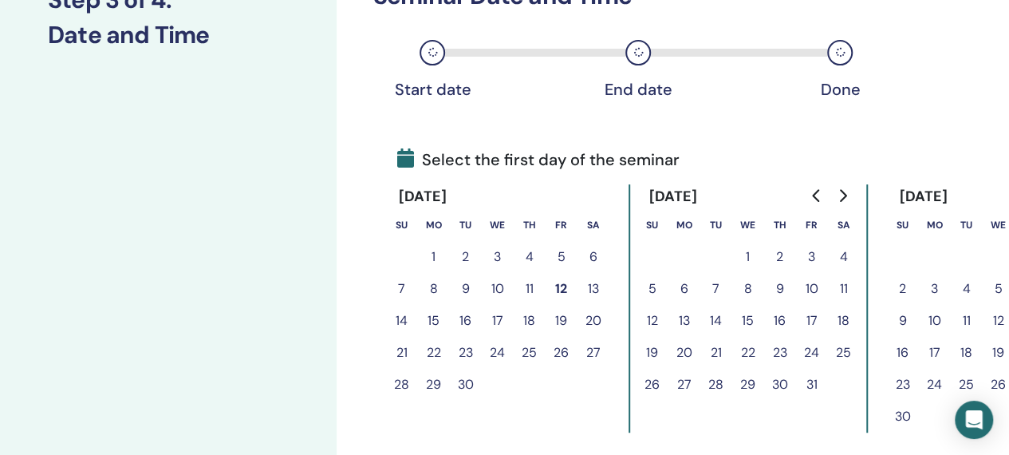
scroll to position [293, 0]
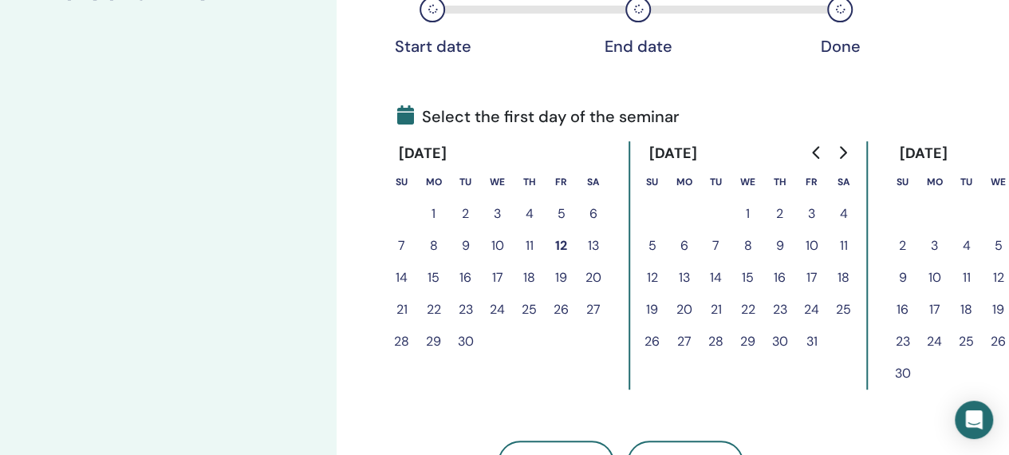
click at [837, 158] on icon "Go to next month" at bounding box center [842, 152] width 13 height 13
click at [840, 279] on button "15" at bounding box center [844, 278] width 32 height 32
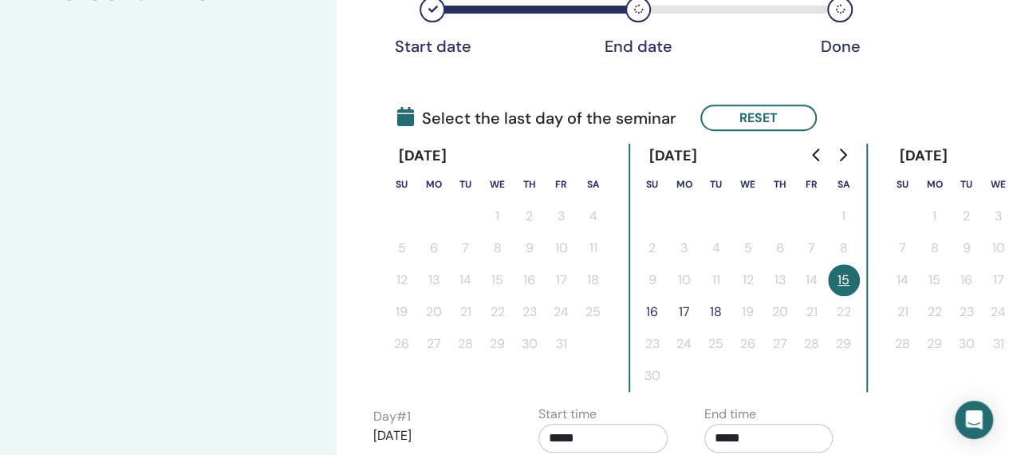
click at [650, 310] on button "16" at bounding box center [652, 312] width 32 height 32
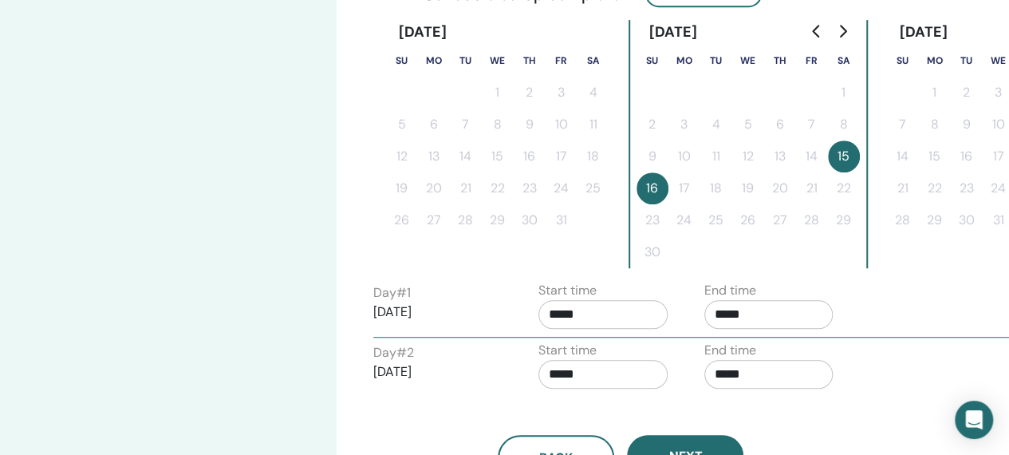
scroll to position [418, 0]
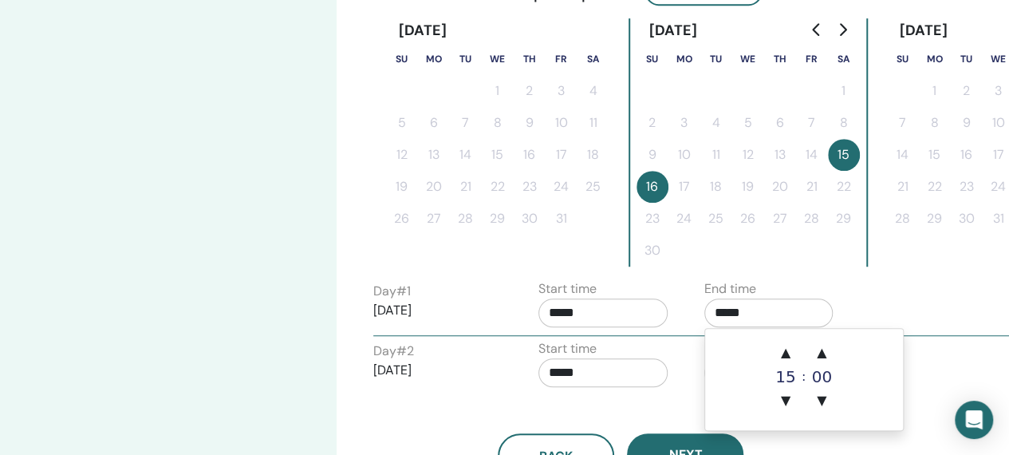
click at [738, 304] on input "*****" at bounding box center [768, 312] width 129 height 29
click at [790, 355] on span "▲" at bounding box center [786, 353] width 32 height 32
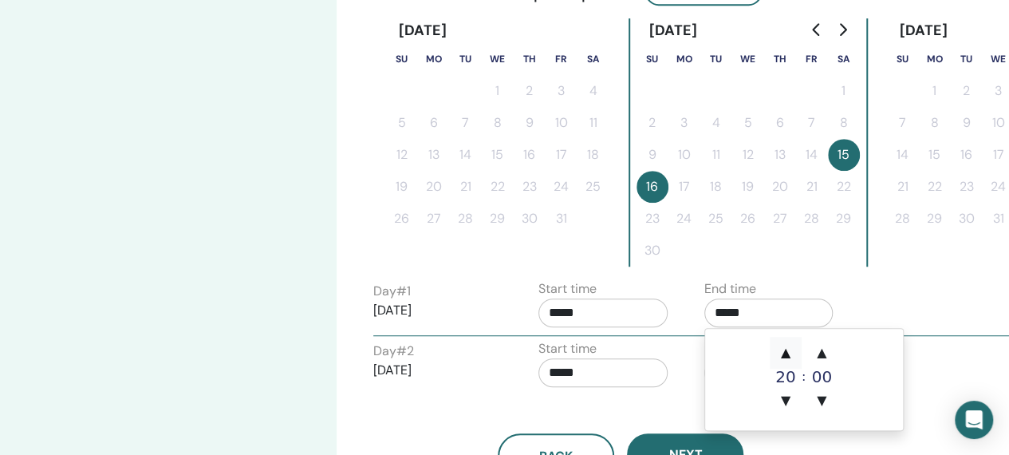
click at [790, 355] on span "▲" at bounding box center [786, 353] width 32 height 32
type input "*****"
click at [598, 316] on input "*****" at bounding box center [602, 312] width 129 height 29
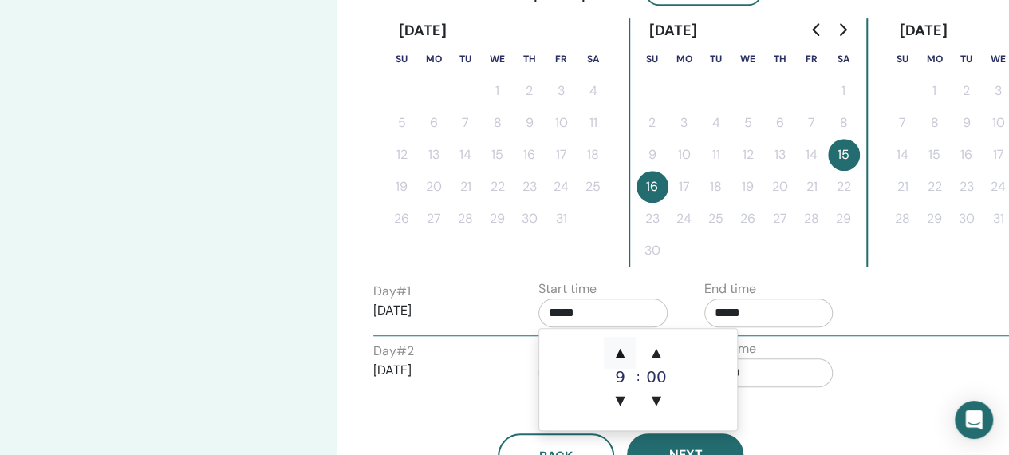
click at [624, 345] on span "▲" at bounding box center [620, 353] width 32 height 32
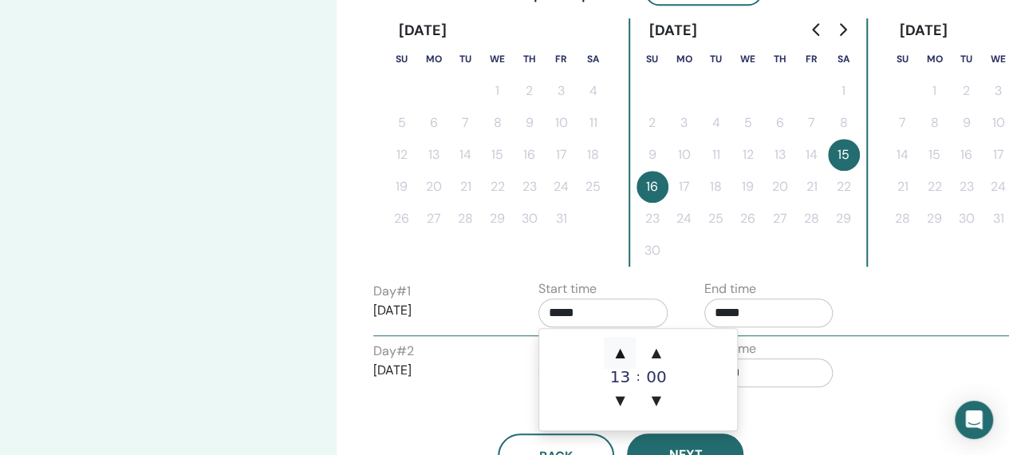
type input "*****"
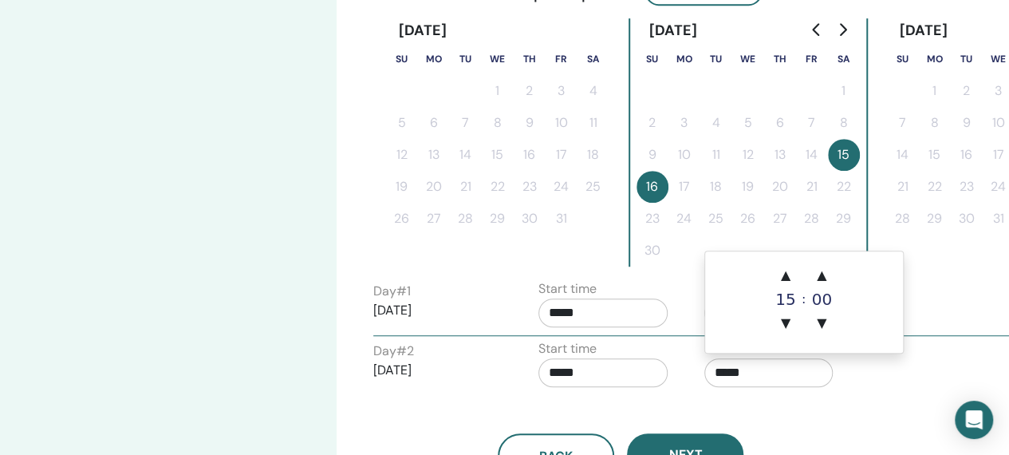
click at [794, 362] on input "*****" at bounding box center [768, 372] width 129 height 29
click at [788, 272] on span "▲" at bounding box center [786, 275] width 32 height 32
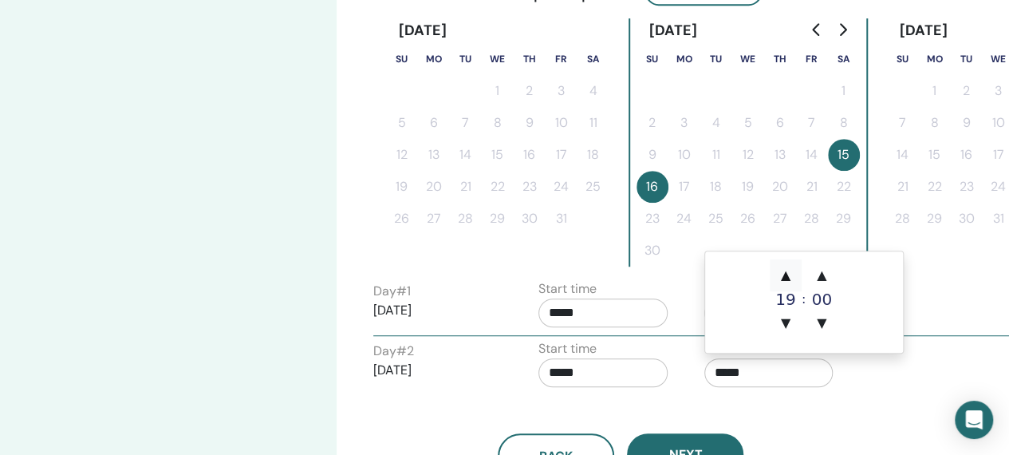
click at [788, 272] on span "▲" at bounding box center [786, 275] width 32 height 32
type input "*****"
click at [606, 369] on input "*****" at bounding box center [602, 372] width 129 height 29
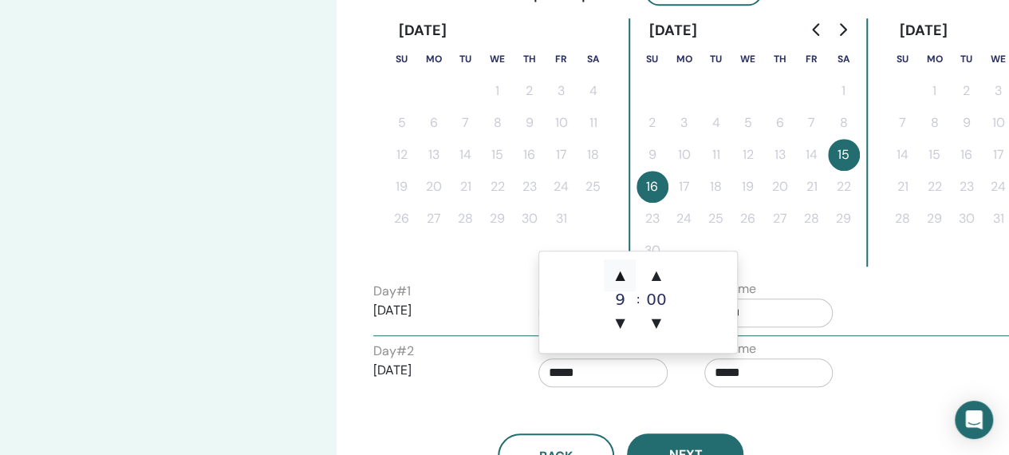
click at [617, 277] on span "▲" at bounding box center [620, 275] width 32 height 32
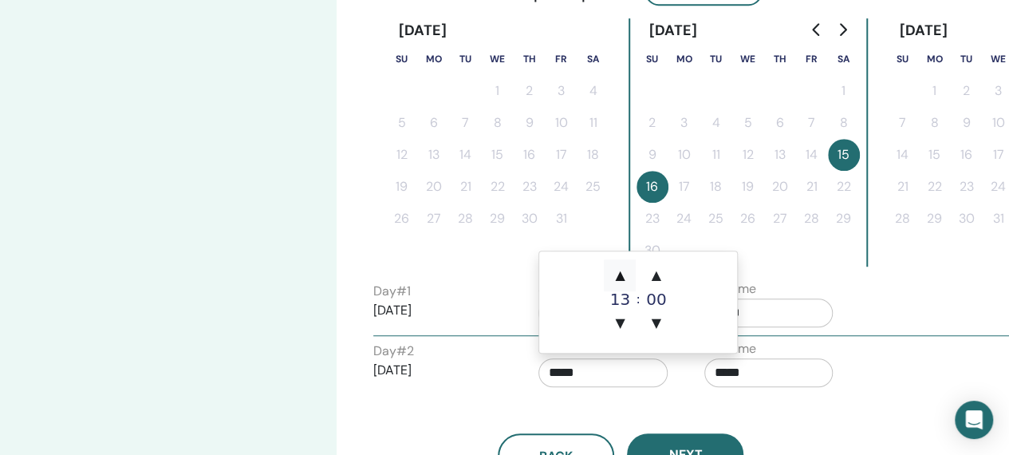
type input "*****"
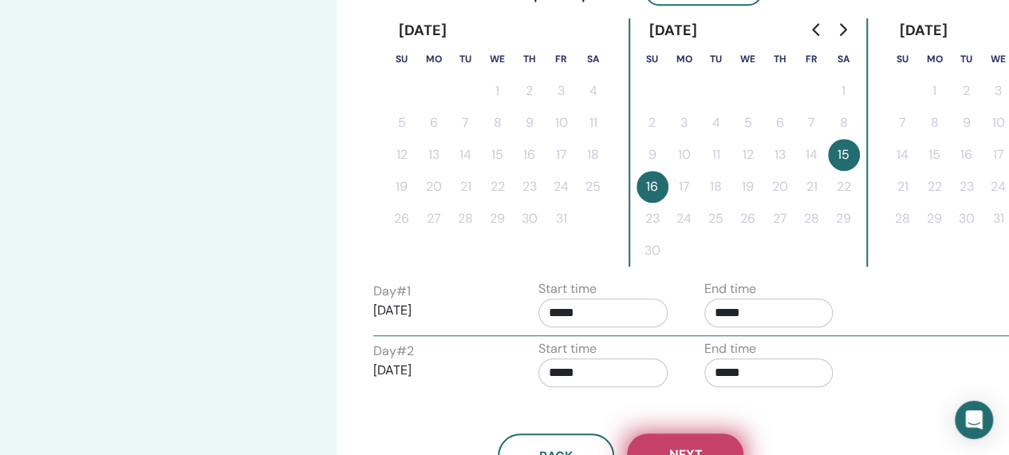
click at [699, 436] on button "Next" at bounding box center [685, 453] width 116 height 41
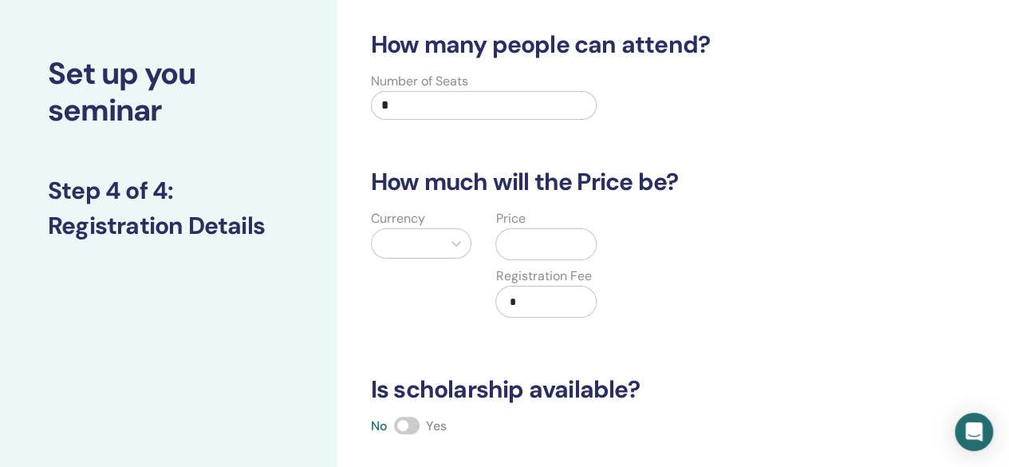
scroll to position [57, 0]
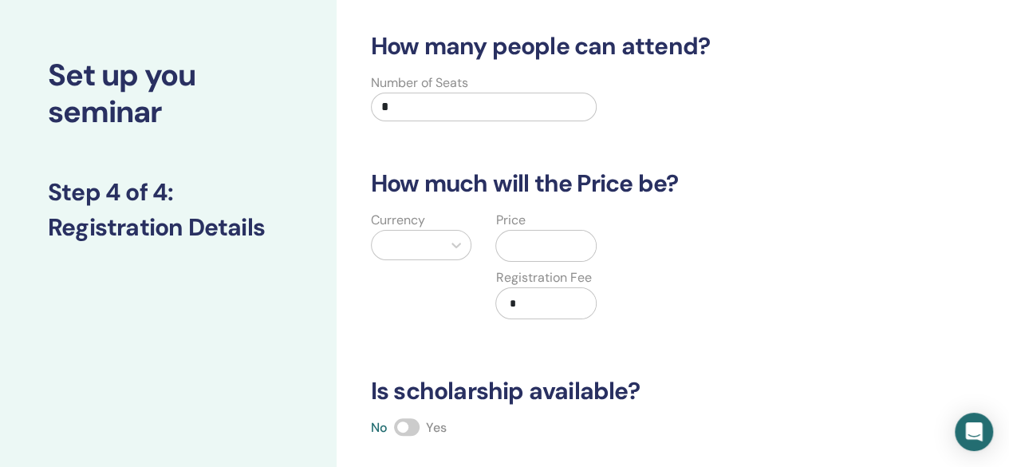
click at [426, 108] on input "*" at bounding box center [484, 107] width 226 height 29
type input "**"
click at [439, 238] on div at bounding box center [407, 244] width 71 height 29
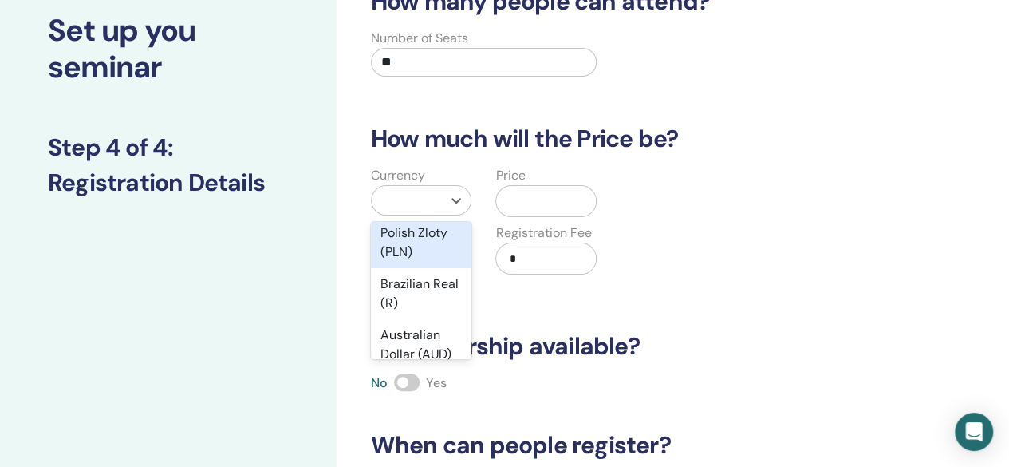
scroll to position [296, 0]
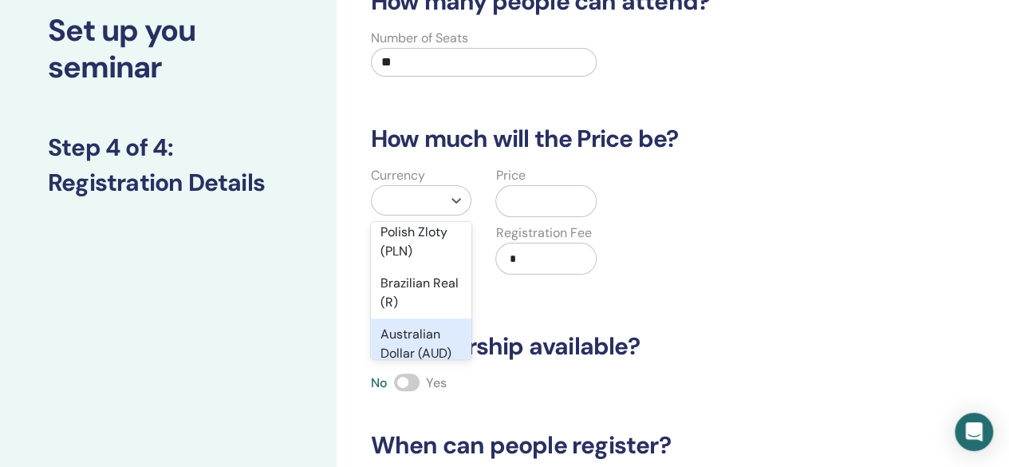
click at [405, 334] on div "Australian Dollar (AUD)" at bounding box center [421, 343] width 101 height 51
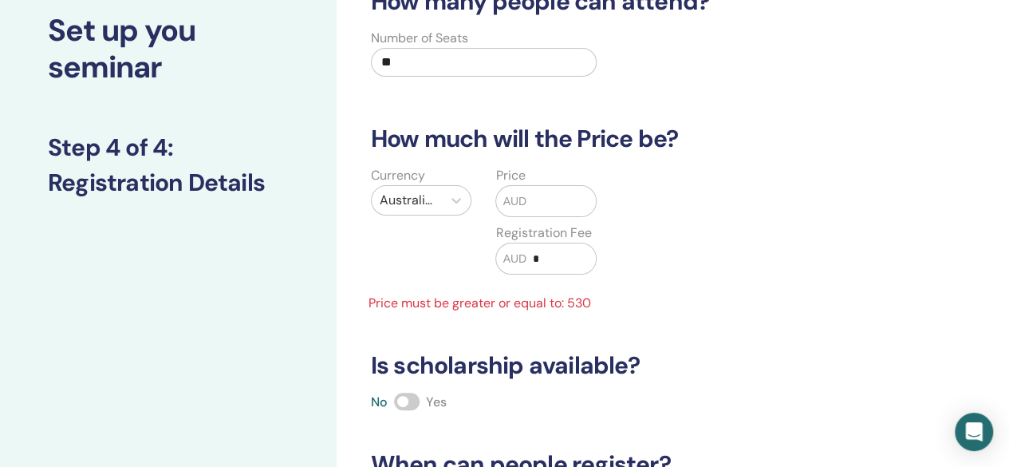
click at [558, 197] on input "text" at bounding box center [560, 201] width 69 height 30
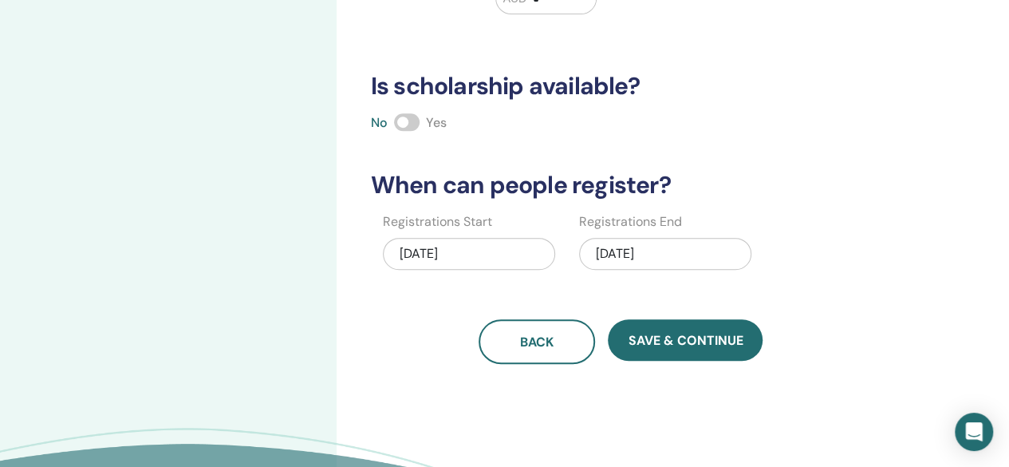
scroll to position [362, 0]
type input "***"
click at [644, 258] on div "11/16/2025" at bounding box center [665, 254] width 172 height 32
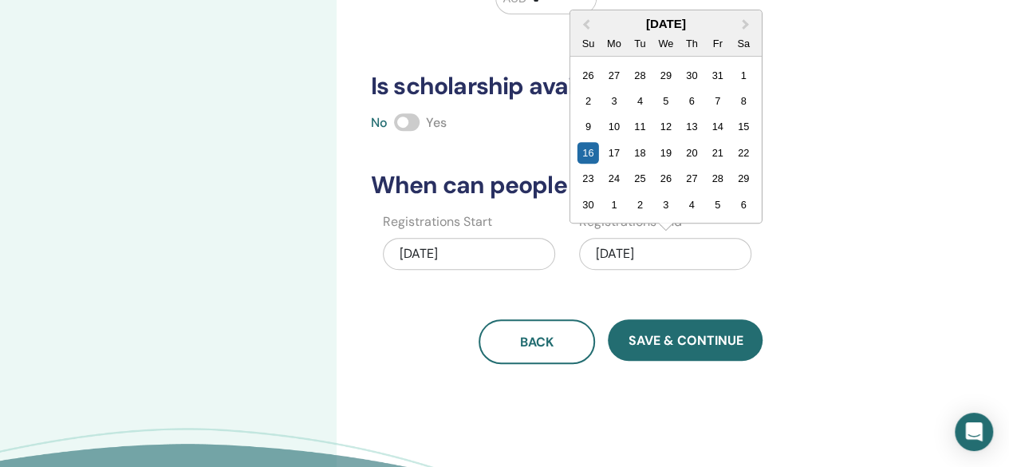
click at [754, 121] on div "9 10 11 12 13 14 15" at bounding box center [665, 127] width 181 height 26
click at [738, 127] on div "15" at bounding box center [744, 127] width 22 height 22
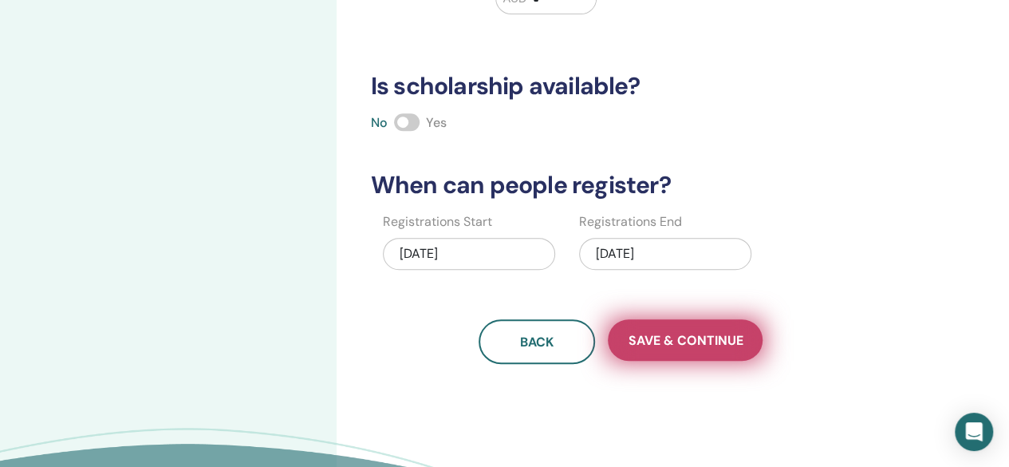
click at [682, 345] on button "Save & Continue" at bounding box center [685, 339] width 155 height 41
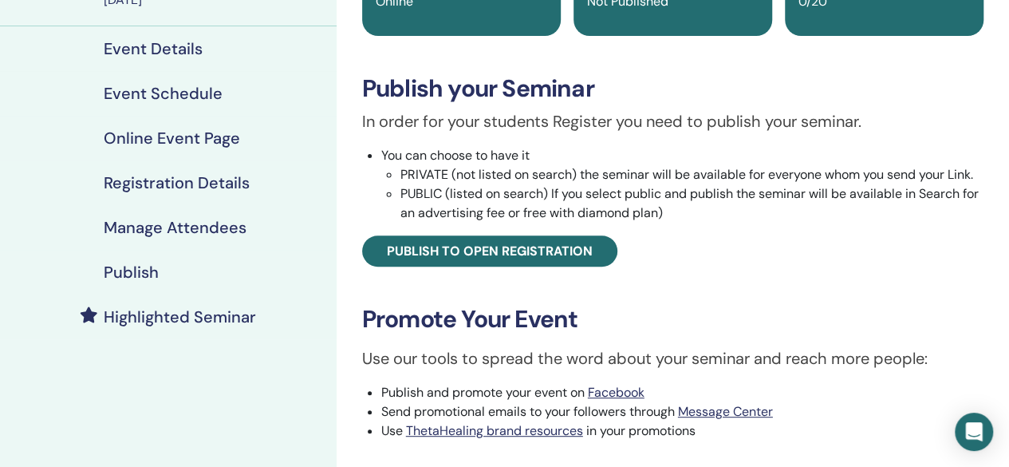
scroll to position [191, 0]
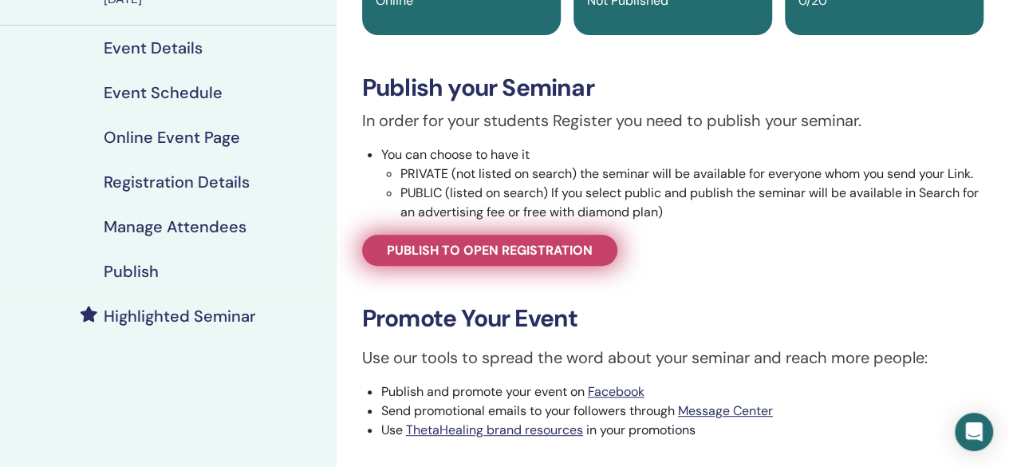
click at [523, 242] on span "Publish to open registration" at bounding box center [490, 250] width 206 height 17
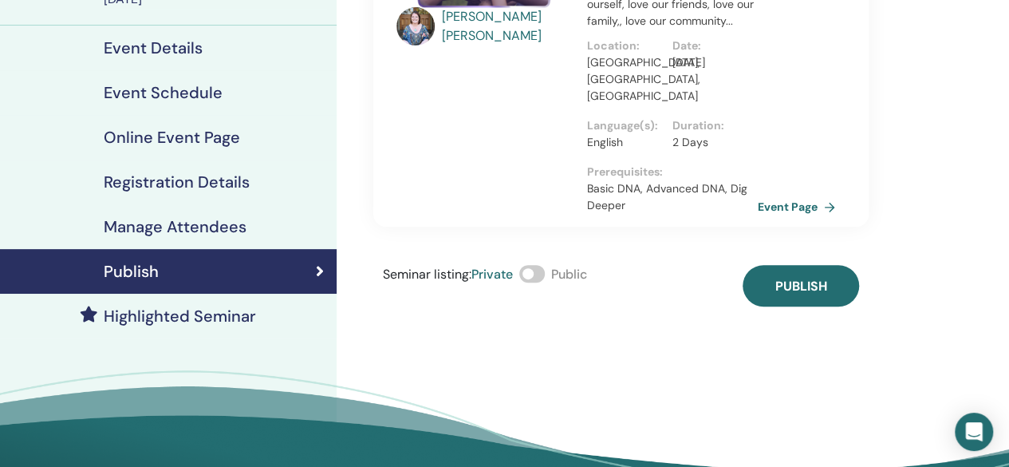
click at [543, 265] on span at bounding box center [532, 274] width 26 height 18
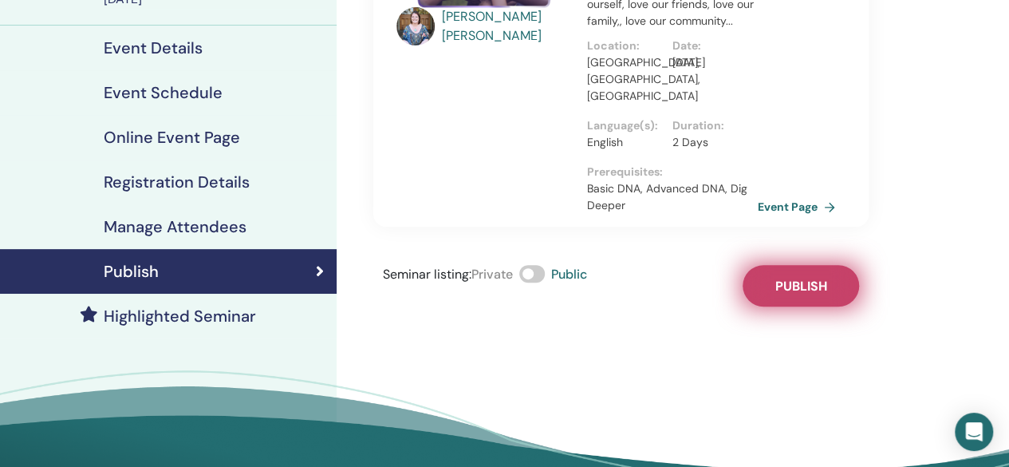
click at [792, 278] on span "Publish" at bounding box center [800, 286] width 52 height 17
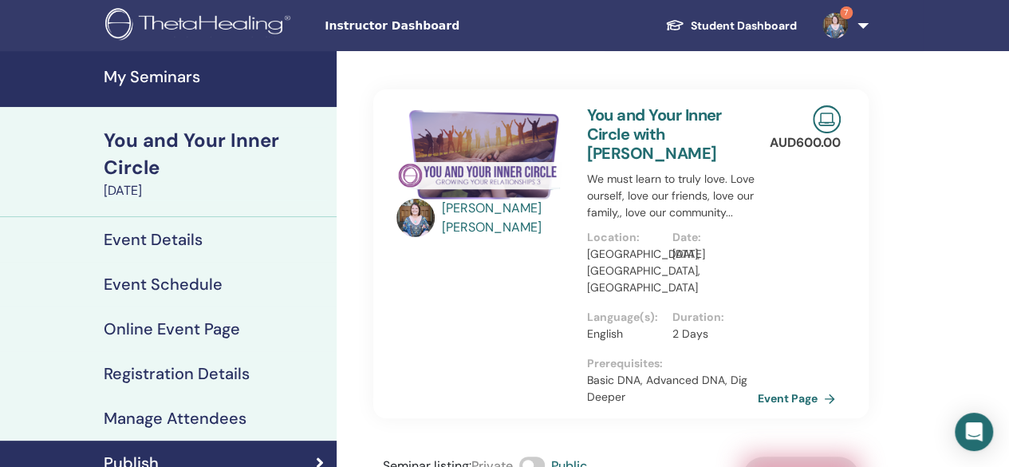
click at [841, 34] on img at bounding box center [835, 26] width 26 height 26
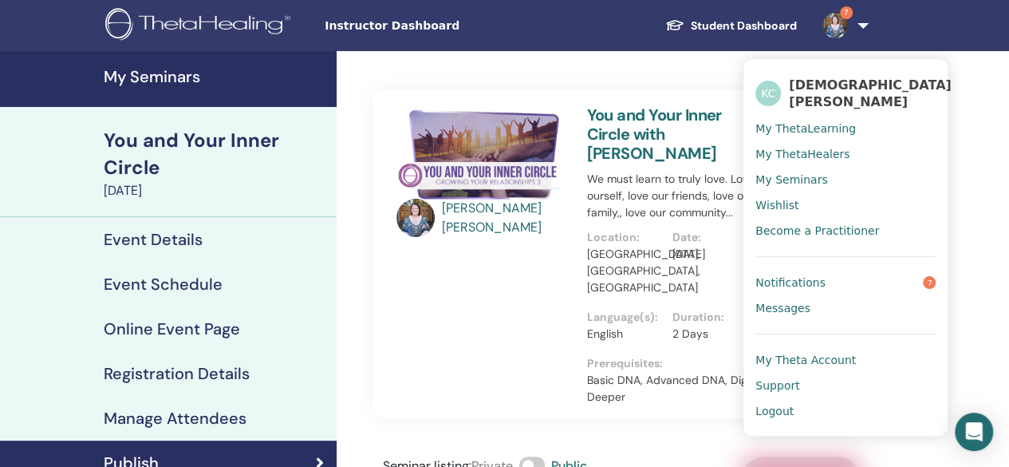
click at [857, 26] on link "7" at bounding box center [841, 25] width 65 height 51
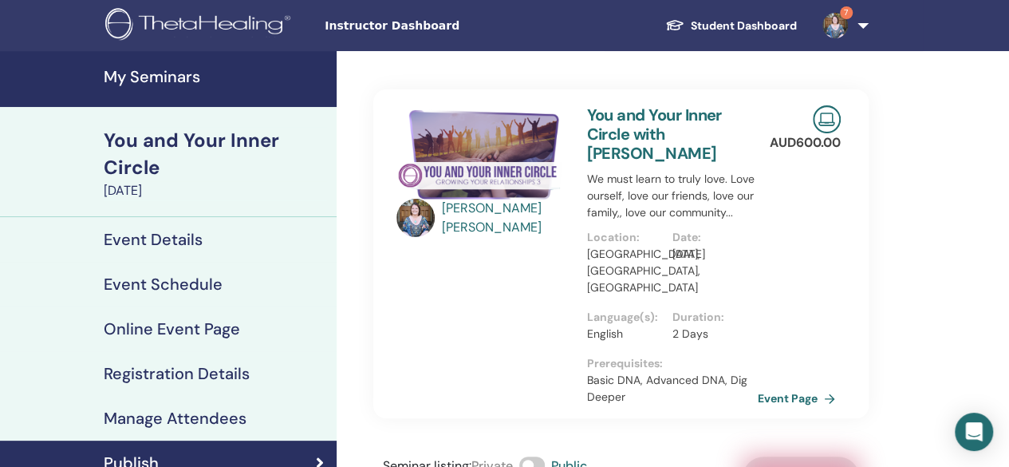
click at [120, 85] on h4 "My Seminars" at bounding box center [215, 76] width 223 height 19
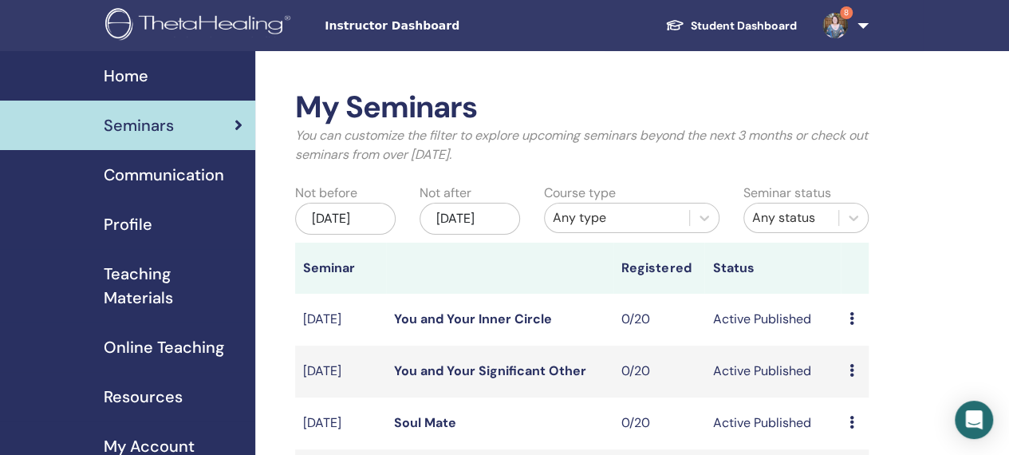
click at [844, 20] on img at bounding box center [835, 26] width 26 height 26
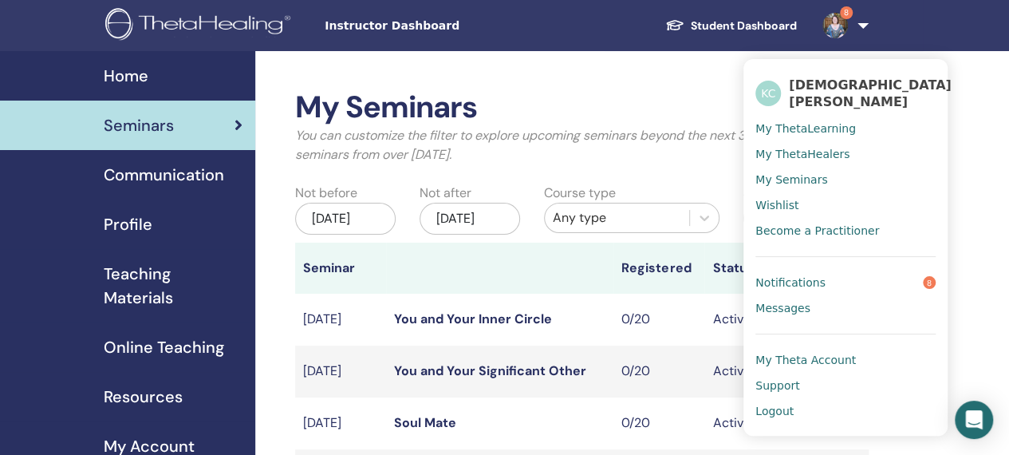
click at [766, 404] on span "Logout" at bounding box center [774, 411] width 38 height 14
